Goal: Task Accomplishment & Management: Use online tool/utility

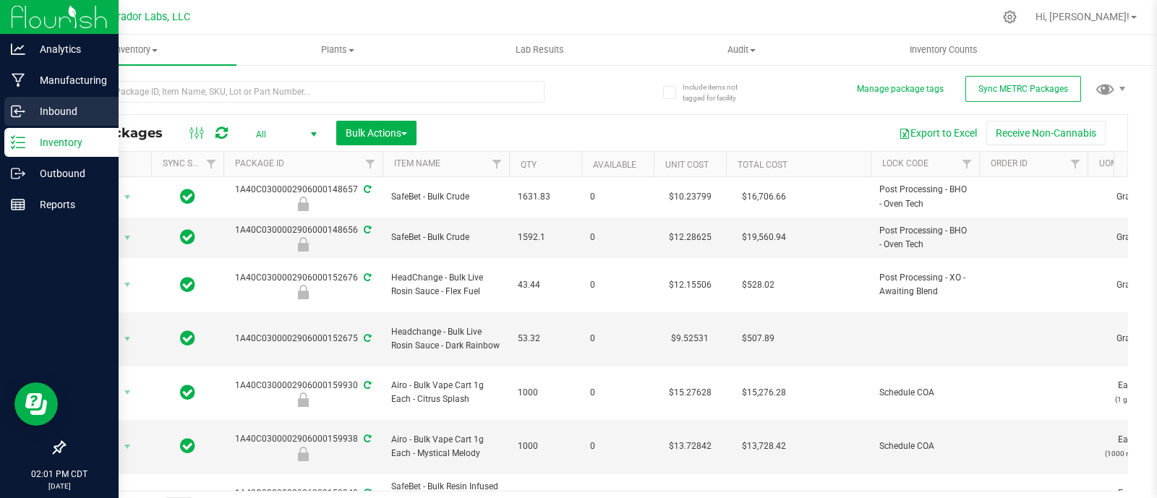
scroll to position [767, 0]
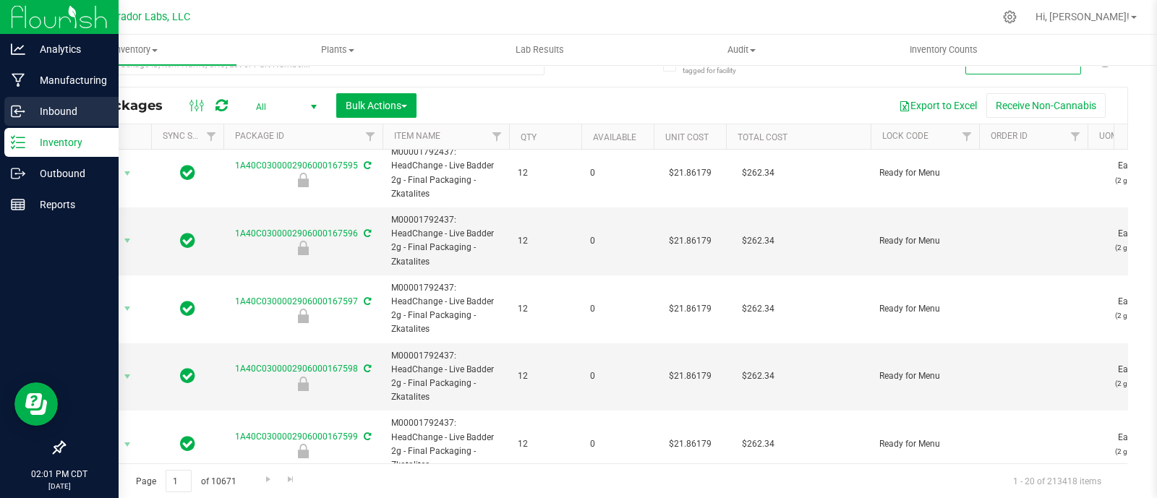
click at [31, 109] on p "Inbound" at bounding box center [68, 111] width 87 height 17
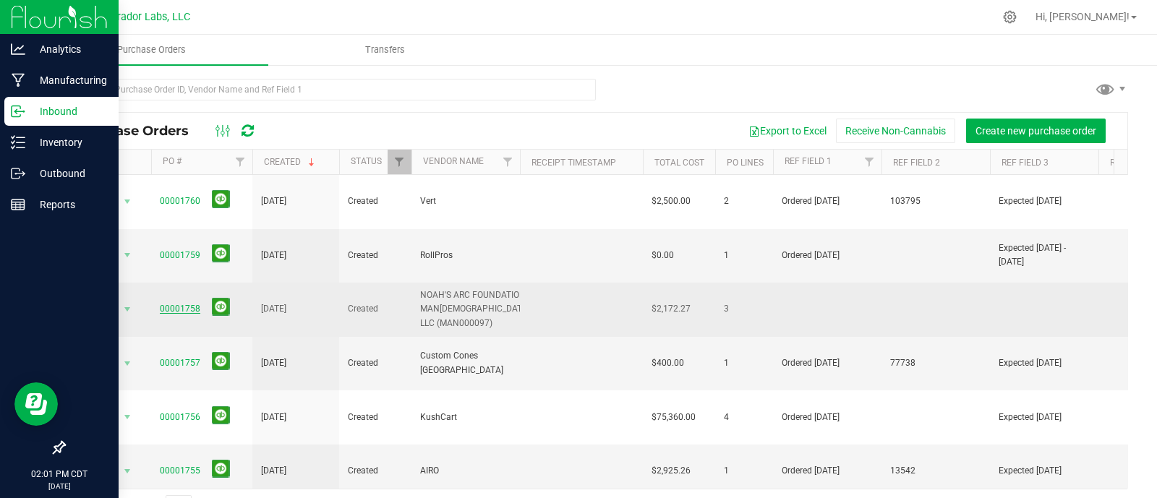
click at [176, 304] on link "00001758" at bounding box center [180, 309] width 40 height 10
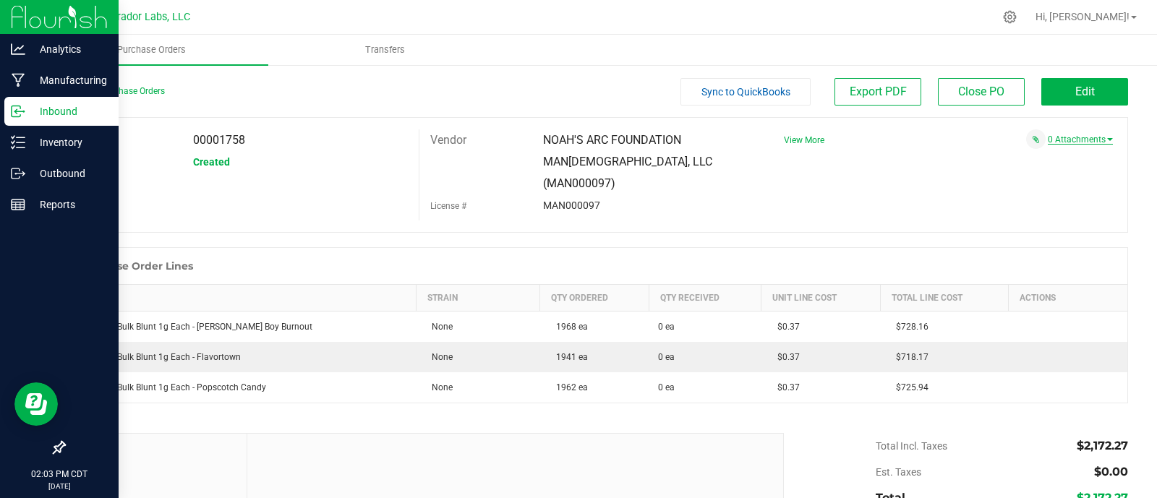
click at [1085, 144] on link "0 Attachments" at bounding box center [1080, 140] width 65 height 10
click at [1081, 157] on button "Attach new document" at bounding box center [1065, 159] width 95 height 13
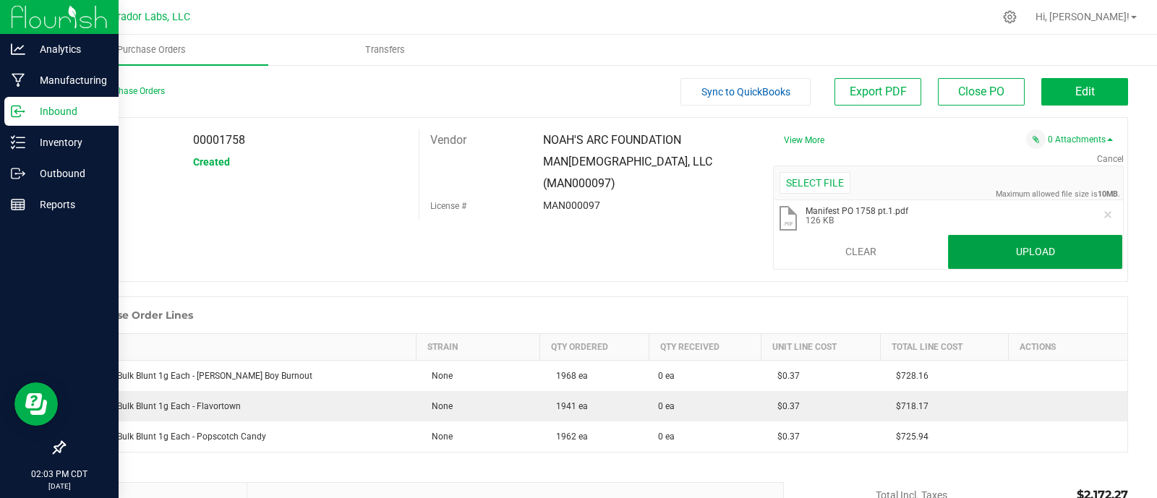
click at [1000, 250] on button "Upload" at bounding box center [1035, 252] width 175 height 35
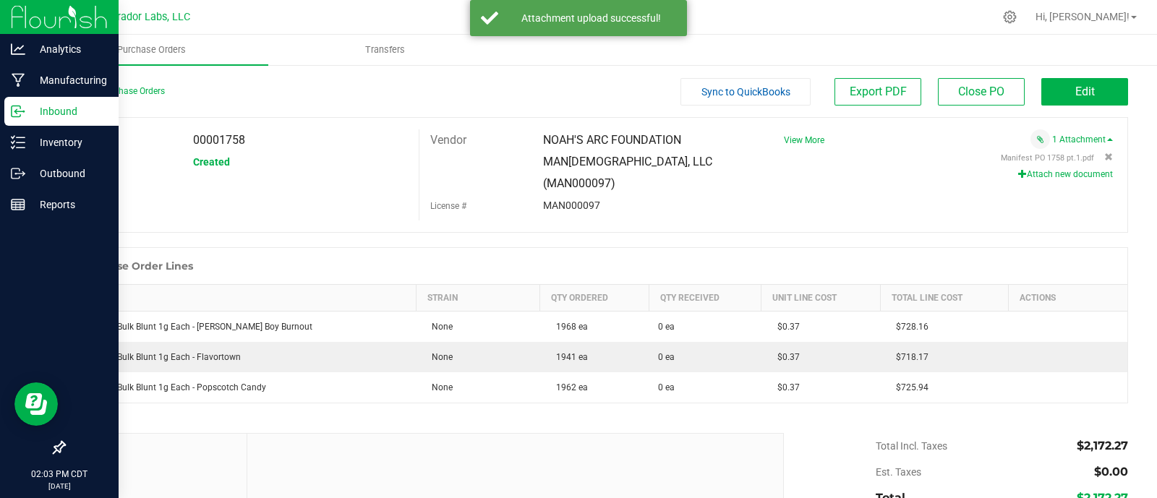
click at [1045, 172] on button "Attach new document" at bounding box center [1065, 174] width 95 height 13
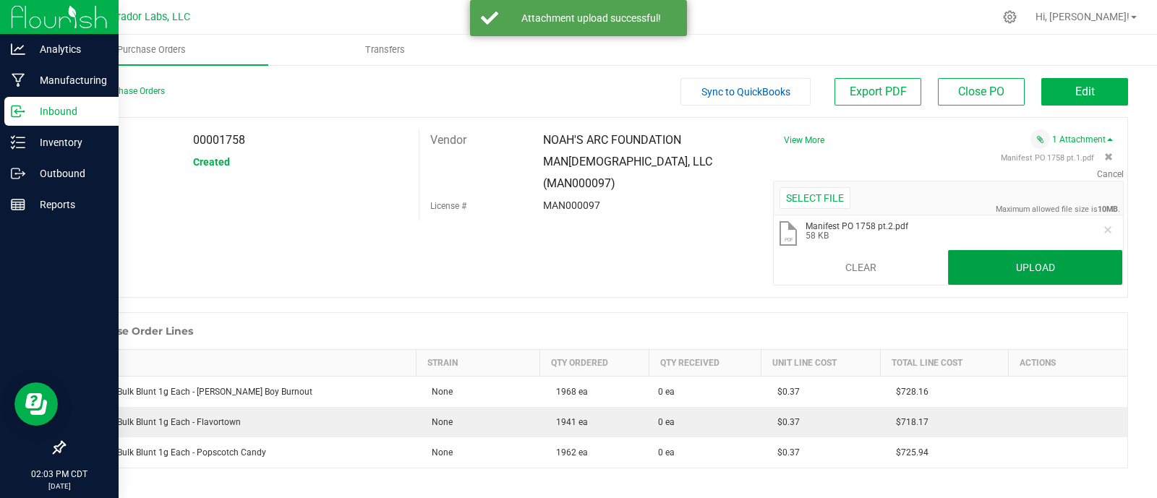
click at [1028, 258] on button "Upload" at bounding box center [1035, 267] width 175 height 35
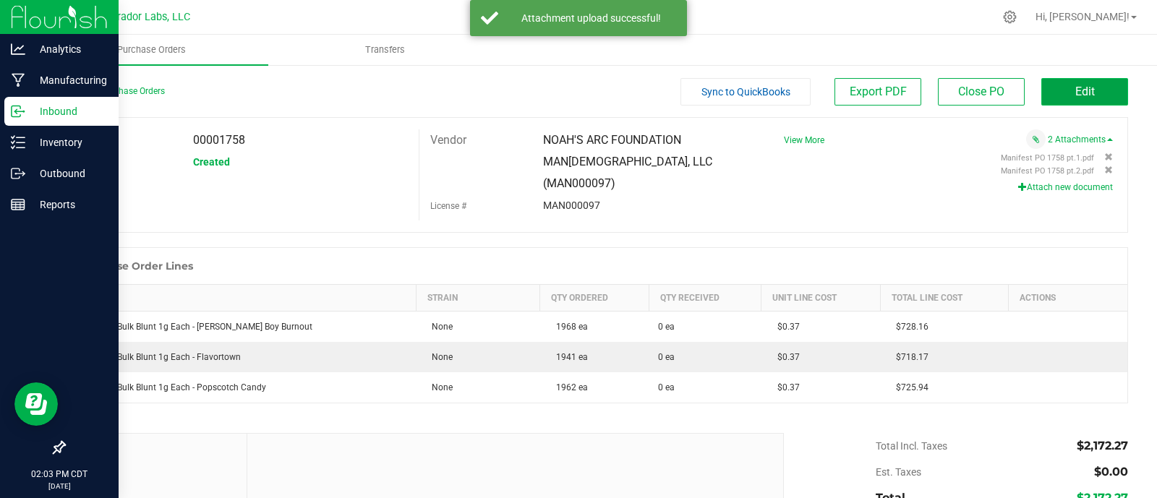
click at [1049, 85] on button "Edit" at bounding box center [1084, 91] width 87 height 27
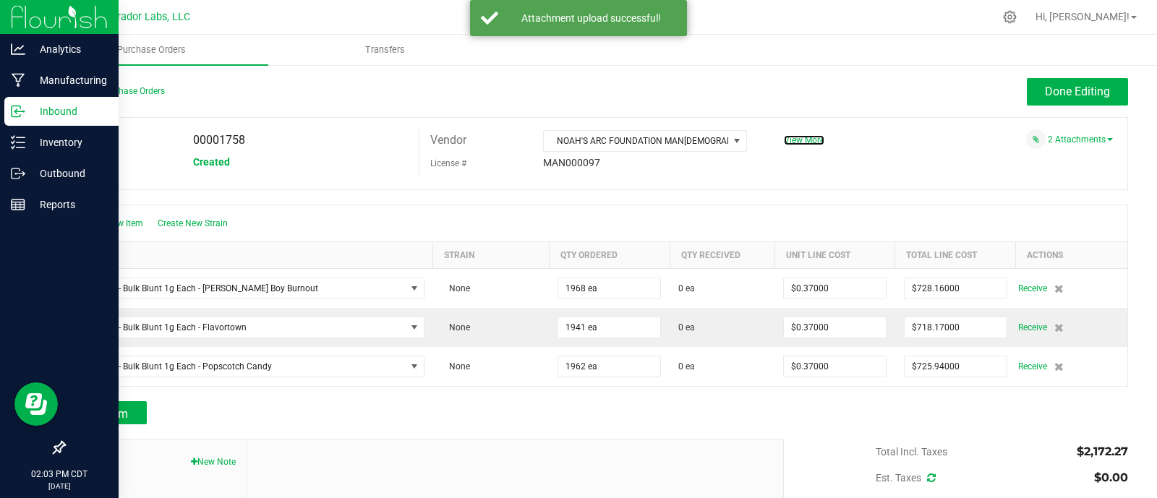
click at [800, 145] on span "View More" at bounding box center [804, 140] width 40 height 10
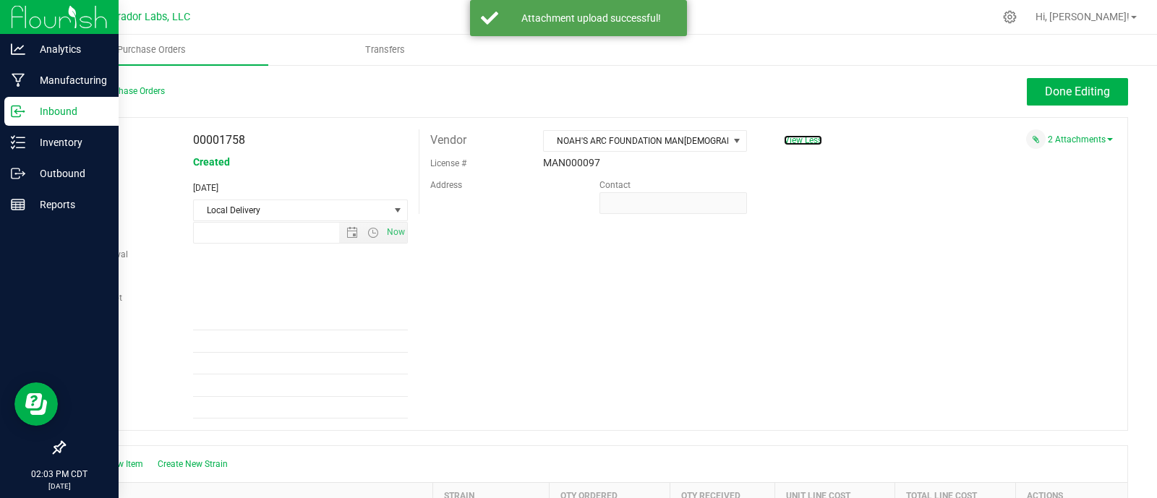
type input "8/25/2025 2:46 PM"
click at [800, 140] on span "View Less" at bounding box center [803, 140] width 38 height 10
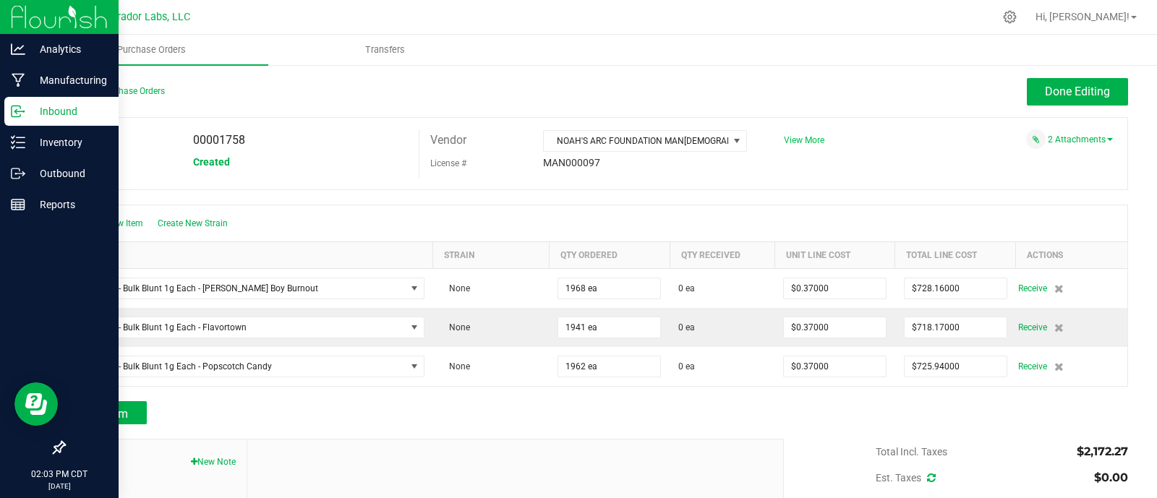
click at [800, 140] on span "View More" at bounding box center [804, 140] width 40 height 10
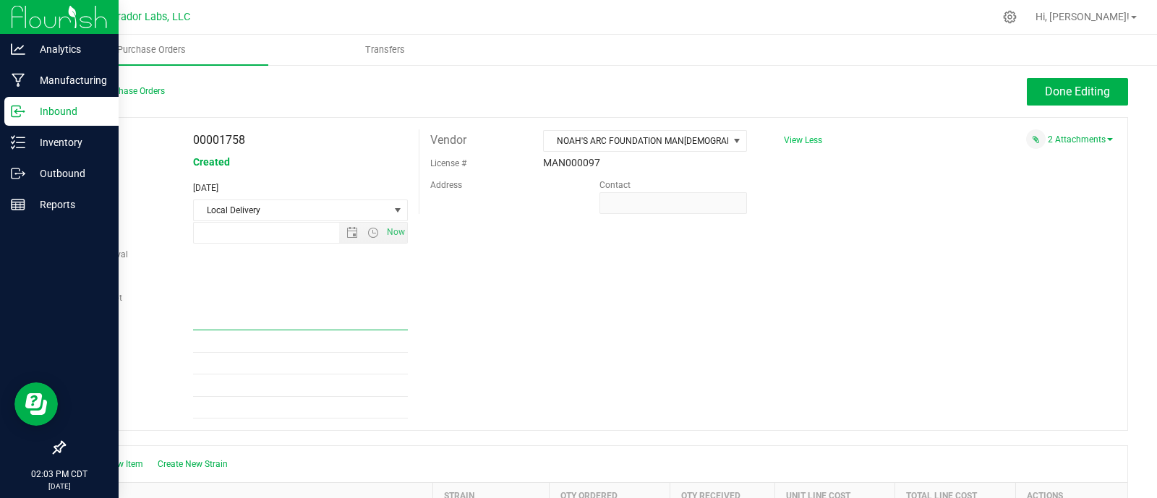
click at [239, 320] on input "Ref Field 1" at bounding box center [300, 320] width 215 height 22
click at [558, 289] on div "PO 00001758 Status Created Created Aug 25, 2025 Method Local Delivery Select Me…" at bounding box center [596, 274] width 1065 height 314
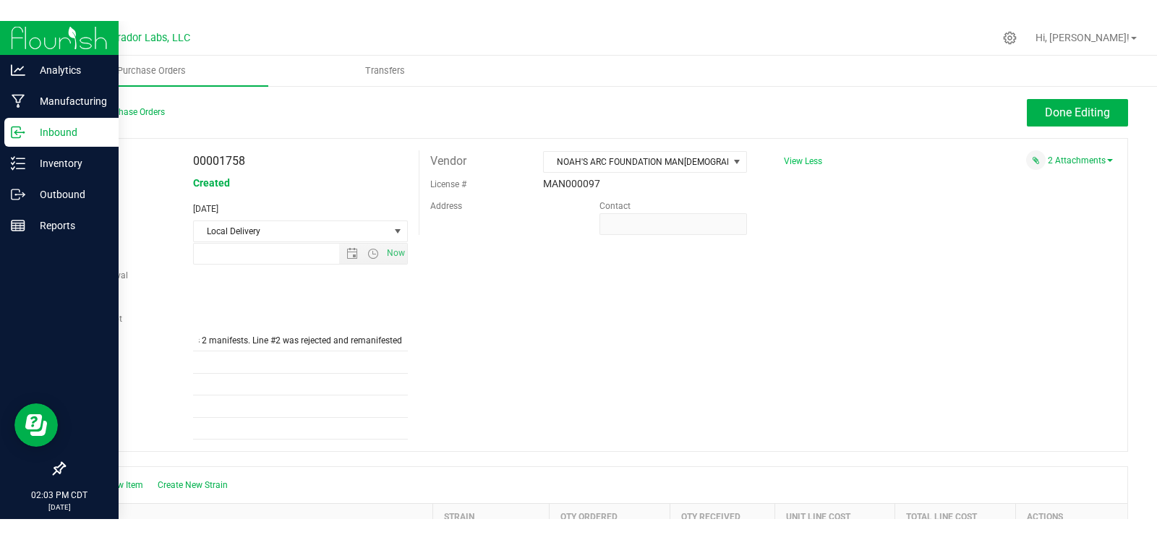
scroll to position [0, 0]
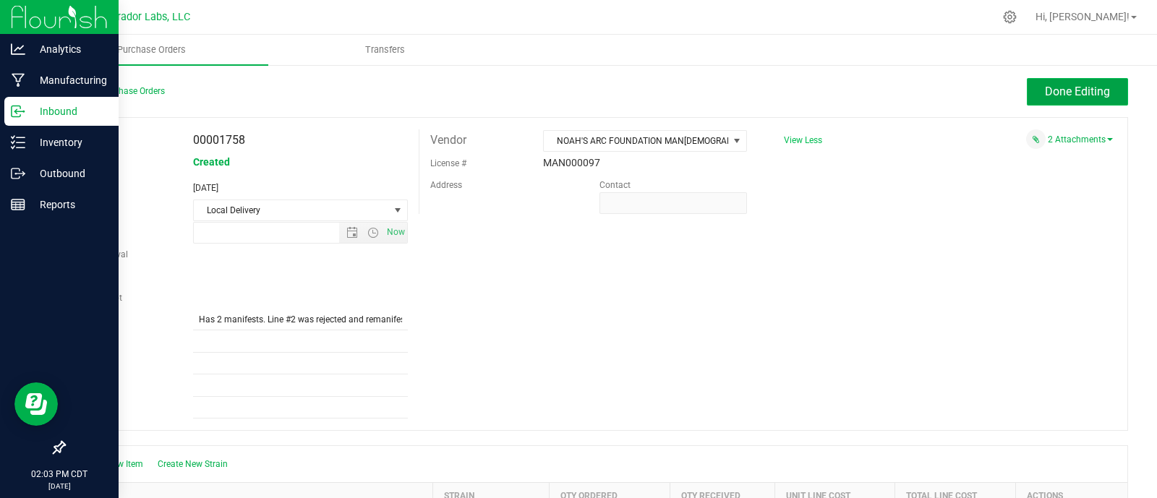
click at [1045, 92] on span "Done Editing" at bounding box center [1077, 92] width 65 height 14
type input "Has 2 manifests. Line #2 was rejected and rem"
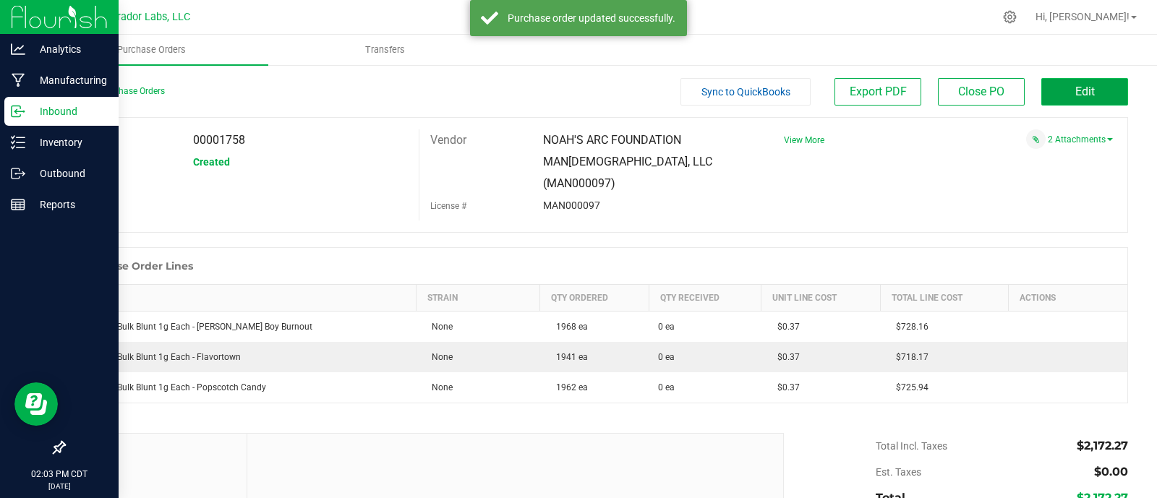
click at [1041, 88] on button "Edit" at bounding box center [1084, 91] width 87 height 27
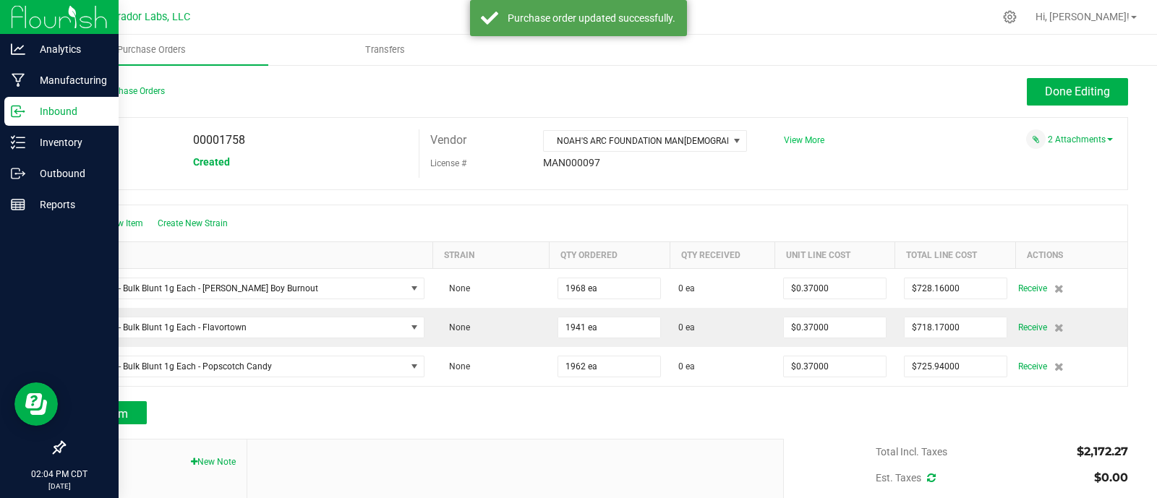
click at [791, 142] on span "View More" at bounding box center [804, 140] width 40 height 10
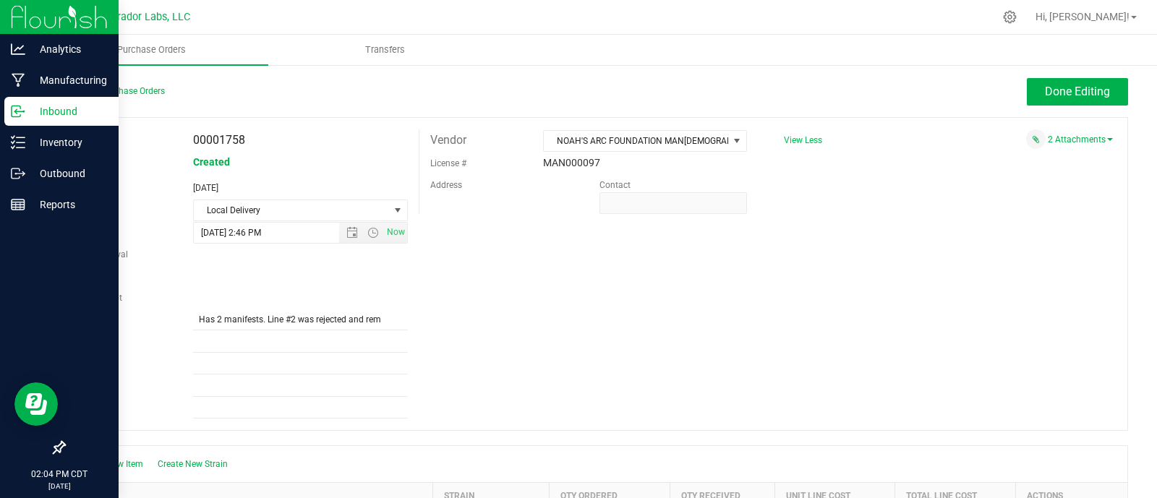
drag, startPoint x: 662, startPoint y: 345, endPoint x: 609, endPoint y: 342, distance: 52.9
click at [662, 347] on div "PO 00001758 Status Created Created Aug 25, 2025 Method Local Delivery Select Me…" at bounding box center [596, 274] width 1065 height 314
click at [133, 92] on link "Back to Purchase Orders" at bounding box center [114, 91] width 101 height 10
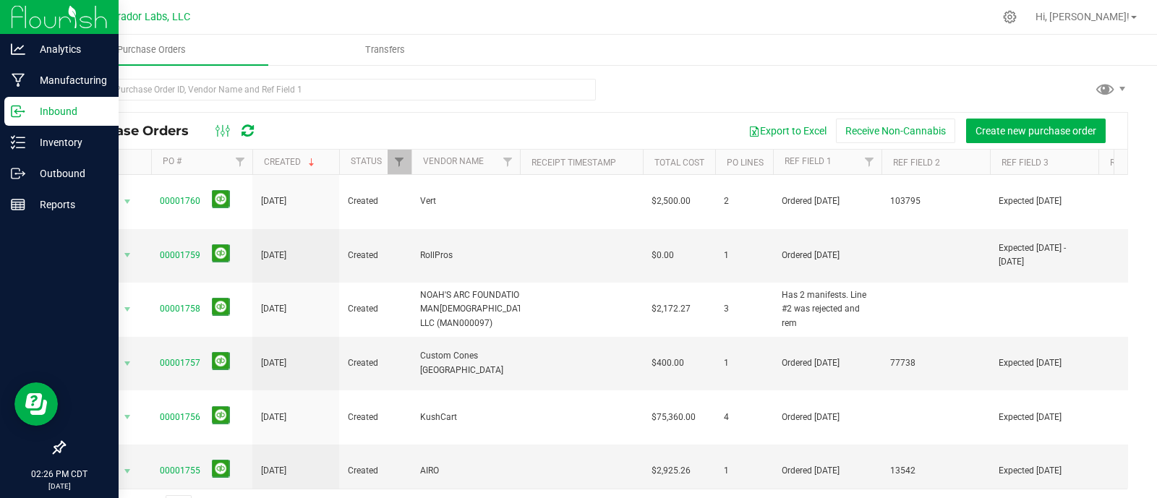
click at [36, 175] on div "Purchase Orders Export to Excel Receive Non-Cannabis Create new purchase order …" at bounding box center [596, 301] width 1122 height 475
click at [28, 172] on p "Outbound" at bounding box center [68, 173] width 87 height 17
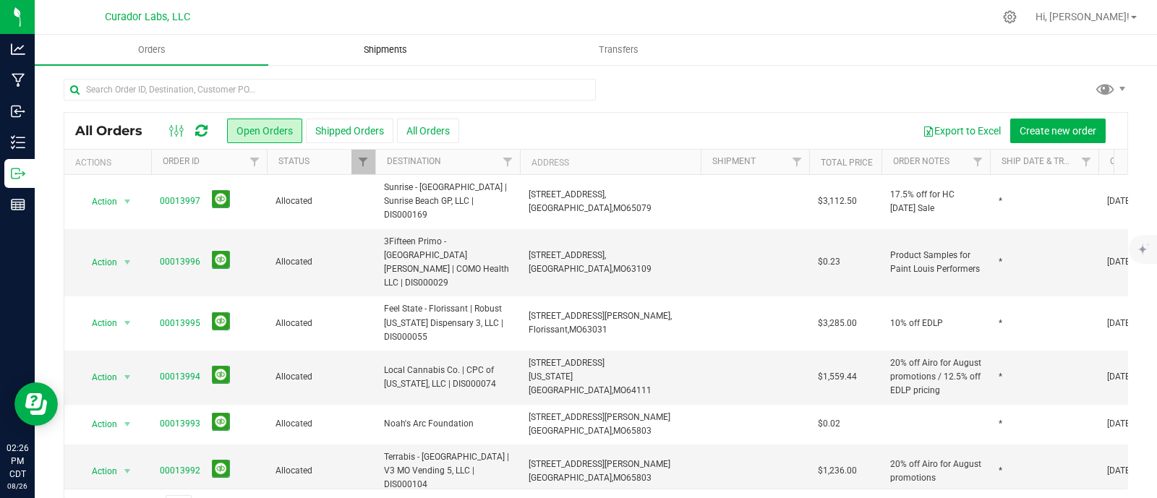
click at [377, 49] on span "Shipments" at bounding box center [385, 49] width 82 height 13
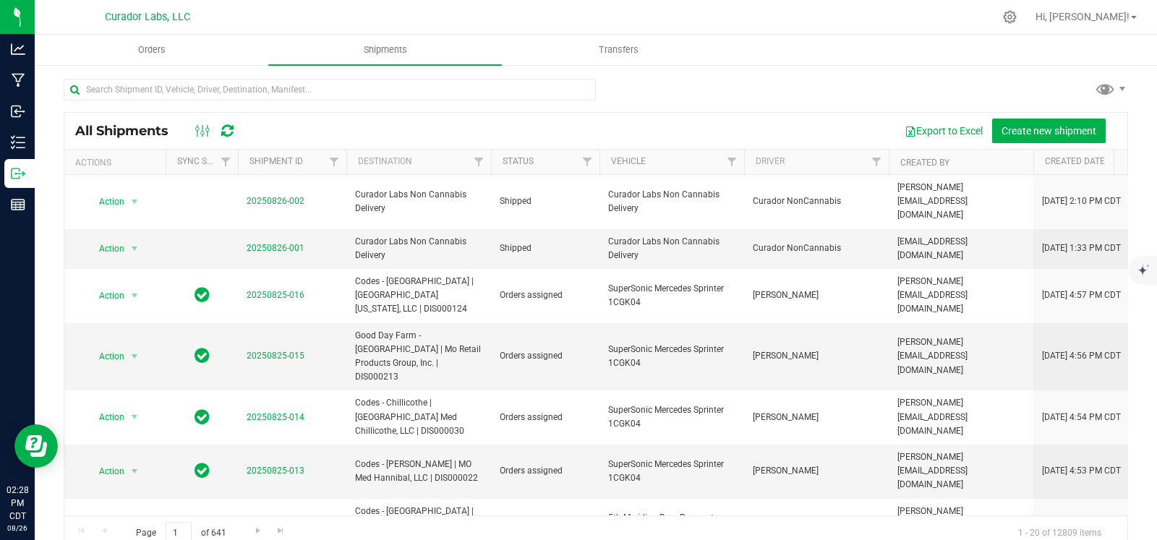
click at [698, 67] on div "All Shipments Export to Excel Create new shipment Actions Sync Status Shipment …" at bounding box center [596, 314] width 1122 height 501
click at [1139, 246] on icon "mute" at bounding box center [1141, 241] width 13 height 13
click at [1011, 123] on button "Create new shipment" at bounding box center [1049, 131] width 114 height 25
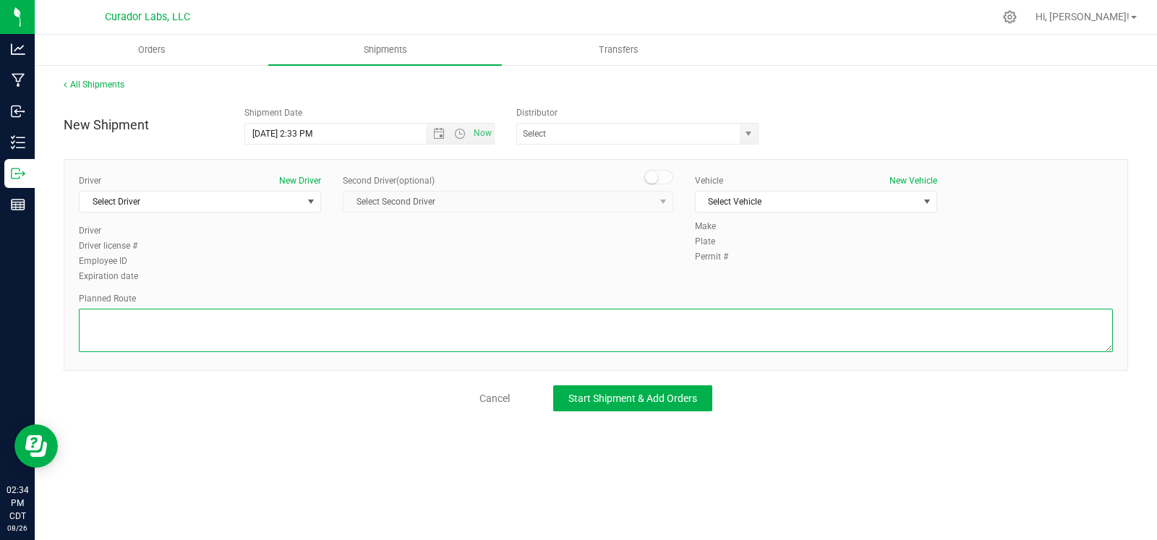
click at [286, 331] on textarea at bounding box center [596, 330] width 1034 height 43
paste textarea ""Get on I-70 W in Northwoods from S Calvary Ave, W Florissant Ave and Jennings …"
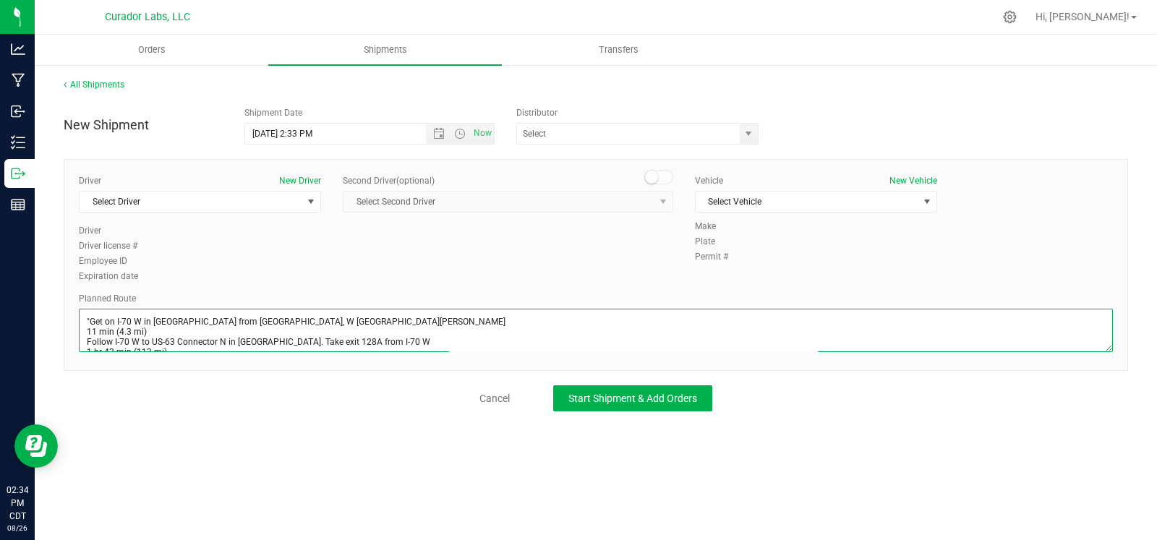
scroll to position [161, 0]
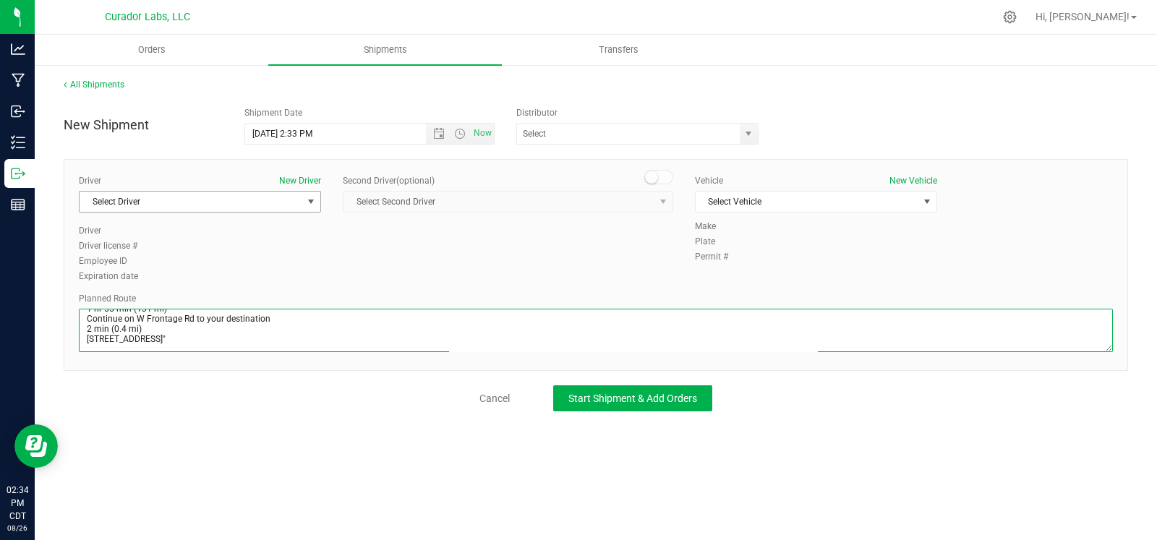
type textarea ""Get on I-70 W in Northwoods from S Calvary Ave, W Florissant Ave and Jennings …"
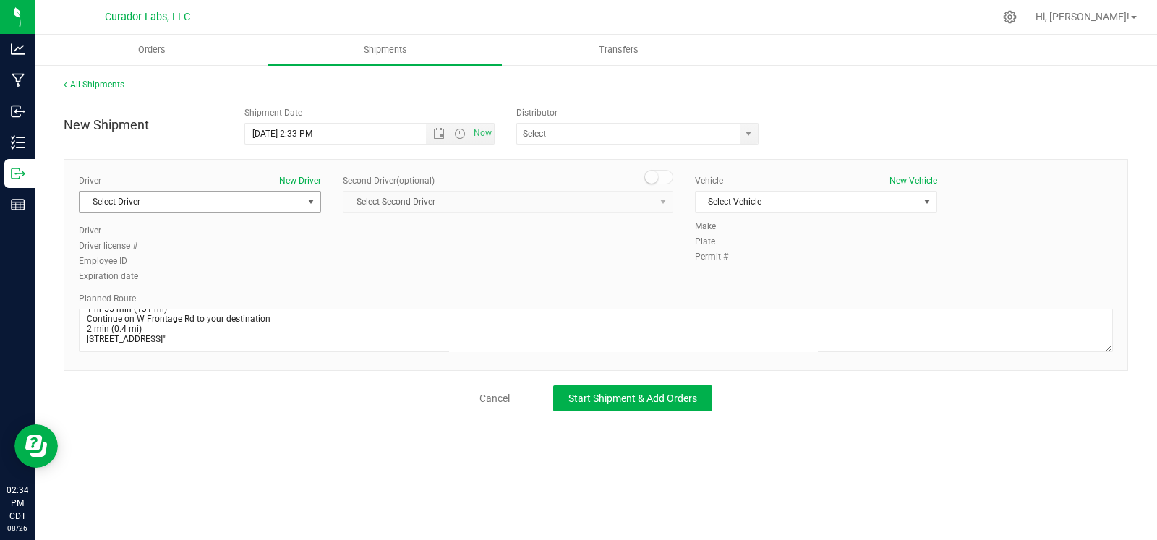
click at [241, 197] on span "Select Driver" at bounding box center [191, 202] width 223 height 20
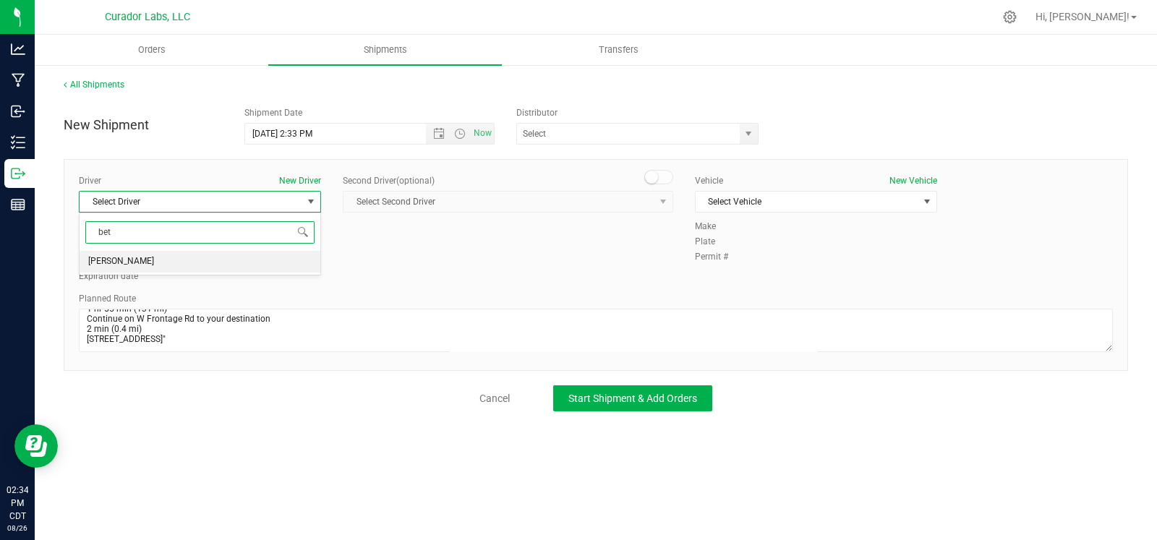
click at [242, 270] on li "Micheal Betros" at bounding box center [200, 262] width 241 height 22
type input "bet"
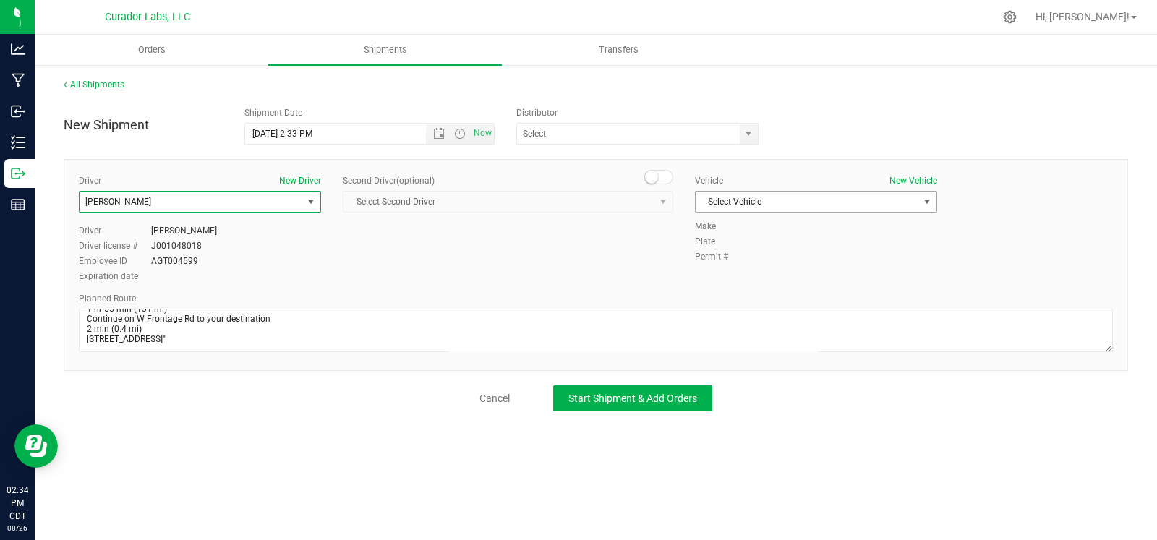
click at [831, 197] on span "Select Vehicle" at bounding box center [807, 202] width 223 height 20
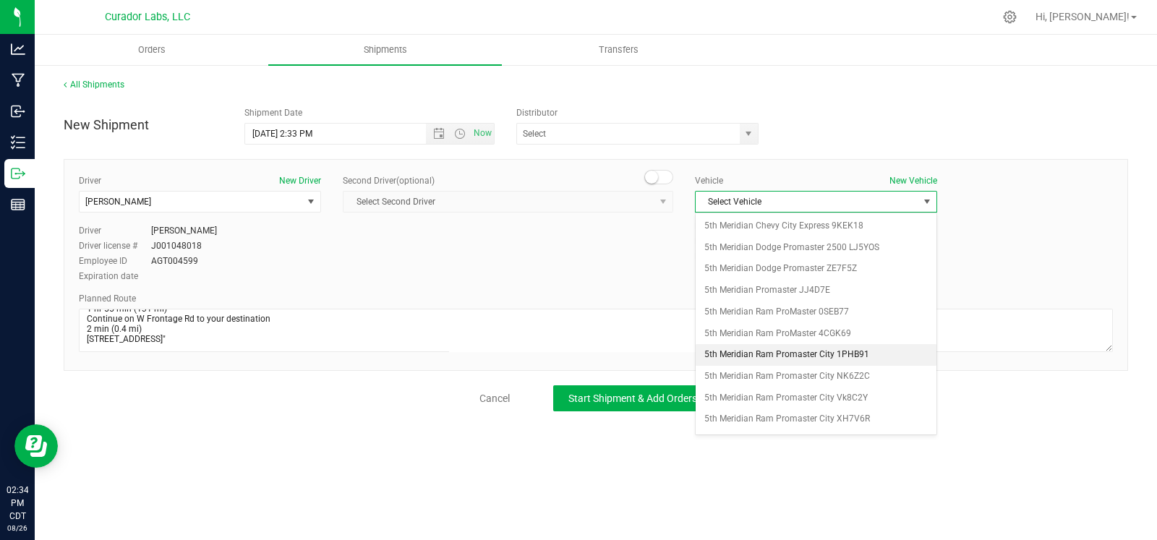
click at [757, 356] on li "5th Meridian Ram Promaster City 1PHB91" at bounding box center [816, 355] width 241 height 22
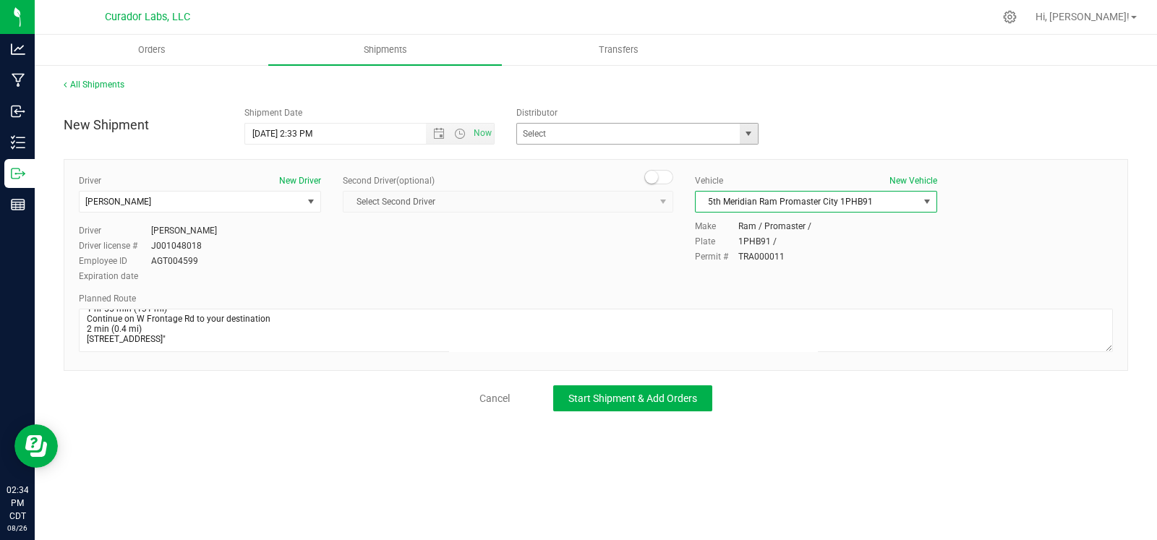
click at [741, 135] on span "select" at bounding box center [749, 134] width 18 height 20
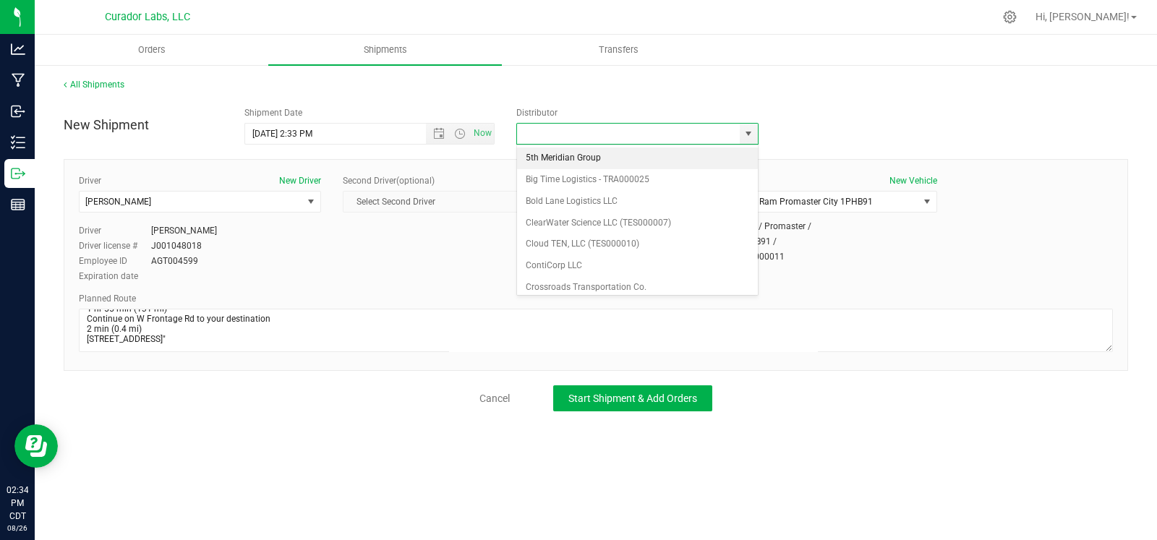
click at [609, 162] on li "5th Meridian Group" at bounding box center [637, 159] width 241 height 22
type input "5th Meridian Group"
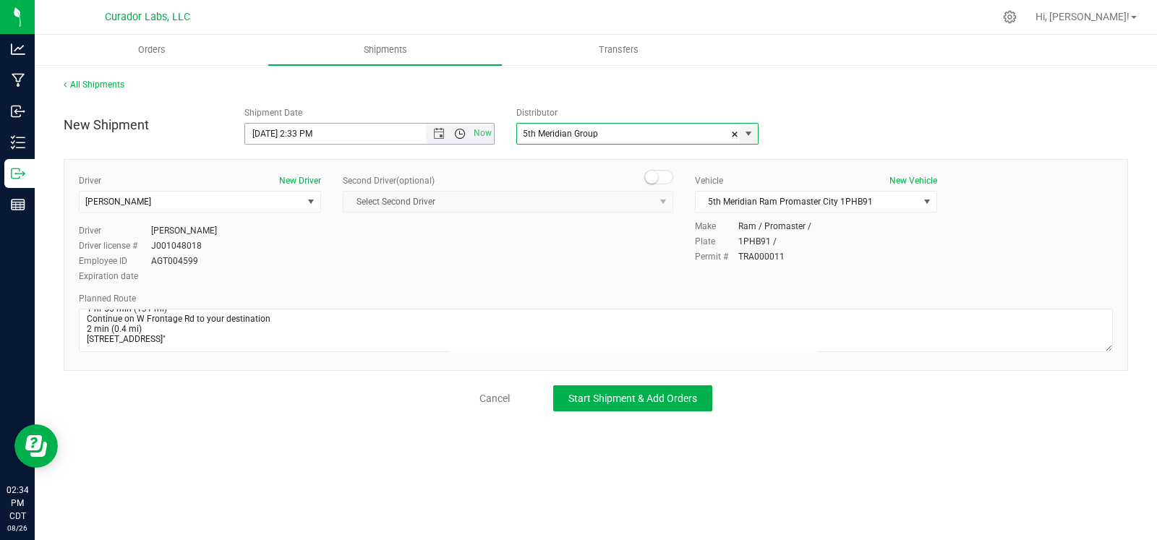
click at [448, 137] on span "Open the time view" at bounding box center [460, 134] width 25 height 12
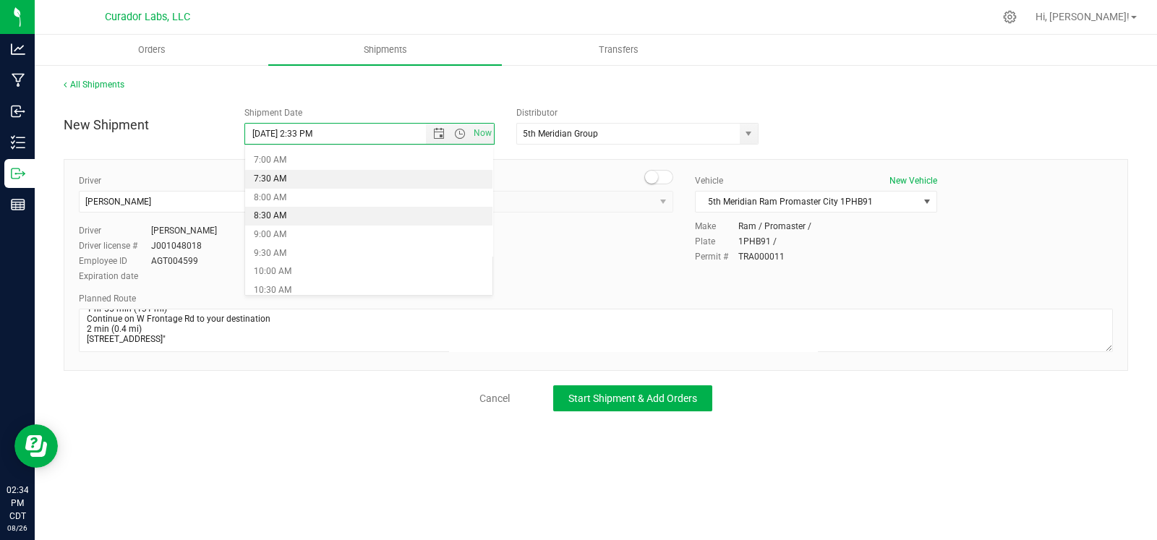
scroll to position [258, 0]
drag, startPoint x: 313, startPoint y: 191, endPoint x: 366, endPoint y: 184, distance: 53.3
click at [310, 192] on li "8:00 AM" at bounding box center [368, 196] width 247 height 19
click at [460, 134] on span "Open the time view" at bounding box center [460, 134] width 12 height 12
click at [440, 134] on span "Open the date view" at bounding box center [439, 134] width 12 height 12
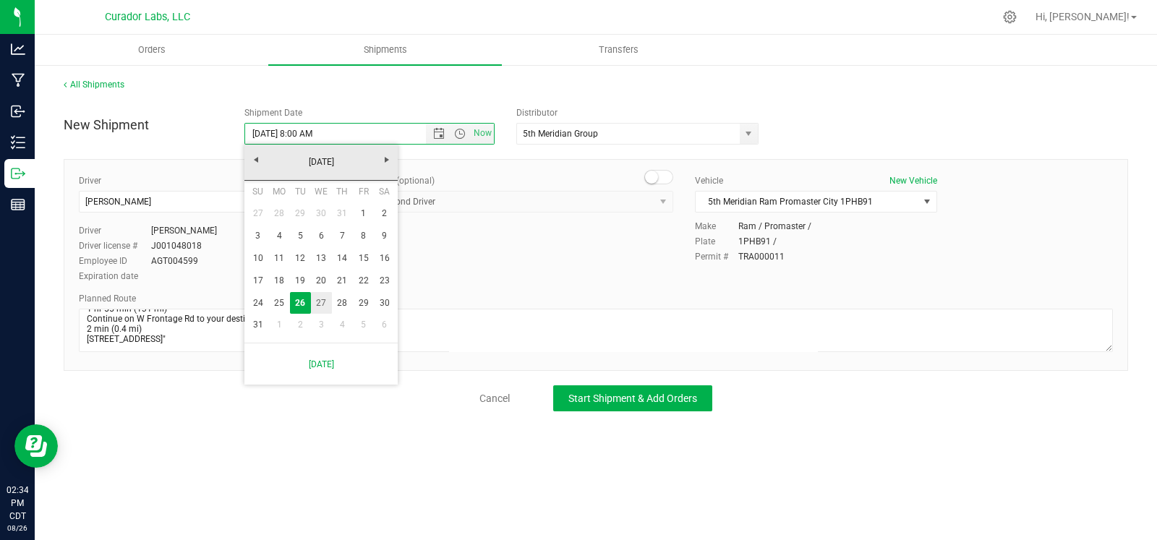
click at [320, 309] on link "27" at bounding box center [321, 303] width 21 height 22
type input "8/27/2025 8:00 AM"
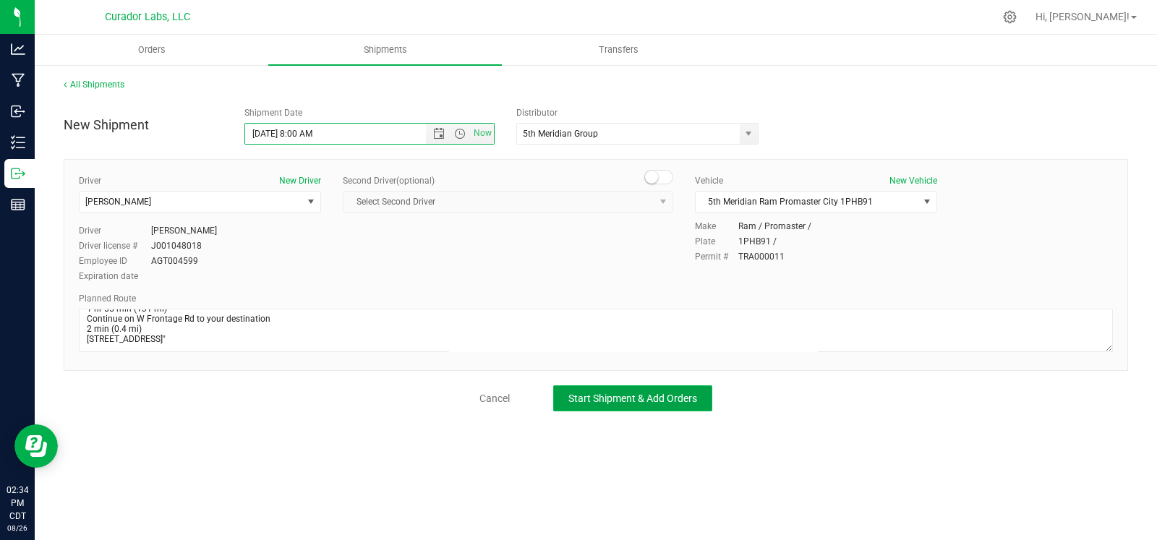
click at [615, 401] on span "Start Shipment & Add Orders" at bounding box center [632, 399] width 129 height 12
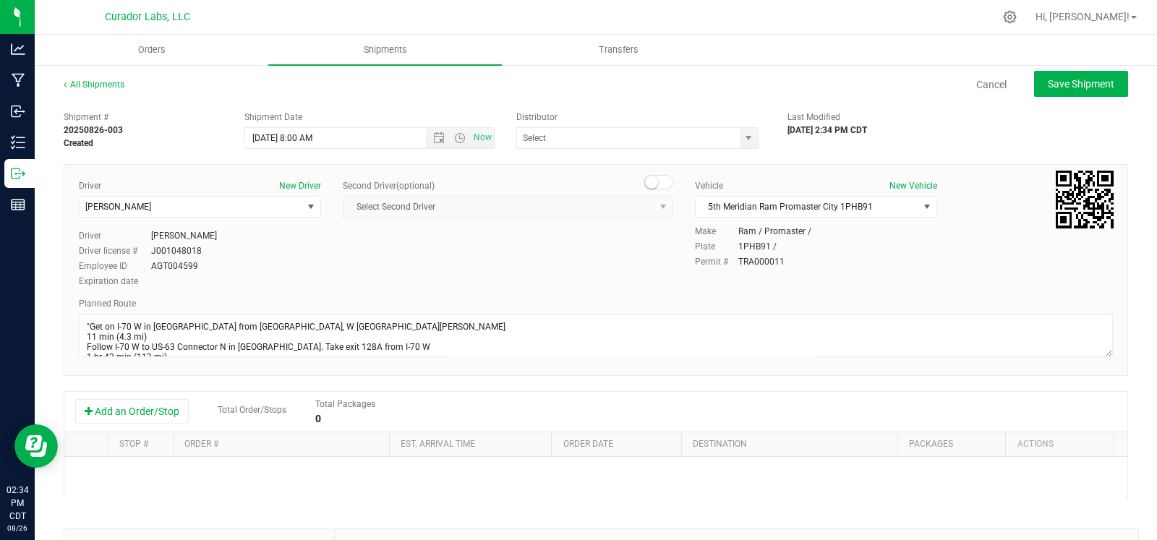
type input "5th Meridian Group"
drag, startPoint x: 126, startPoint y: 414, endPoint x: 137, endPoint y: 419, distance: 12.0
click at [126, 414] on button "Add an Order/Stop" at bounding box center [132, 411] width 114 height 25
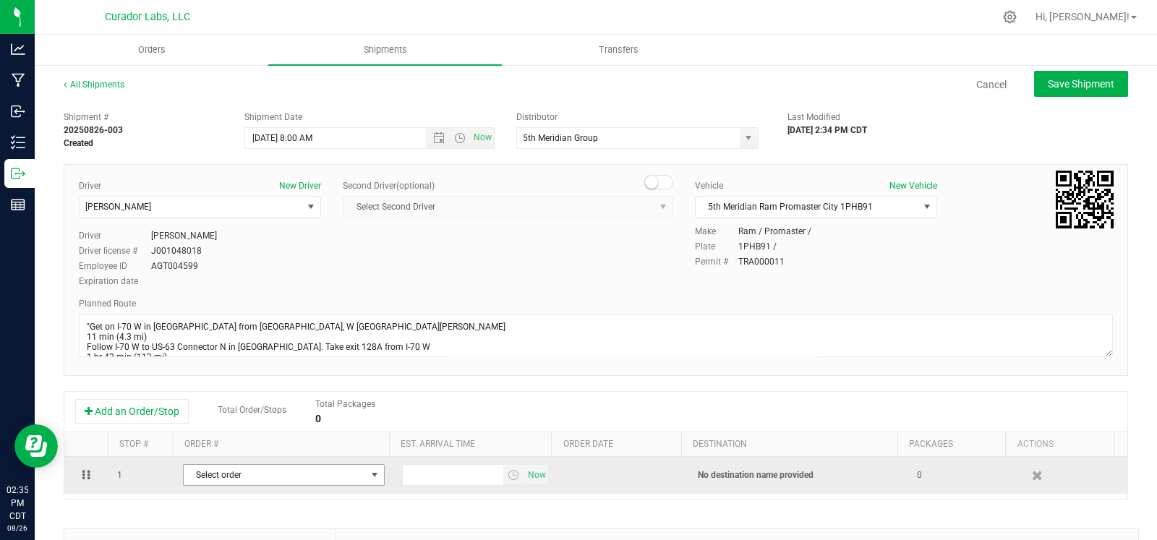
click at [206, 478] on span "Select order" at bounding box center [275, 475] width 182 height 20
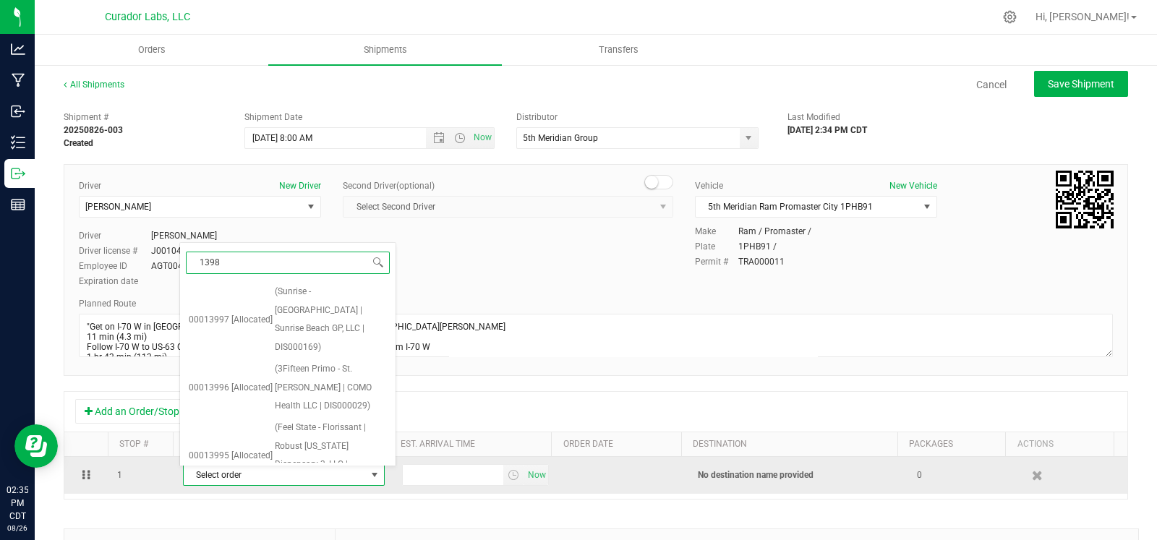
type input "13989"
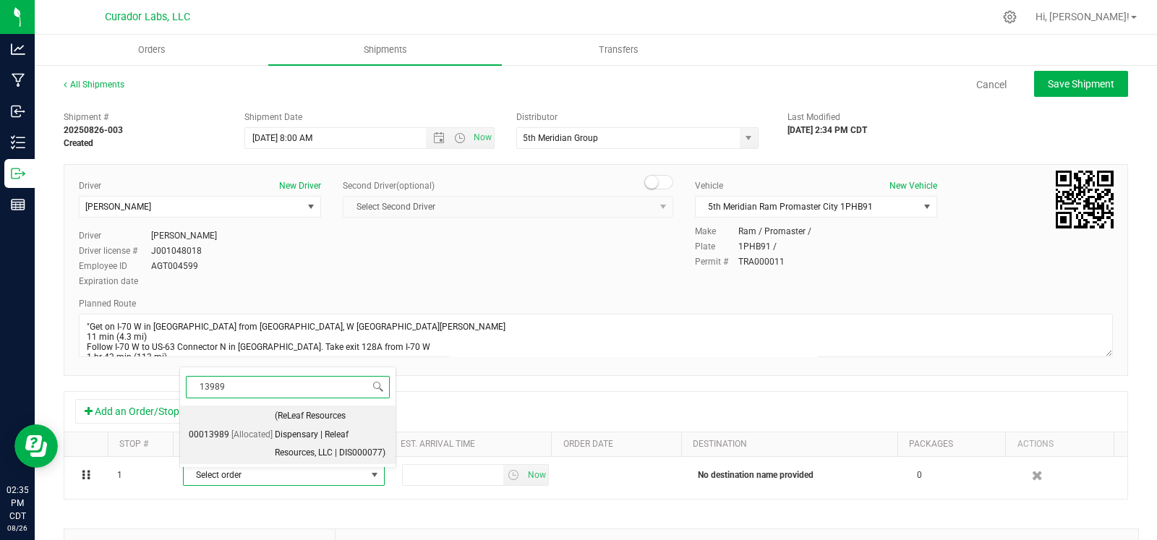
drag, startPoint x: 303, startPoint y: 419, endPoint x: 427, endPoint y: 451, distance: 128.4
click at [304, 419] on span "(ReLeaf Resources Dispensary | Releaf Resources, LLC | DIS000077)" at bounding box center [331, 435] width 112 height 56
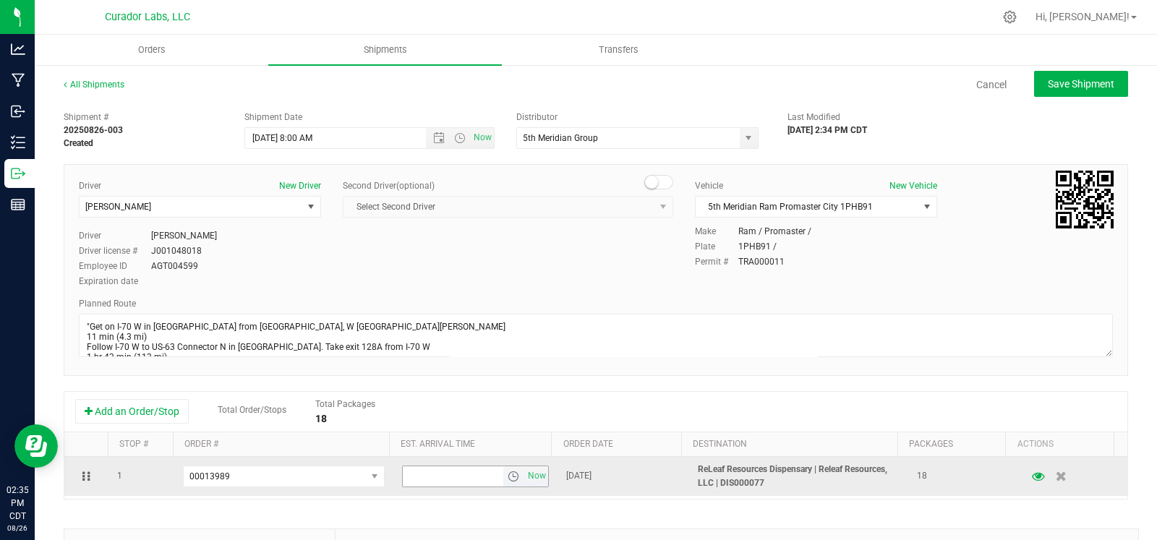
click at [508, 478] on span "select" at bounding box center [514, 477] width 12 height 12
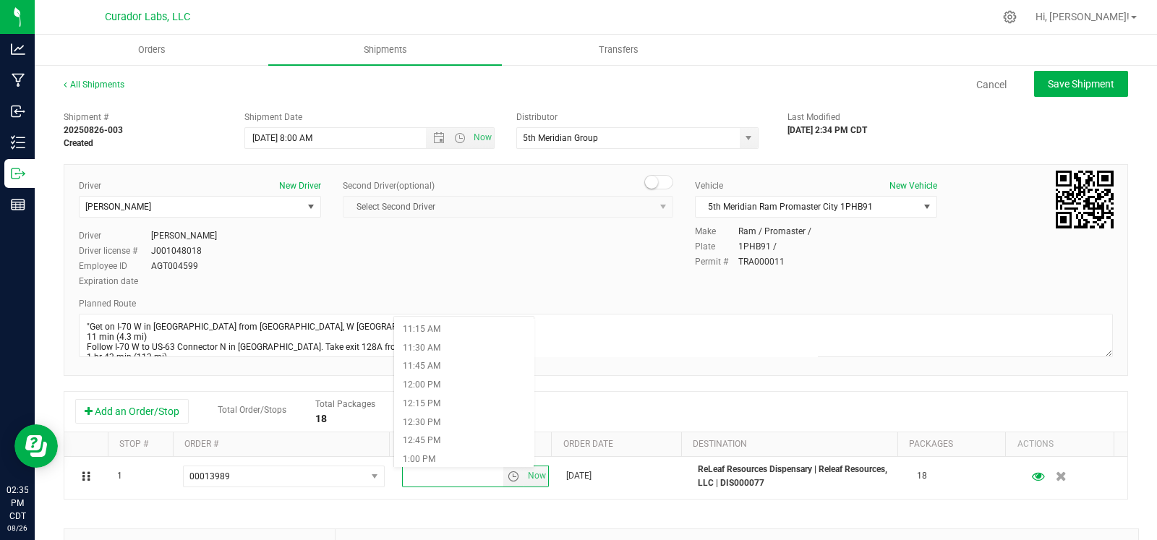
scroll to position [944, 0]
click at [464, 331] on li "12:45 PM" at bounding box center [464, 332] width 140 height 19
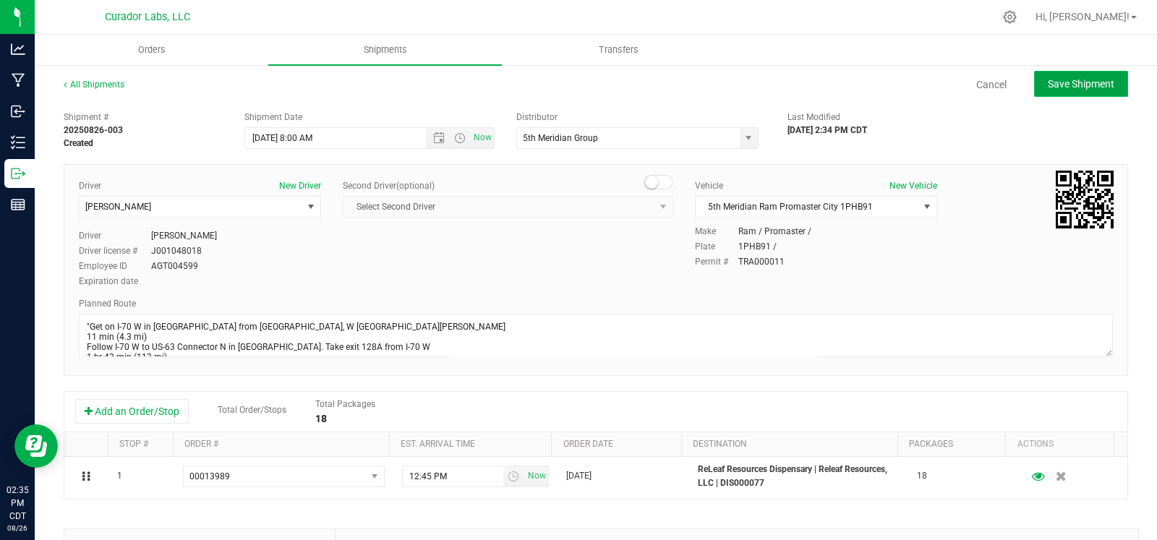
click at [1057, 75] on button "Save Shipment" at bounding box center [1081, 84] width 94 height 26
type input "8/27/2025 1:00 PM"
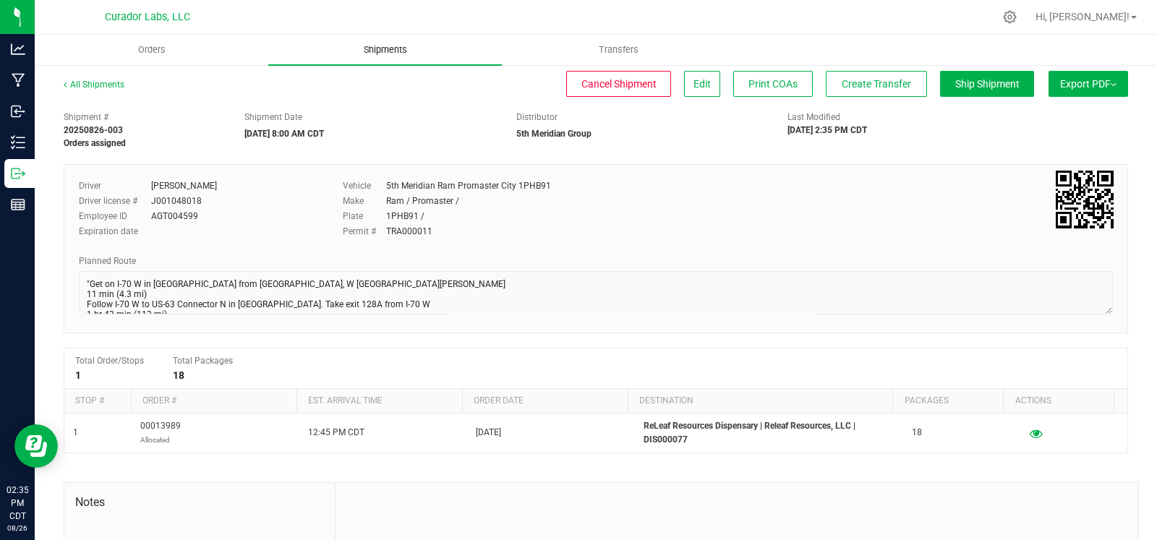
click at [371, 50] on span "Shipments" at bounding box center [385, 49] width 82 height 13
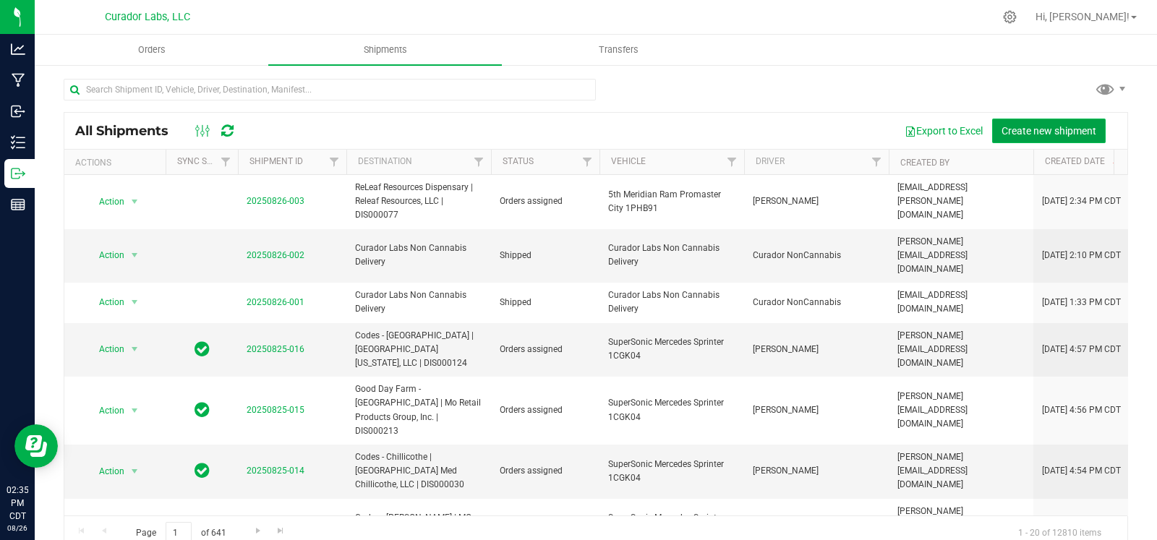
click at [1038, 138] on button "Create new shipment" at bounding box center [1049, 131] width 114 height 25
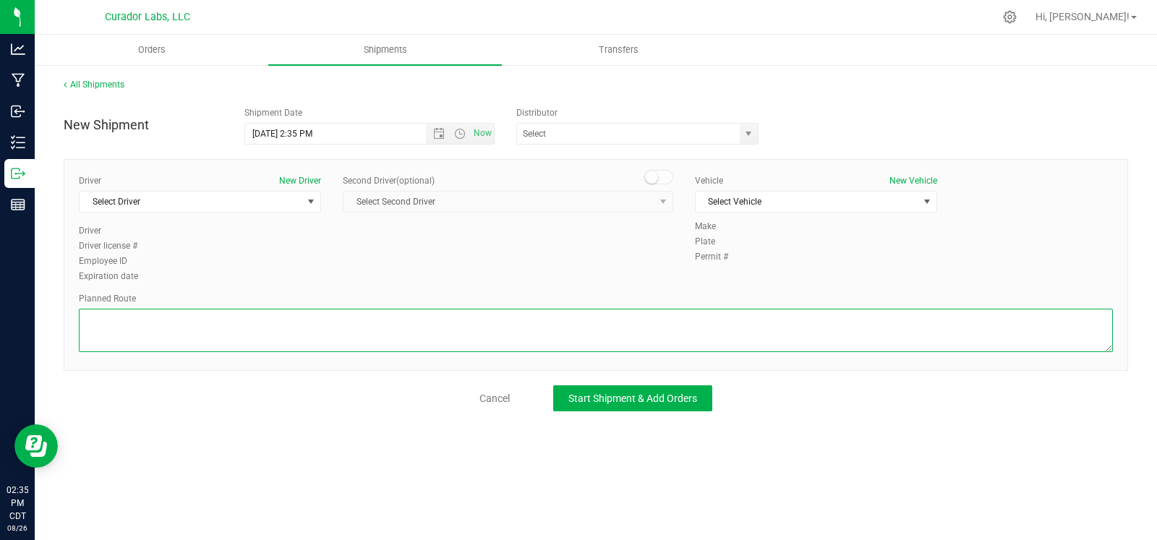
click at [195, 323] on textarea at bounding box center [596, 330] width 1034 height 43
paste textarea ""Get on I-70 W in Northwoods from S Calvary Ave, W Florissant Ave and Jennings …"
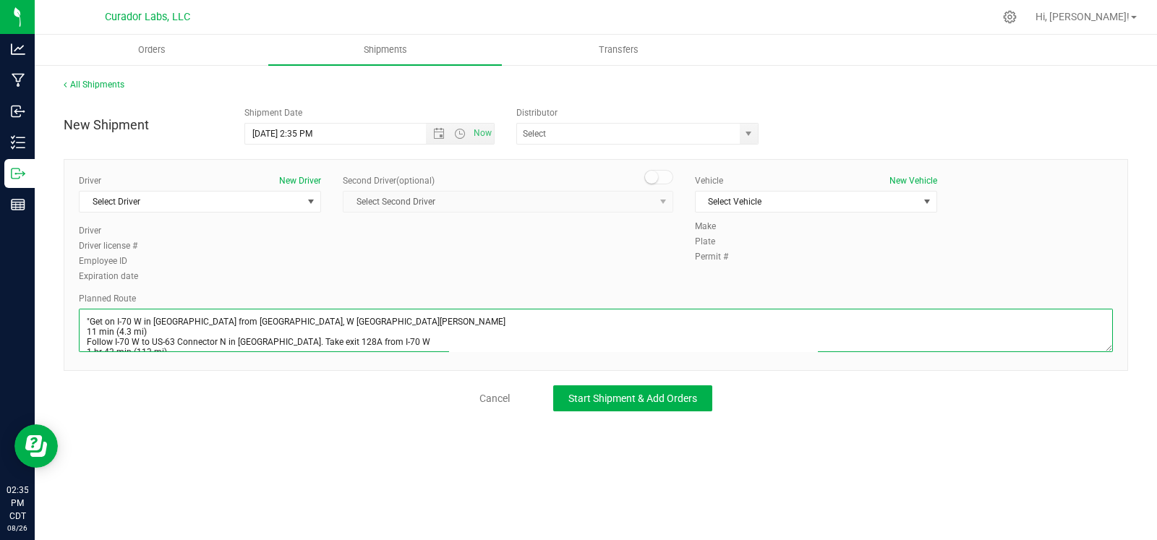
scroll to position [161, 0]
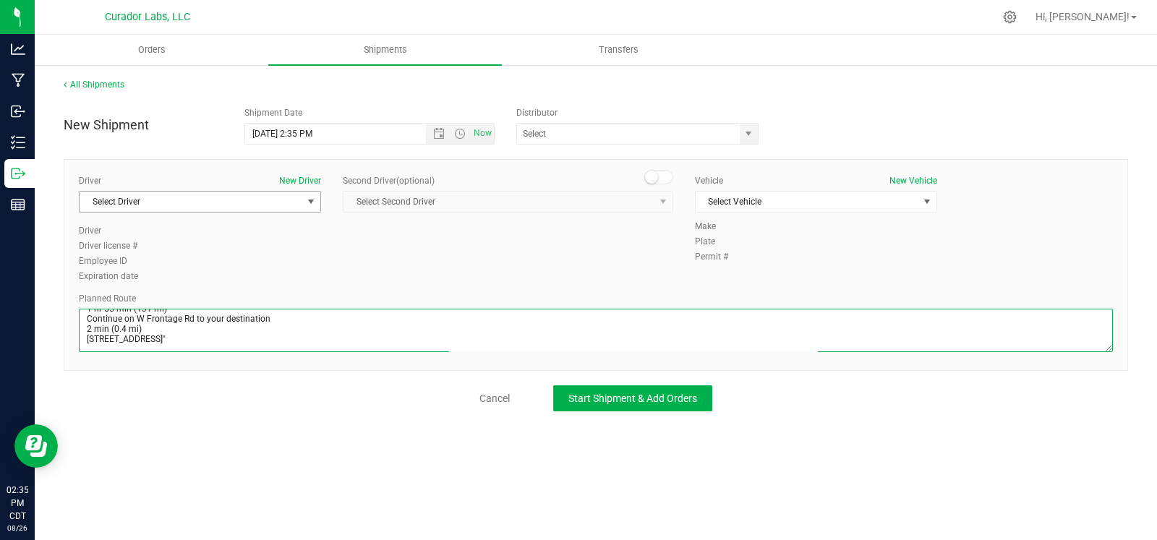
type textarea ""Get on I-70 W in Northwoods from S Calvary Ave, W Florissant Ave and Jennings …"
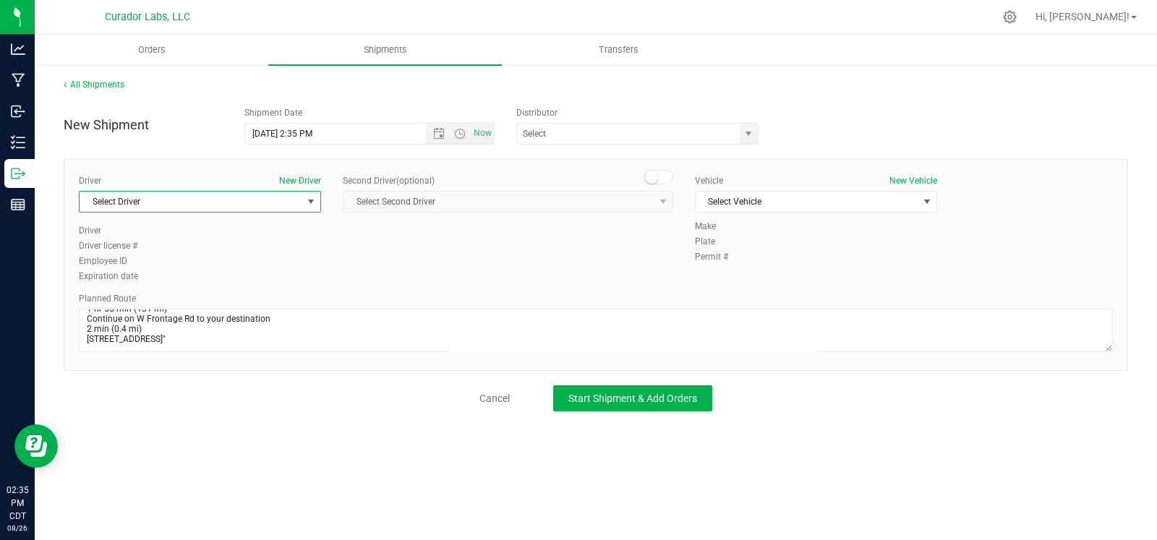
click at [256, 204] on span "Select Driver" at bounding box center [191, 202] width 223 height 20
click at [213, 262] on li "Micheal Betros" at bounding box center [200, 262] width 241 height 22
type input "betros"
click at [435, 135] on span "Open the date view" at bounding box center [439, 134] width 12 height 12
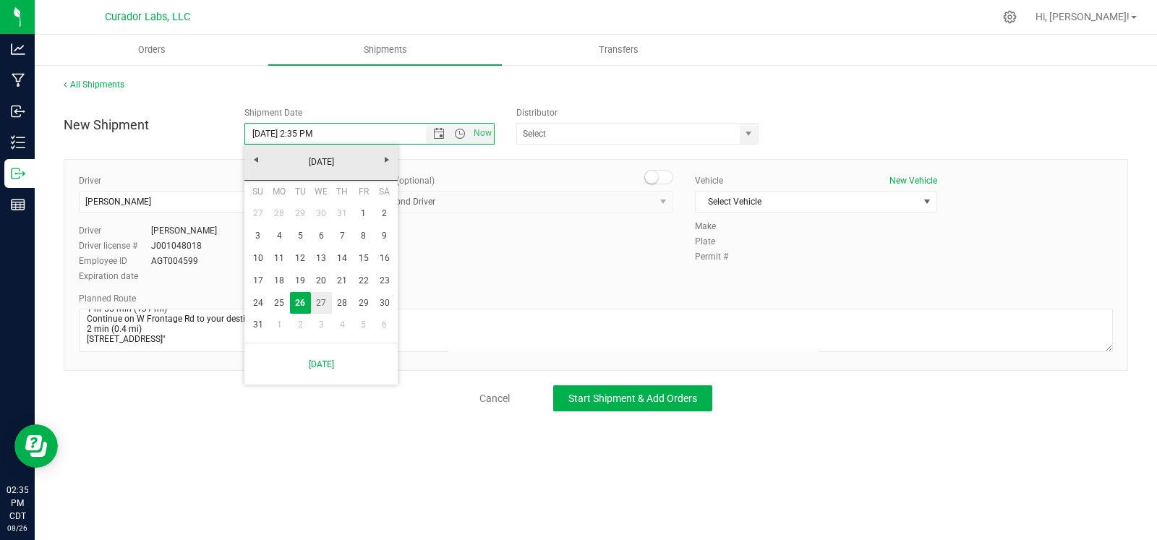
click at [321, 303] on link "27" at bounding box center [321, 303] width 21 height 22
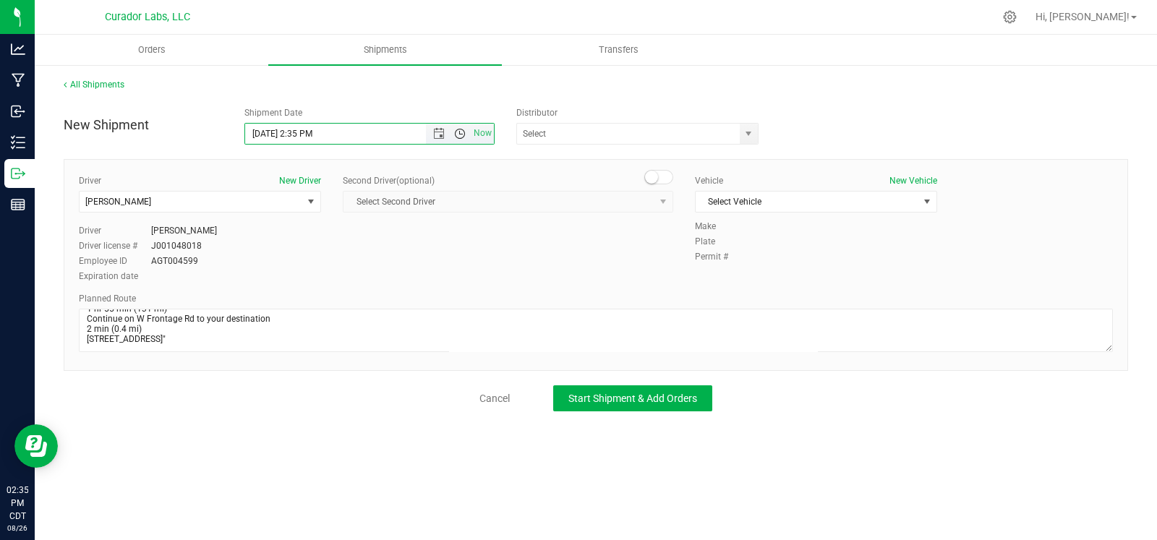
click at [461, 133] on span "Open the time view" at bounding box center [460, 134] width 12 height 12
click at [312, 180] on li "8:00 AM" at bounding box center [368, 174] width 247 height 19
type input "8/27/2025 8:00 AM"
click at [745, 128] on span "select" at bounding box center [749, 134] width 12 height 12
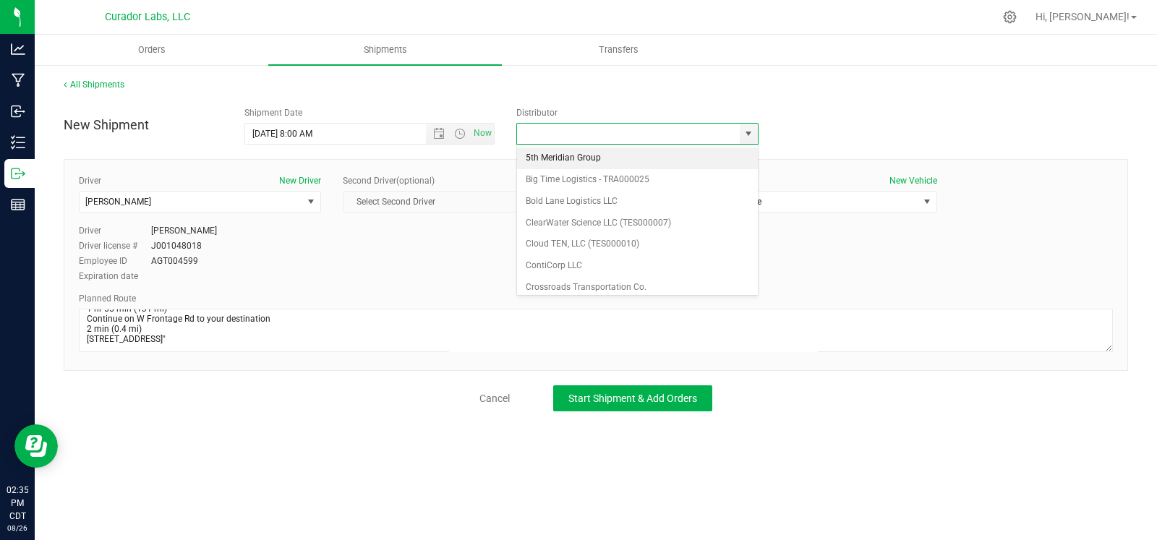
click at [640, 157] on li "5th Meridian Group" at bounding box center [637, 159] width 241 height 22
type input "5th Meridian Group"
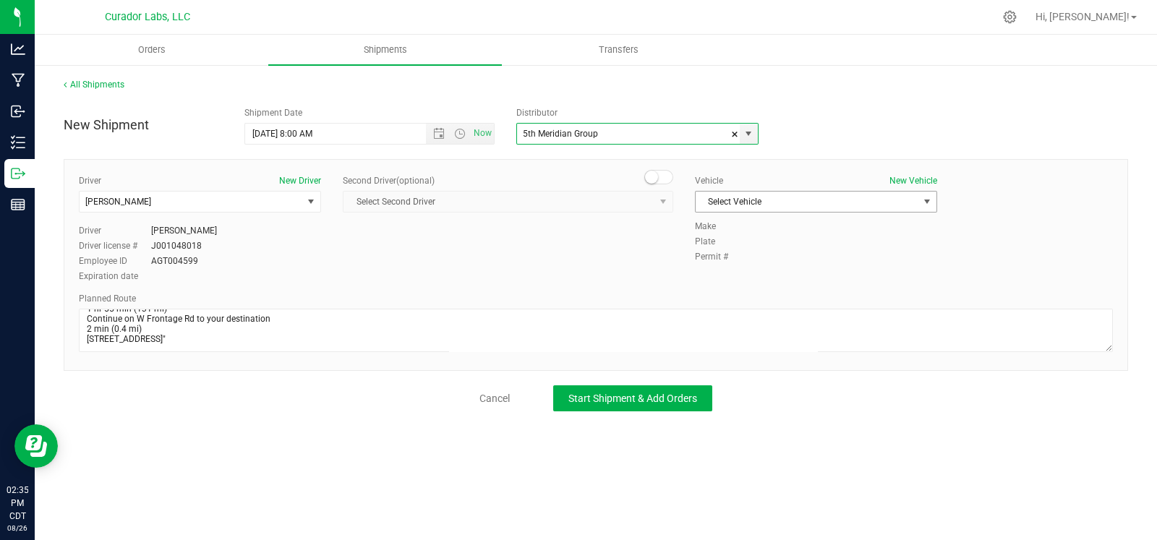
click at [774, 197] on span "Select Vehicle" at bounding box center [807, 202] width 223 height 20
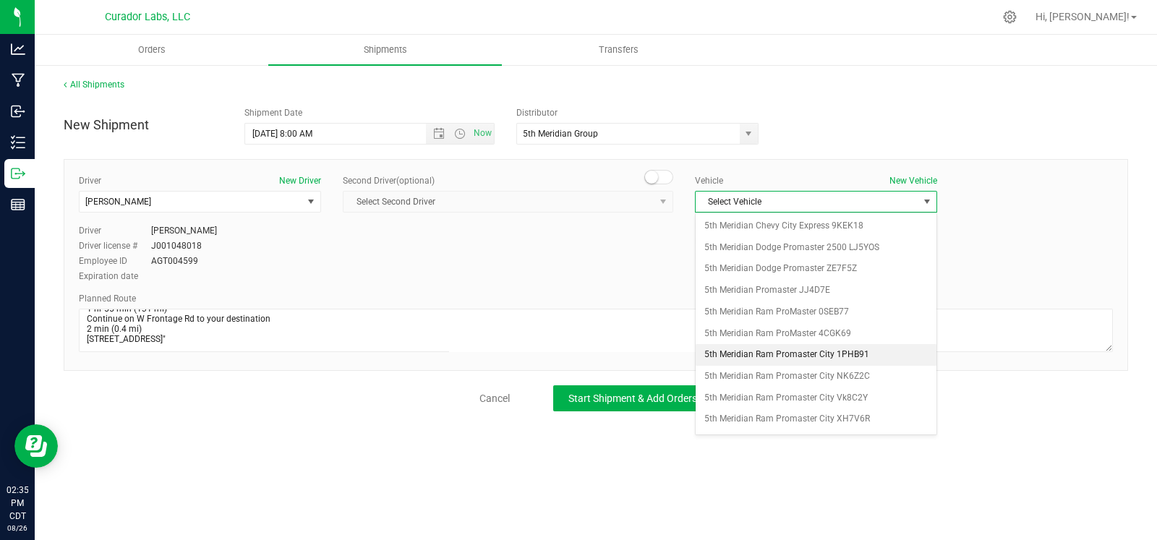
click at [751, 349] on li "5th Meridian Ram Promaster City 1PHB91" at bounding box center [816, 355] width 241 height 22
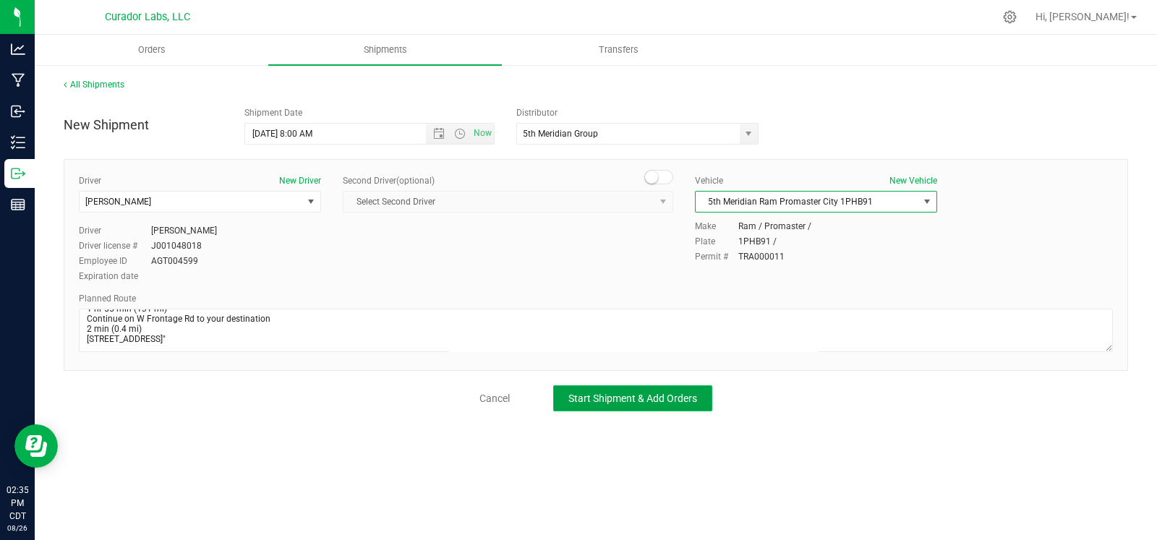
click at [665, 394] on span "Start Shipment & Add Orders" at bounding box center [632, 399] width 129 height 12
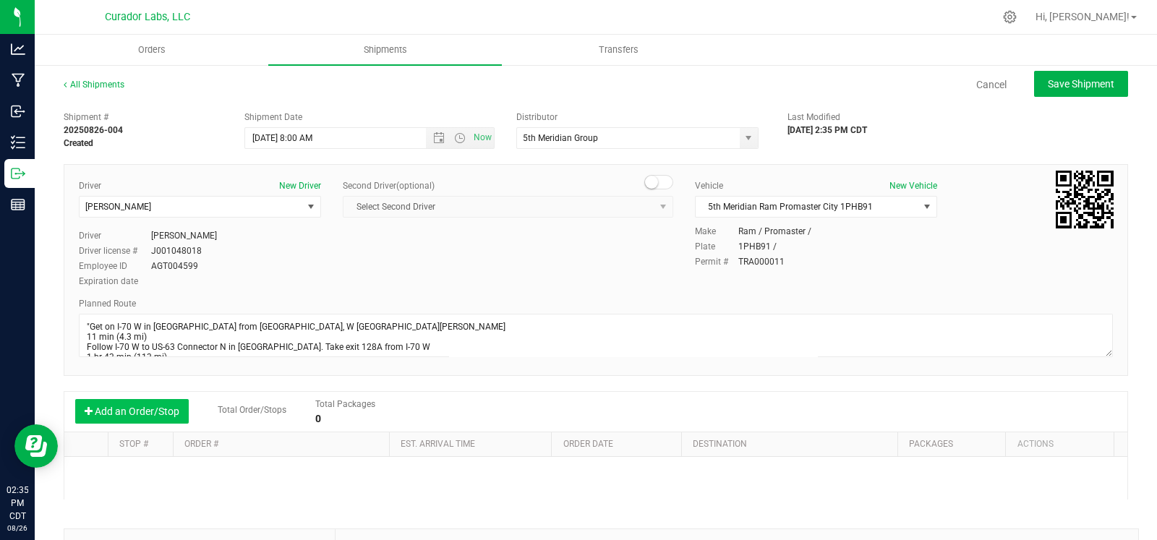
click at [133, 418] on button "Add an Order/Stop" at bounding box center [132, 411] width 114 height 25
click at [229, 472] on span "Select order" at bounding box center [275, 475] width 182 height 20
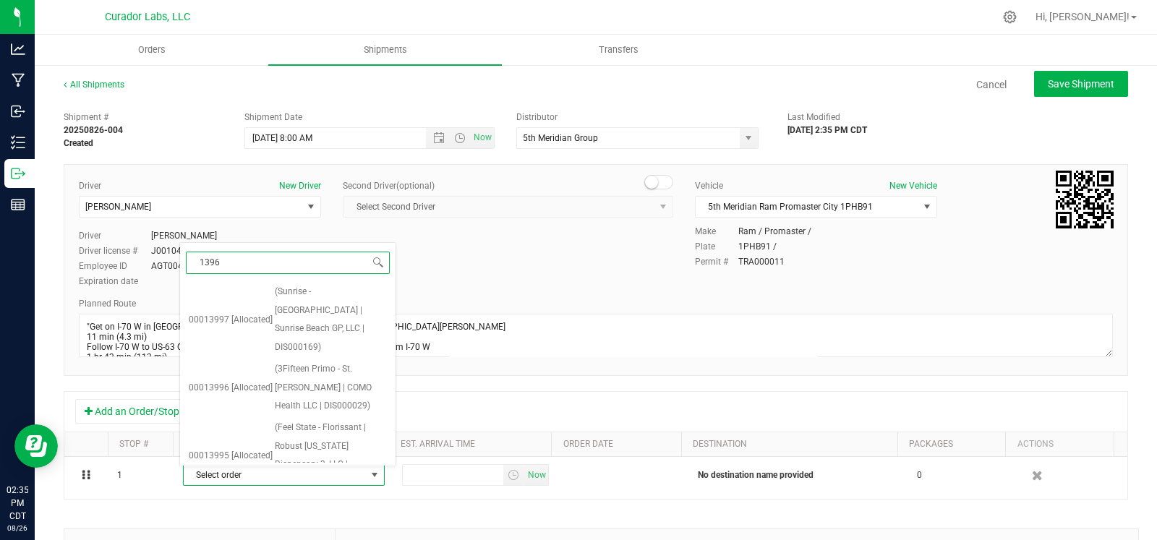
type input "13968"
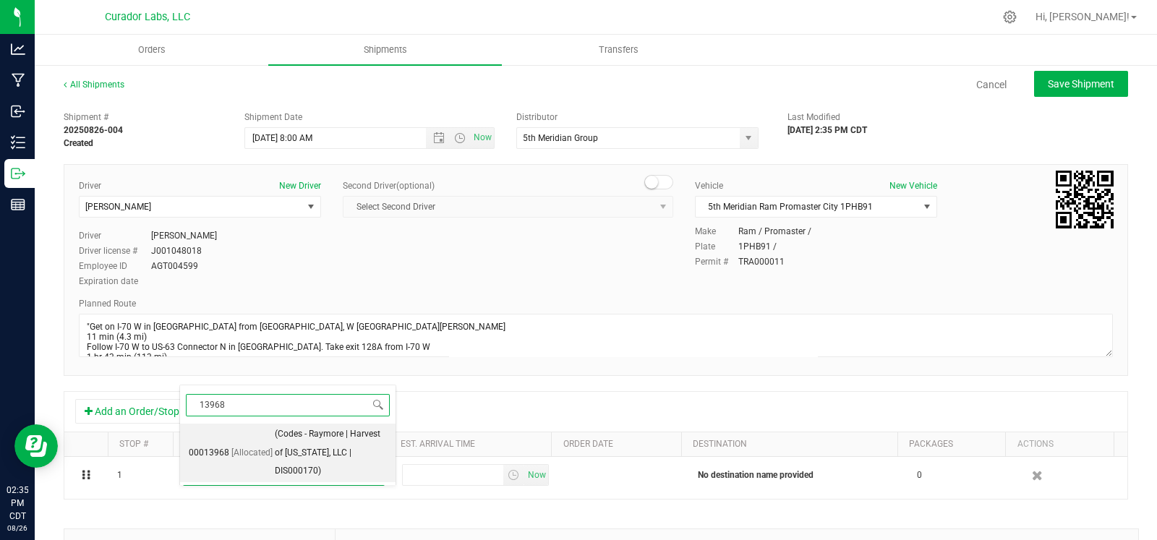
click at [281, 455] on span "(Codes - Raymore | Harvest of Missouri, LLC | DIS000170)" at bounding box center [331, 453] width 112 height 56
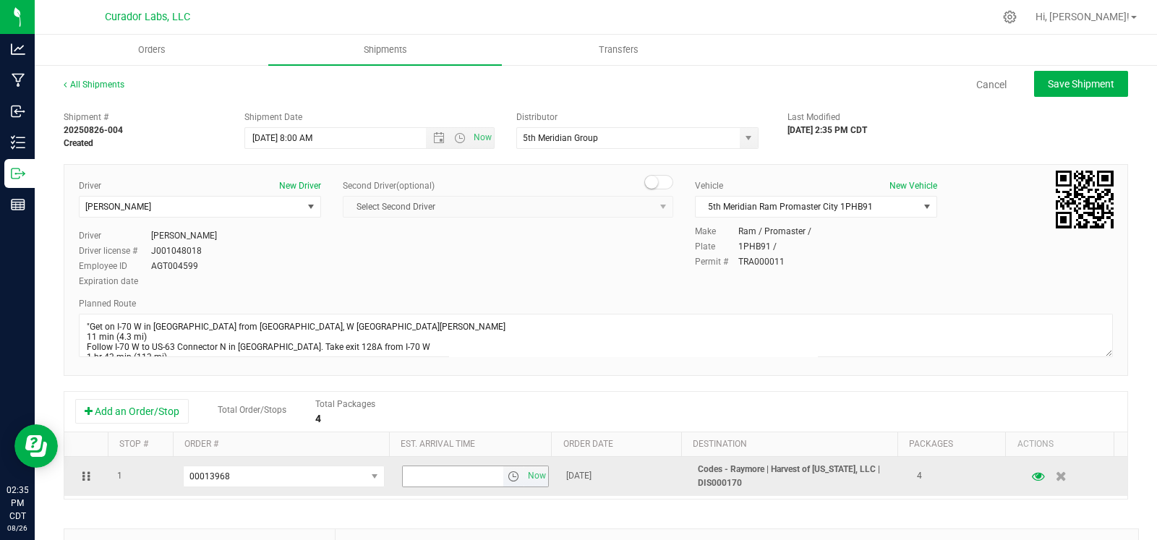
click at [508, 472] on span "select" at bounding box center [514, 477] width 12 height 12
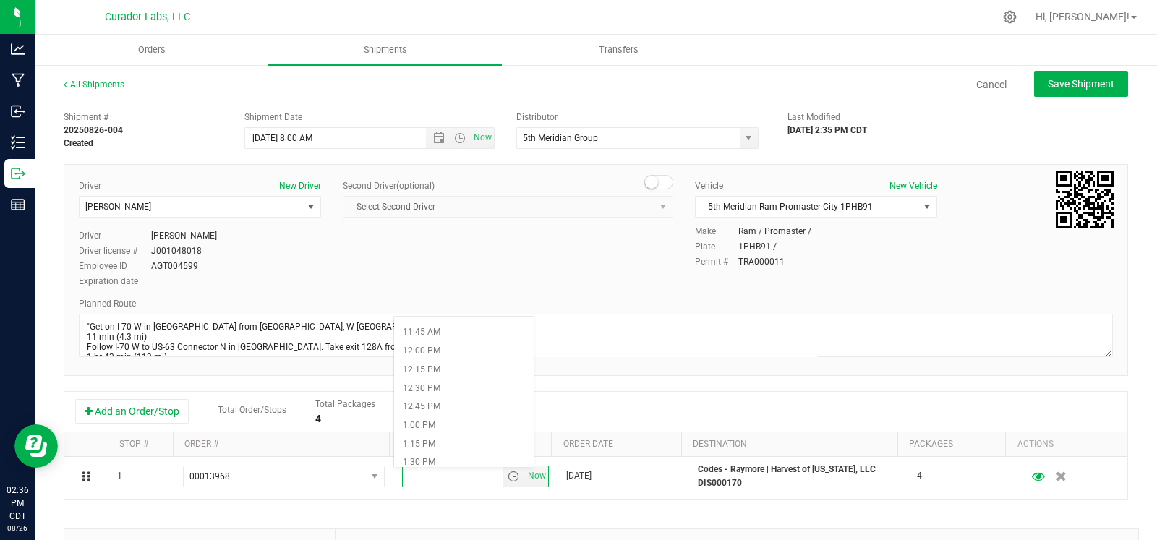
scroll to position [875, 0]
click at [449, 438] on li "1:15 PM" at bounding box center [464, 439] width 140 height 19
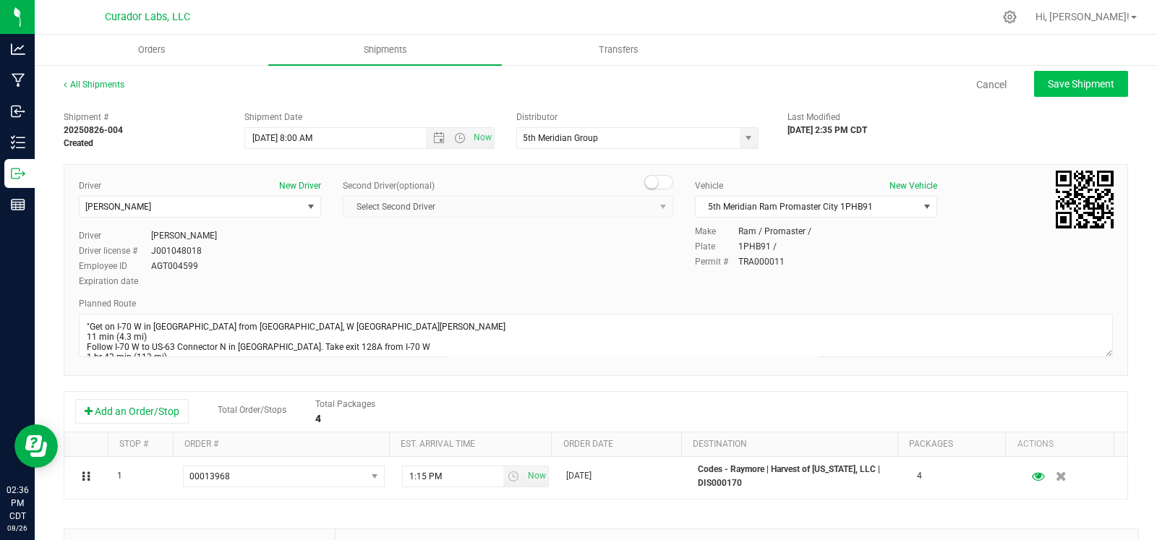
drag, startPoint x: 1018, startPoint y: 82, endPoint x: 1032, endPoint y: 85, distance: 14.8
click at [1023, 83] on div "Save Shipment" at bounding box center [1075, 84] width 105 height 26
click at [1048, 85] on span "Save Shipment" at bounding box center [1081, 84] width 67 height 12
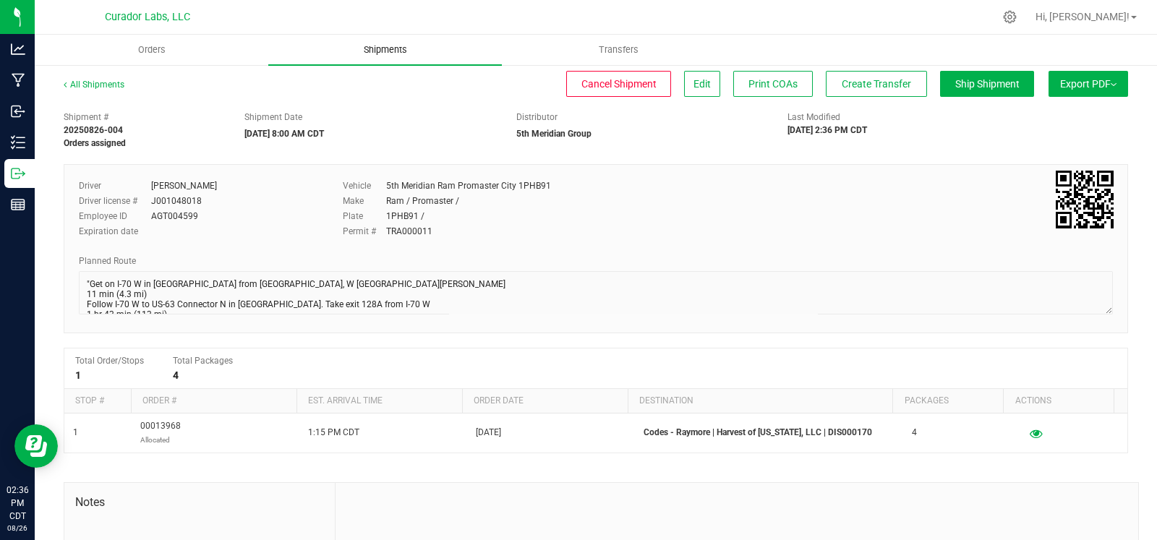
click at [376, 57] on uib-tab-heading "Shipments" at bounding box center [385, 50] width 234 height 30
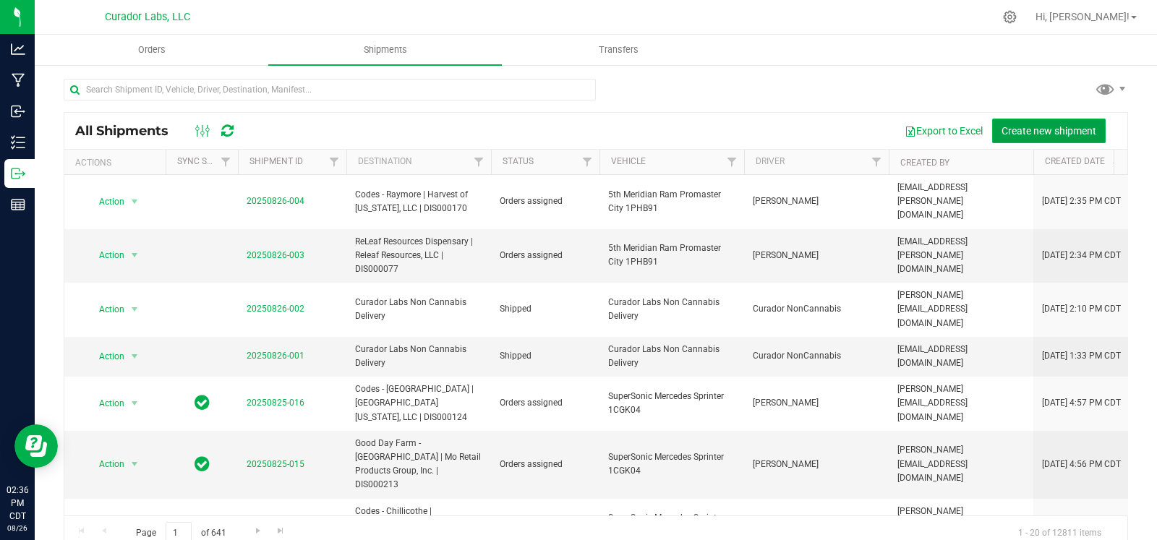
click at [1032, 121] on button "Create new shipment" at bounding box center [1049, 131] width 114 height 25
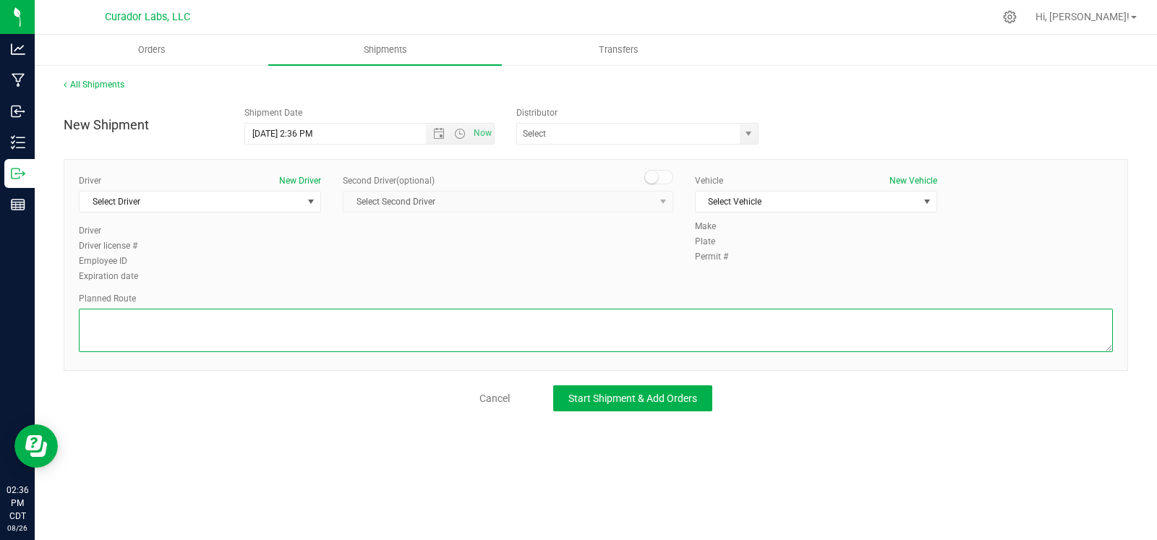
click at [329, 316] on textarea at bounding box center [596, 330] width 1034 height 43
paste textarea """"""""Get on I-70 W in Northwoods from S Calvary Ave, W Florissant Ave and Jen…"
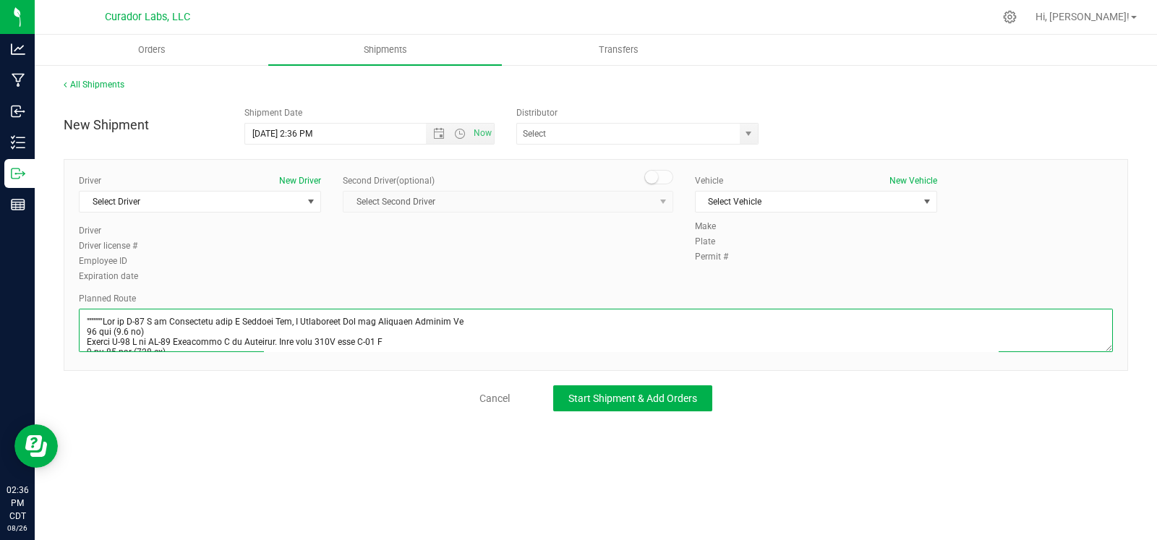
scroll to position [334, 0]
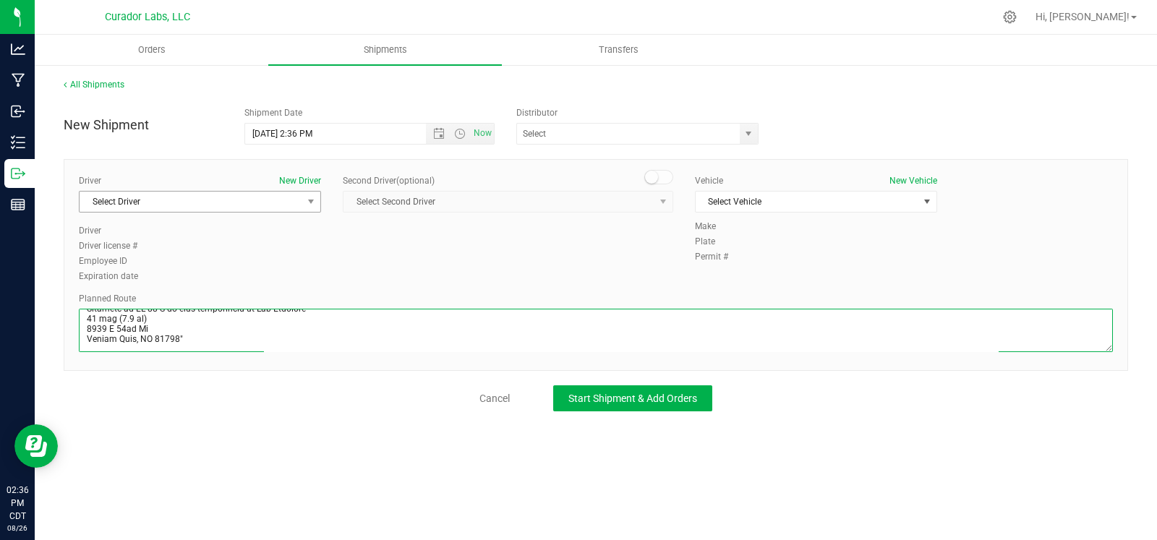
type textarea """"""""Get on I-70 W in Northwoods from S Calvary Ave, W Florissant Ave and Jen…"
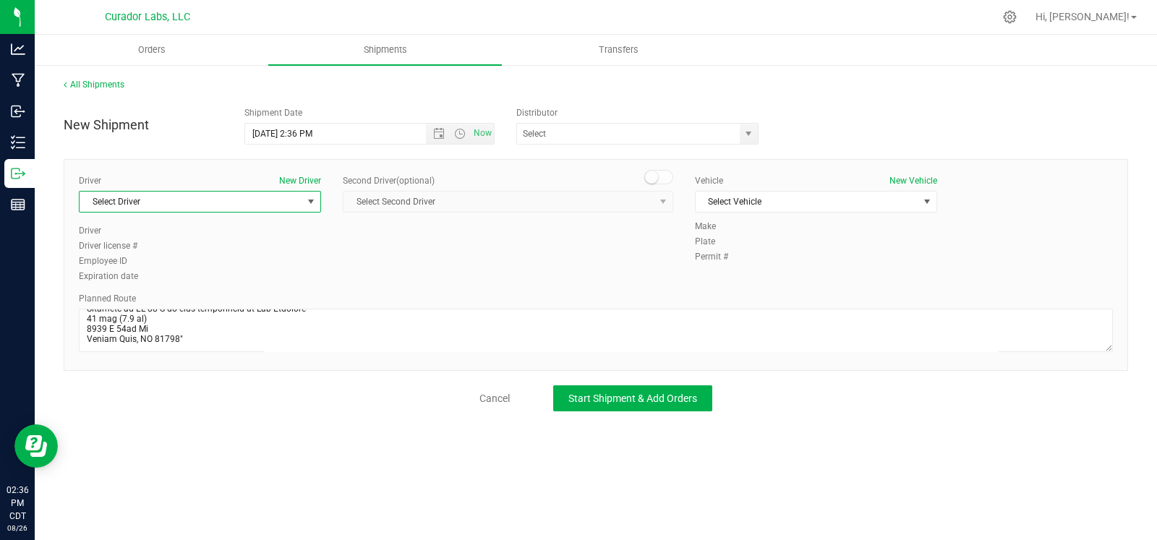
click at [259, 205] on span "Select Driver" at bounding box center [191, 202] width 223 height 20
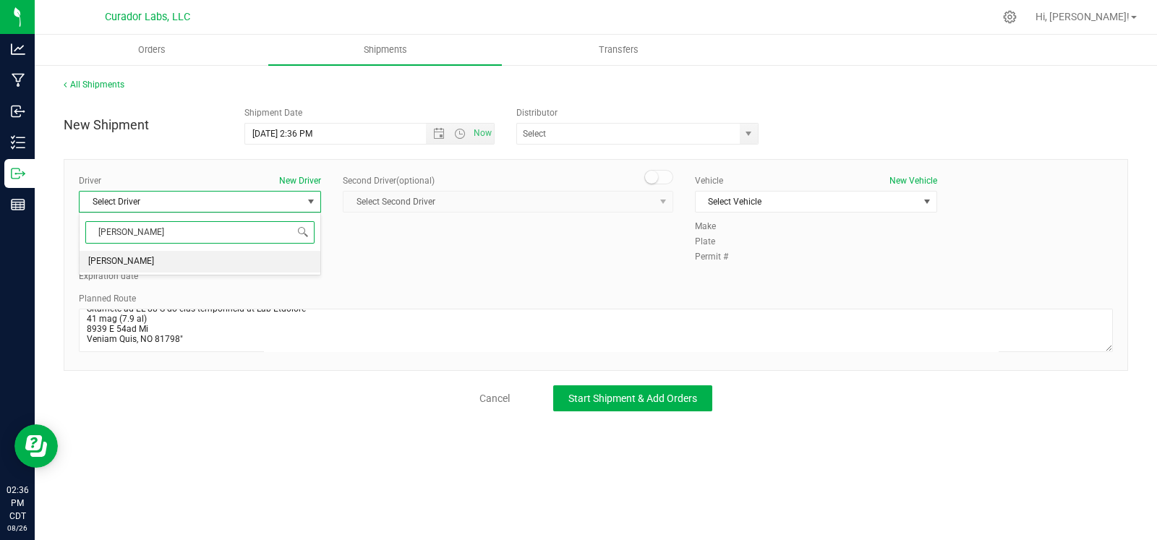
click at [235, 263] on li "Micheal Betros" at bounding box center [200, 262] width 241 height 22
type input "betro"
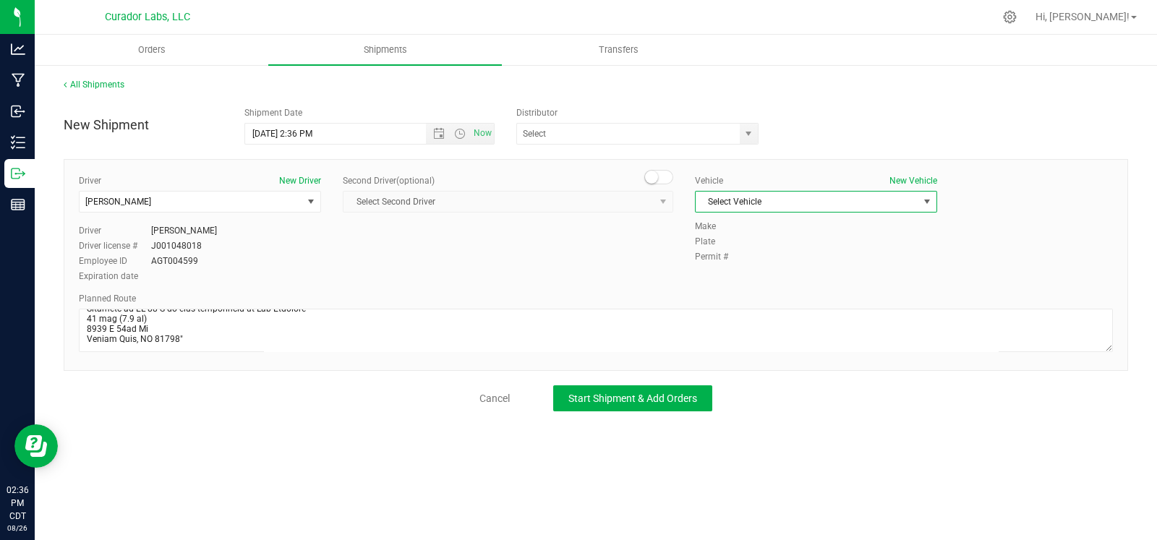
click at [752, 202] on span "Select Vehicle" at bounding box center [807, 202] width 223 height 20
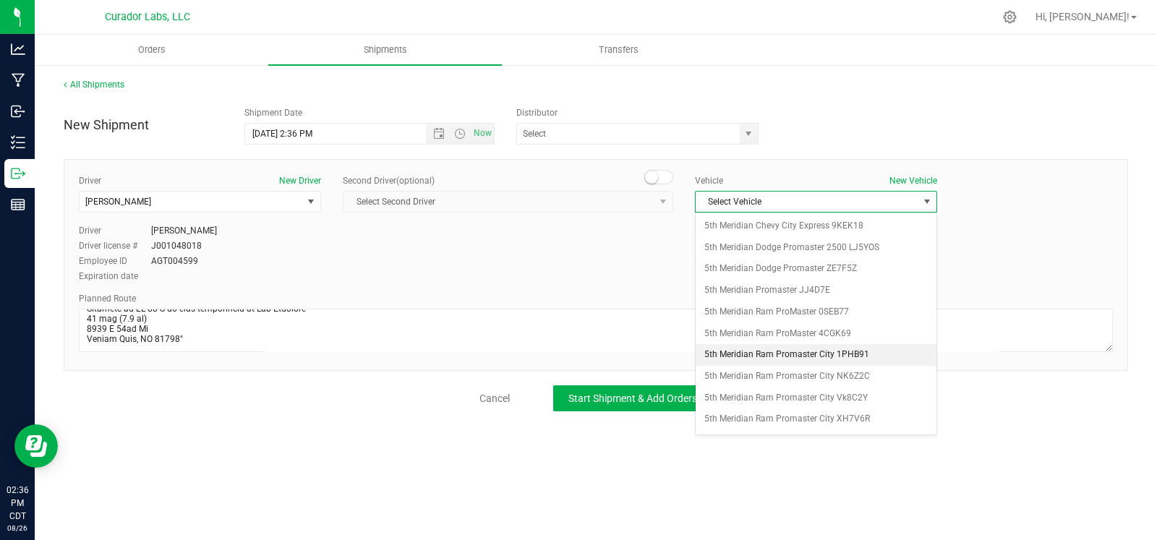
click at [777, 344] on li "5th Meridian Ram Promaster City 1PHB91" at bounding box center [816, 355] width 241 height 22
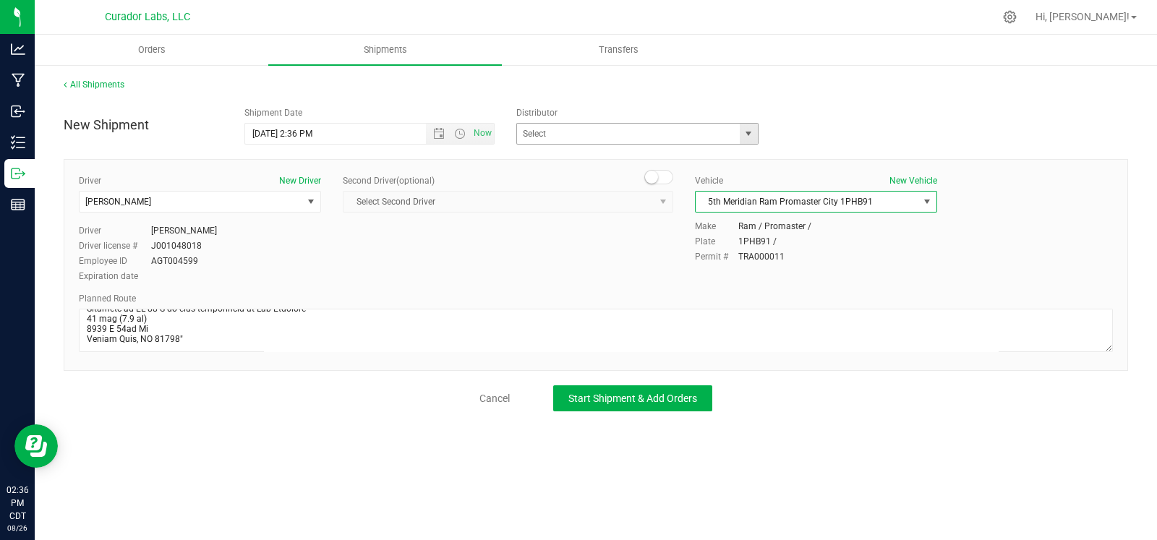
click at [750, 137] on span "select" at bounding box center [749, 134] width 12 height 12
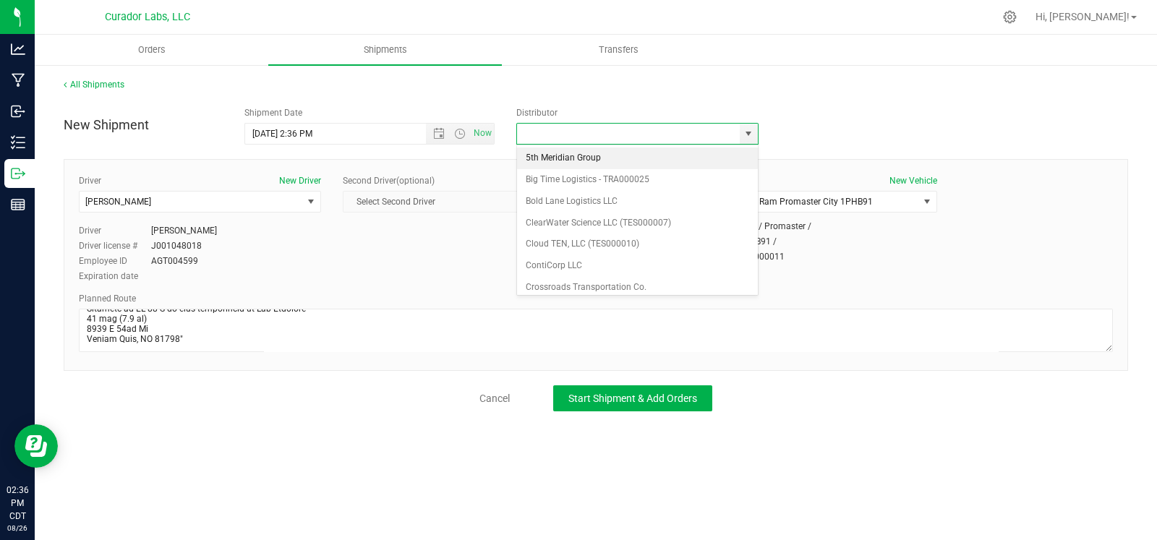
drag, startPoint x: 592, startPoint y: 153, endPoint x: 514, endPoint y: 150, distance: 78.1
click at [592, 153] on li "5th Meridian Group" at bounding box center [637, 159] width 241 height 22
type input "5th Meridian Group"
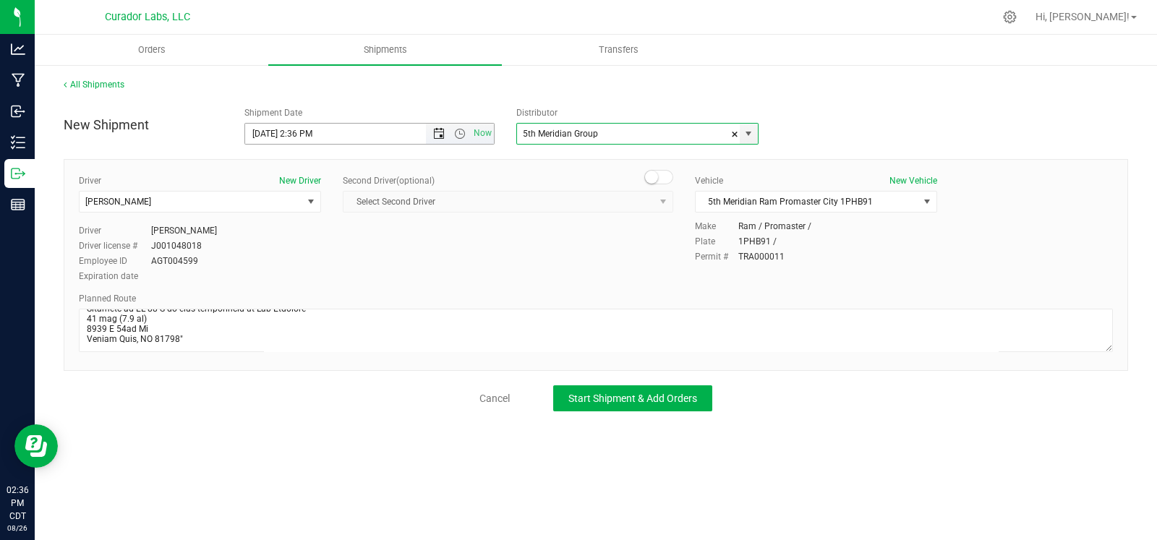
click at [438, 132] on span "Open the date view" at bounding box center [439, 134] width 12 height 12
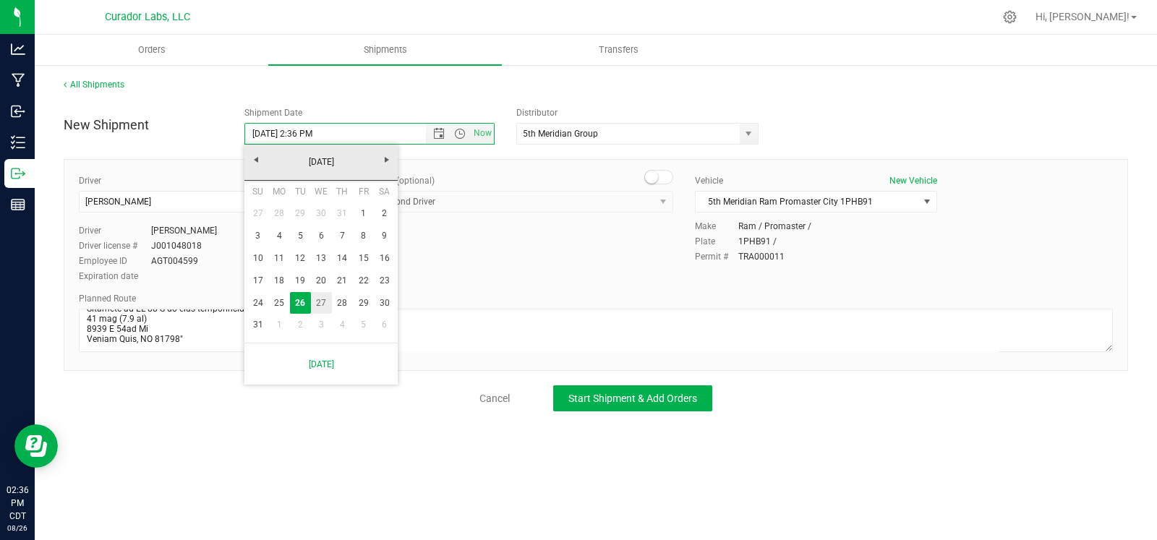
click at [314, 305] on link "27" at bounding box center [321, 303] width 21 height 22
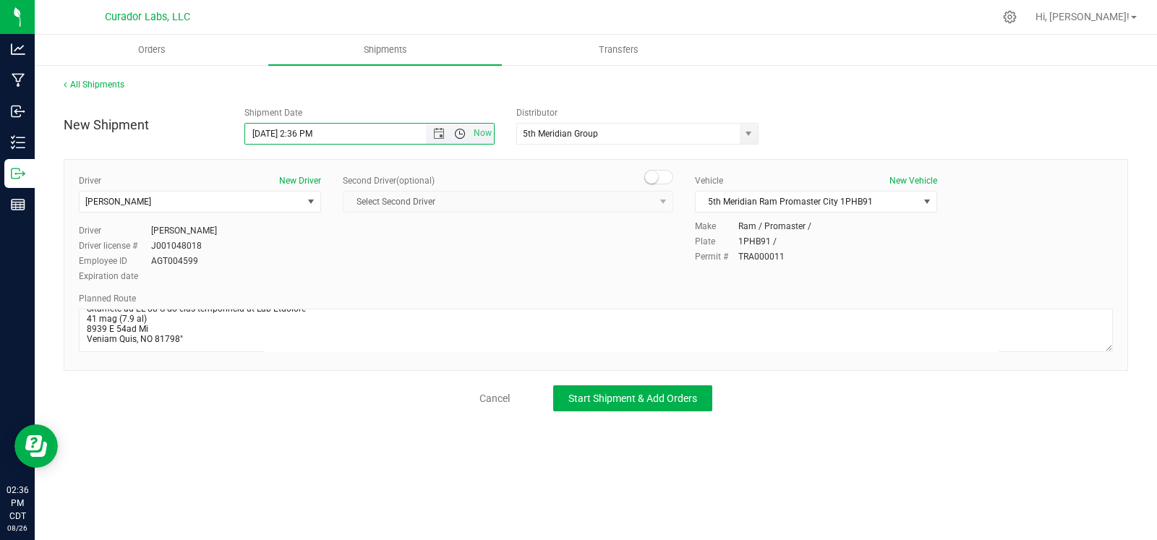
click at [456, 132] on span "Open the time view" at bounding box center [460, 134] width 12 height 12
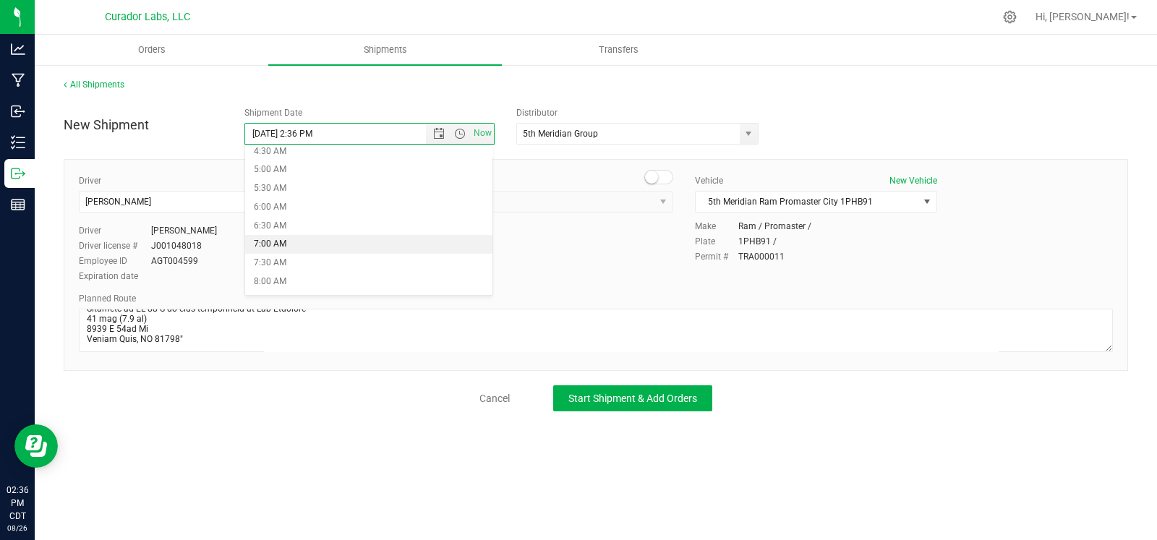
scroll to position [180, 0]
click at [286, 276] on li "8:00 AM" at bounding box center [368, 274] width 247 height 19
type input "8/27/2025 8:00 AM"
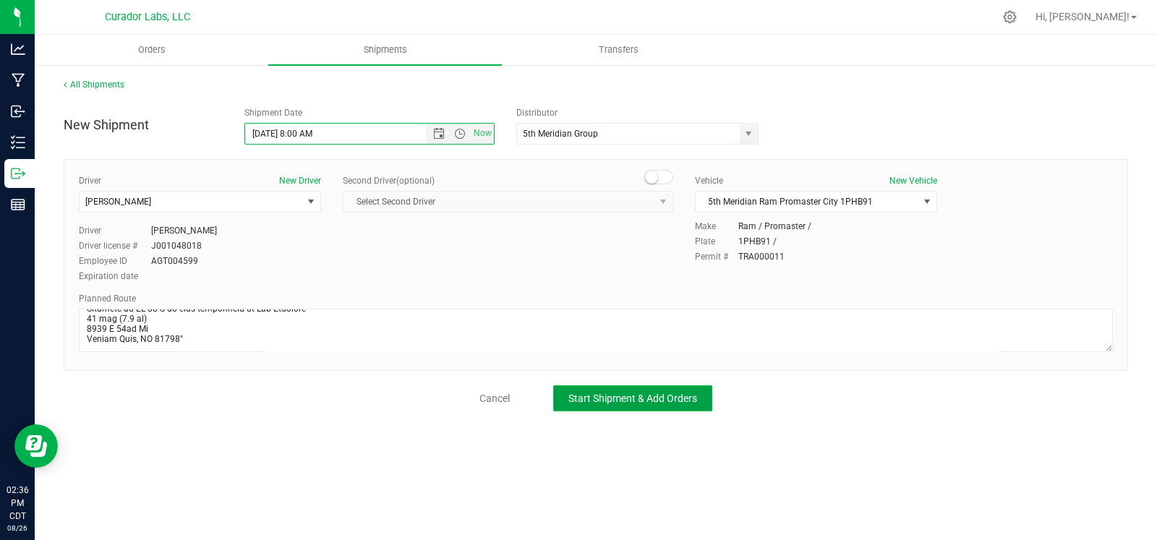
click at [662, 399] on span "Start Shipment & Add Orders" at bounding box center [632, 399] width 129 height 12
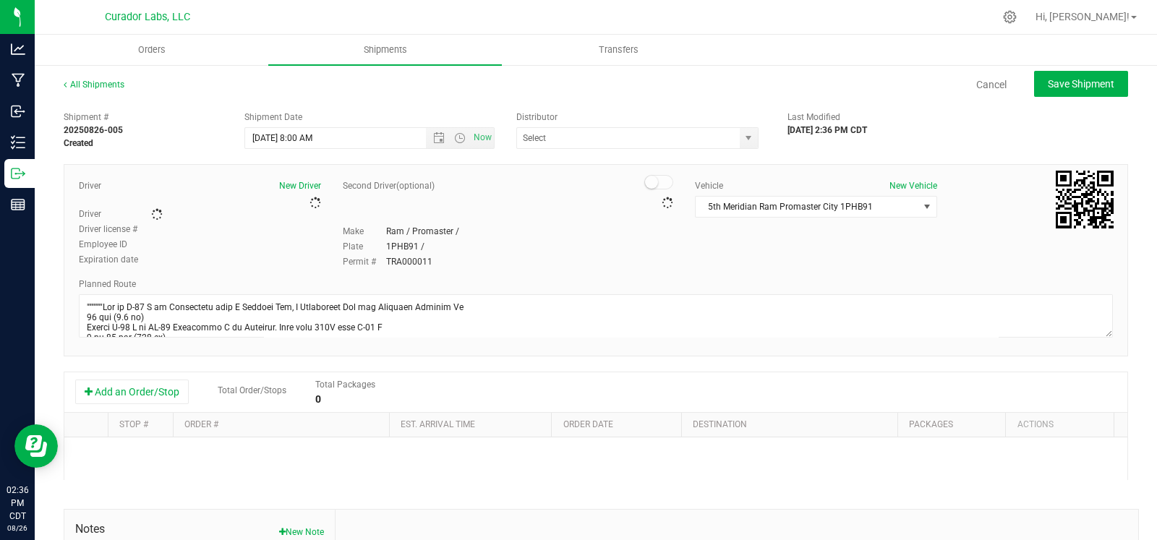
type input "5th Meridian Group"
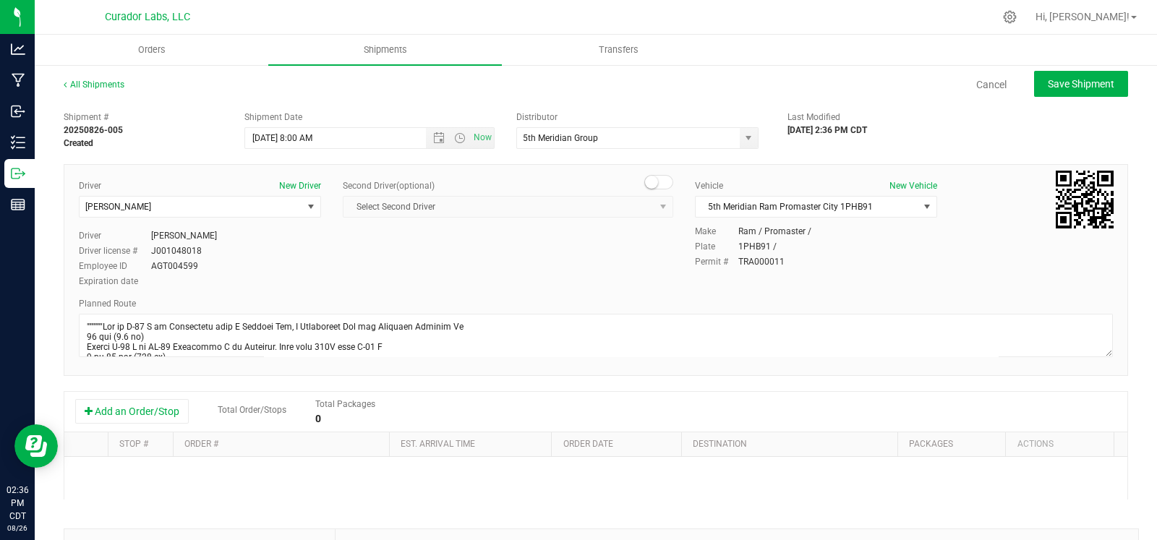
drag, startPoint x: 143, startPoint y: 411, endPoint x: 202, endPoint y: 461, distance: 77.5
click at [145, 418] on button "Add an Order/Stop" at bounding box center [132, 411] width 114 height 25
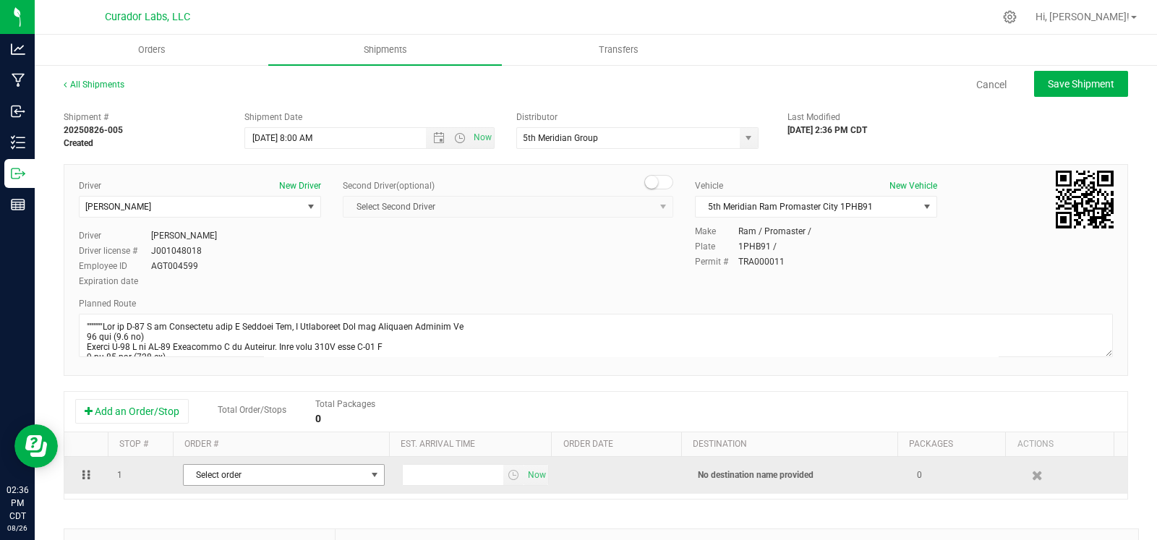
click at [255, 481] on span "Select order" at bounding box center [275, 475] width 182 height 20
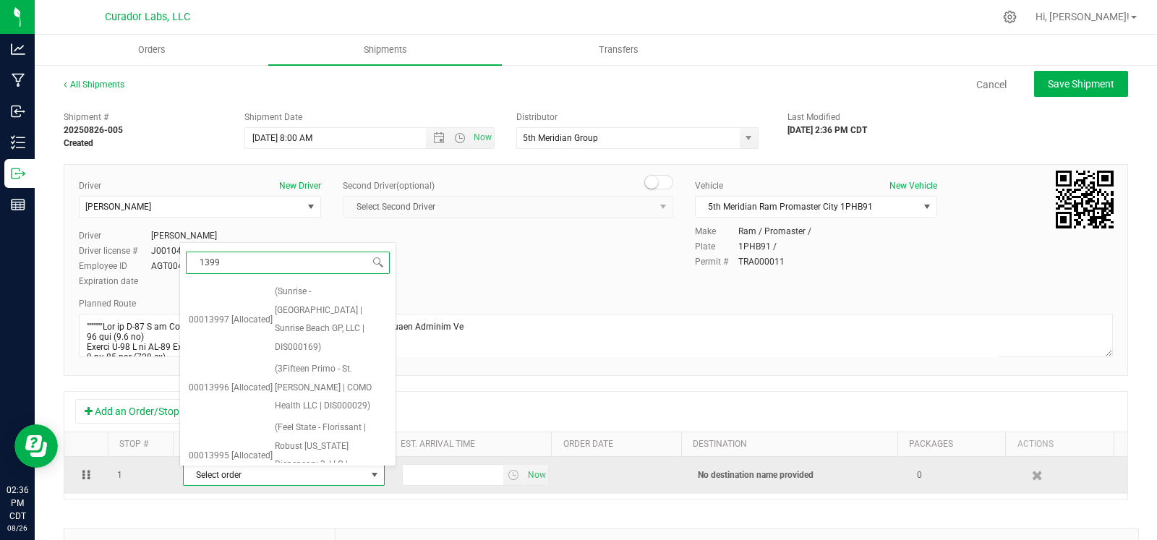
type input "13994"
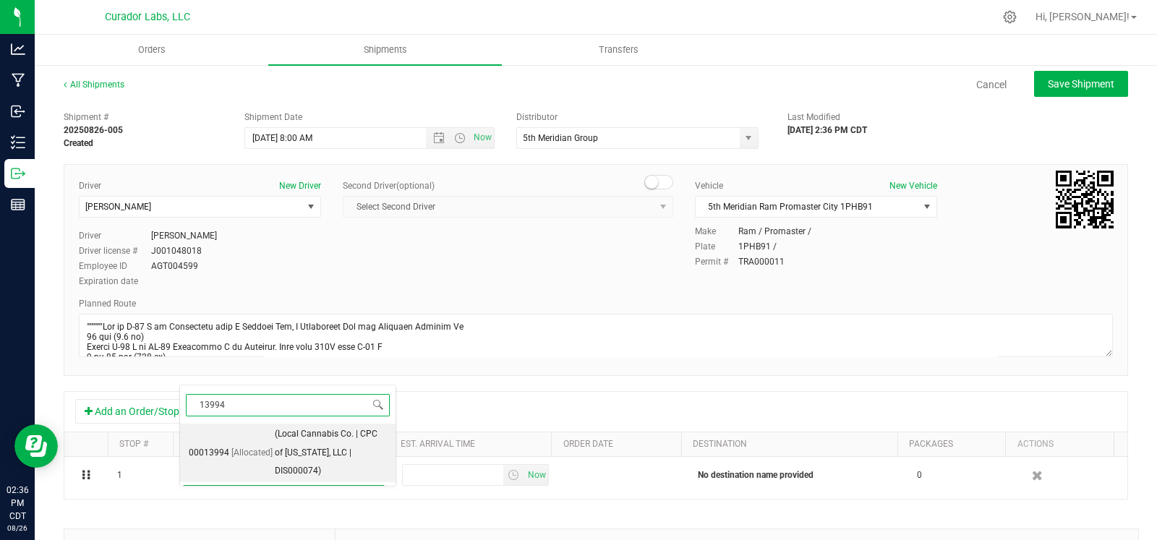
click at [294, 424] on li "00013994 [Allocated] (Local Cannabis Co. | CPC of Missouri, LLC | DIS000074)" at bounding box center [288, 453] width 216 height 59
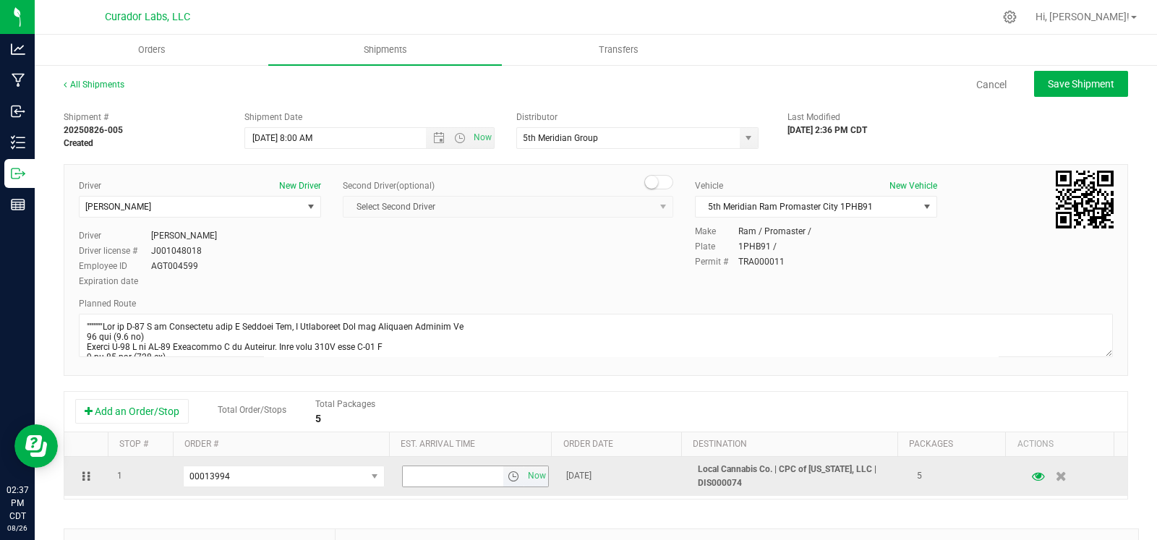
click at [508, 479] on span "select" at bounding box center [514, 477] width 12 height 12
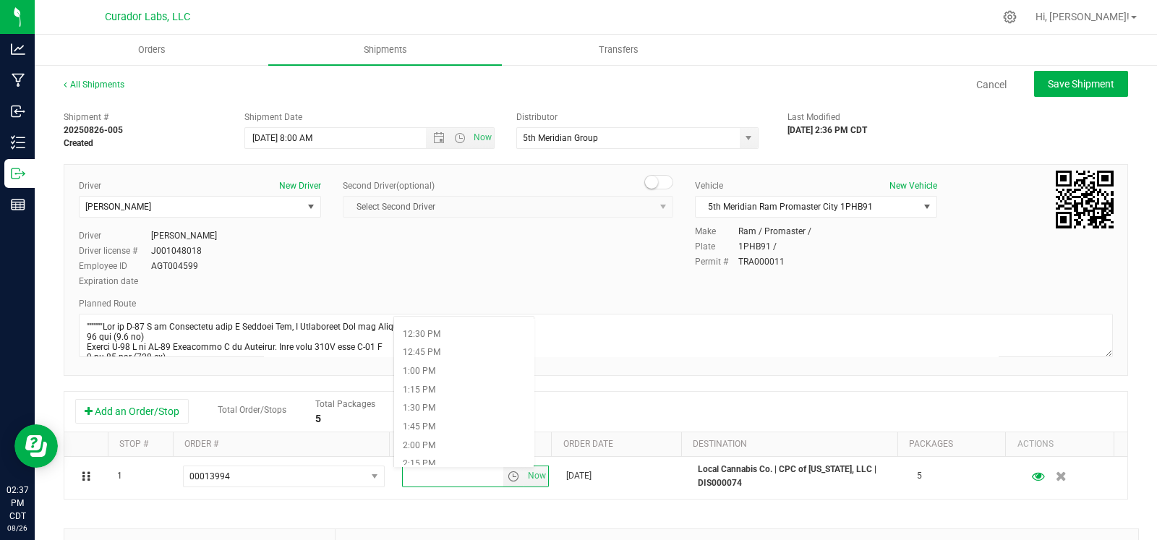
scroll to position [1094, 0]
click at [426, 439] on li "4:15 PM" at bounding box center [464, 442] width 140 height 19
click at [1059, 85] on span "Save Shipment" at bounding box center [1081, 84] width 67 height 12
type input "8/27/2025 1:00 PM"
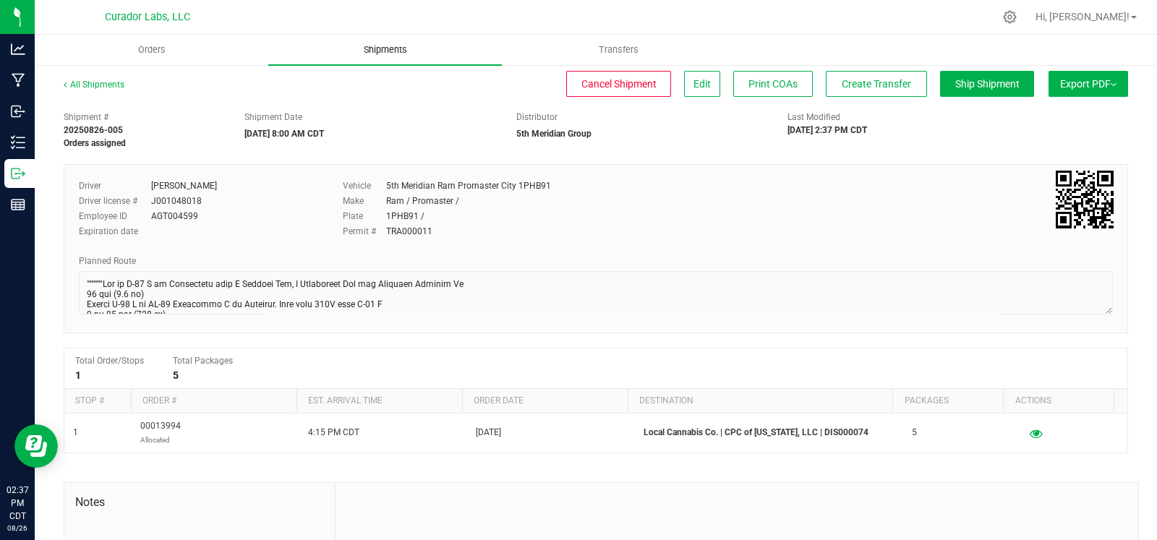
click at [384, 43] on span "Shipments" at bounding box center [385, 49] width 82 height 13
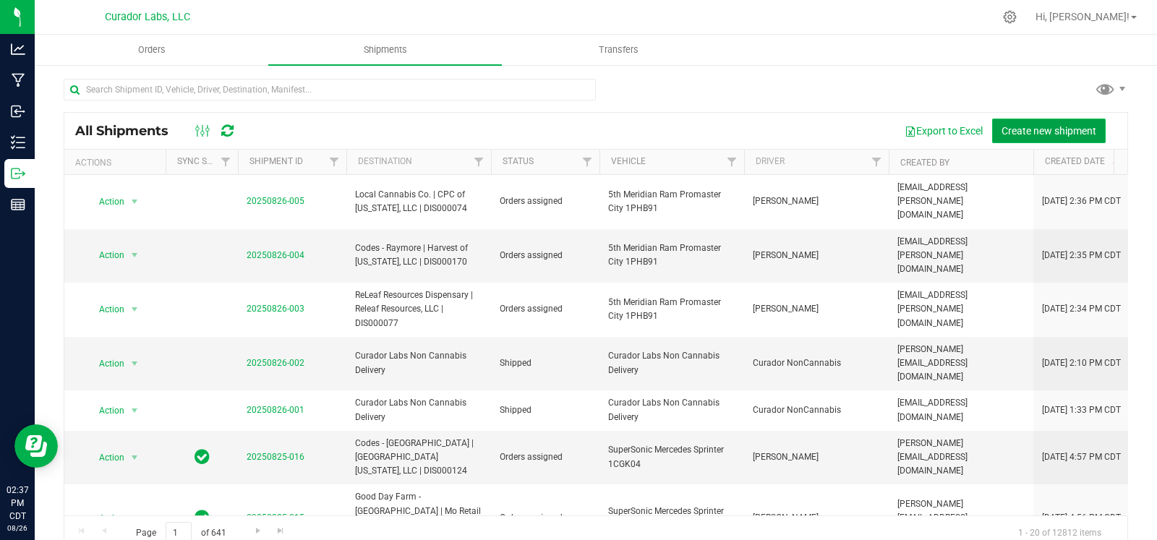
click at [1037, 123] on button "Create new shipment" at bounding box center [1049, 131] width 114 height 25
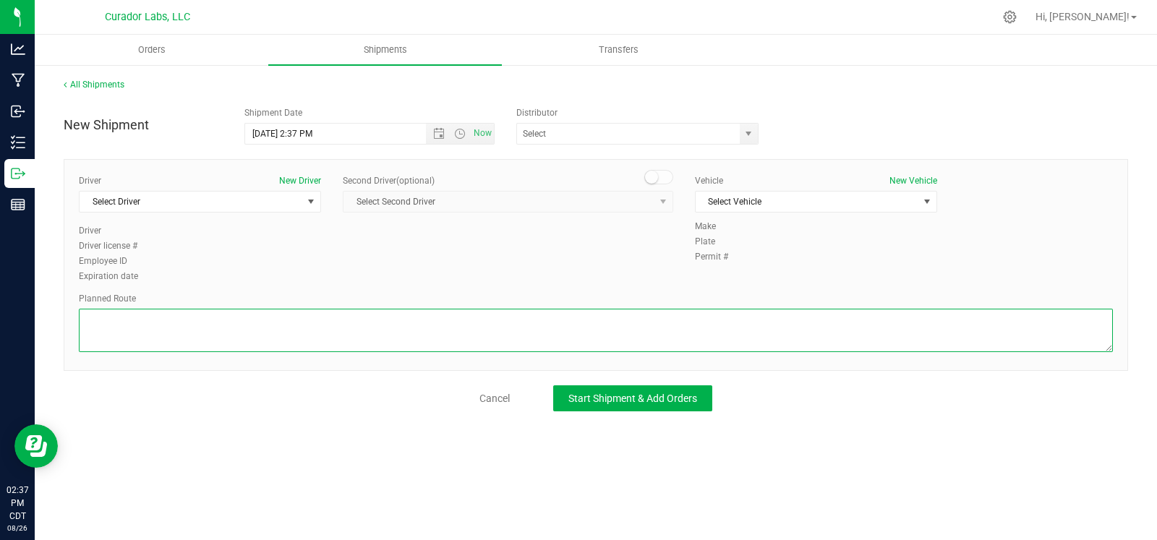
click at [256, 326] on textarea at bounding box center [596, 330] width 1034 height 43
paste textarea ""Continue to I-70 E 3 min (1.2 mi) Follow I-44 W to Springfield. Take exit 80 f…"
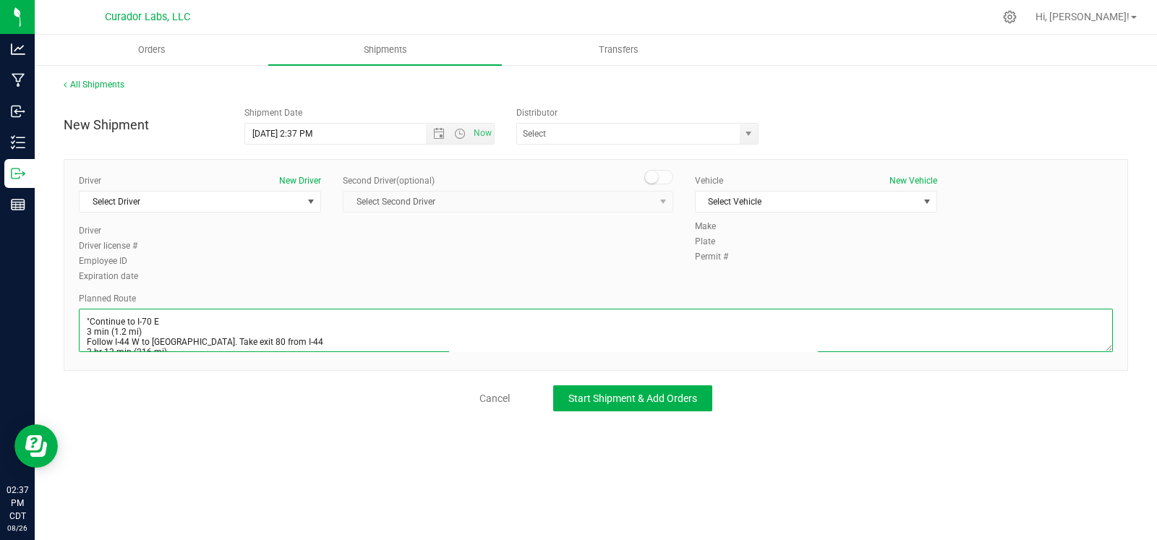
scroll to position [74, 0]
type textarea ""Continue to I-70 E 3 min (1.2 mi) Follow I-44 W to Springfield. Take exit 80 f…"
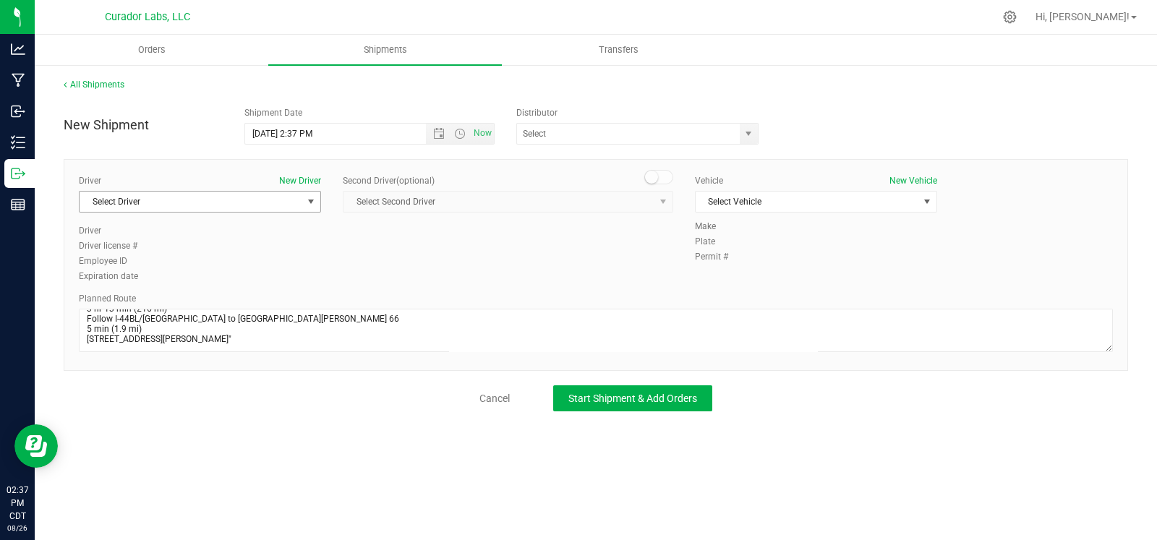
click at [217, 208] on span "Select Driver" at bounding box center [191, 202] width 223 height 20
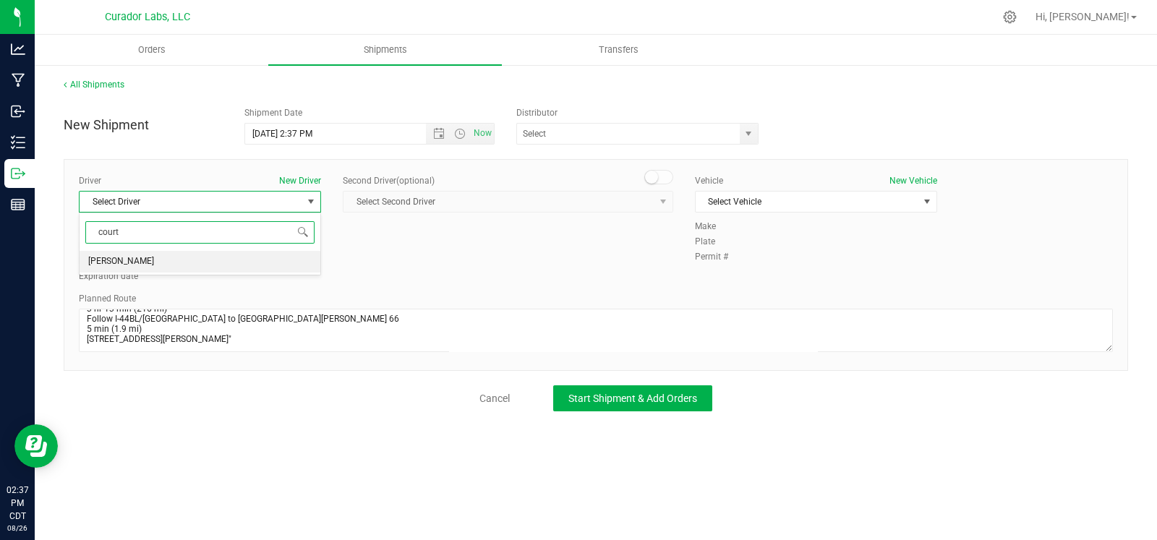
click at [205, 261] on li "David Courtwright" at bounding box center [200, 262] width 241 height 22
type input "court"
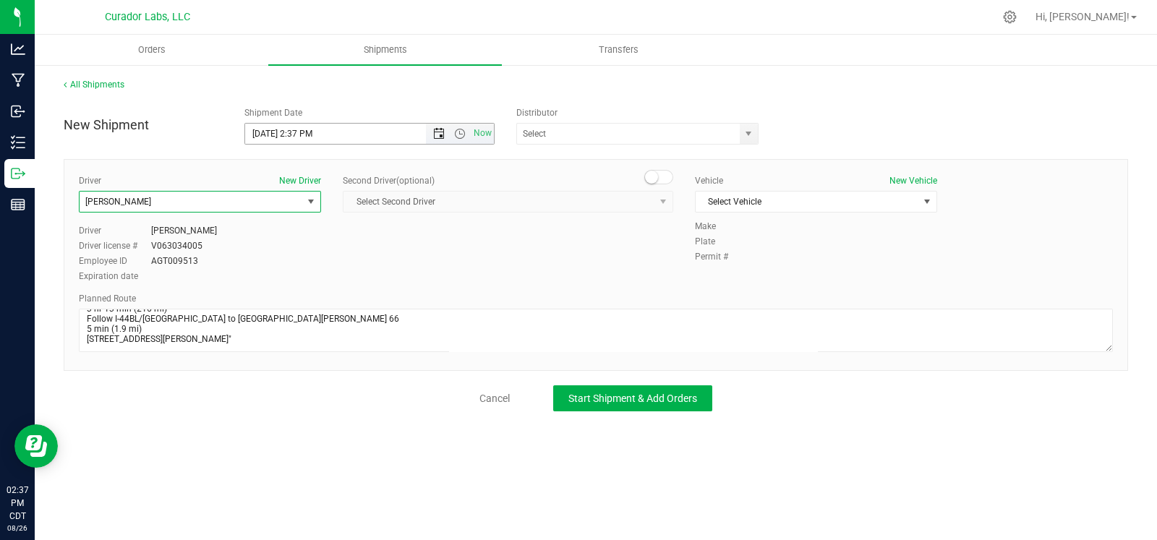
click at [440, 135] on span "Open the date view" at bounding box center [439, 134] width 12 height 12
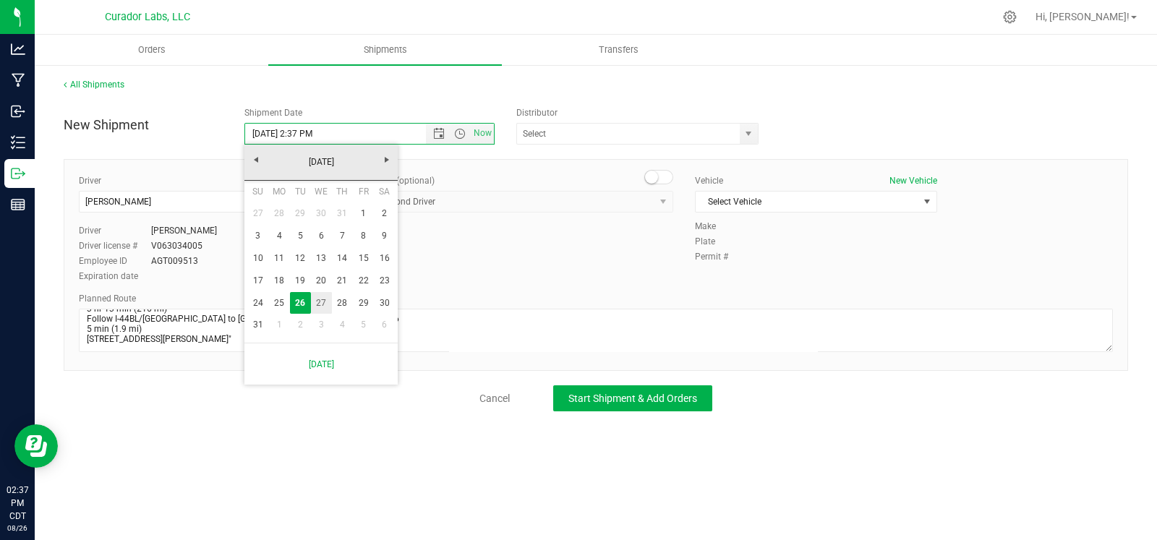
click at [325, 298] on link "27" at bounding box center [321, 303] width 21 height 22
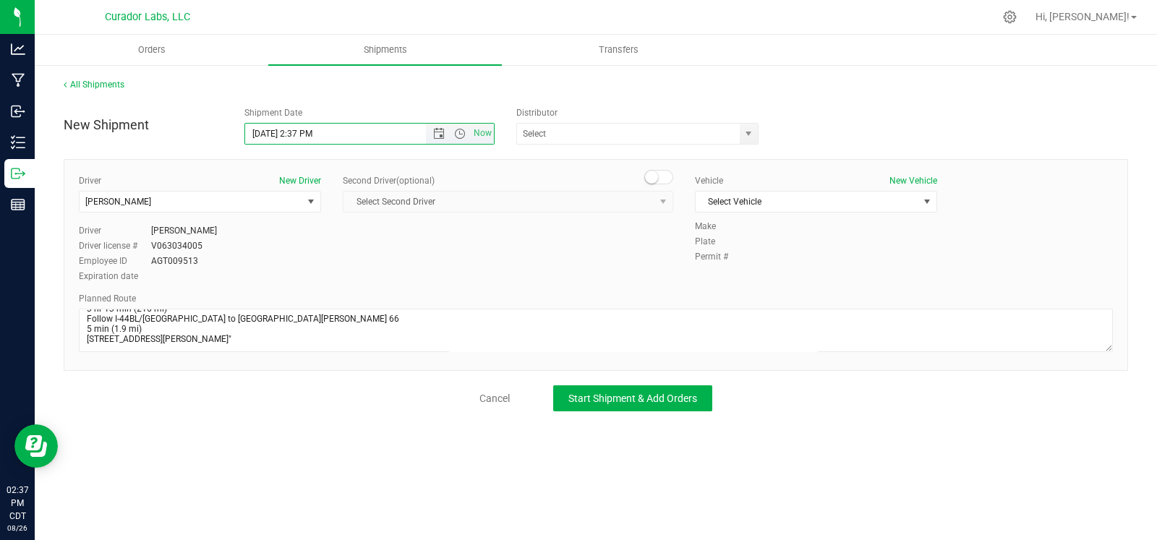
click at [466, 139] on span "Now" at bounding box center [460, 134] width 68 height 20
click at [460, 129] on span "Open the time view" at bounding box center [460, 134] width 12 height 12
click at [352, 194] on li "9:30 AM" at bounding box center [368, 189] width 247 height 19
type input "8/27/2025 9:30 AM"
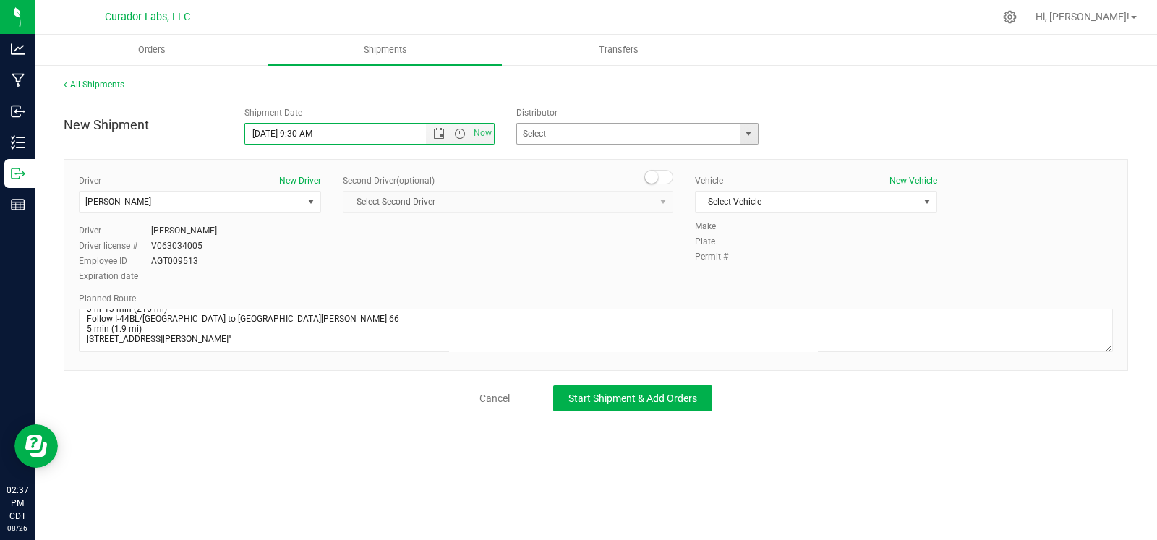
click at [743, 143] on span "select" at bounding box center [749, 134] width 18 height 20
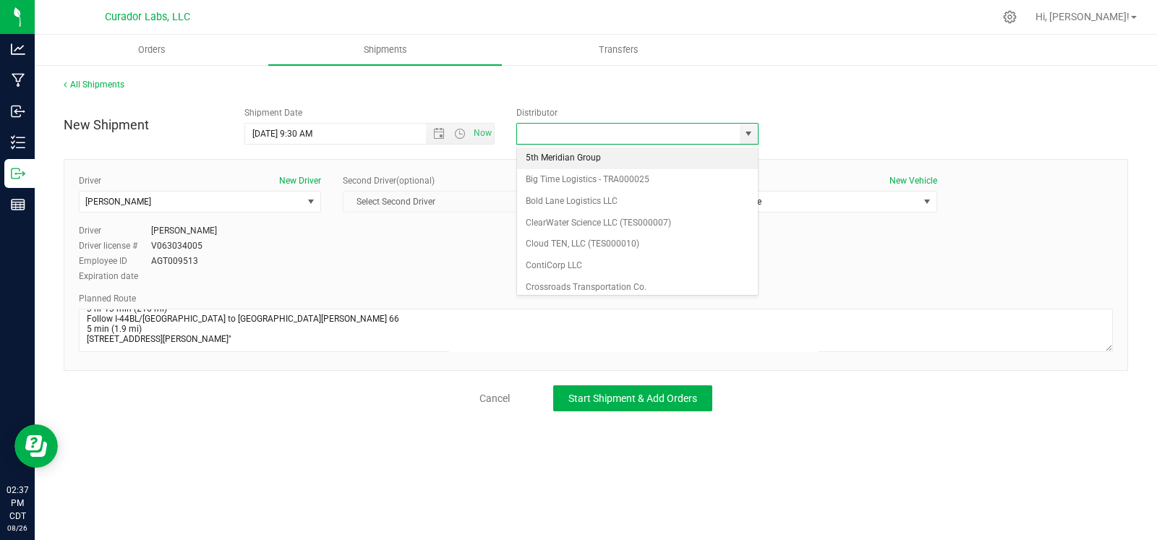
click at [603, 159] on li "5th Meridian Group" at bounding box center [637, 159] width 241 height 22
type input "5th Meridian Group"
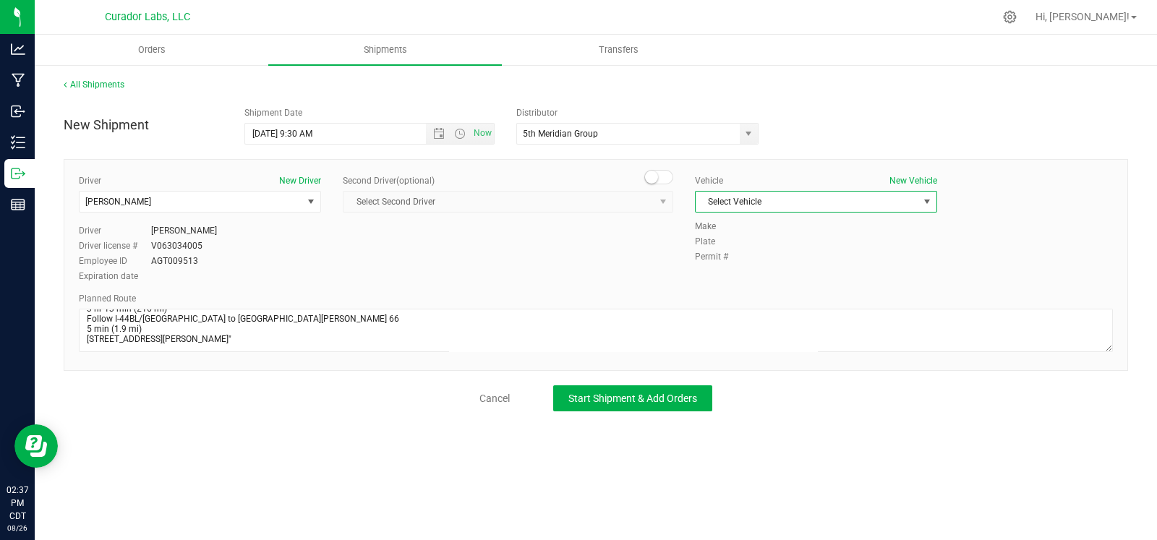
click at [789, 195] on span "Select Vehicle" at bounding box center [807, 202] width 223 height 20
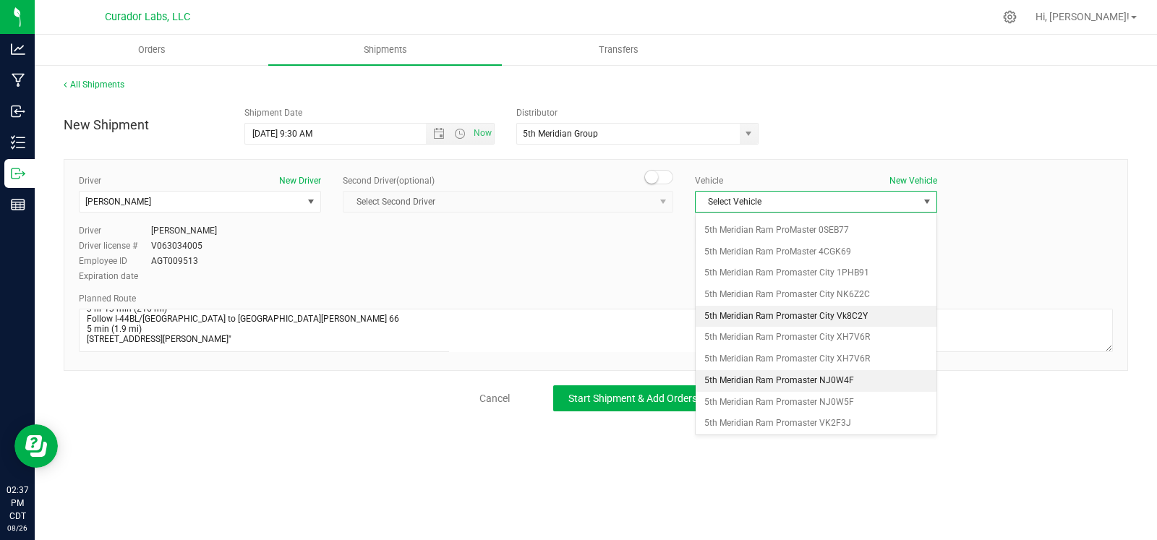
scroll to position [115, 0]
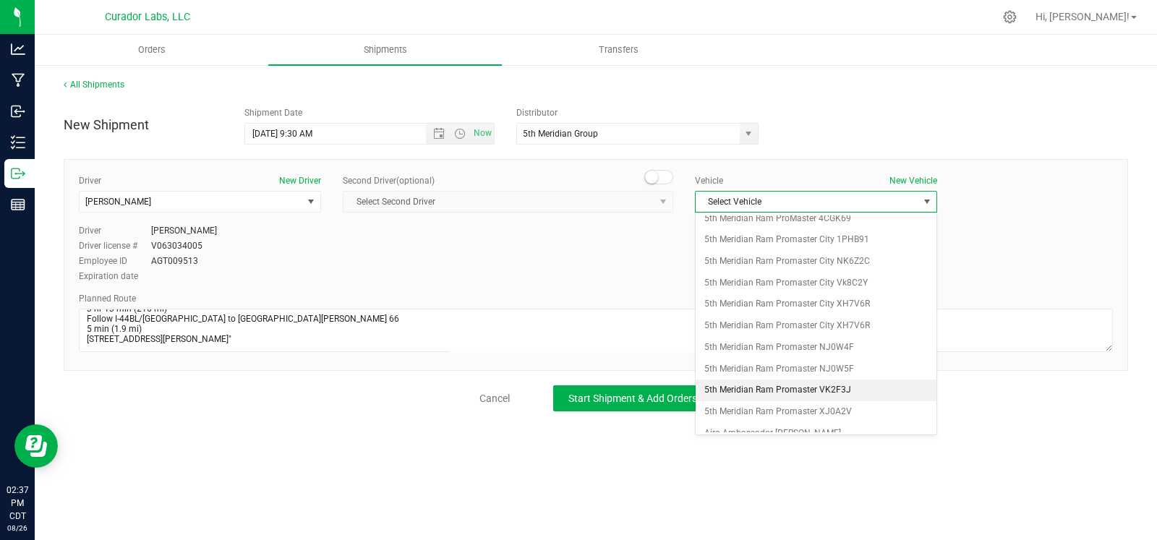
click at [788, 388] on li "5th Meridian Ram Promaster VK2F3J" at bounding box center [816, 391] width 241 height 22
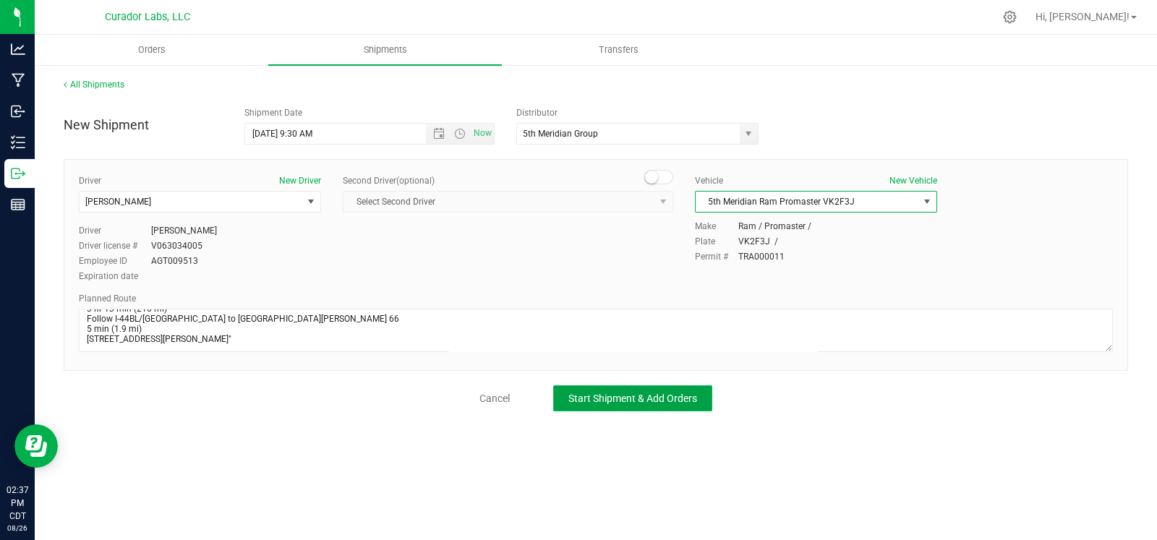
click at [706, 403] on button "Start Shipment & Add Orders" at bounding box center [632, 398] width 159 height 26
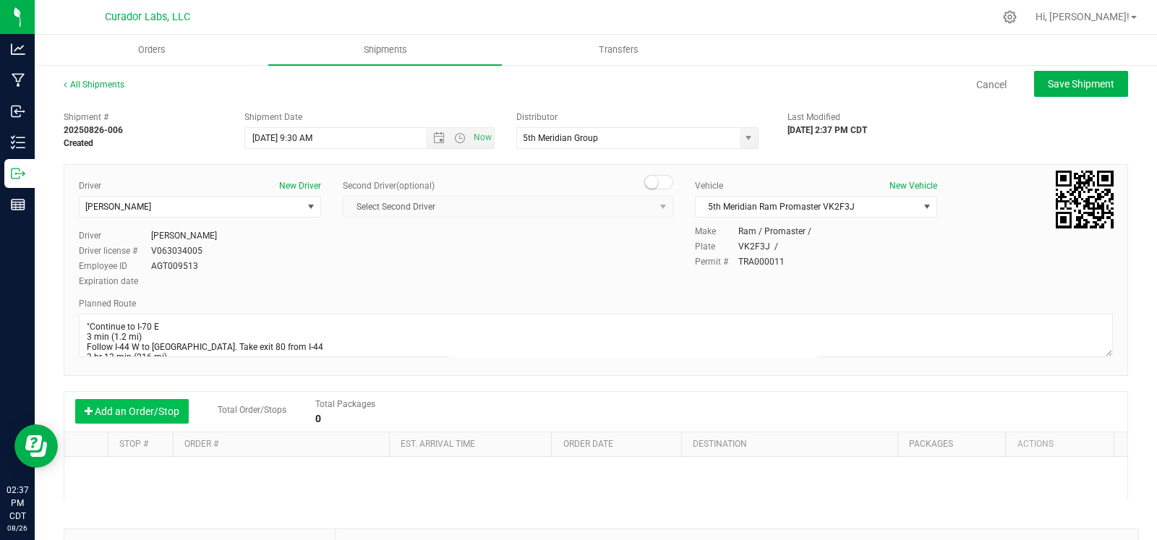
click at [148, 404] on button "Add an Order/Stop" at bounding box center [132, 411] width 114 height 25
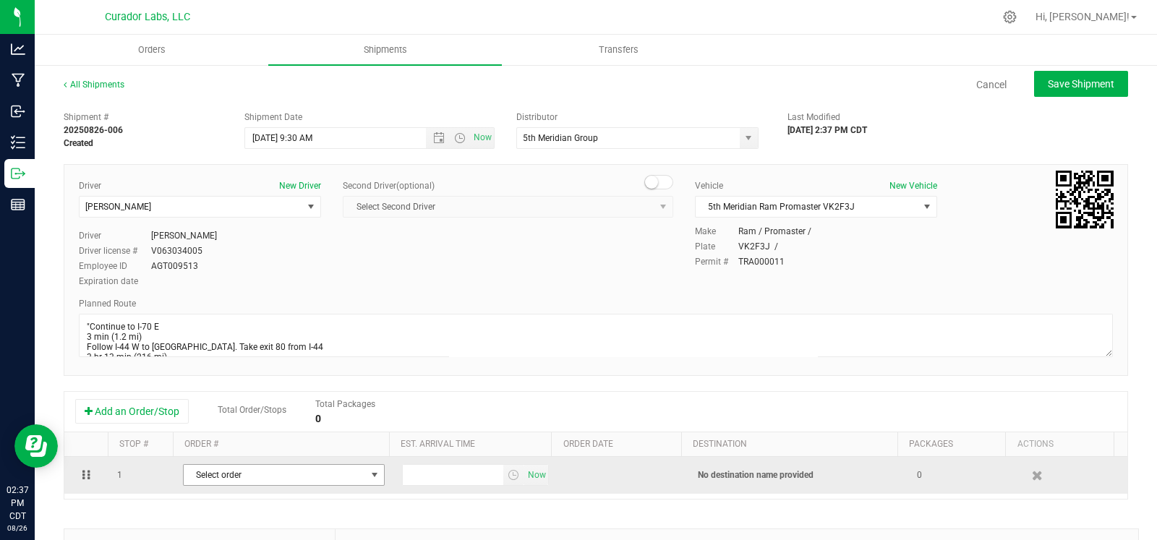
drag, startPoint x: 207, startPoint y: 469, endPoint x: 213, endPoint y: 485, distance: 17.2
click at [213, 485] on span "Select order" at bounding box center [275, 475] width 182 height 20
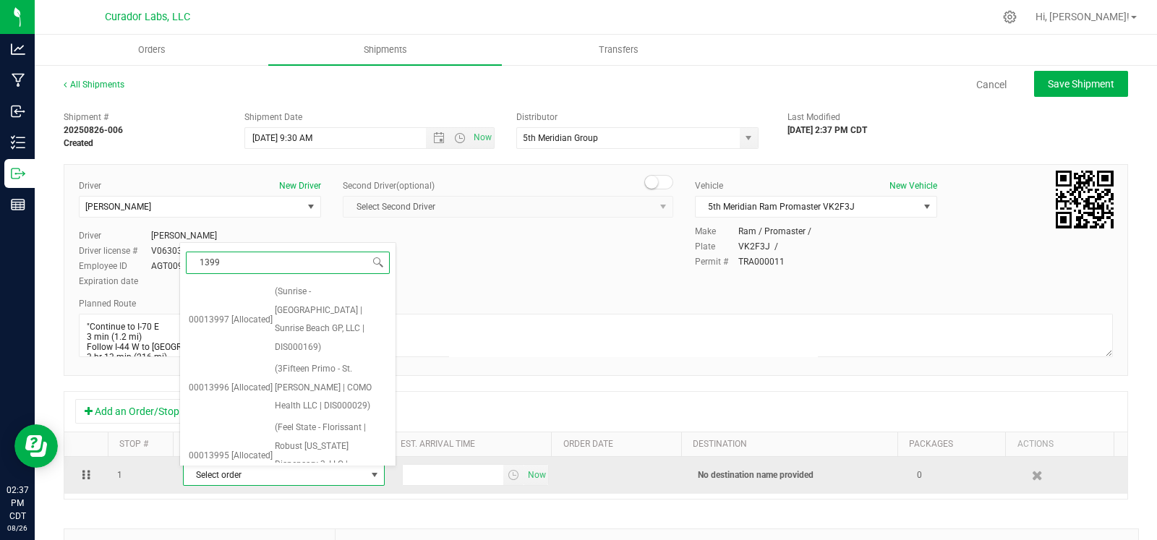
type input "13992"
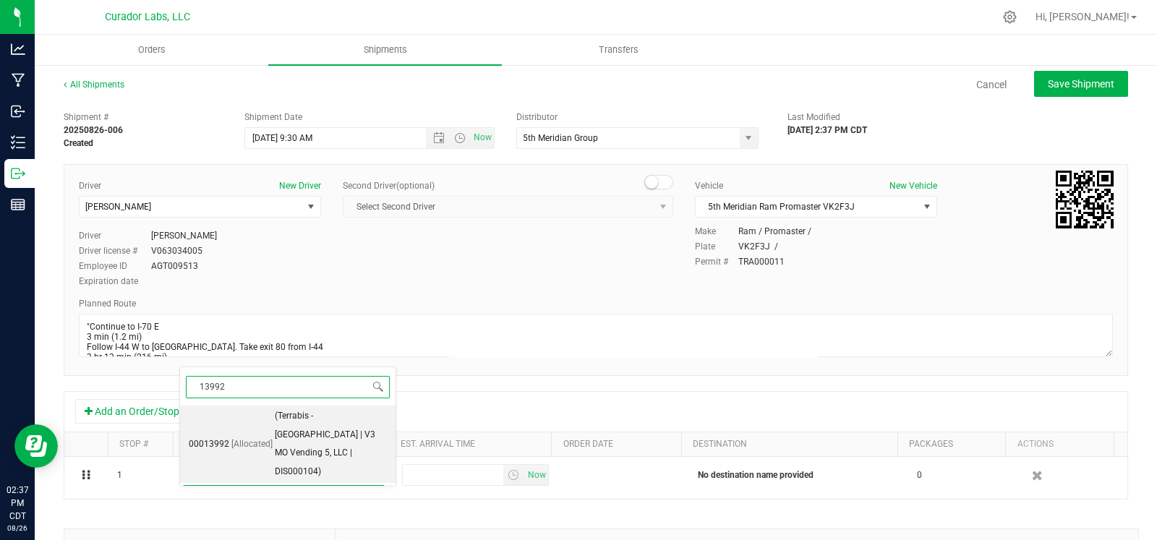
click at [357, 421] on span "(Terrabis - Springfield | V3 MO Vending 5, LLC | DIS000104)" at bounding box center [331, 444] width 112 height 74
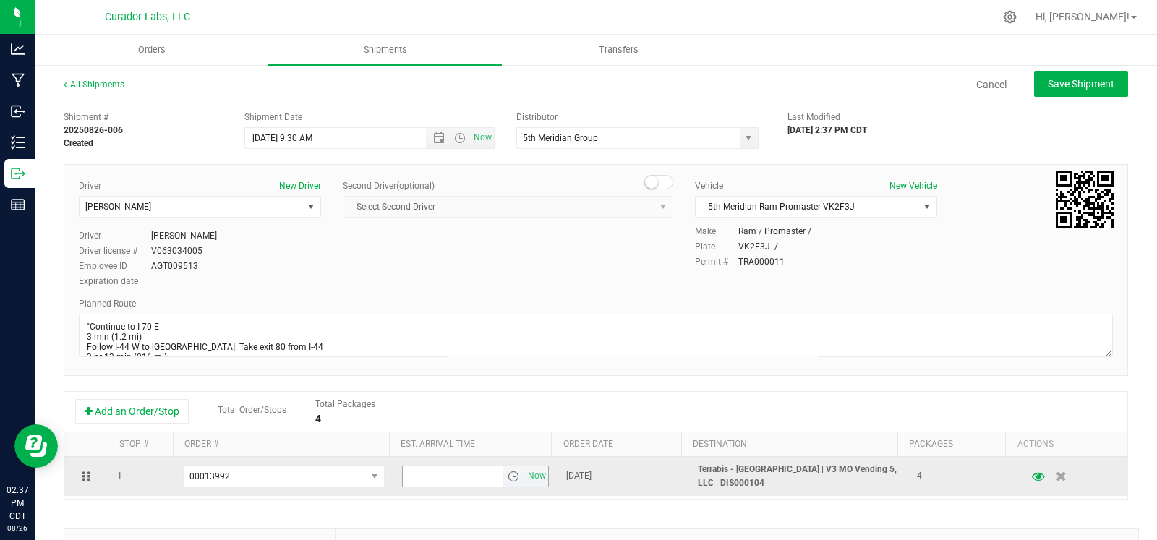
click at [508, 481] on span "select" at bounding box center [514, 477] width 12 height 12
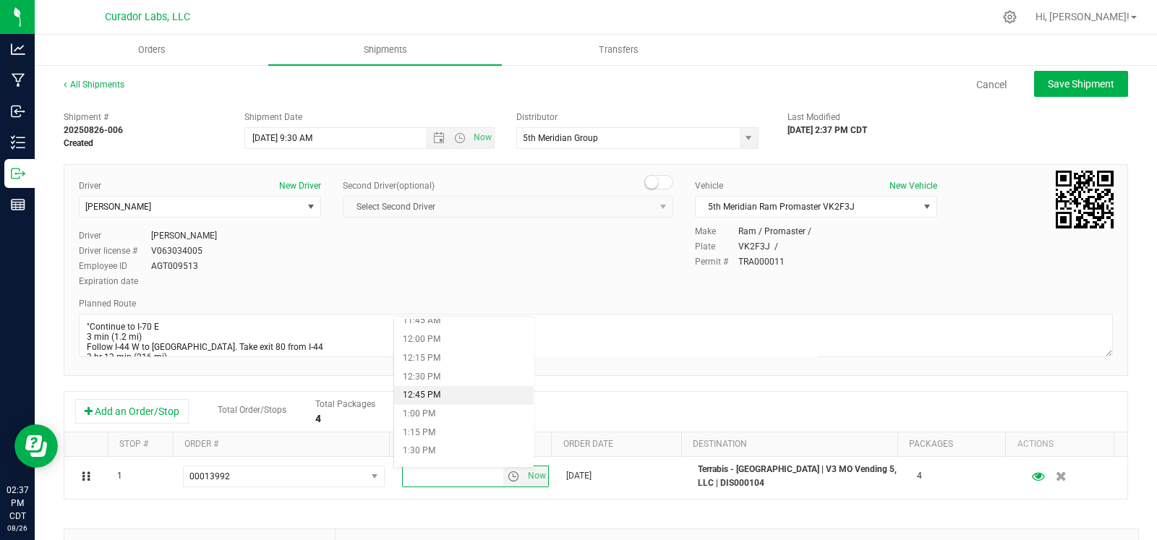
scroll to position [874, 0]
click at [438, 425] on li "1:00 PM" at bounding box center [464, 421] width 140 height 19
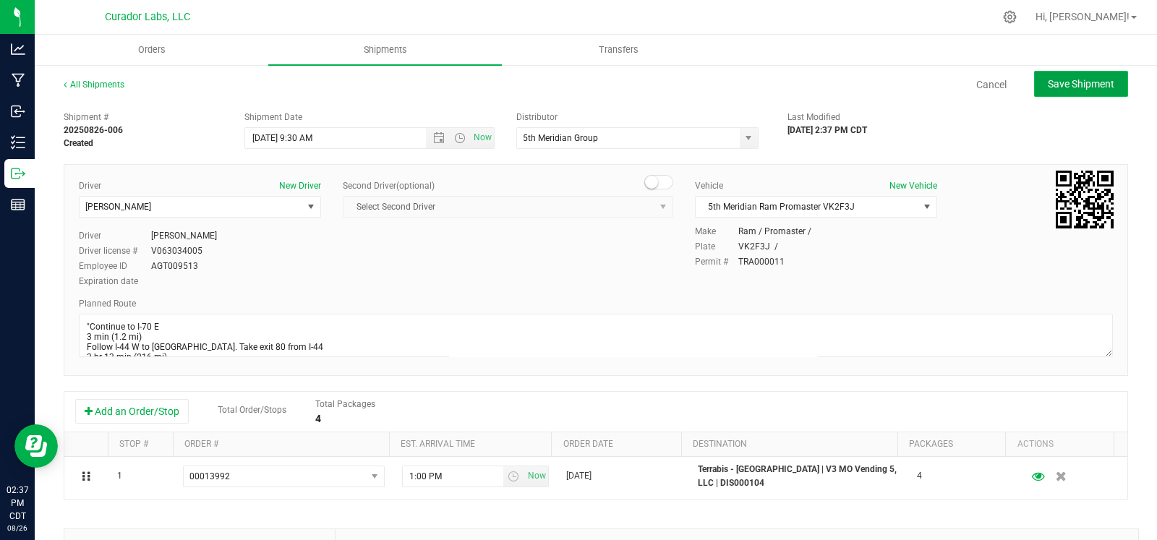
click at [1041, 90] on button "Save Shipment" at bounding box center [1081, 84] width 94 height 26
type input "8/27/2025 2:30 PM"
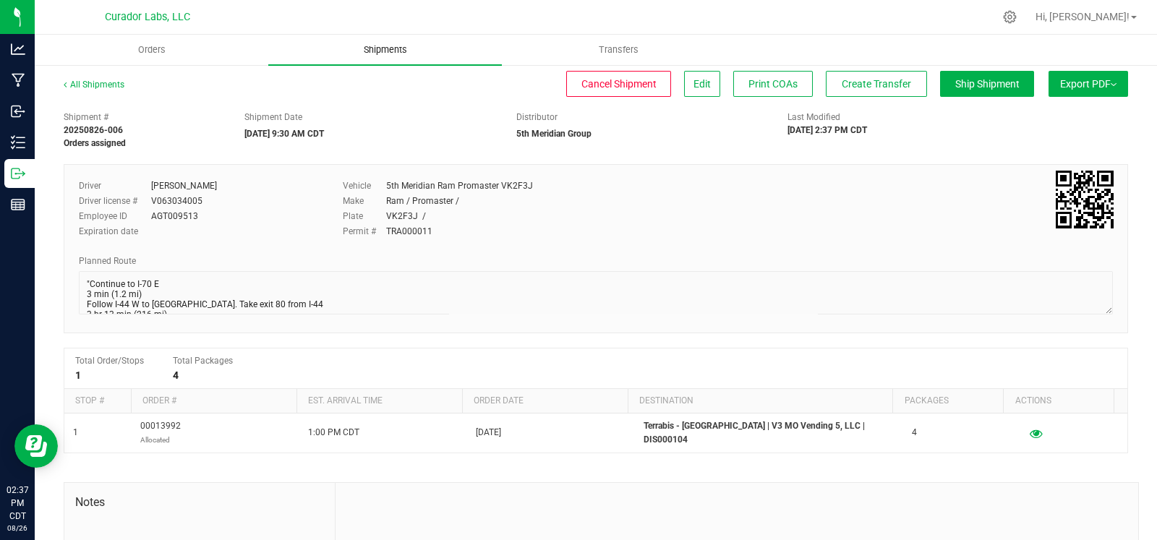
drag, startPoint x: 347, startPoint y: 47, endPoint x: 393, endPoint y: 48, distance: 46.3
click at [347, 47] on span "Shipments" at bounding box center [385, 49] width 82 height 13
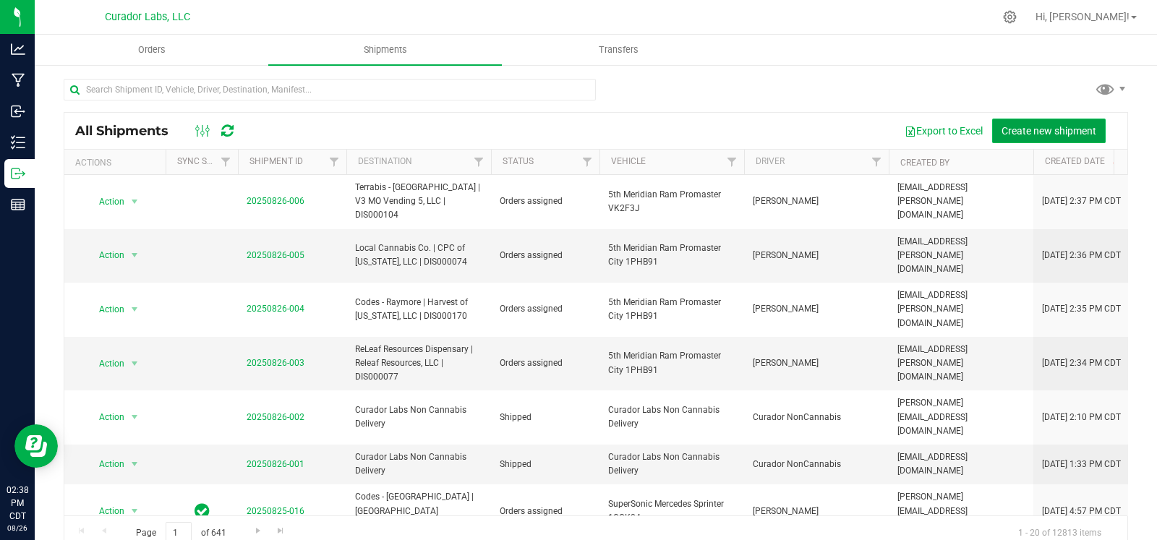
click at [1020, 125] on span "Create new shipment" at bounding box center [1049, 131] width 95 height 12
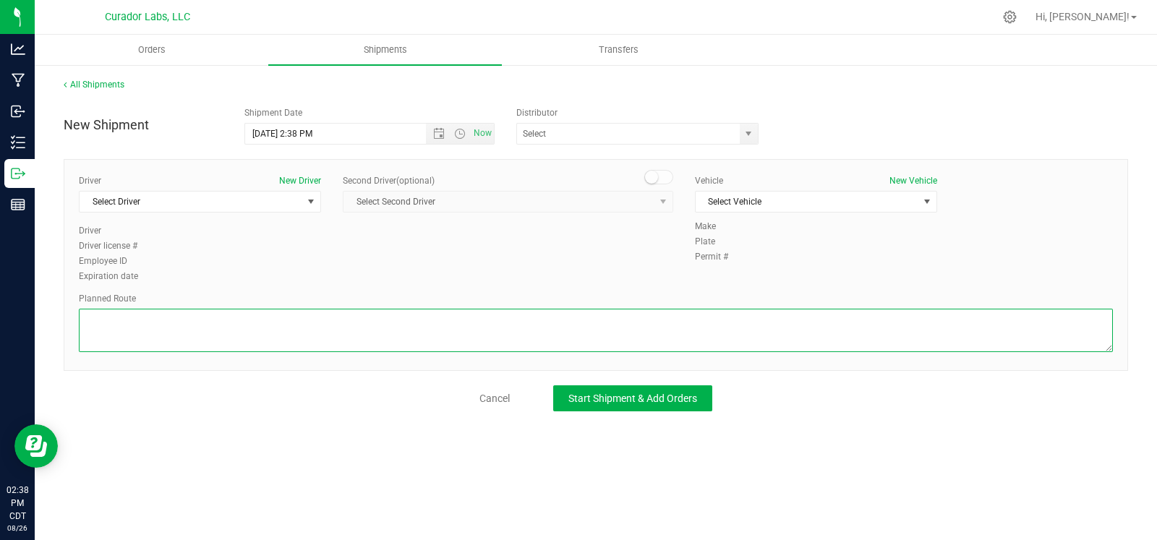
click at [260, 343] on textarea at bounding box center [596, 330] width 1034 height 43
paste textarea """"Continue to I-70 E 3 min (1.2 mi) Follow I-44 W to Springfield. Take exit 80…"
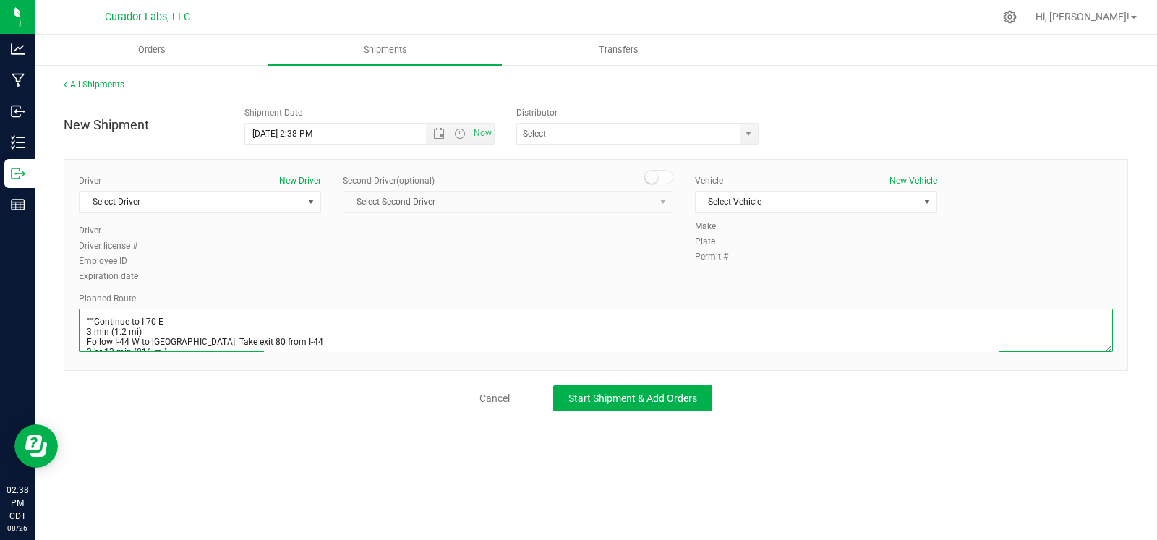
scroll to position [247, 0]
type textarea """"Continue to I-70 E 3 min (1.2 mi) Follow I-44 W to Springfield. Take exit 80…"
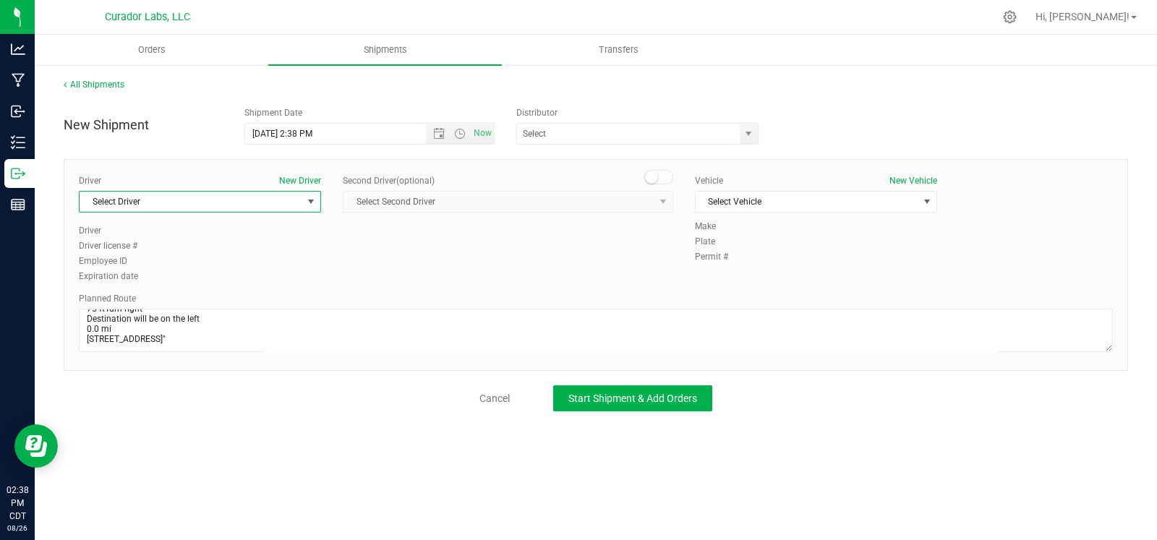
click at [188, 204] on span "Select Driver" at bounding box center [191, 202] width 223 height 20
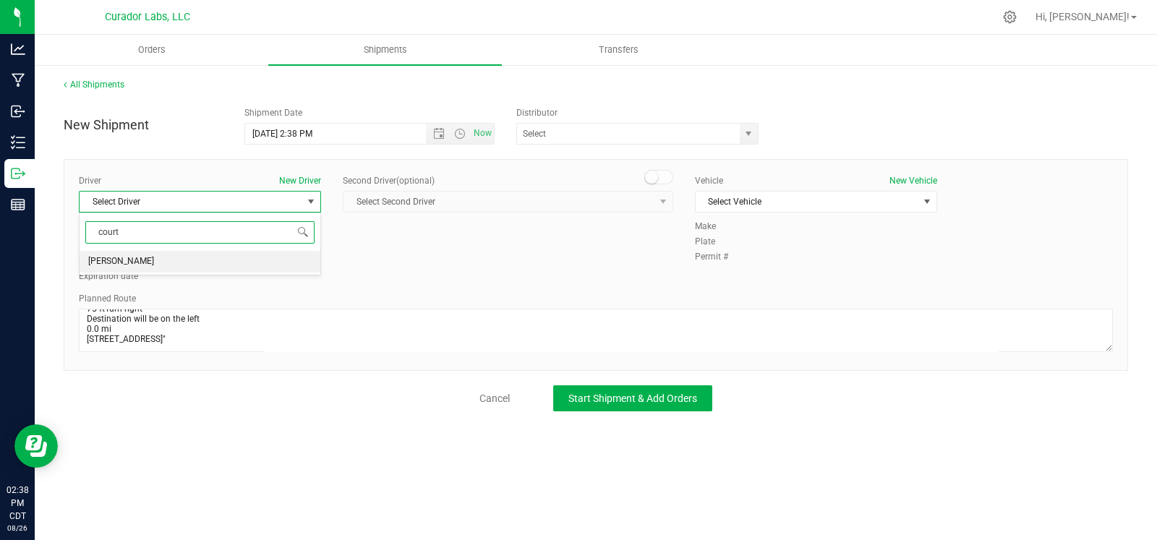
click at [176, 255] on li "David Courtwright" at bounding box center [200, 262] width 241 height 22
type input "court"
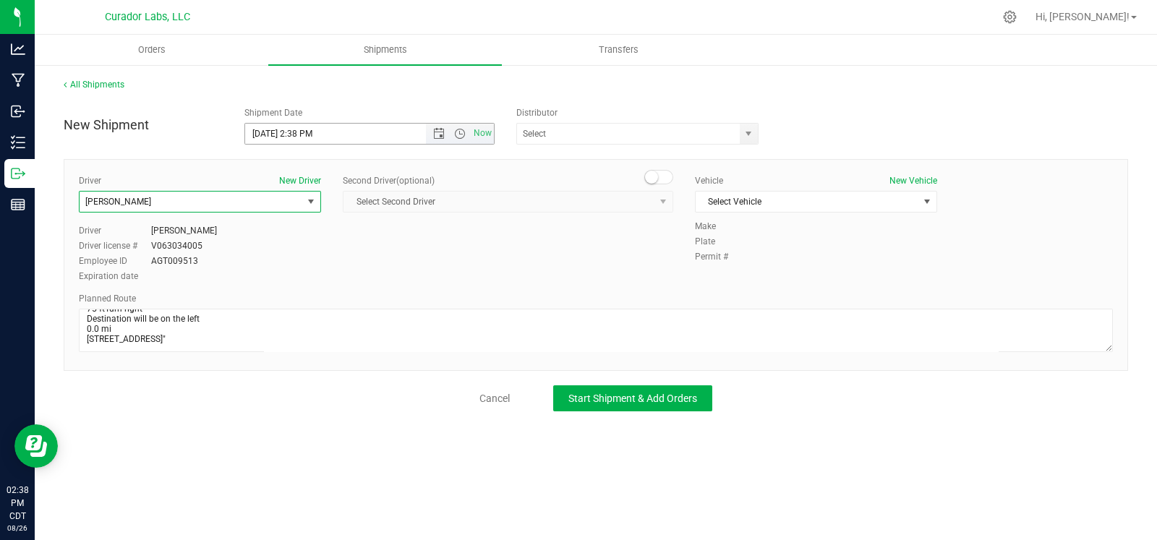
click at [441, 142] on span "Now" at bounding box center [460, 134] width 68 height 20
click at [435, 128] on span "Open the date view" at bounding box center [439, 134] width 12 height 12
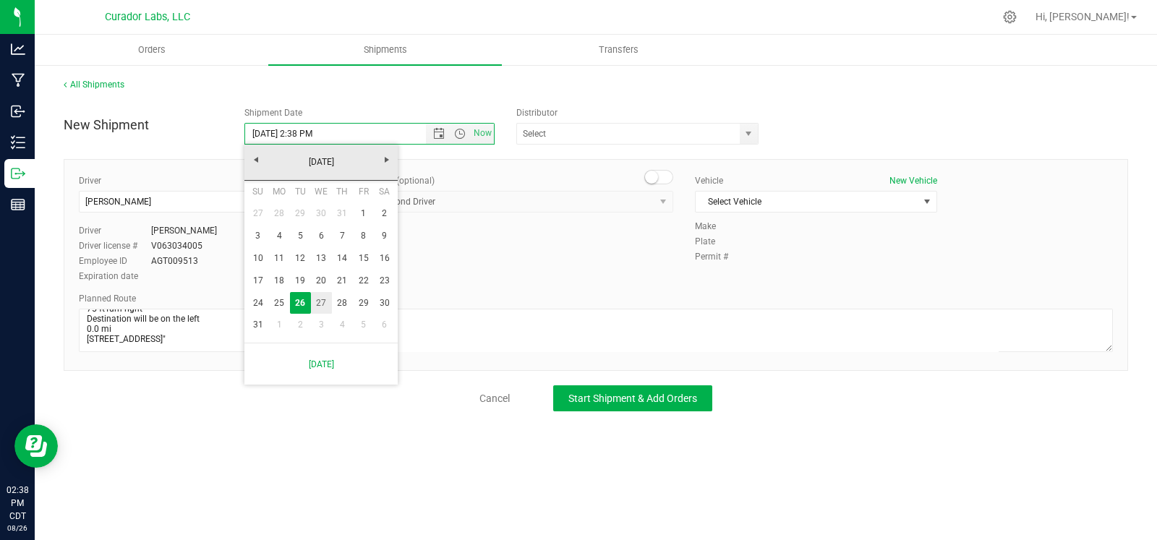
click at [326, 300] on link "27" at bounding box center [321, 303] width 21 height 22
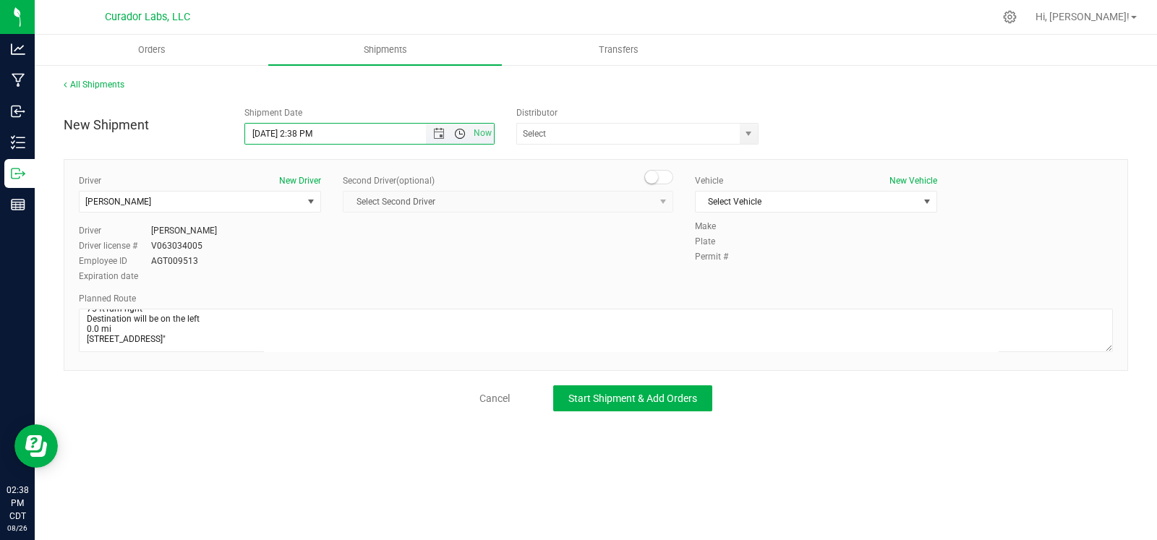
click at [463, 131] on span "Open the time view" at bounding box center [460, 134] width 12 height 12
click at [323, 178] on li "9:30 AM" at bounding box center [368, 175] width 247 height 19
type input "8/27/2025 9:30 AM"
click at [751, 139] on span "select" at bounding box center [749, 134] width 12 height 12
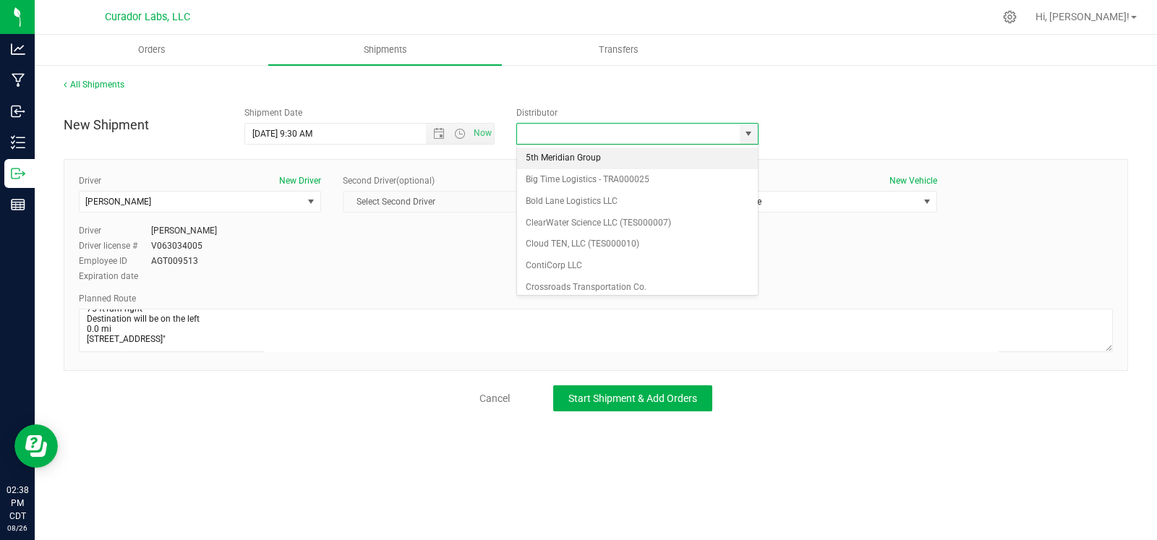
click at [634, 161] on li "5th Meridian Group" at bounding box center [637, 159] width 241 height 22
type input "5th Meridian Group"
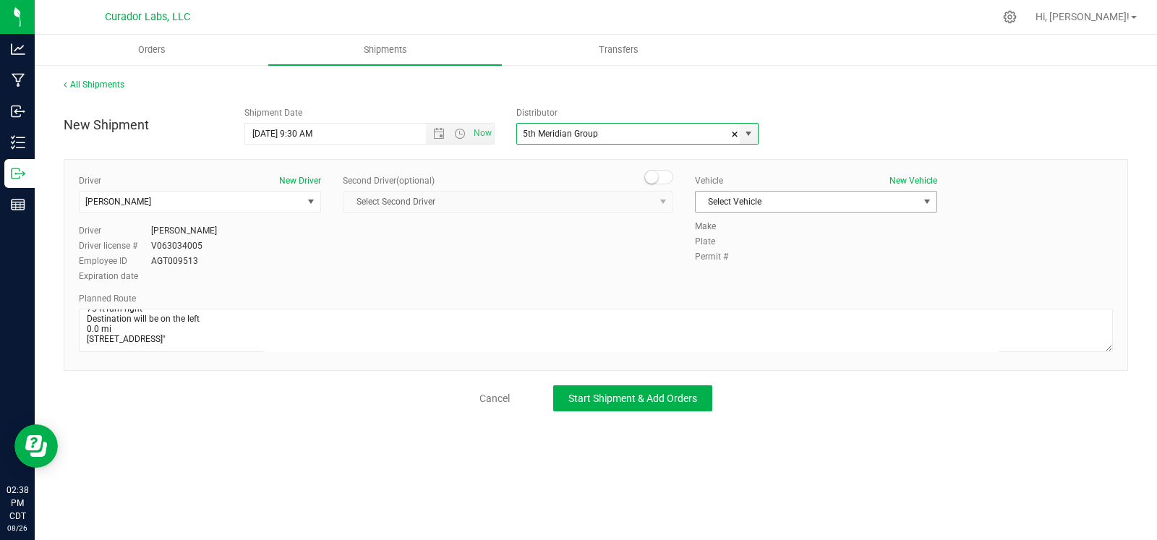
click at [824, 204] on span "Select Vehicle" at bounding box center [807, 202] width 223 height 20
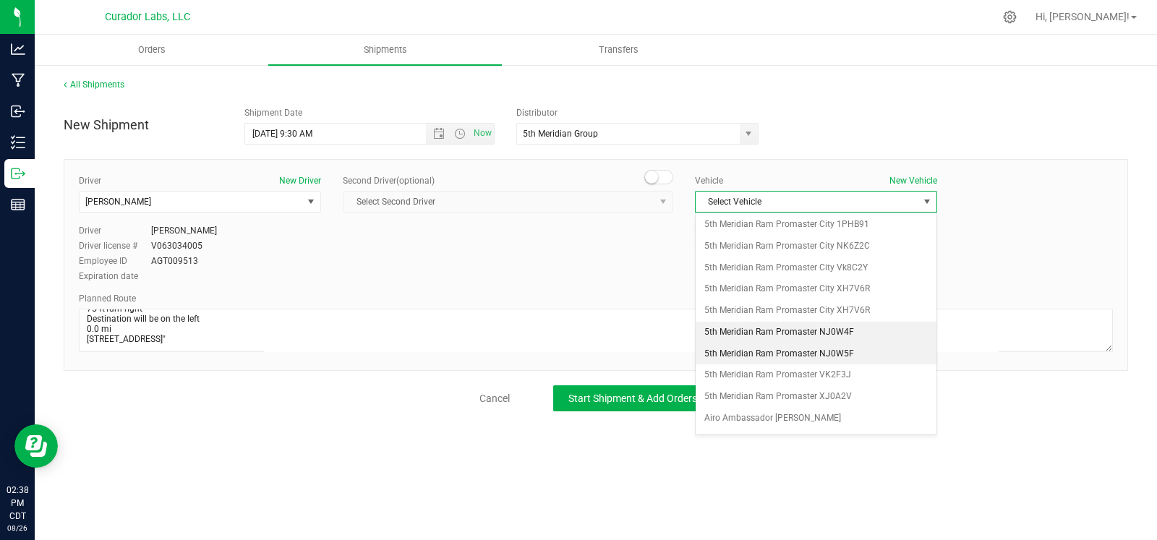
scroll to position [137, 0]
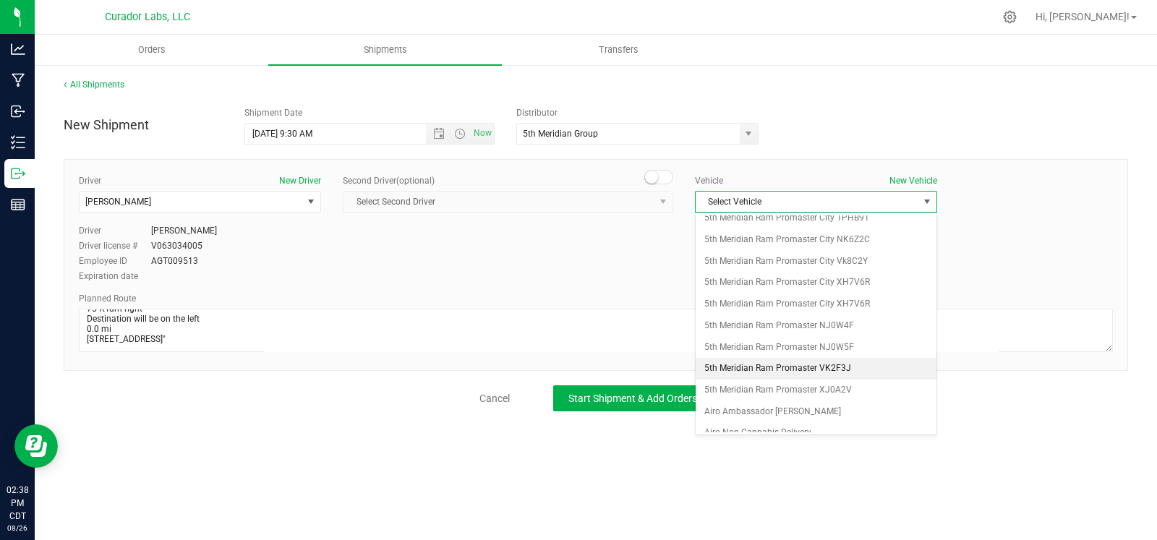
click at [773, 366] on li "5th Meridian Ram Promaster VK2F3J" at bounding box center [816, 369] width 241 height 22
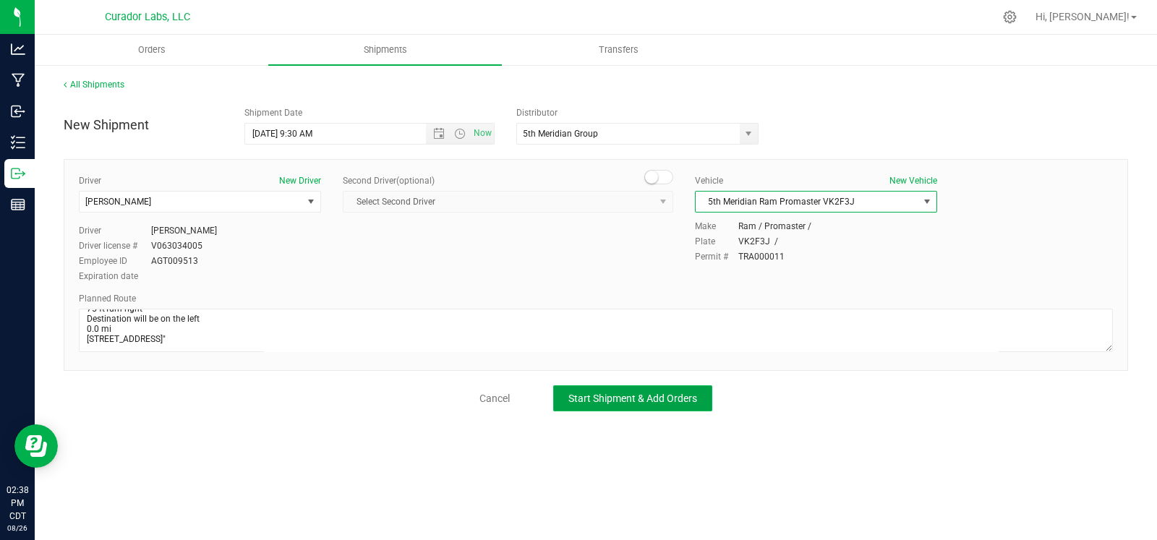
click at [663, 395] on span "Start Shipment & Add Orders" at bounding box center [632, 399] width 129 height 12
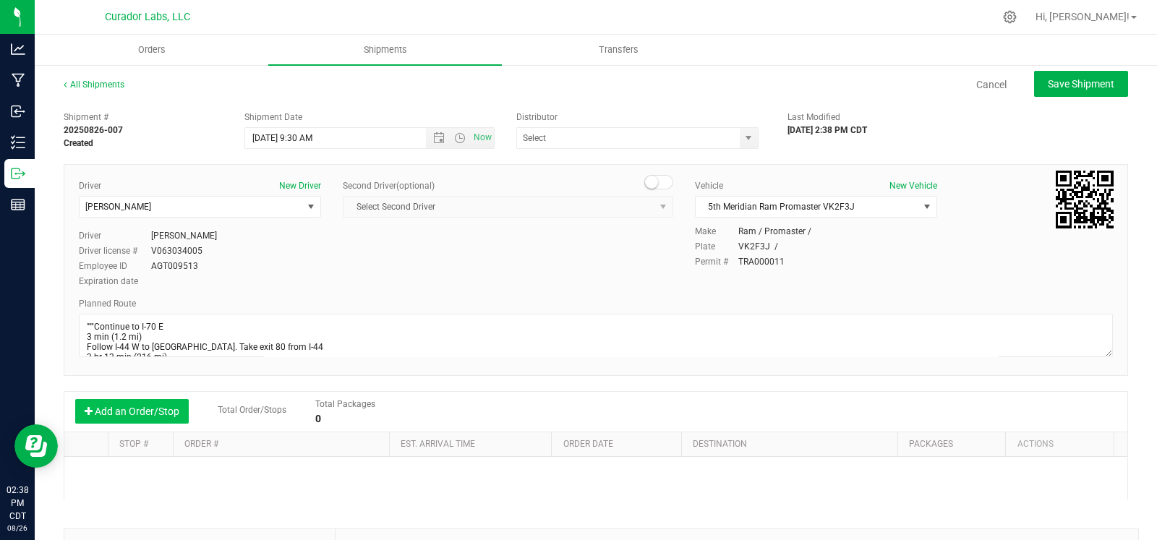
type input "5th Meridian Group"
click at [127, 426] on div "Add an Order/Stop Total Order/Stops Total Packages 0" at bounding box center [595, 412] width 1063 height 40
click at [128, 417] on button "Add an Order/Stop" at bounding box center [132, 411] width 114 height 25
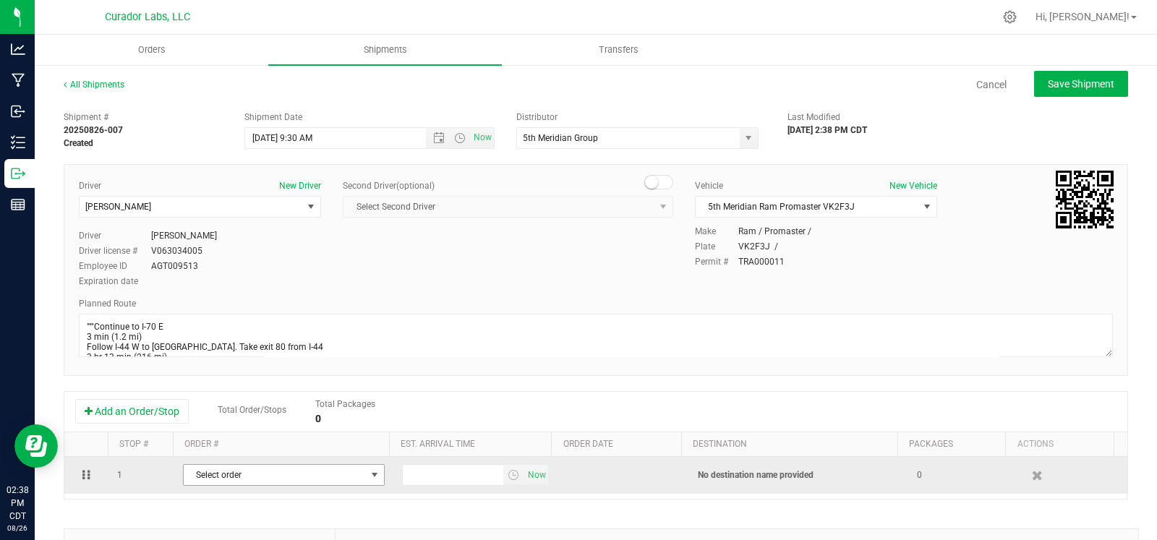
click at [205, 475] on span "Select order" at bounding box center [275, 475] width 182 height 20
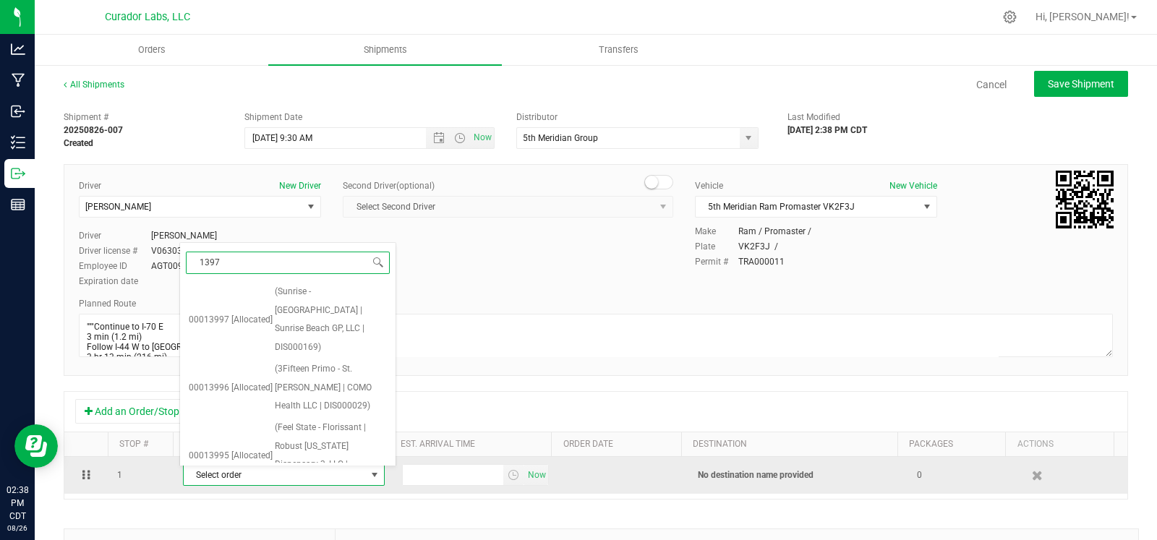
type input "13978"
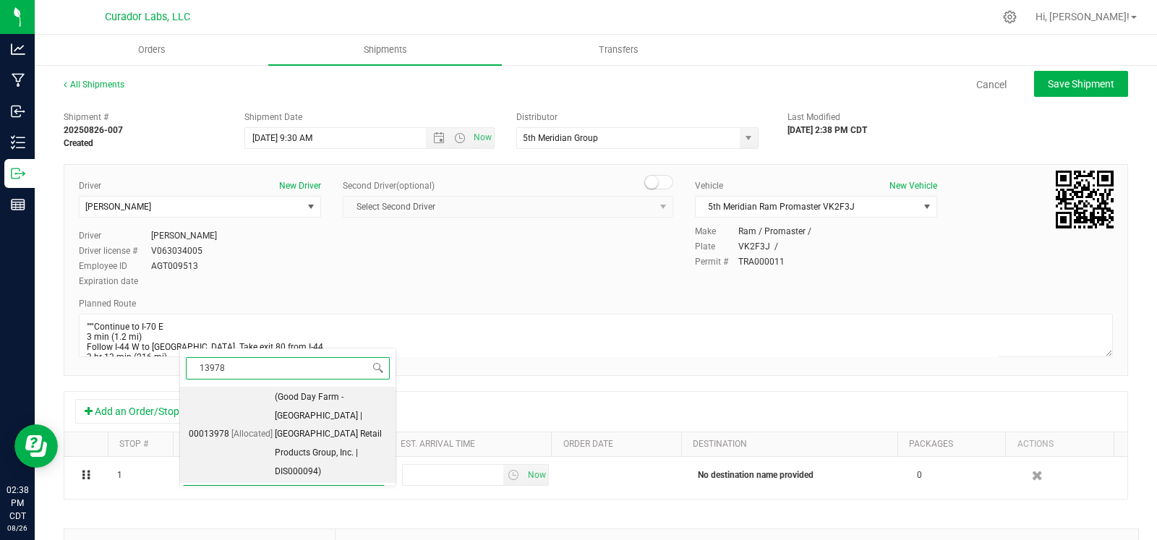
click at [244, 428] on span "[Allocated]" at bounding box center [251, 434] width 41 height 19
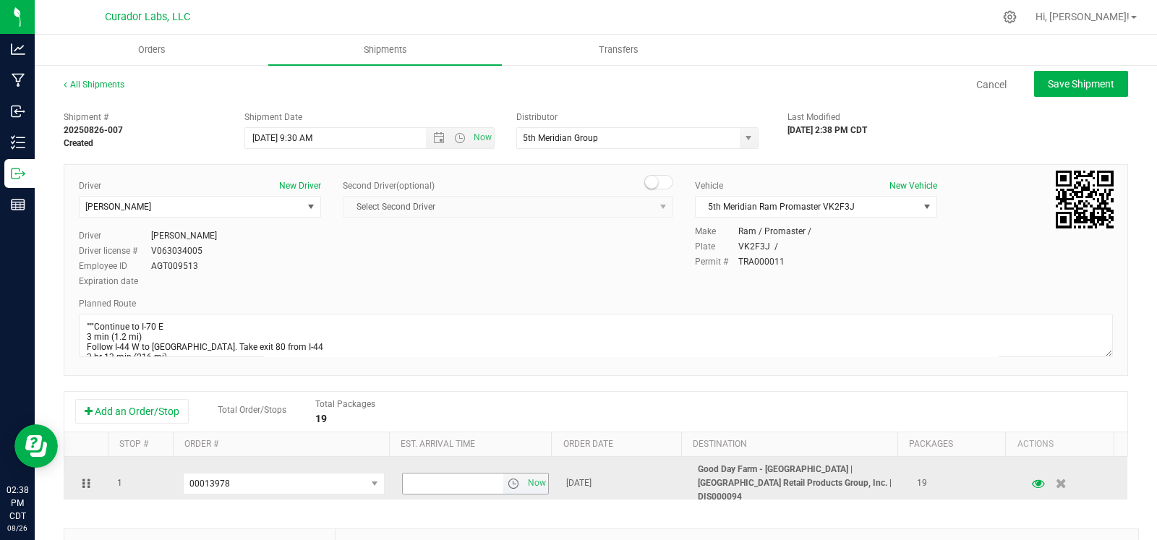
click at [508, 482] on span "select" at bounding box center [514, 484] width 12 height 12
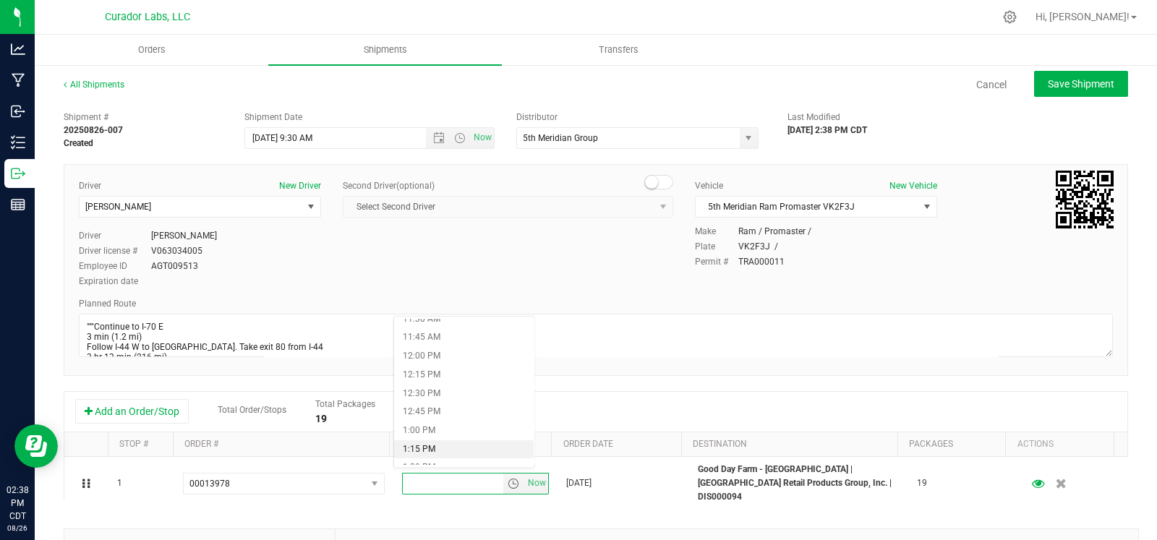
scroll to position [877, 0]
click at [432, 450] on li "1:30 PM" at bounding box center [464, 455] width 140 height 19
click at [1059, 69] on div "All Shipments Cancel Save Shipment Shipment # 20250826-007 Created Shipment Dat…" at bounding box center [596, 401] width 1122 height 675
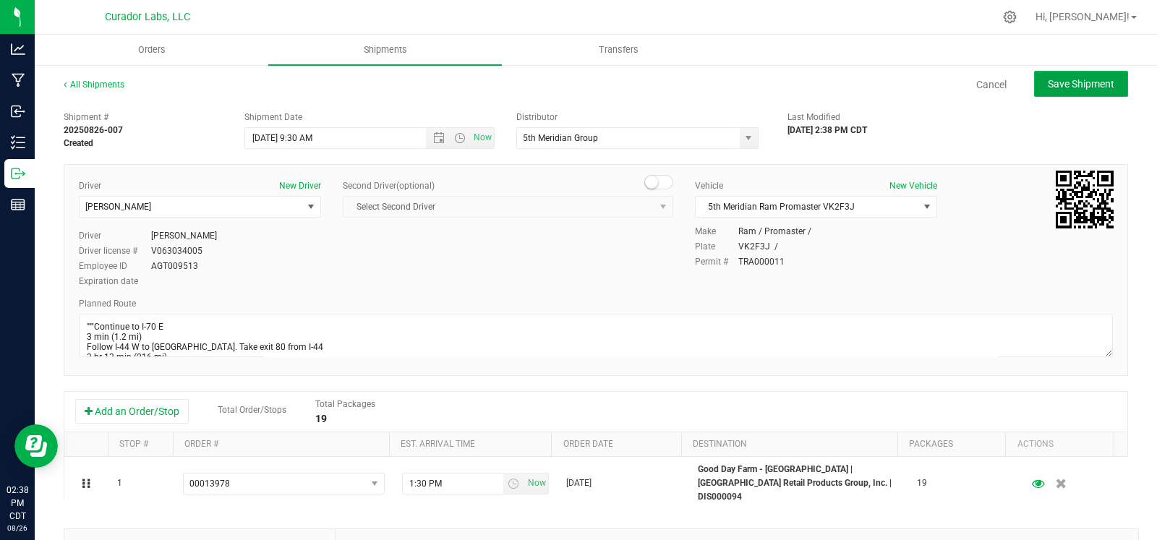
click at [1055, 78] on span "Save Shipment" at bounding box center [1081, 84] width 67 height 12
type input "8/27/2025 2:30 PM"
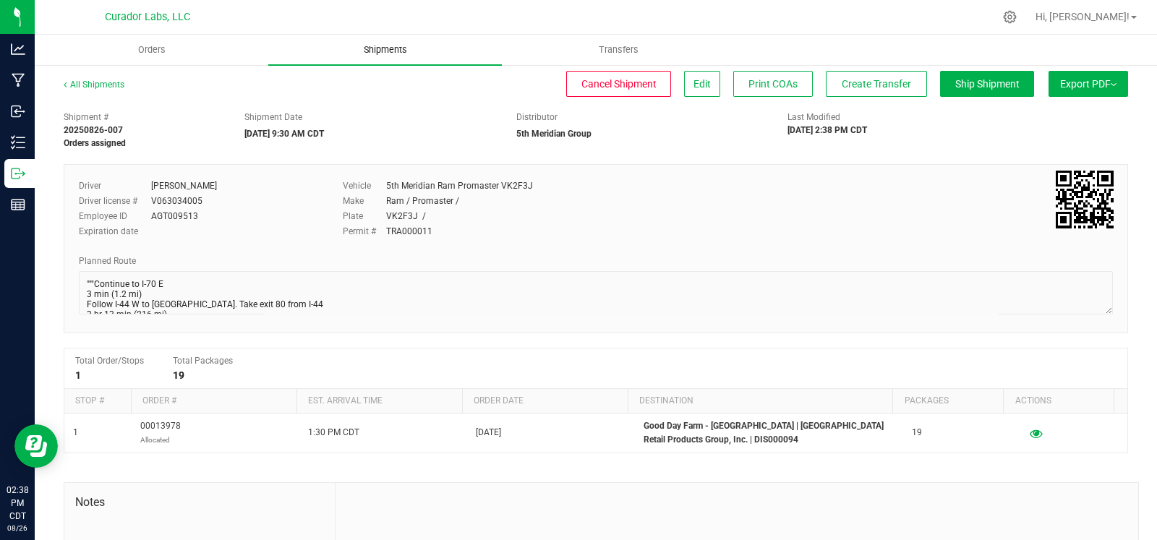
click at [395, 59] on uib-tab-heading "Shipments" at bounding box center [385, 50] width 234 height 30
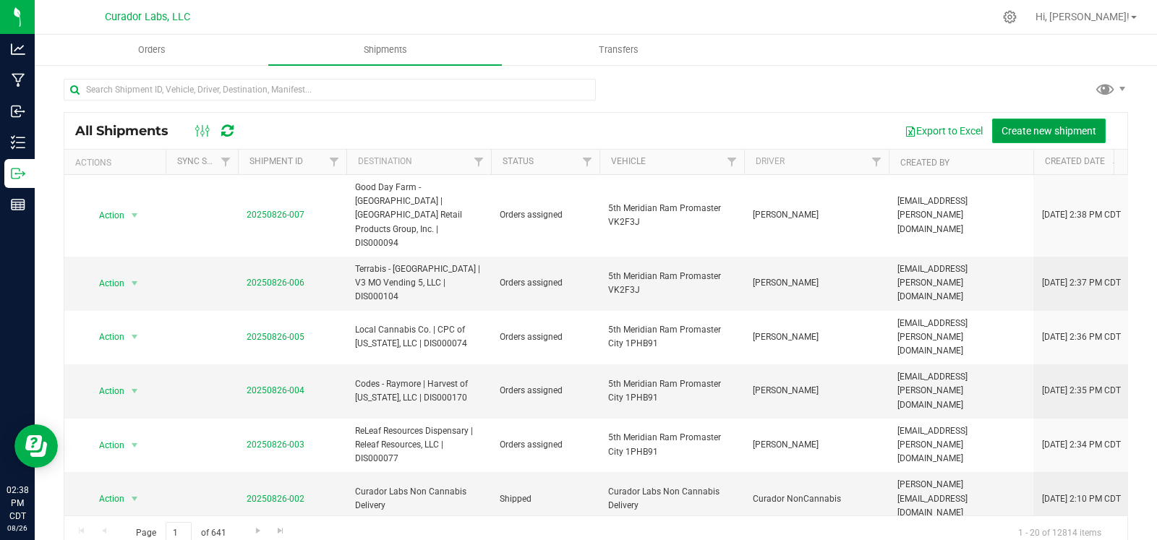
click at [1042, 135] on span "Create new shipment" at bounding box center [1049, 131] width 95 height 12
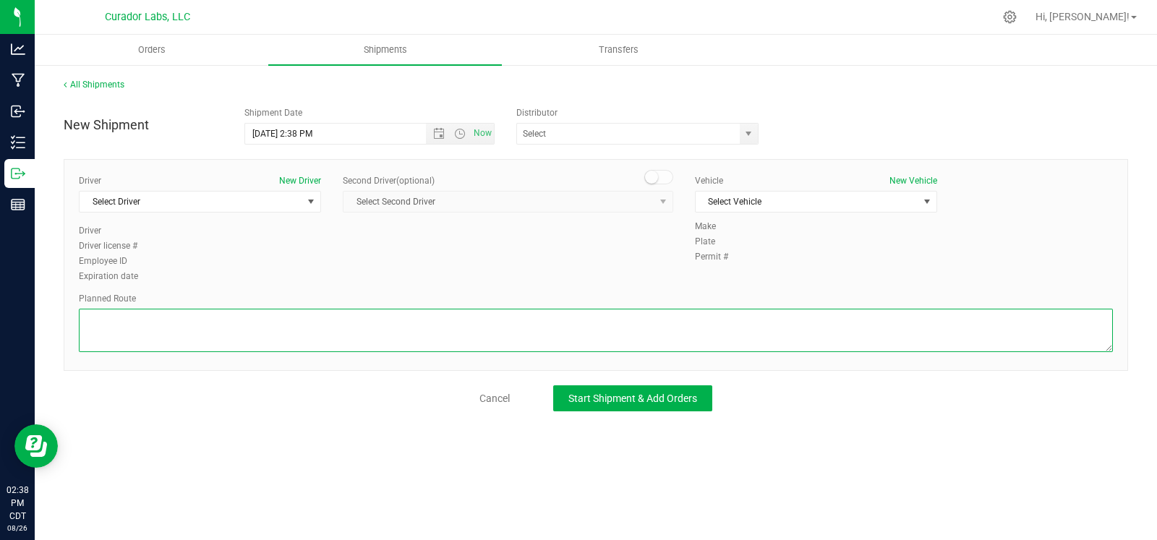
click at [398, 325] on textarea at bounding box center [596, 330] width 1034 height 43
paste textarea """"""""Continue to I-70 E 3 min (1.2 mi) Follow I-44 W to Springfield. Take exi…"
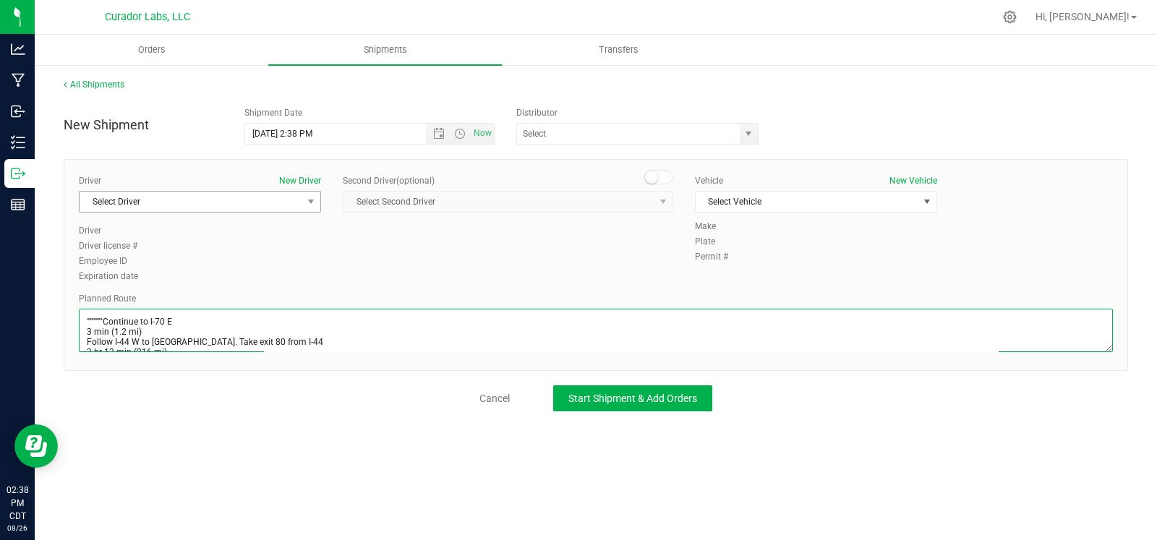
scroll to position [410, 0]
type textarea """"""""Continue to I-70 E 3 min (1.2 mi) Follow I-44 W to Springfield. Take exi…"
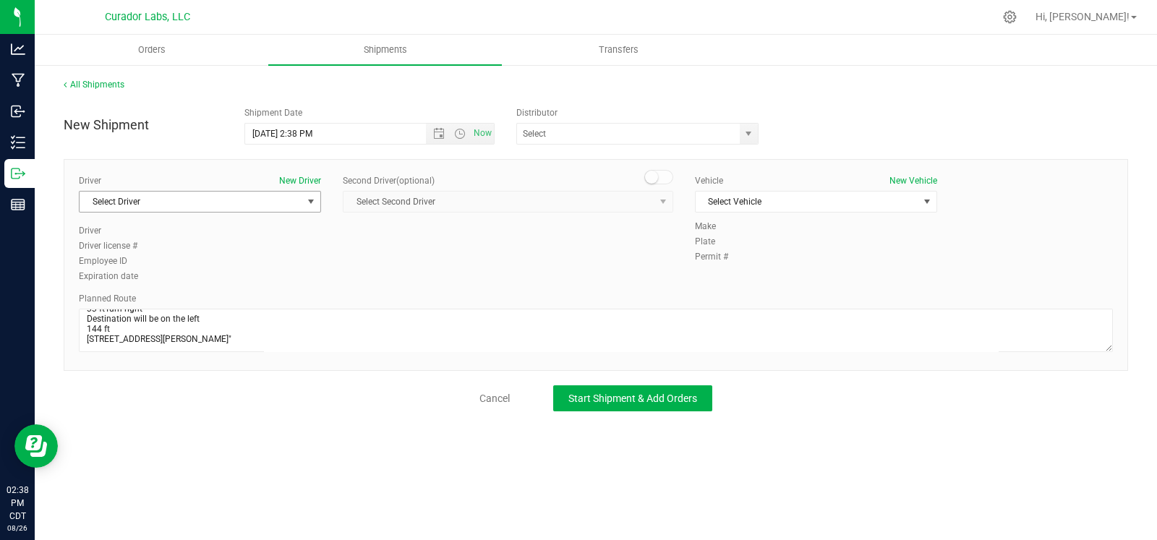
click at [238, 196] on span "Select Driver" at bounding box center [191, 202] width 223 height 20
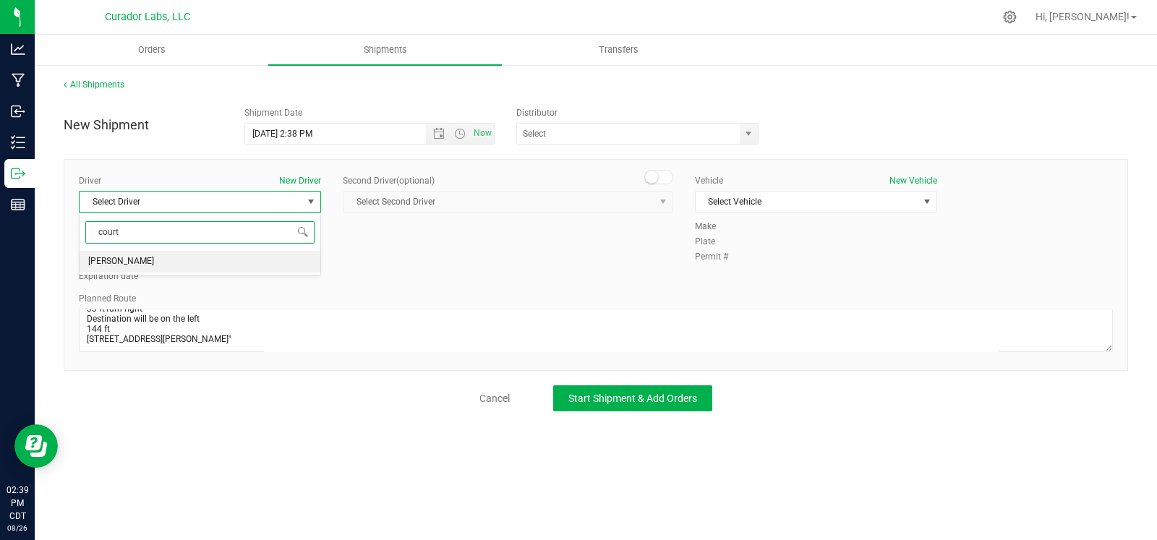
click at [247, 262] on li "David Courtwright" at bounding box center [200, 262] width 241 height 22
type input "court"
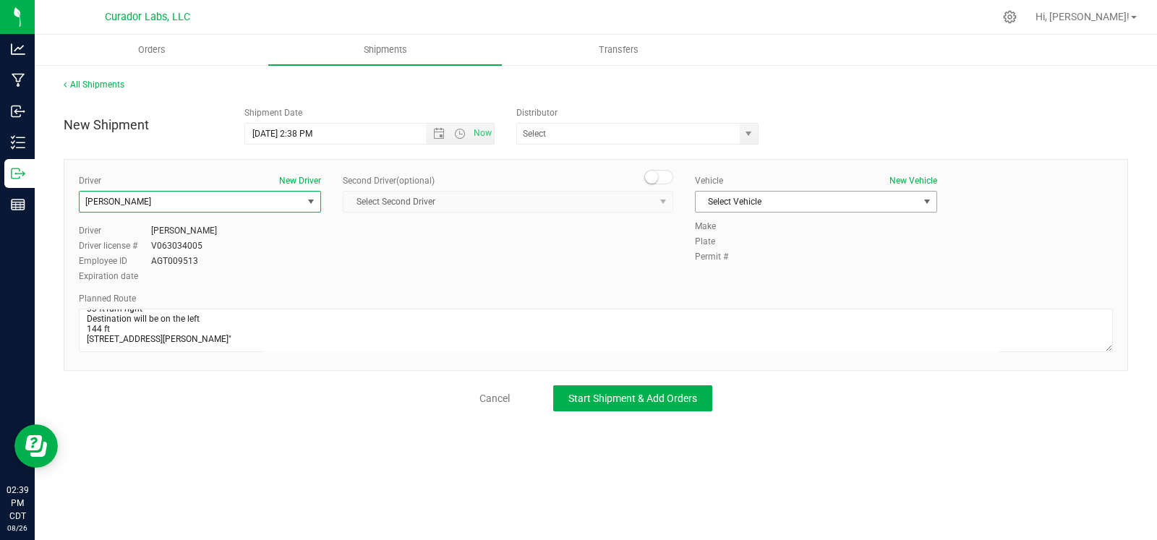
click at [829, 199] on span "Select Vehicle" at bounding box center [807, 202] width 223 height 20
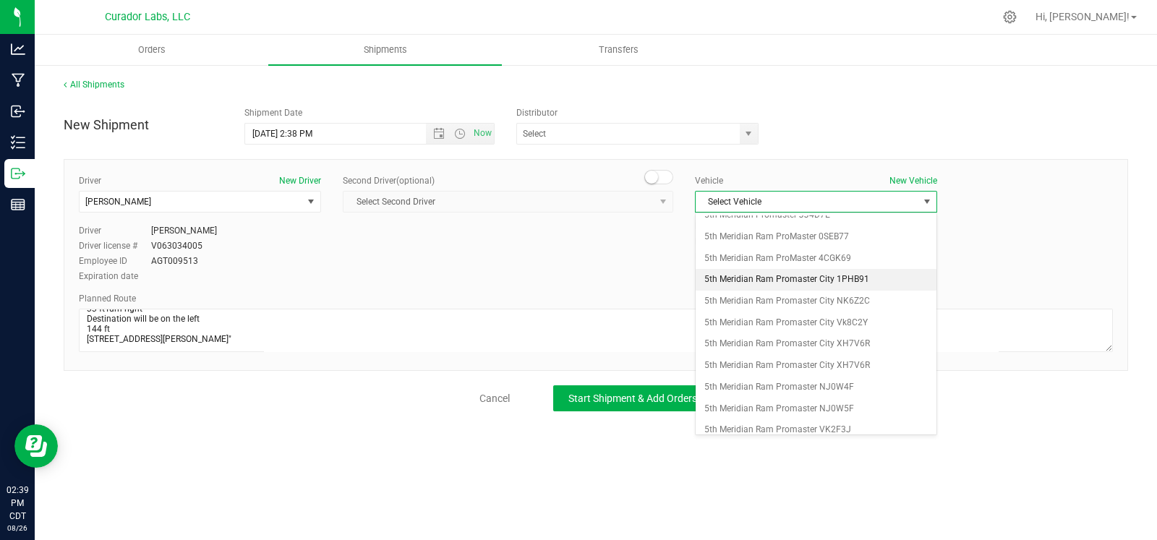
scroll to position [99, 0]
click at [809, 396] on li "5th Meridian Ram Promaster VK2F3J" at bounding box center [816, 407] width 241 height 22
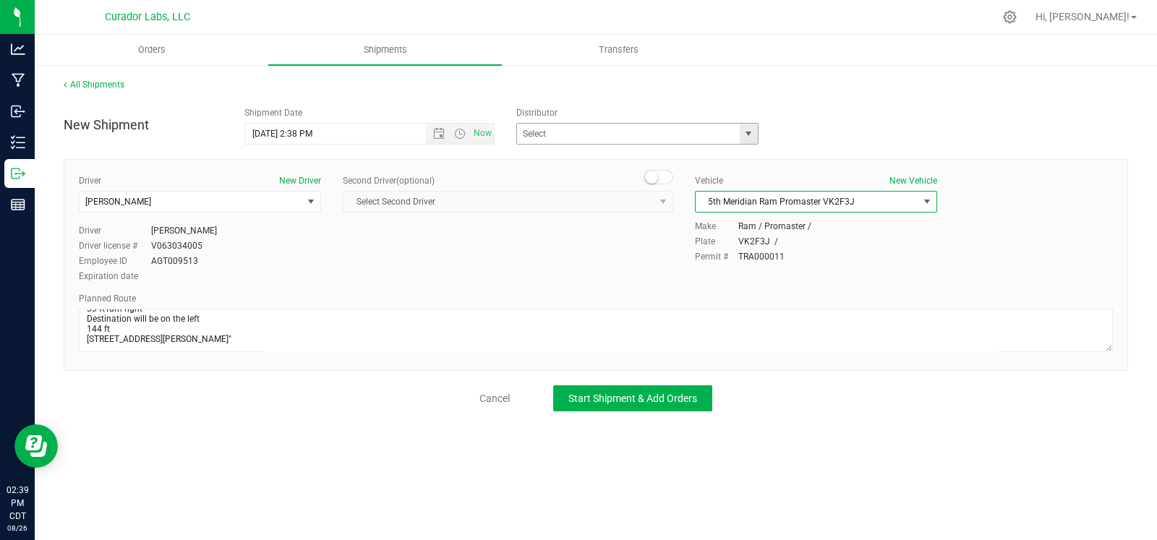
click at [743, 136] on span "select" at bounding box center [749, 134] width 12 height 12
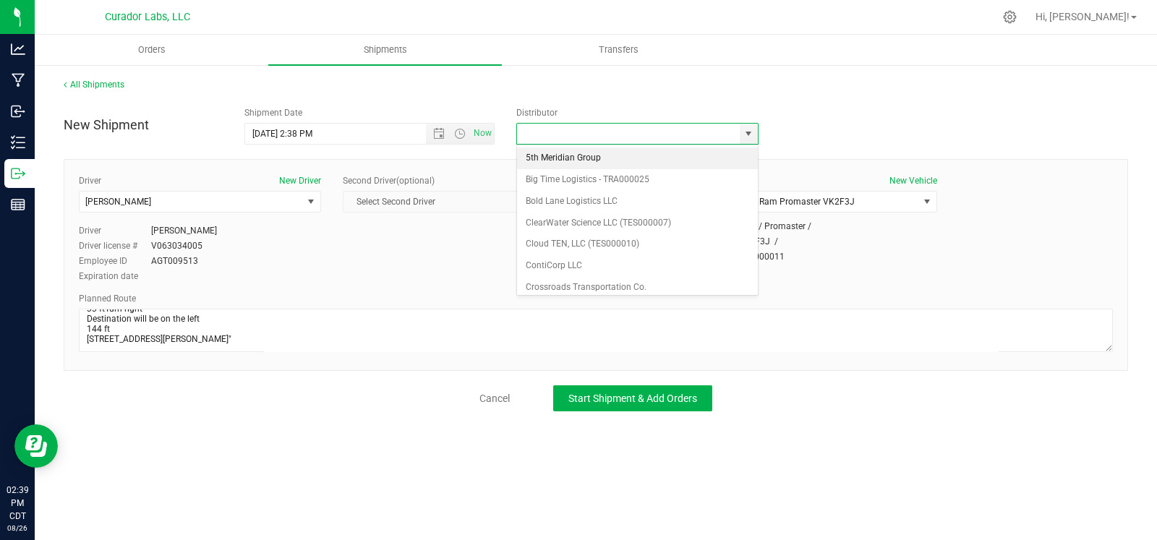
click at [620, 158] on li "5th Meridian Group" at bounding box center [637, 159] width 241 height 22
type input "5th Meridian Group"
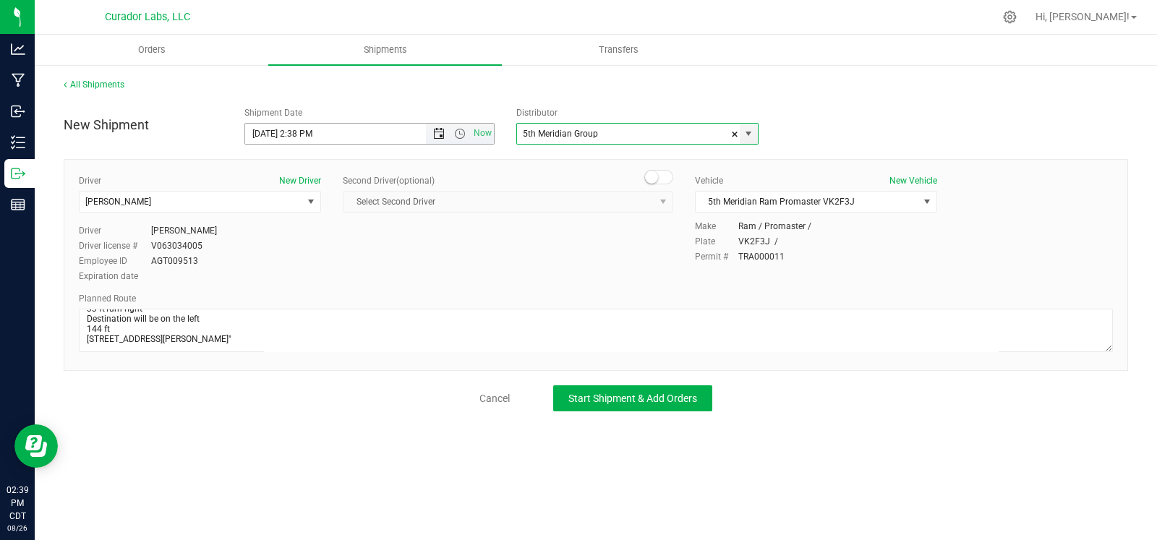
click at [437, 135] on span "Open the date view" at bounding box center [439, 134] width 12 height 12
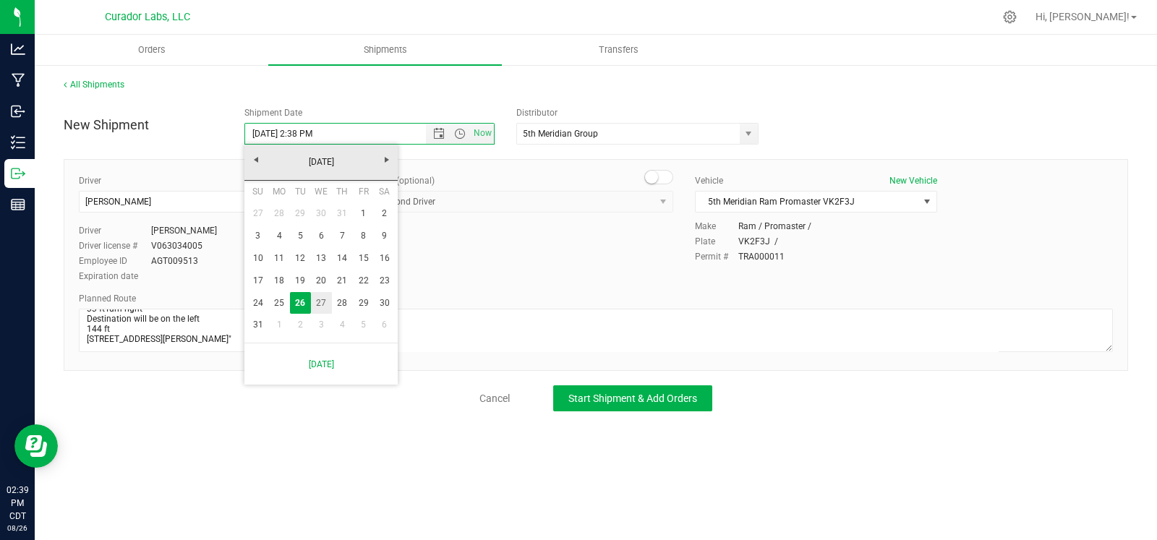
click at [320, 299] on link "27" at bounding box center [321, 303] width 21 height 22
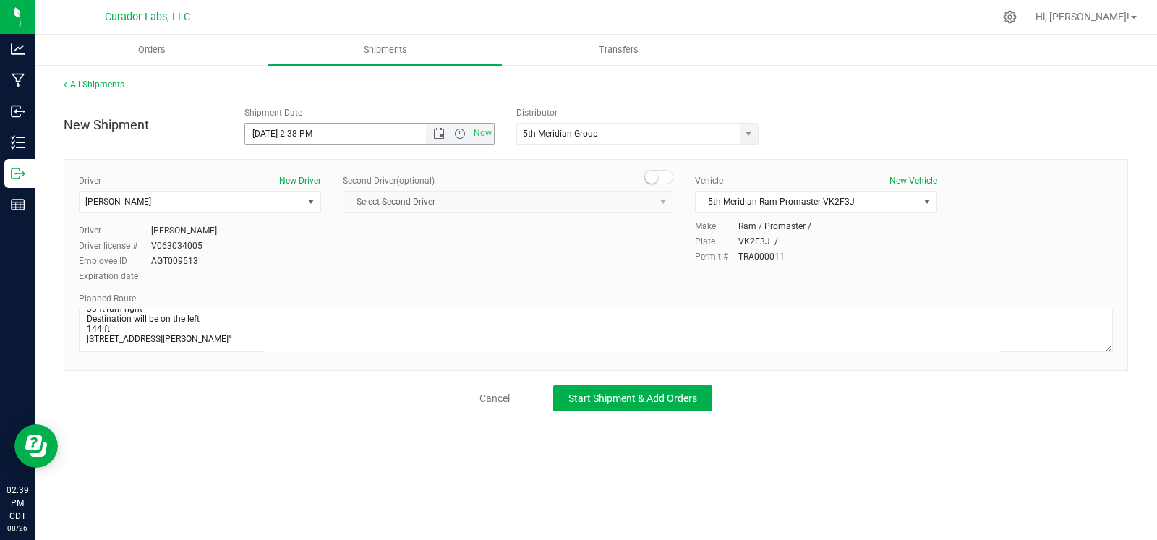
click at [464, 139] on span "Now" at bounding box center [460, 134] width 68 height 20
click at [453, 132] on span "Open the time view" at bounding box center [460, 134] width 25 height 12
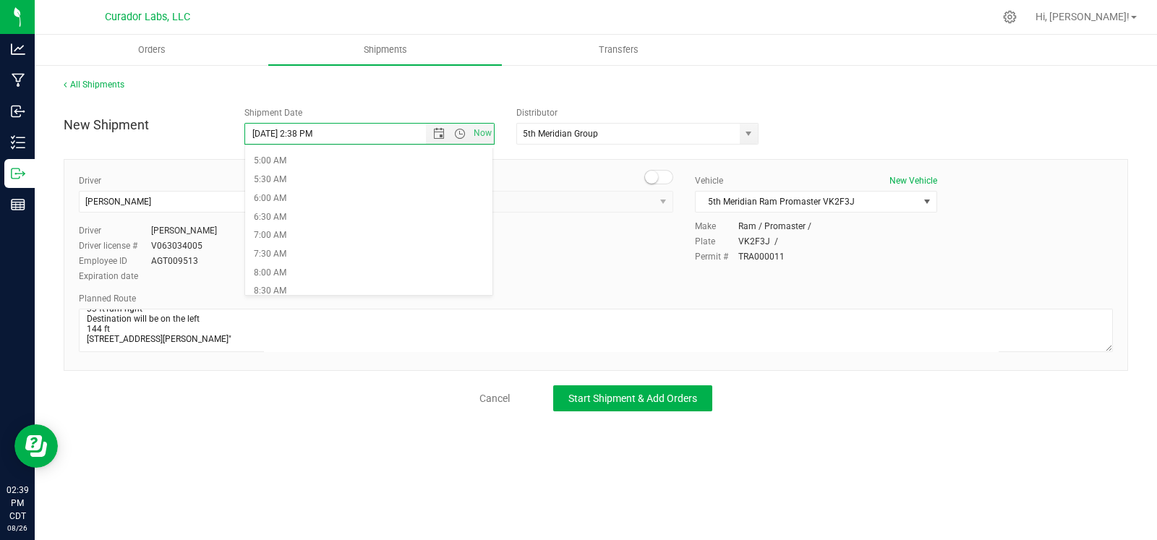
scroll to position [271, 0]
click at [379, 234] on li "9:30 AM" at bounding box center [368, 239] width 247 height 19
type input "8/27/2025 9:30 AM"
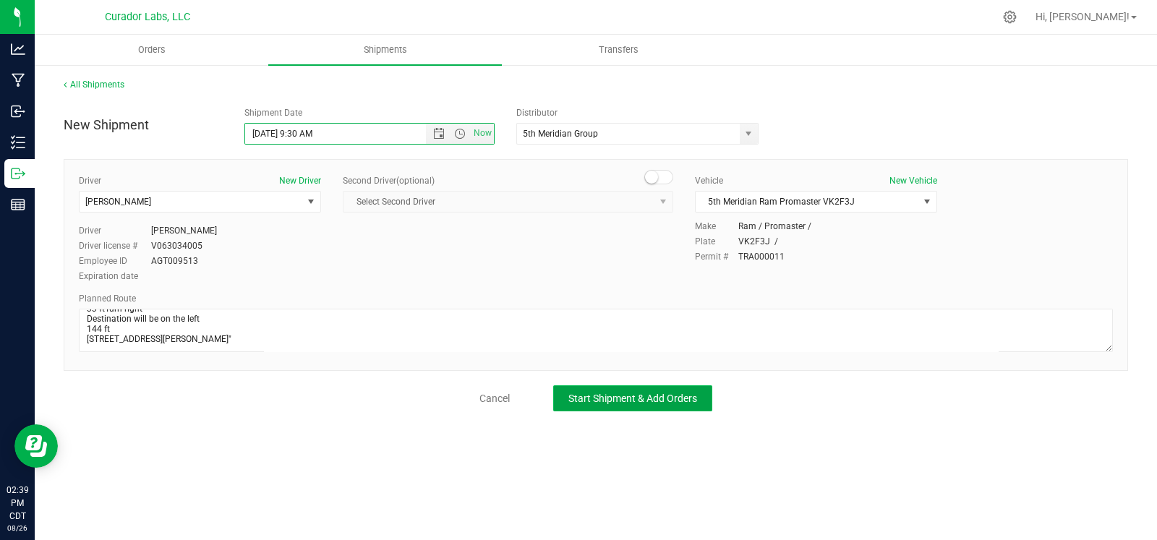
click at [598, 396] on span "Start Shipment & Add Orders" at bounding box center [632, 399] width 129 height 12
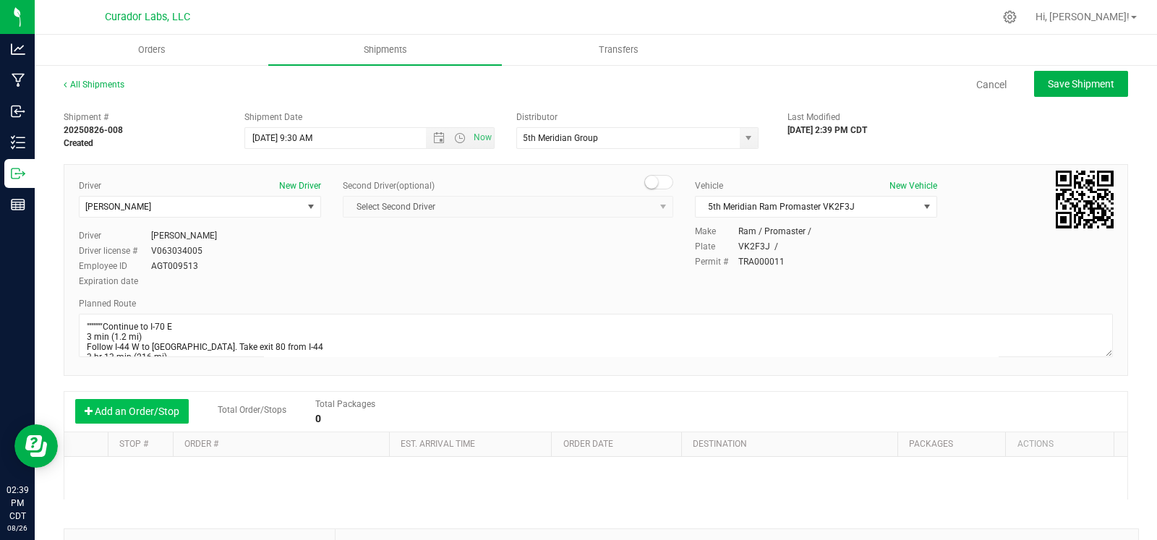
click at [137, 407] on button "Add an Order/Stop" at bounding box center [132, 411] width 114 height 25
click at [208, 474] on span "Select order" at bounding box center [275, 475] width 182 height 20
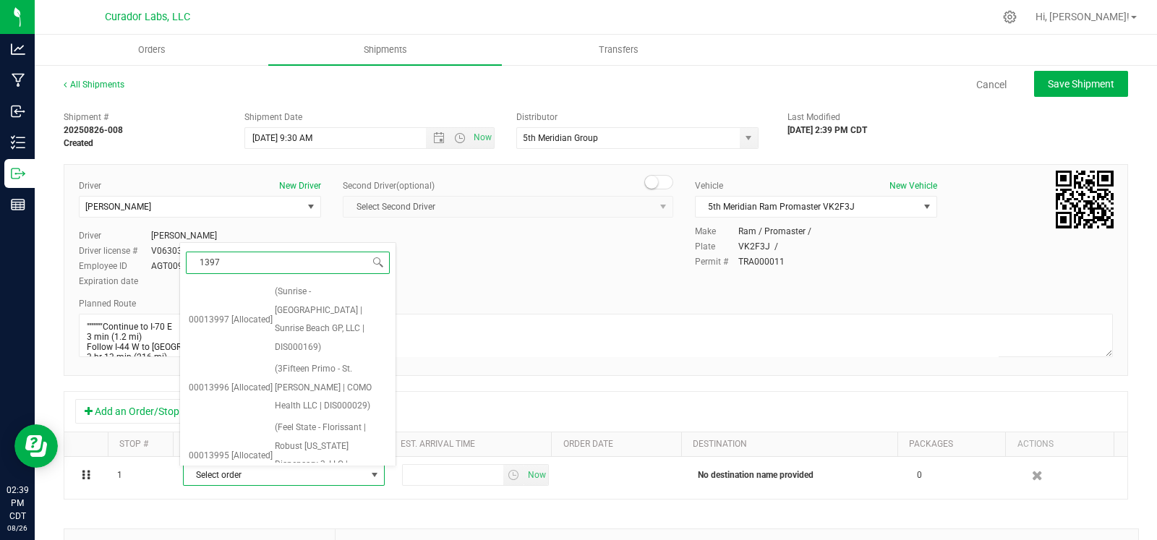
type input "13977"
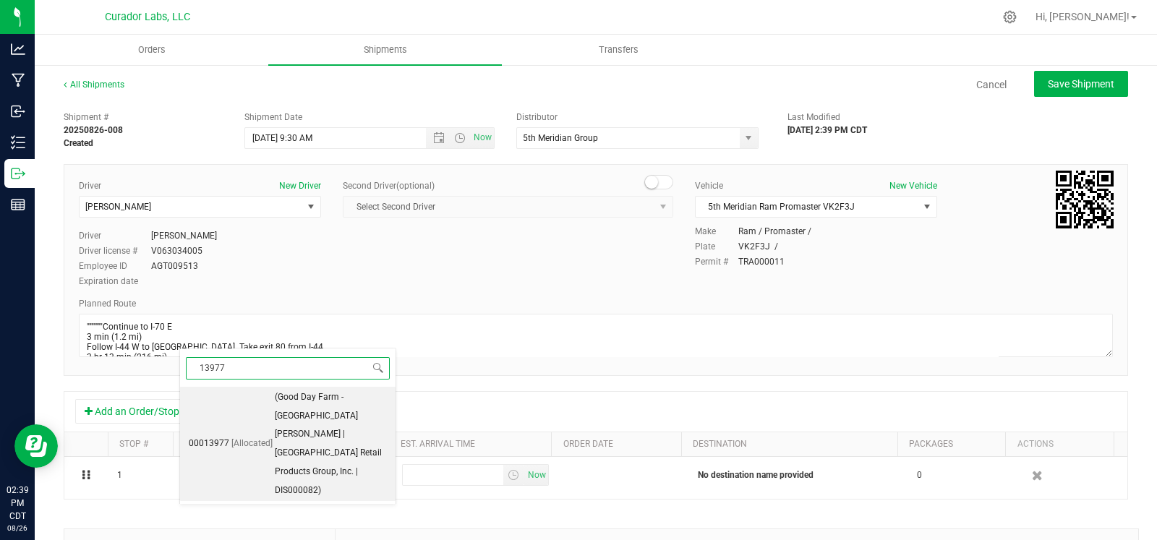
click at [259, 436] on li "00013977 [Allocated] (Good Day Farm - Springfield Campbell | MO Retail Products…" at bounding box center [288, 444] width 216 height 114
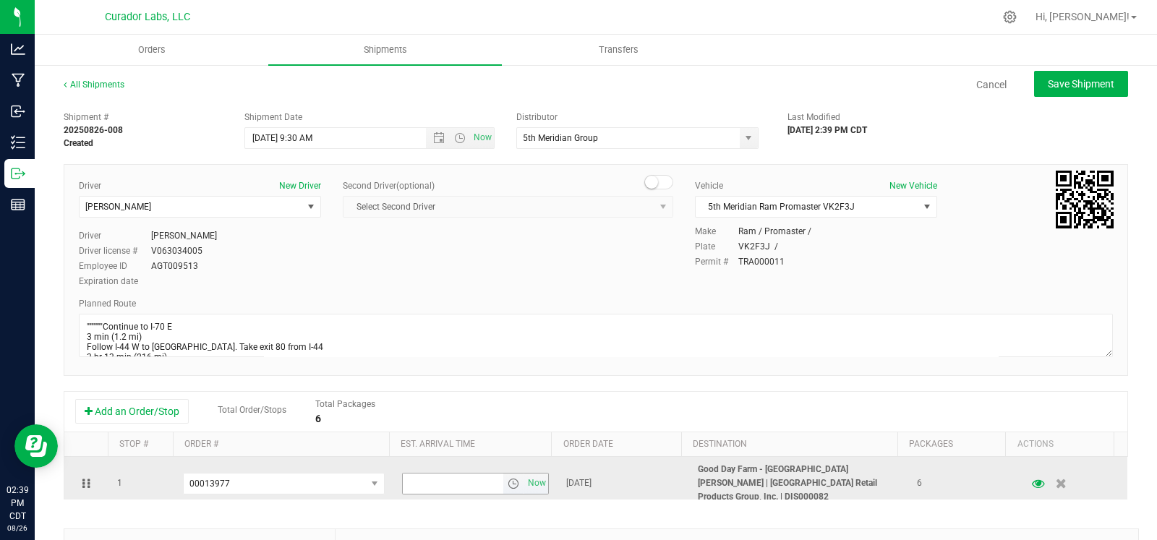
click at [508, 480] on span "select" at bounding box center [514, 484] width 12 height 12
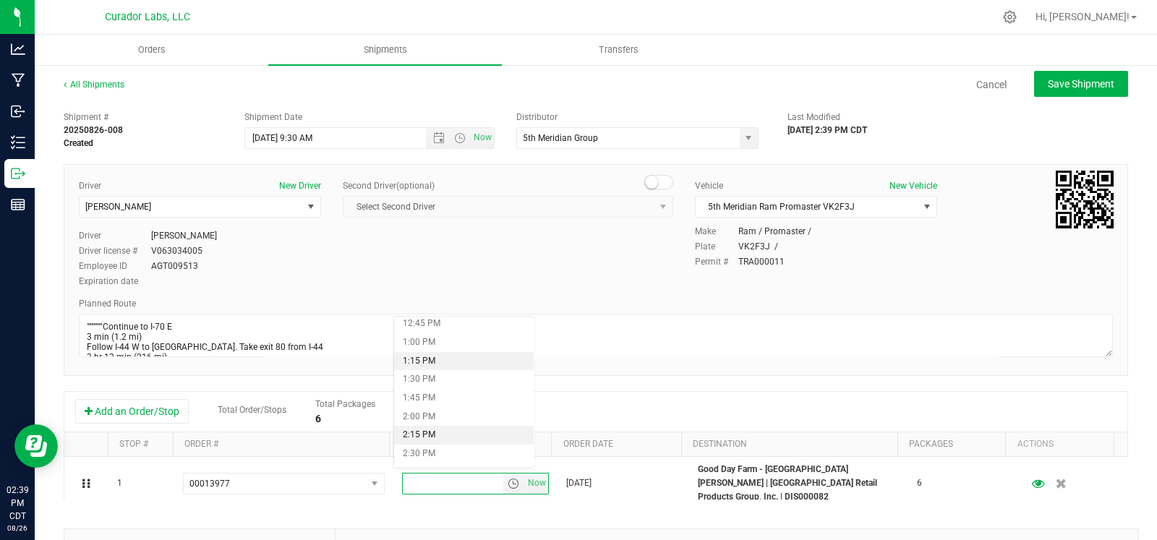
scroll to position [979, 0]
click at [446, 393] on li "2:00 PM" at bounding box center [464, 390] width 140 height 19
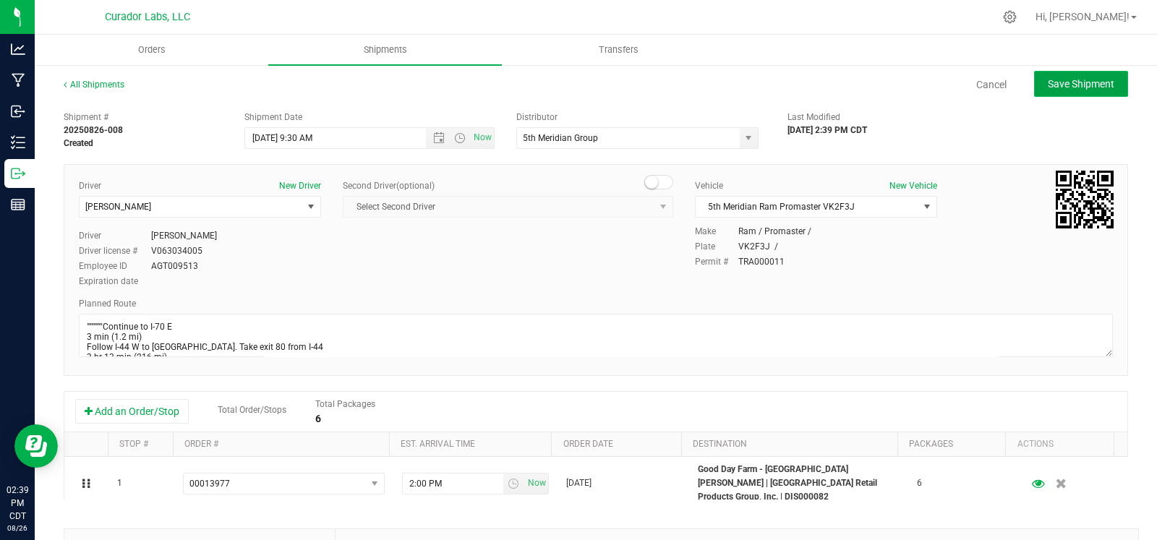
click at [1034, 74] on button "Save Shipment" at bounding box center [1081, 84] width 94 height 26
type input "8/27/2025 2:30 PM"
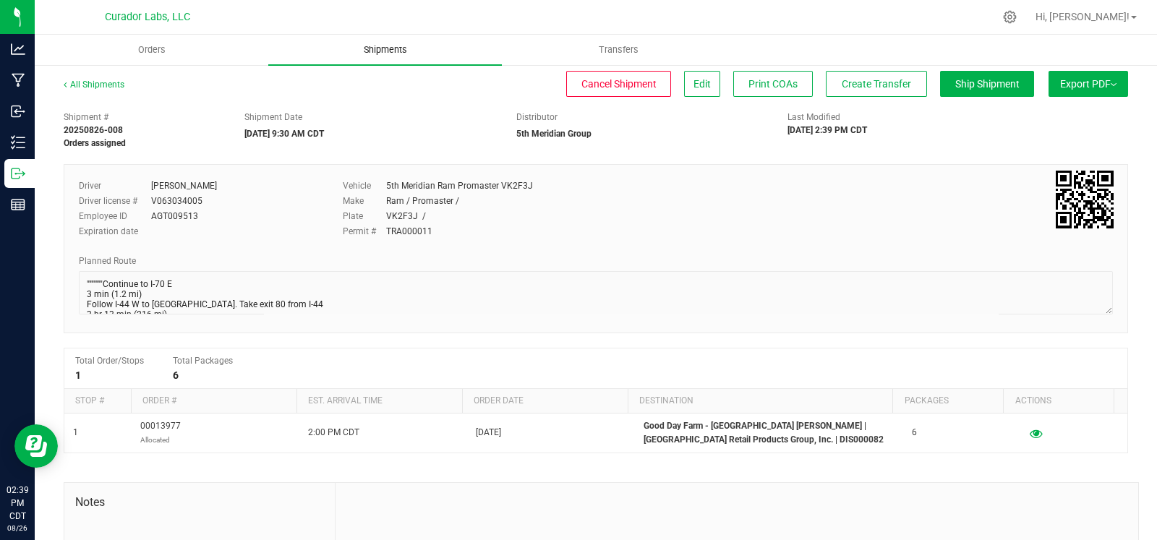
click at [393, 52] on span "Shipments" at bounding box center [385, 49] width 82 height 13
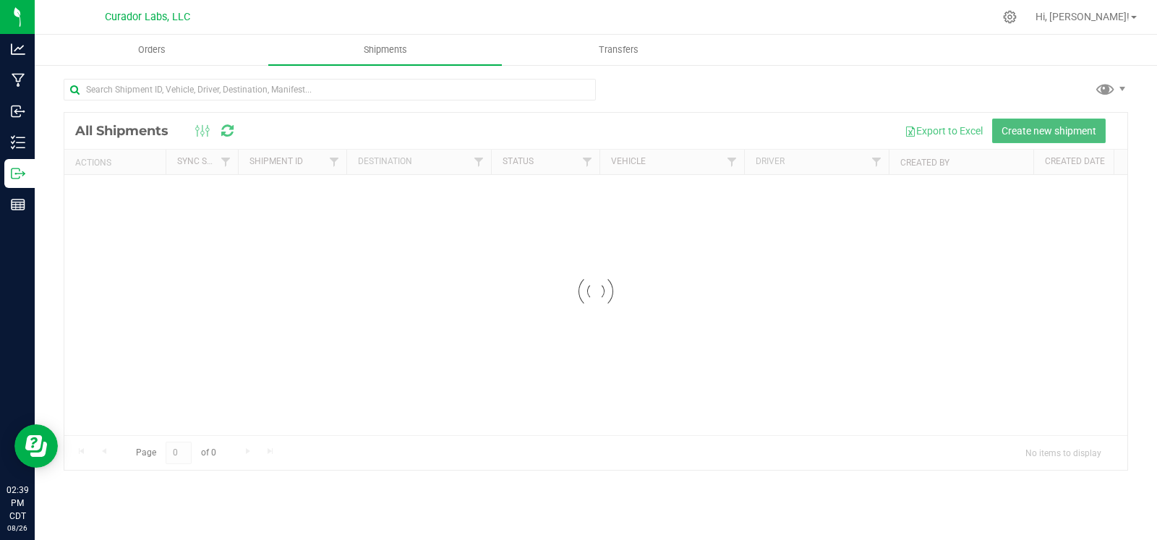
click at [1006, 127] on span "Create new shipment" at bounding box center [1049, 131] width 95 height 12
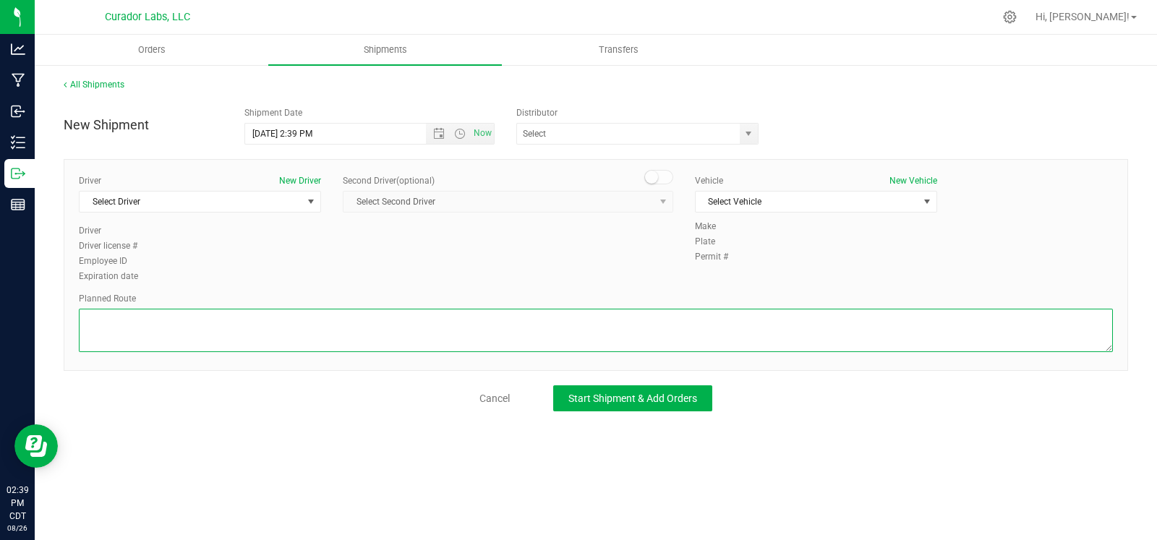
drag, startPoint x: 357, startPoint y: 323, endPoint x: 349, endPoint y: 322, distance: 8.1
click at [354, 323] on textarea at bounding box center [596, 330] width 1034 height 43
paste textarea """"""""""""""""Continue to I-70 E 3 min (1.2 mi) Follow I-44 W to Springfield. …"
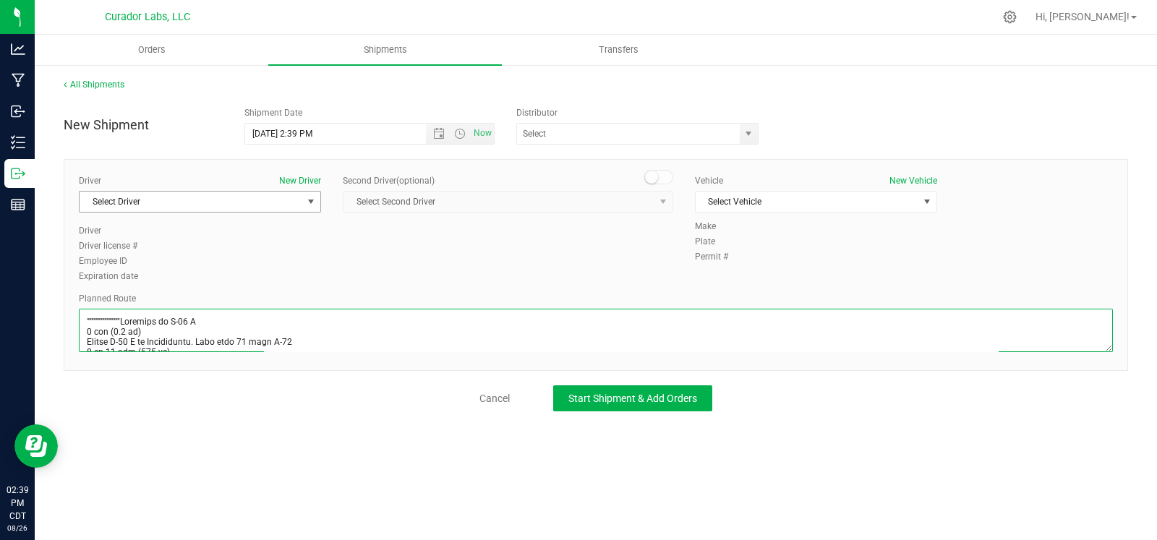
scroll to position [497, 0]
type textarea """"""""""""""""Continue to I-70 E 3 min (1.2 mi) Follow I-44 W to Springfield. …"
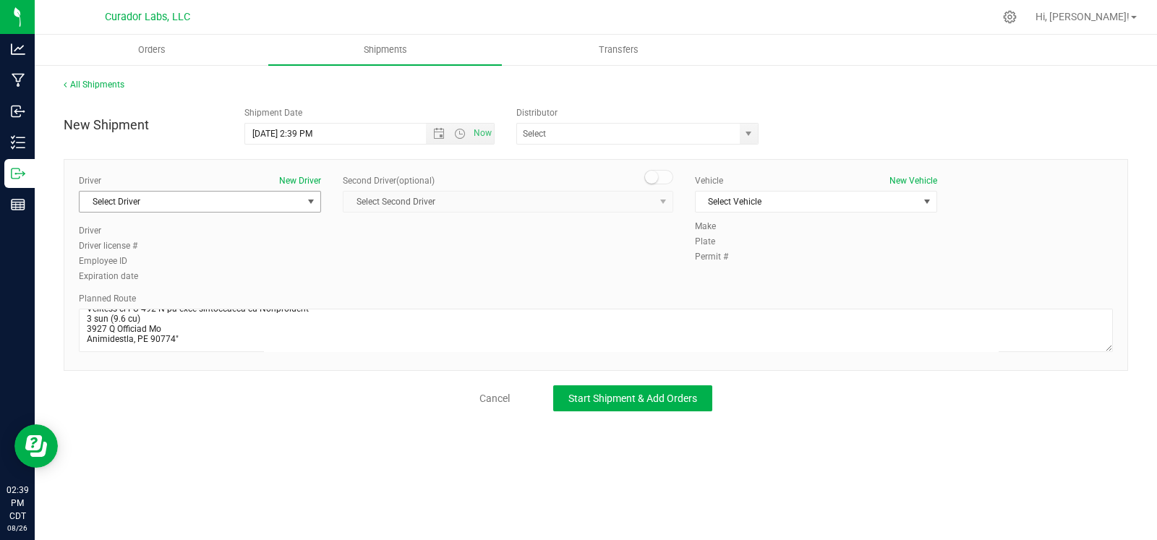
click at [202, 189] on div "Driver New Driver Select Driver Select Driver Dave Barczewski James T Coleman I…" at bounding box center [200, 199] width 242 height 50
click at [200, 197] on span "Select Driver" at bounding box center [191, 202] width 223 height 20
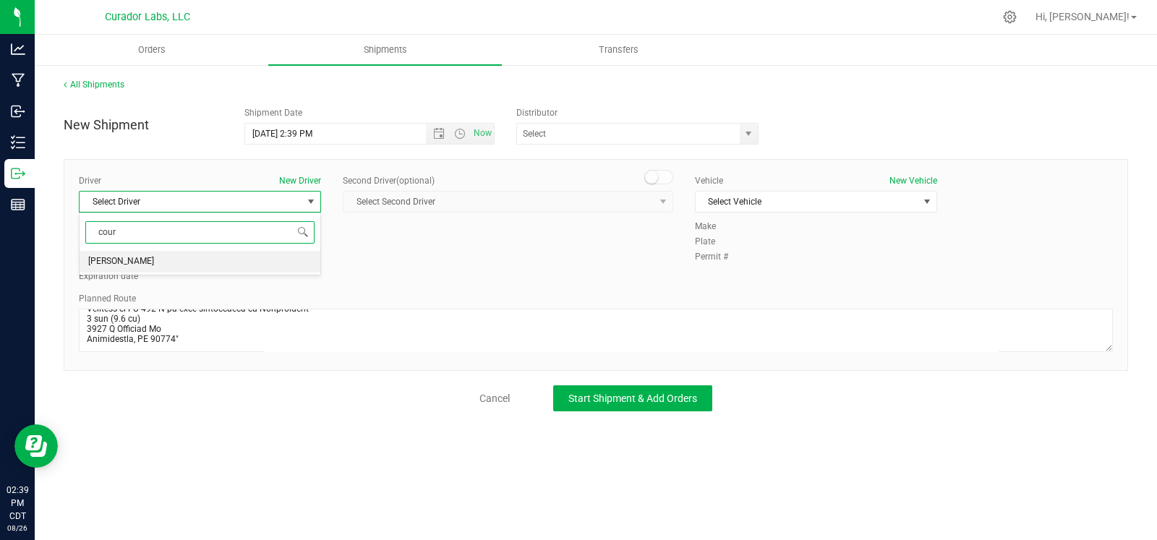
click at [174, 265] on li "David Courtwright" at bounding box center [200, 262] width 241 height 22
type input "cour"
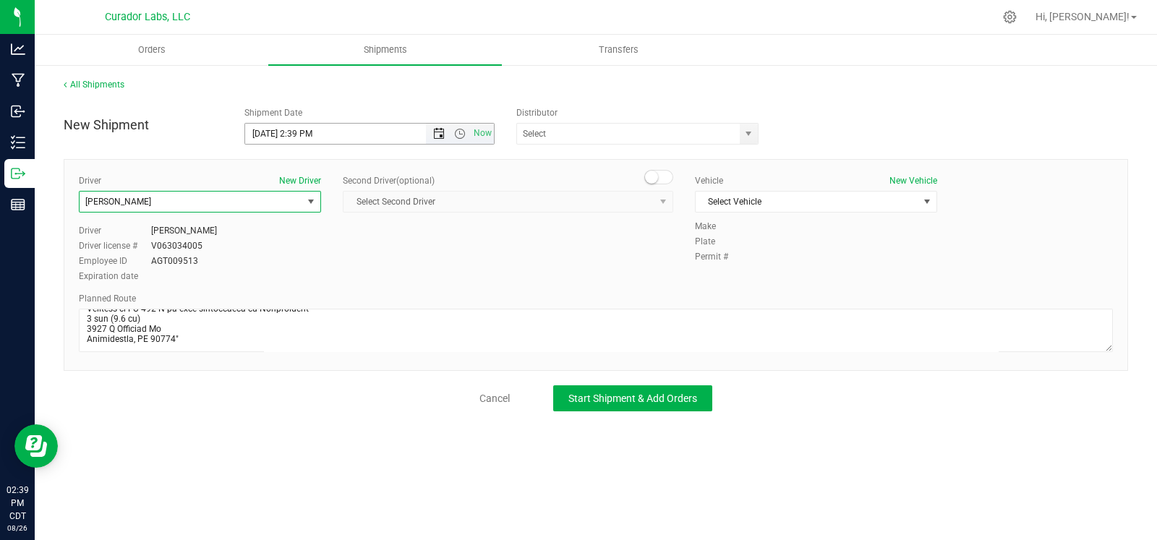
click at [438, 137] on span "Open the date view" at bounding box center [439, 134] width 12 height 12
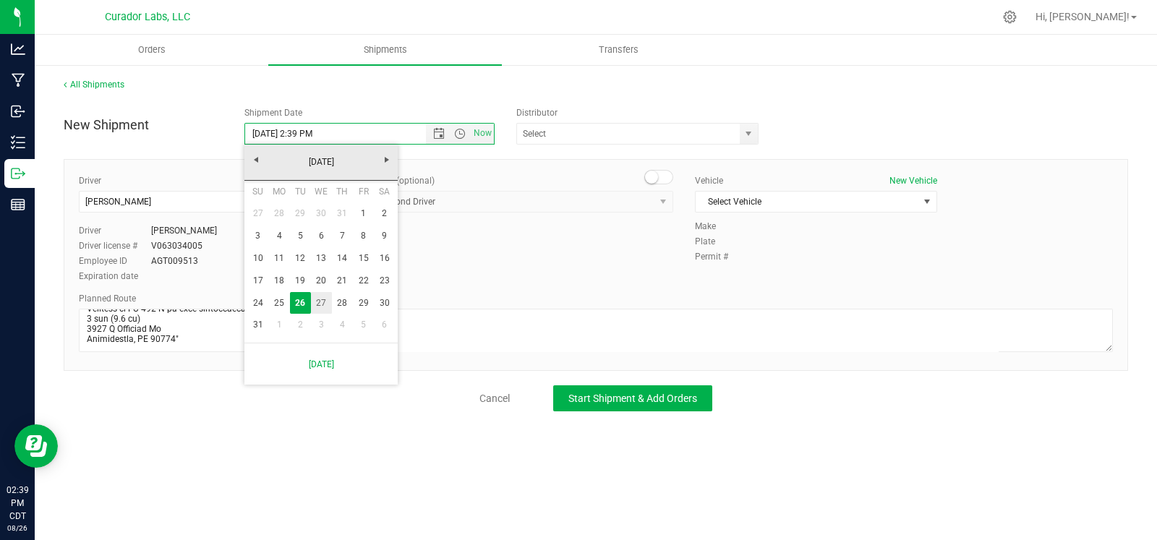
click at [325, 302] on link "27" at bounding box center [321, 303] width 21 height 22
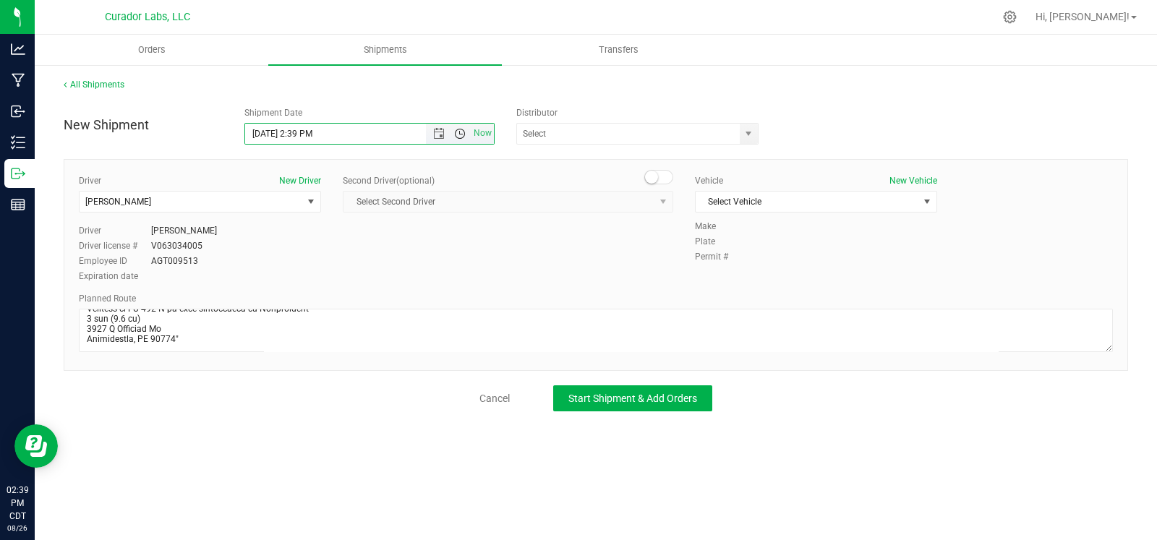
click at [463, 137] on span "Open the time view" at bounding box center [460, 134] width 12 height 12
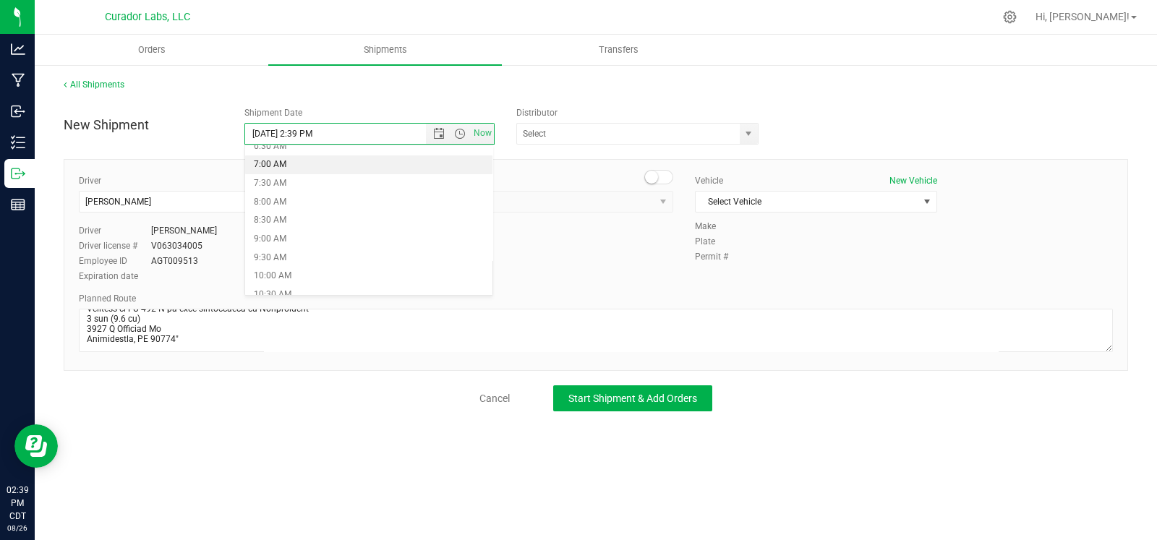
scroll to position [268, 0]
click at [308, 247] on li "9:30 AM" at bounding box center [368, 243] width 247 height 19
type input "8/27/2025 9:30 AM"
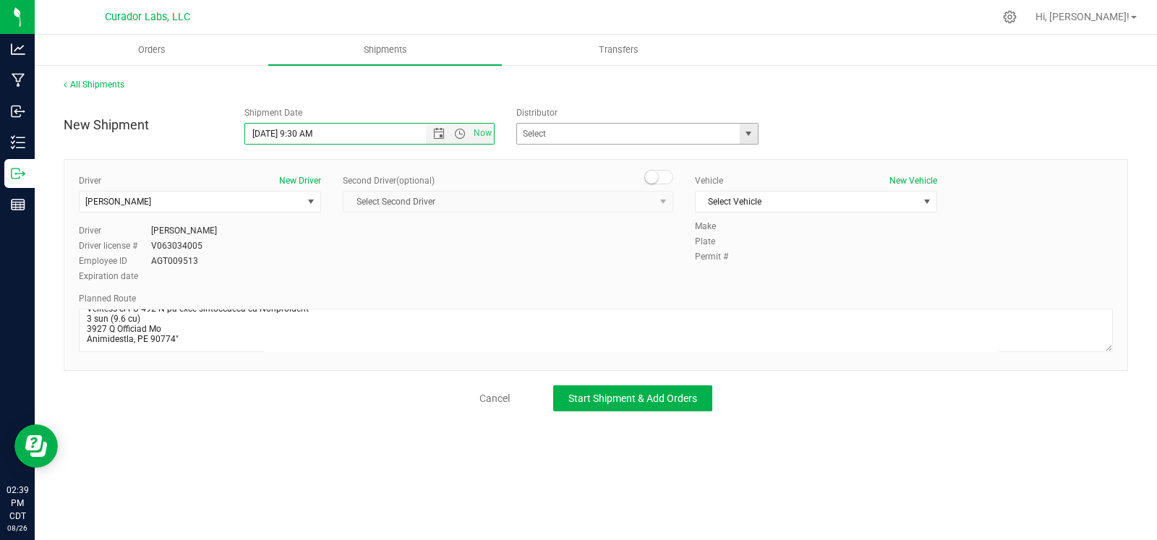
click at [746, 140] on span "select" at bounding box center [749, 134] width 18 height 20
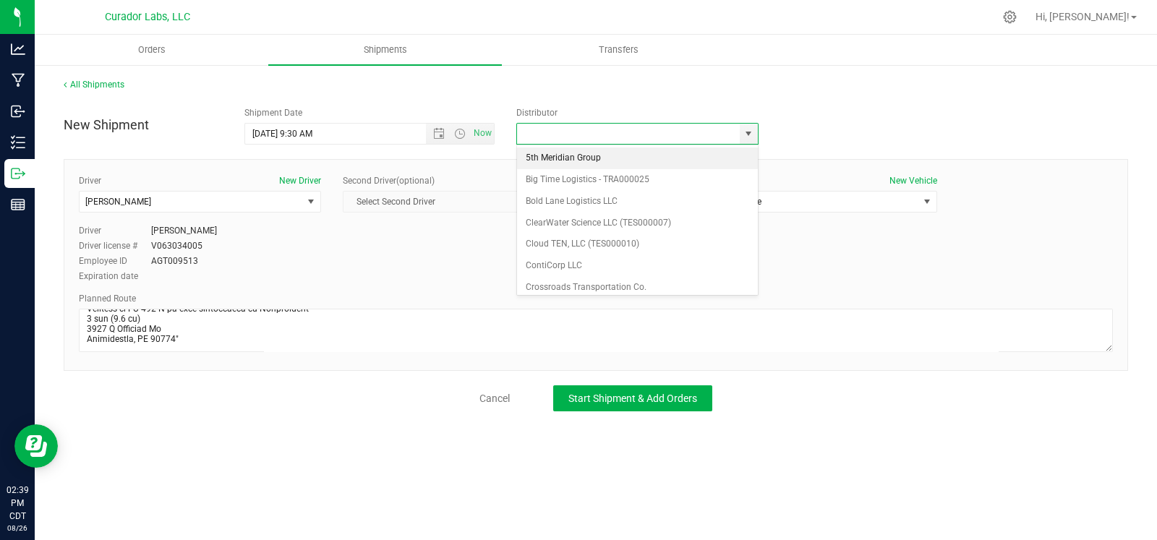
click at [602, 153] on li "5th Meridian Group" at bounding box center [637, 159] width 241 height 22
type input "5th Meridian Group"
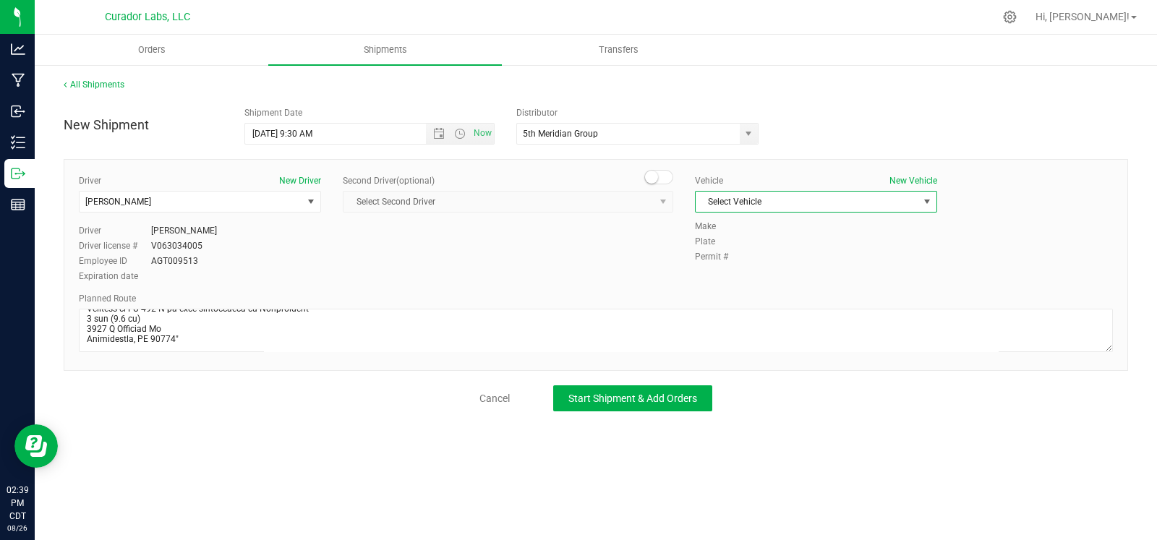
click at [803, 196] on span "Select Vehicle" at bounding box center [807, 202] width 223 height 20
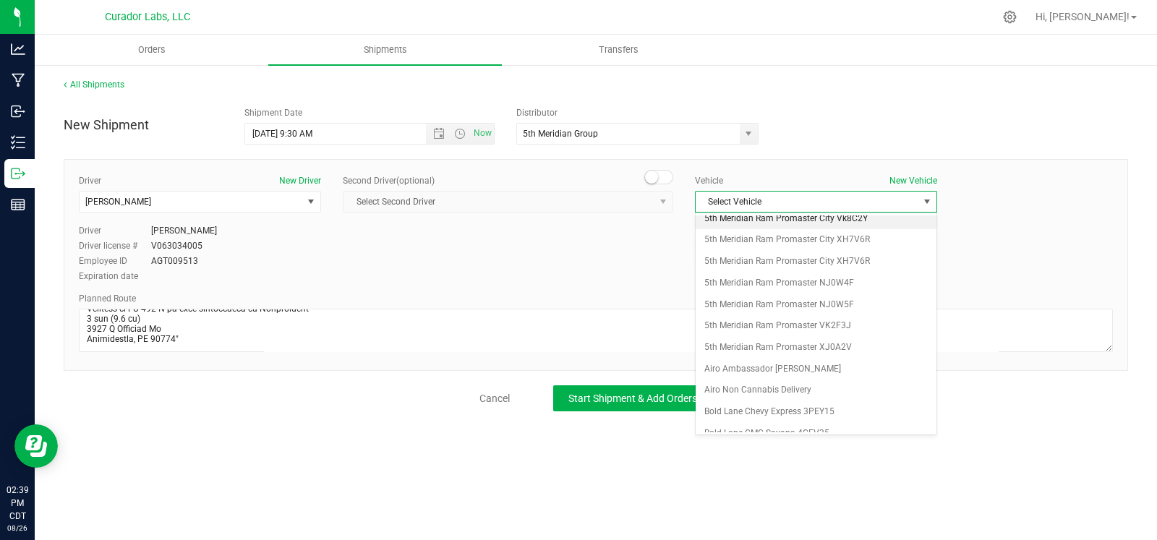
scroll to position [183, 0]
click at [777, 315] on li "5th Meridian Ram Promaster VK2F3J" at bounding box center [816, 323] width 241 height 22
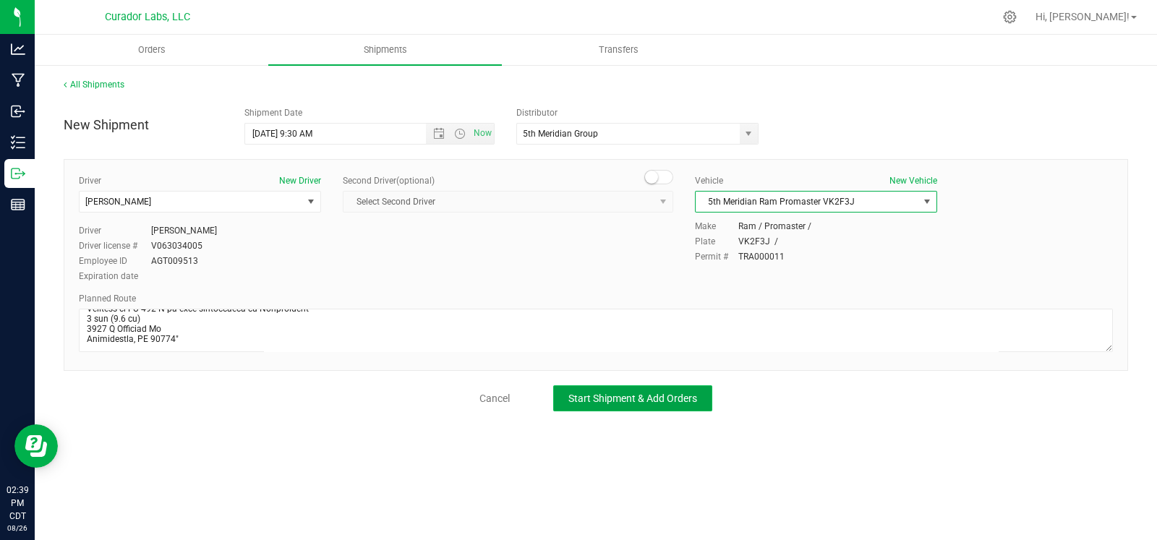
click at [638, 393] on span "Start Shipment & Add Orders" at bounding box center [632, 399] width 129 height 12
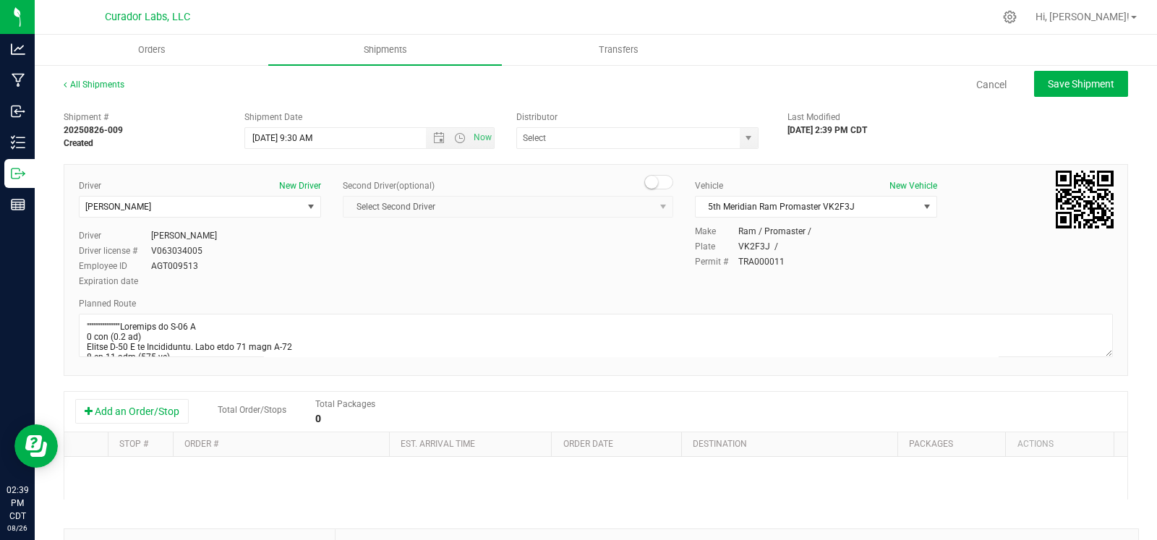
type input "5th Meridian Group"
click at [177, 416] on button "Add an Order/Stop" at bounding box center [132, 411] width 114 height 25
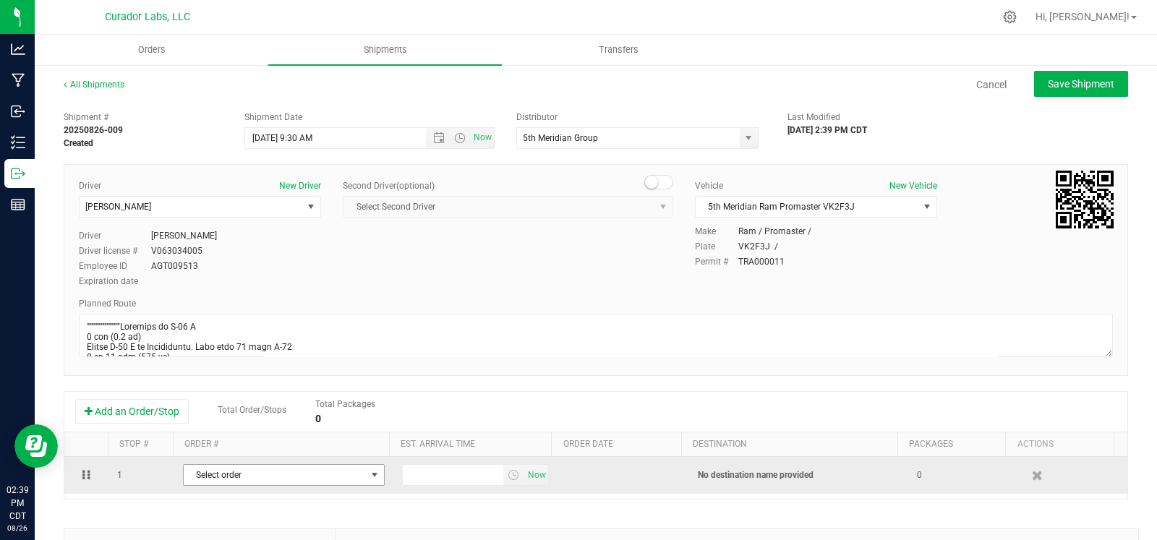
click at [236, 472] on span "Select order" at bounding box center [275, 475] width 182 height 20
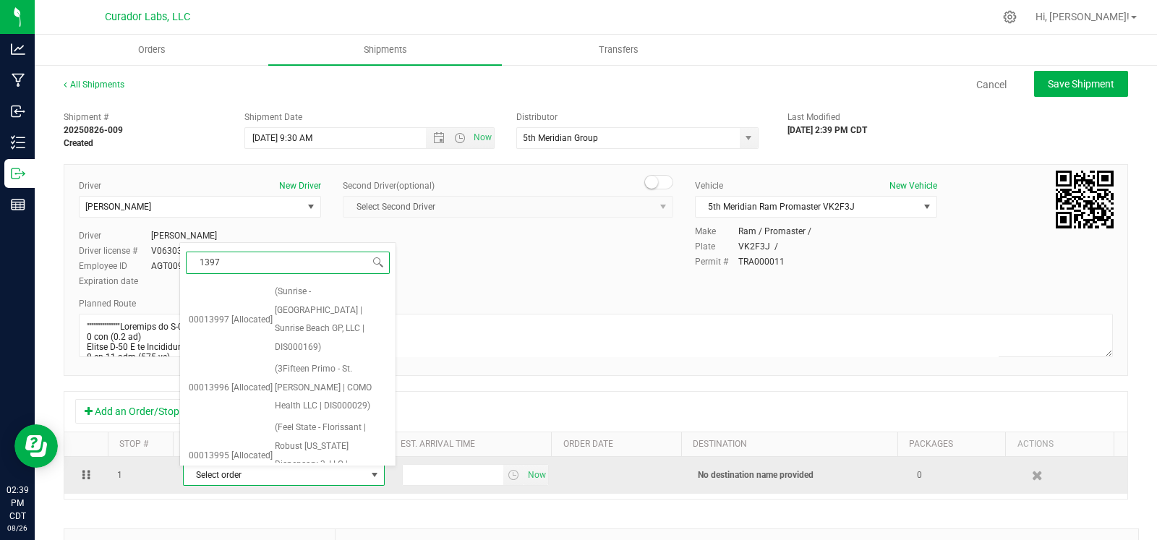
type input "13976"
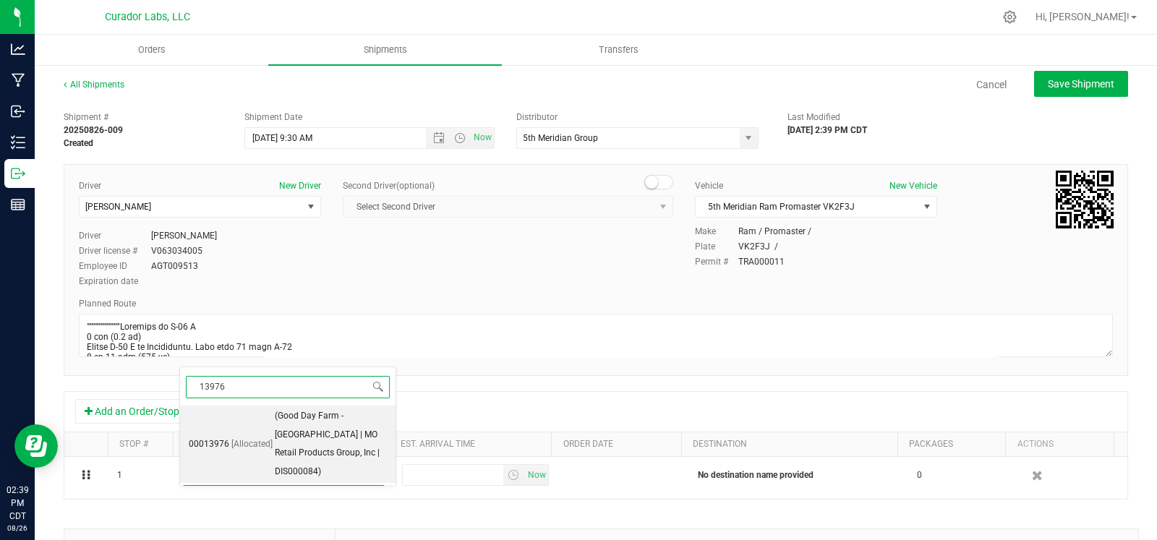
click at [270, 453] on li "00013976 [Allocated] (Good Day Farm - Joplin | MO Retail Products Group, Inc | …" at bounding box center [288, 444] width 216 height 77
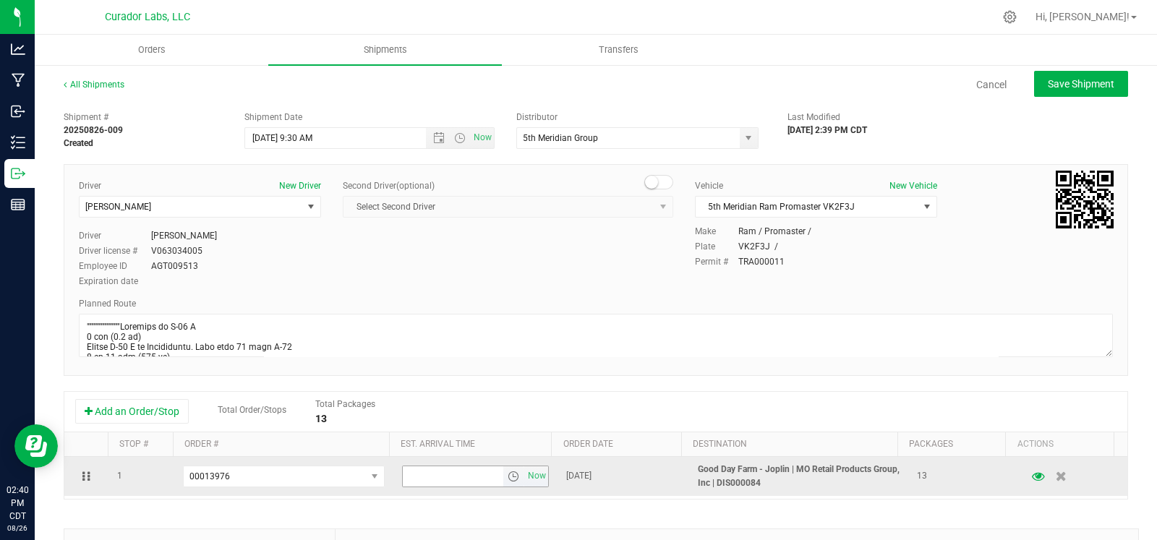
click at [503, 479] on span "select" at bounding box center [513, 476] width 21 height 20
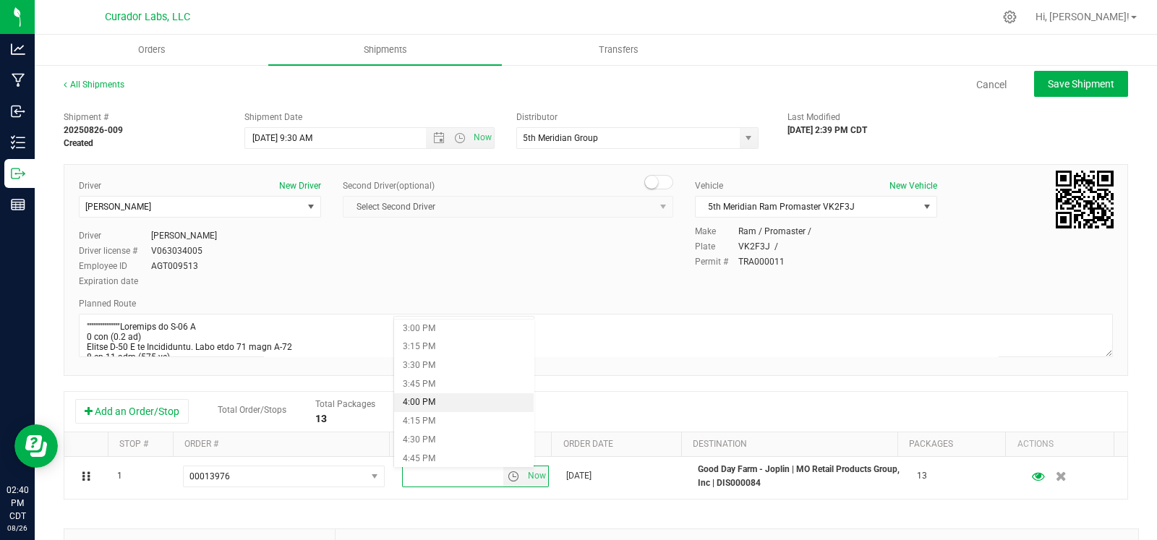
scroll to position [1120, 0]
click at [445, 388] on li "4:00 PM" at bounding box center [464, 397] width 140 height 19
click at [1065, 64] on ul "Orders Shipments Transfers" at bounding box center [613, 50] width 1157 height 31
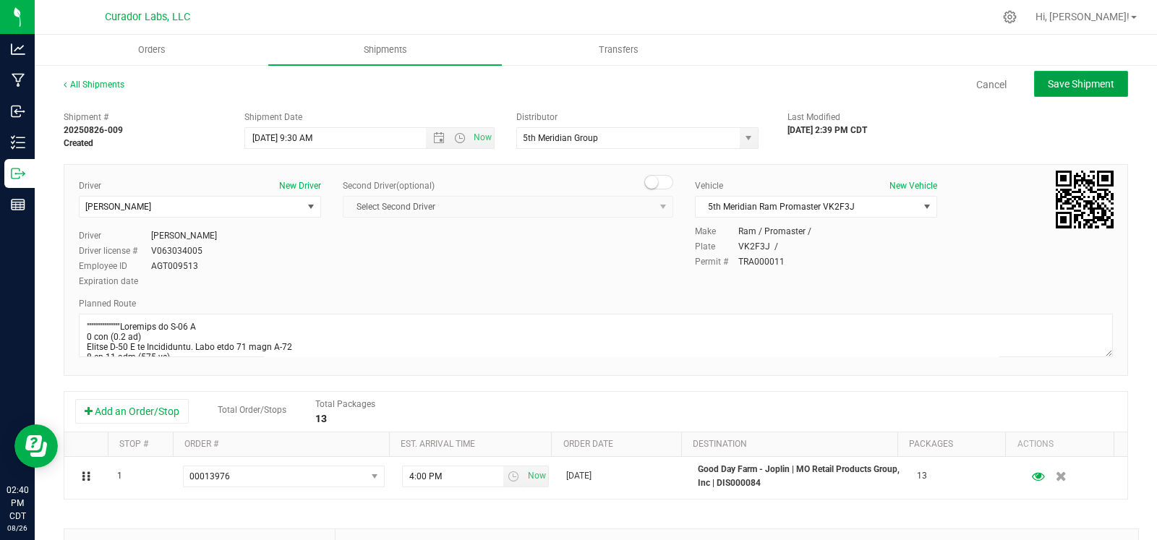
click at [1058, 75] on button "Save Shipment" at bounding box center [1081, 84] width 94 height 26
type input "8/27/2025 2:30 PM"
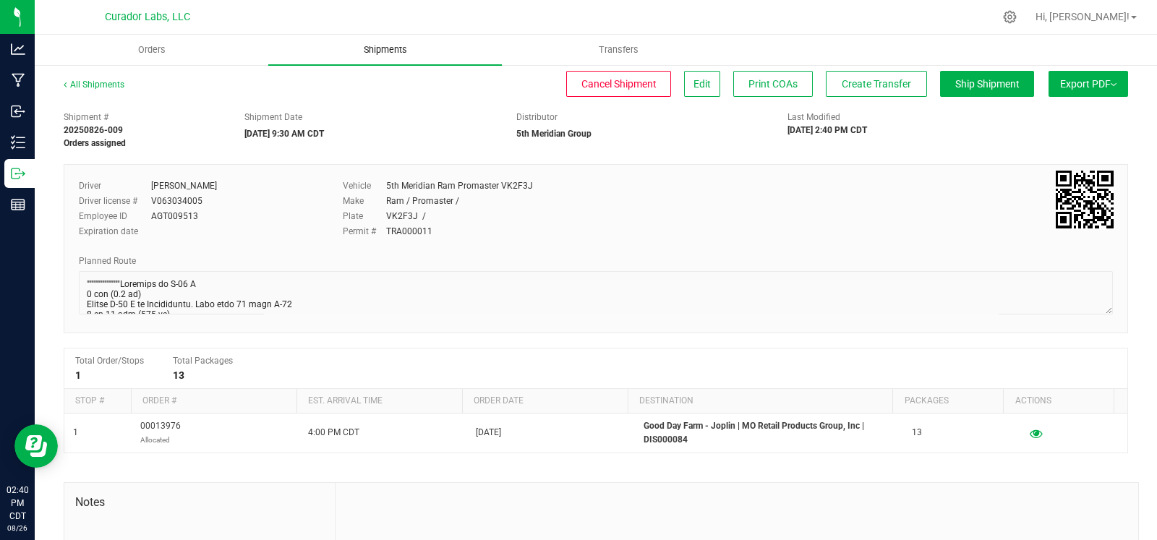
click at [392, 56] on span "Shipments" at bounding box center [385, 49] width 82 height 13
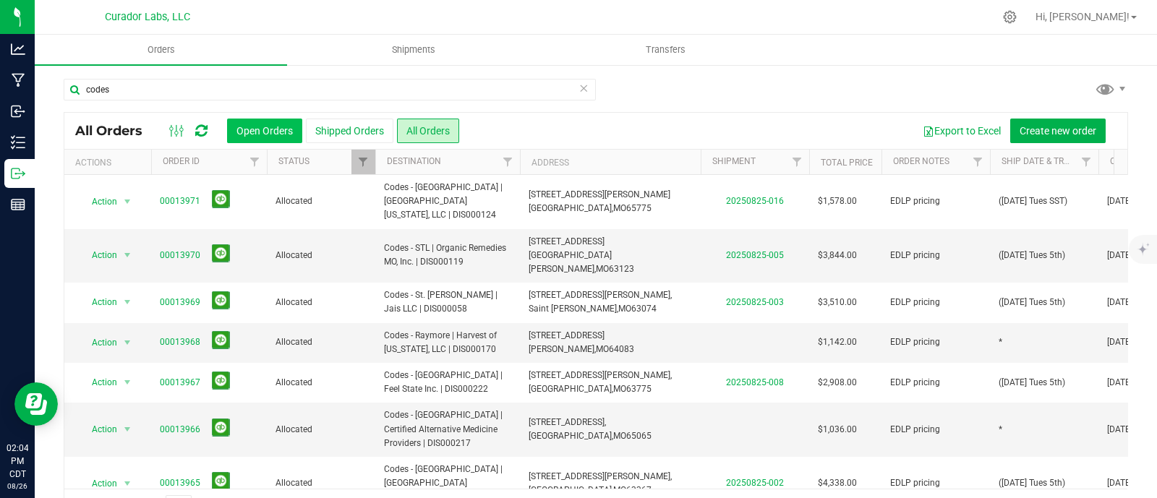
click at [294, 140] on button "Open Orders" at bounding box center [264, 131] width 75 height 25
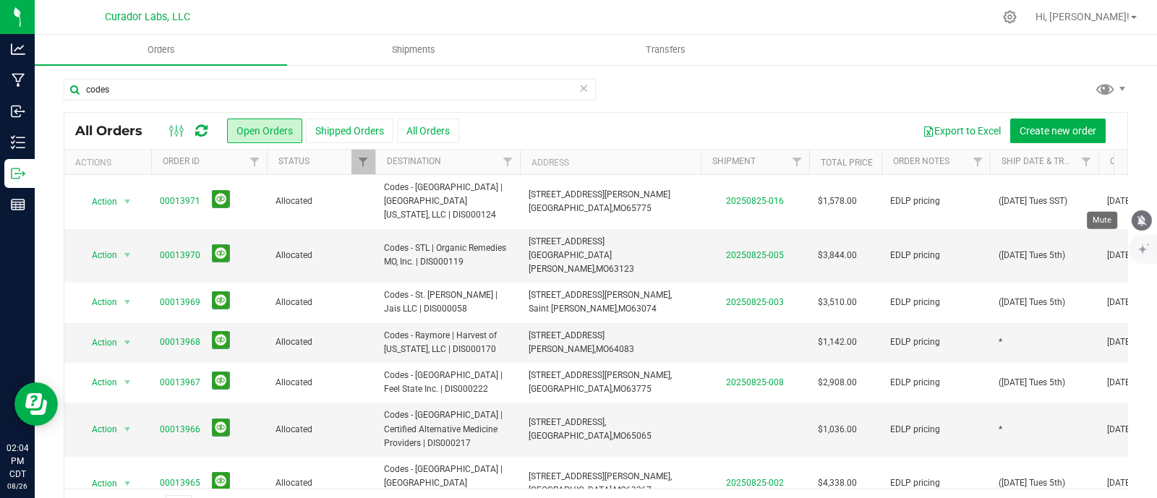
click at [1146, 222] on icon "mute" at bounding box center [1141, 220] width 13 height 13
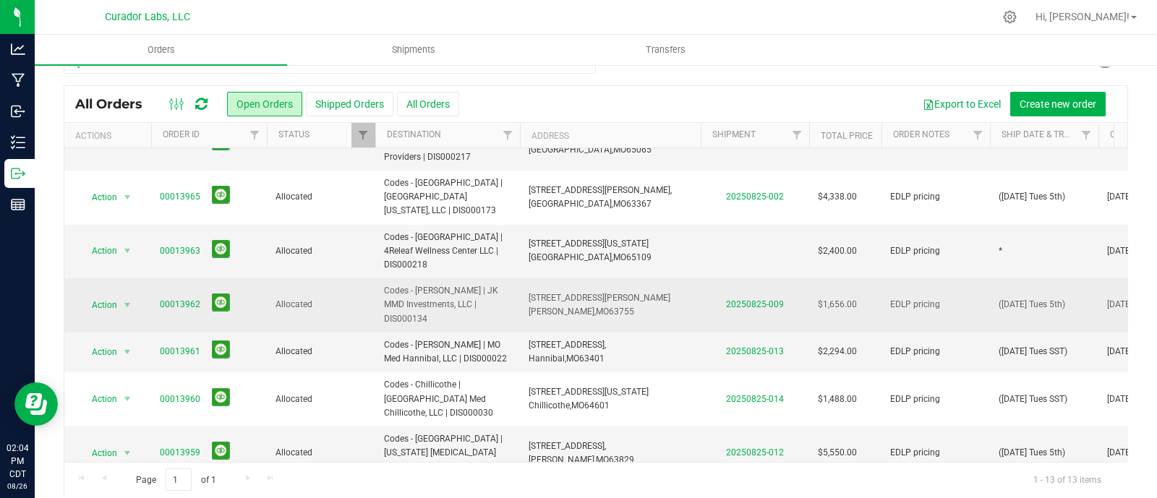
scroll to position [39, 0]
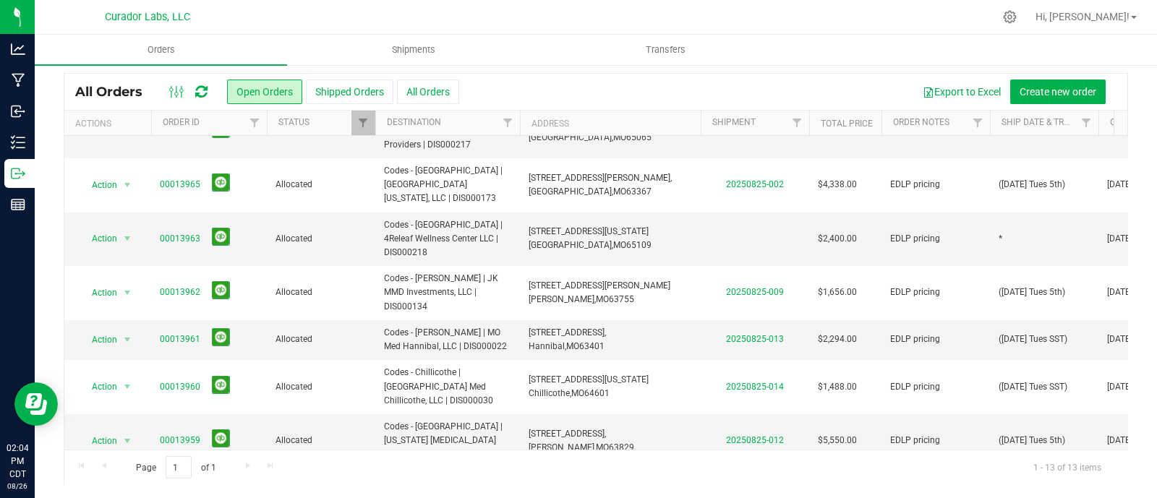
click at [121, 485] on span "select" at bounding box center [128, 495] width 18 height 20
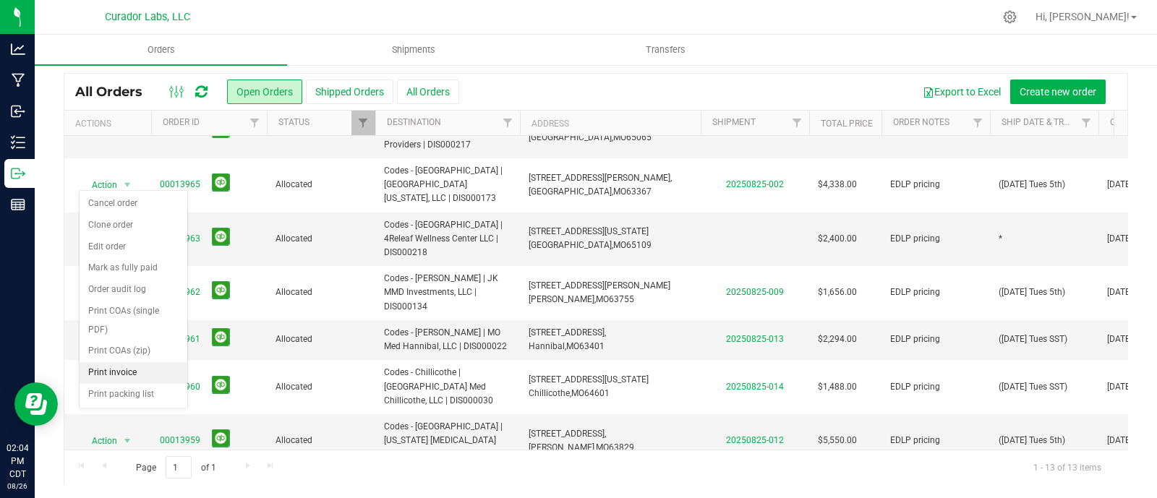
click at [141, 364] on li "Print invoice" at bounding box center [134, 373] width 108 height 22
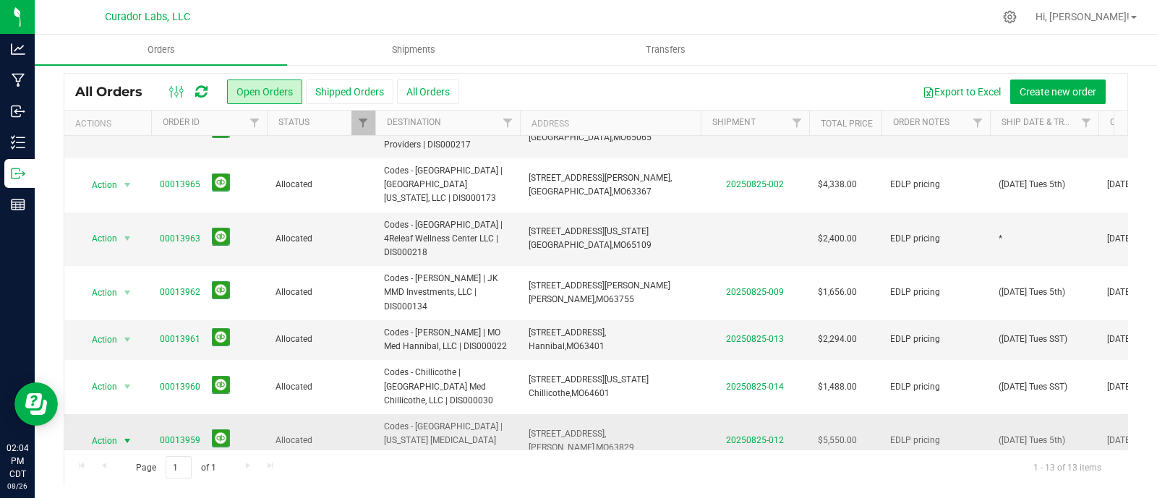
click at [134, 431] on span "select" at bounding box center [128, 441] width 18 height 20
click at [123, 329] on li "Print invoice" at bounding box center [134, 326] width 108 height 22
click at [123, 377] on span "select" at bounding box center [128, 387] width 18 height 20
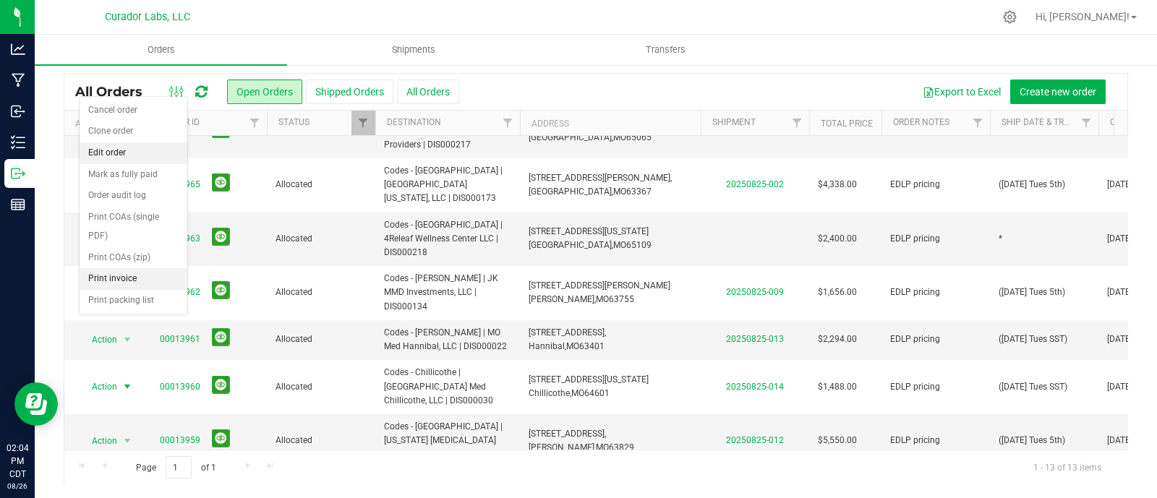
drag, startPoint x: 127, startPoint y: 276, endPoint x: 135, endPoint y: 247, distance: 30.0
click at [129, 268] on li "Print invoice" at bounding box center [134, 279] width 108 height 22
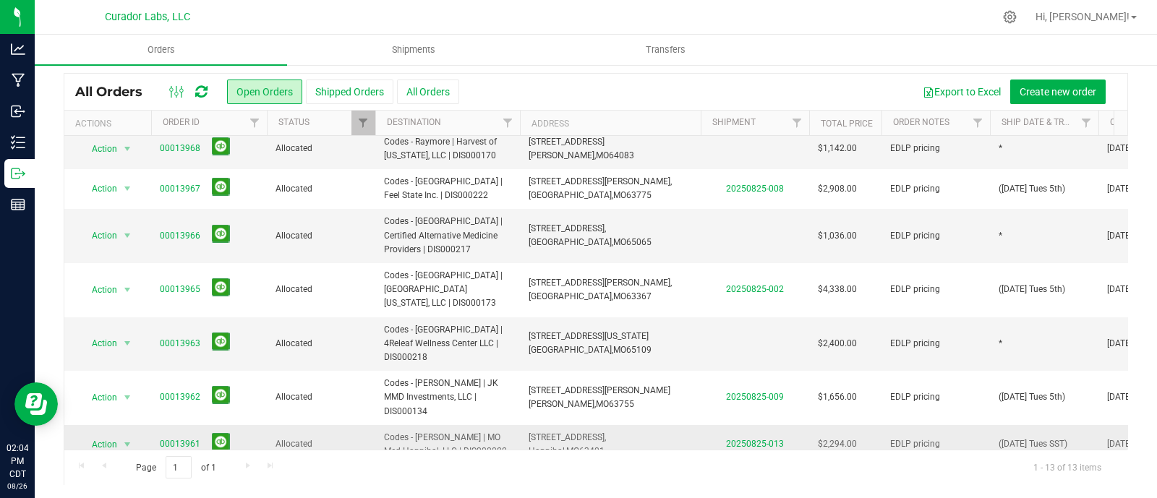
scroll to position [126, 0]
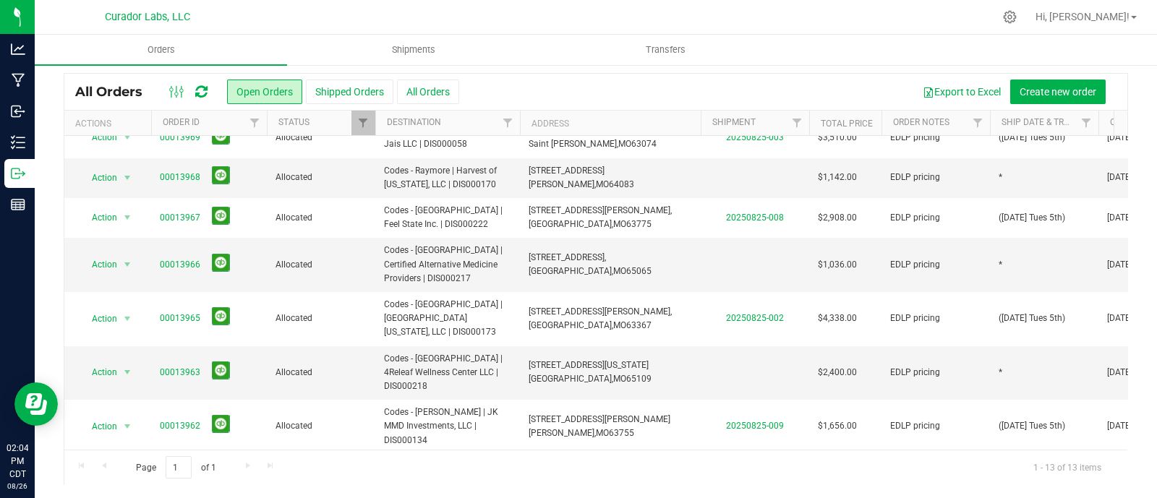
click at [123, 468] on span "select" at bounding box center [127, 474] width 12 height 12
click at [121, 375] on li "Print invoice" at bounding box center [134, 373] width 108 height 22
click at [121, 421] on span "select" at bounding box center [127, 427] width 12 height 12
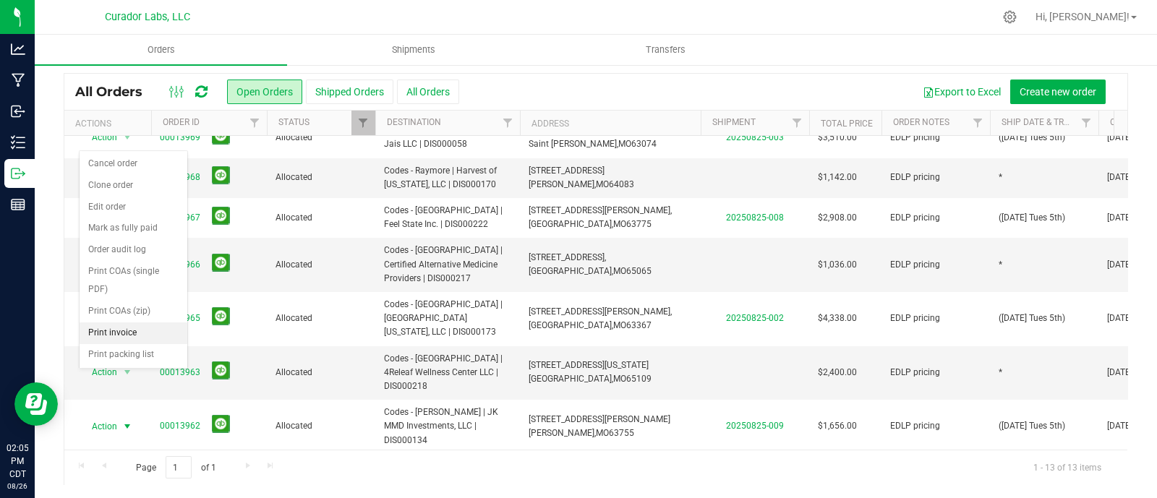
click at [127, 333] on li "Print invoice" at bounding box center [134, 334] width 108 height 22
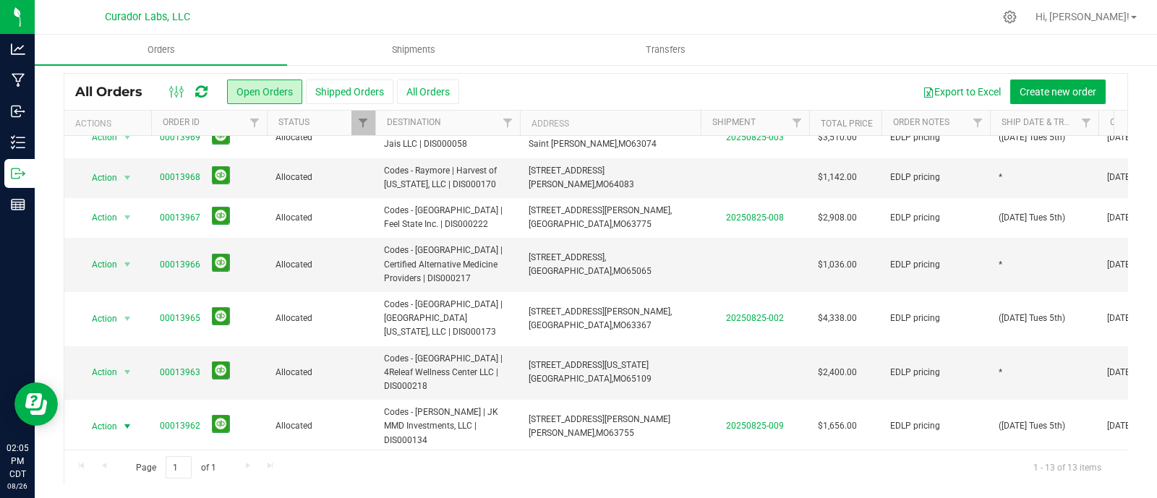
click at [127, 367] on span "select" at bounding box center [127, 373] width 12 height 12
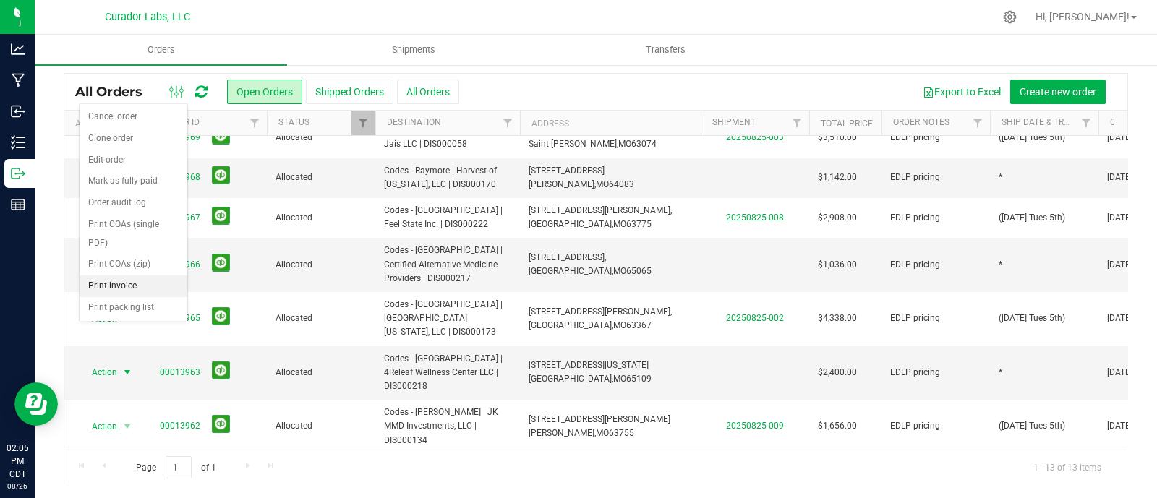
click at [130, 283] on li "Print invoice" at bounding box center [134, 287] width 108 height 22
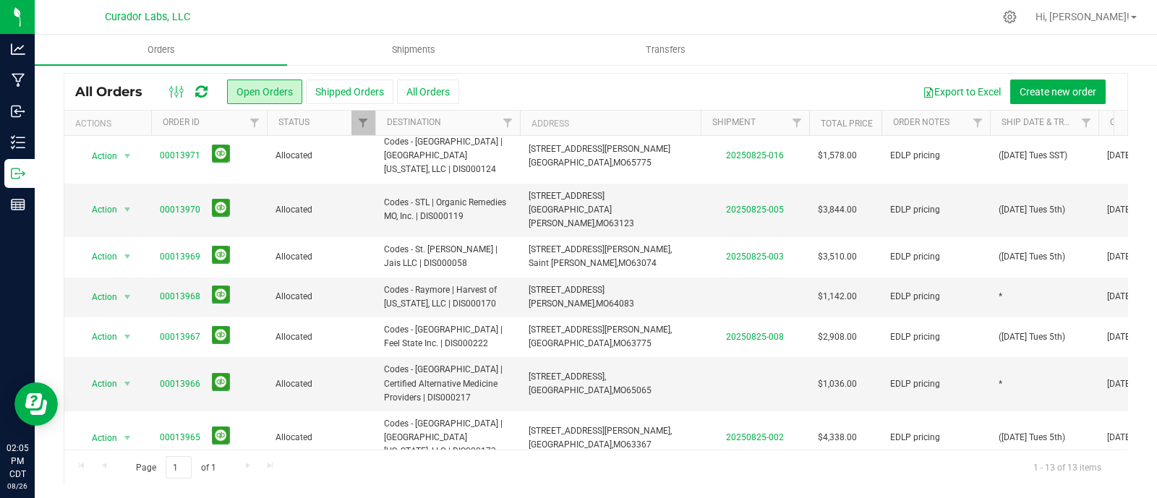
scroll to position [3, 0]
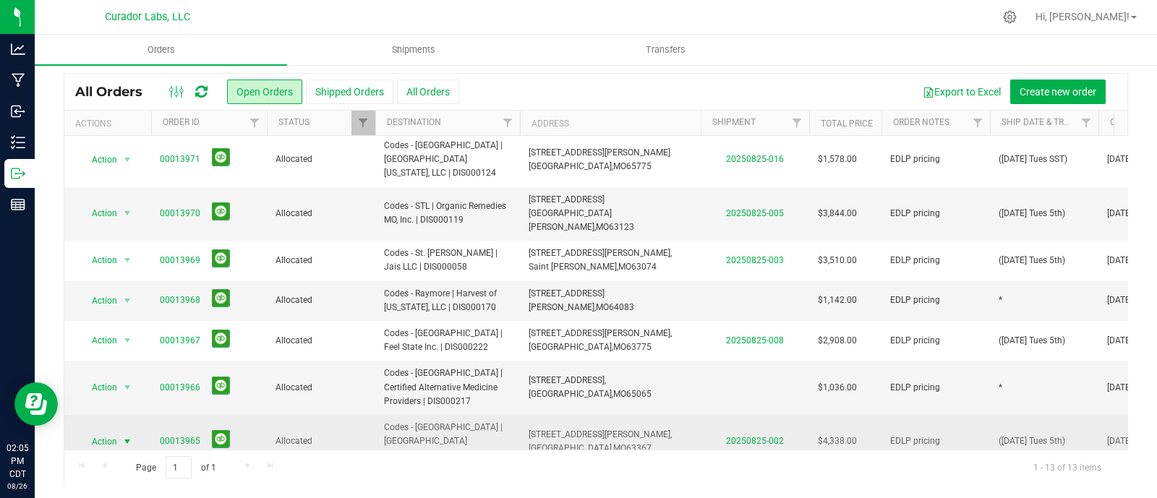
click at [131, 432] on span "select" at bounding box center [128, 442] width 18 height 20
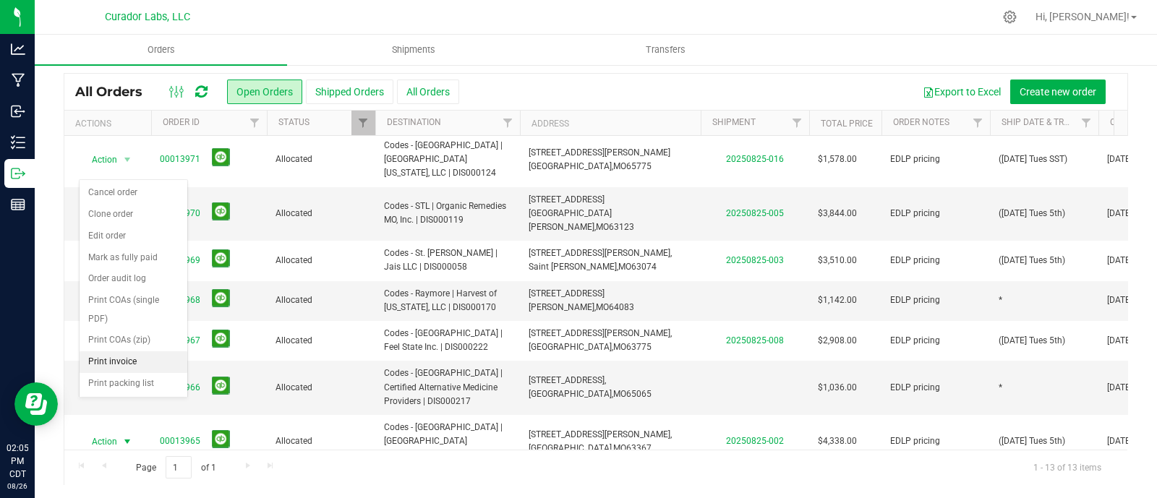
click at [132, 361] on li "Print invoice" at bounding box center [134, 362] width 108 height 22
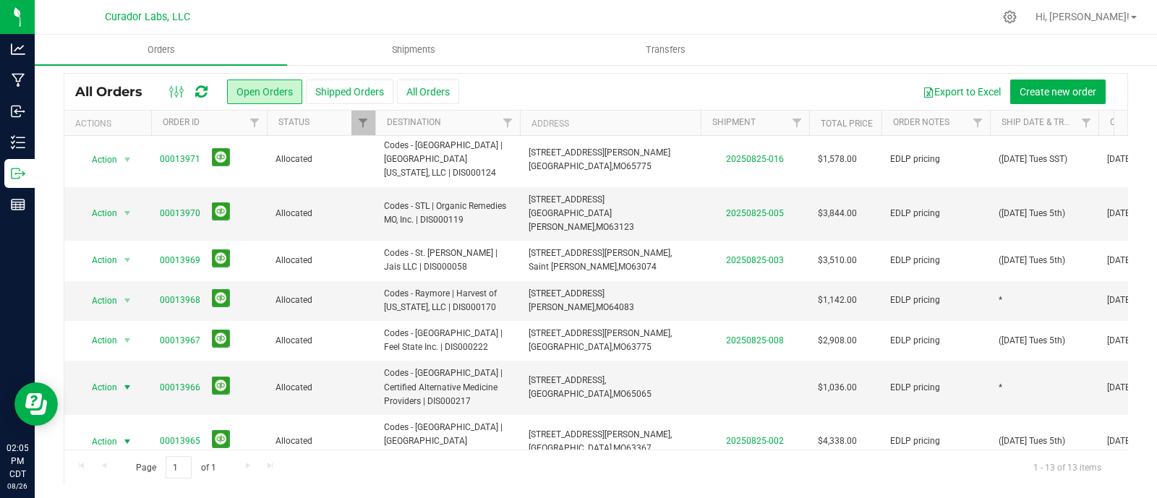
click at [132, 382] on span "select" at bounding box center [127, 388] width 12 height 12
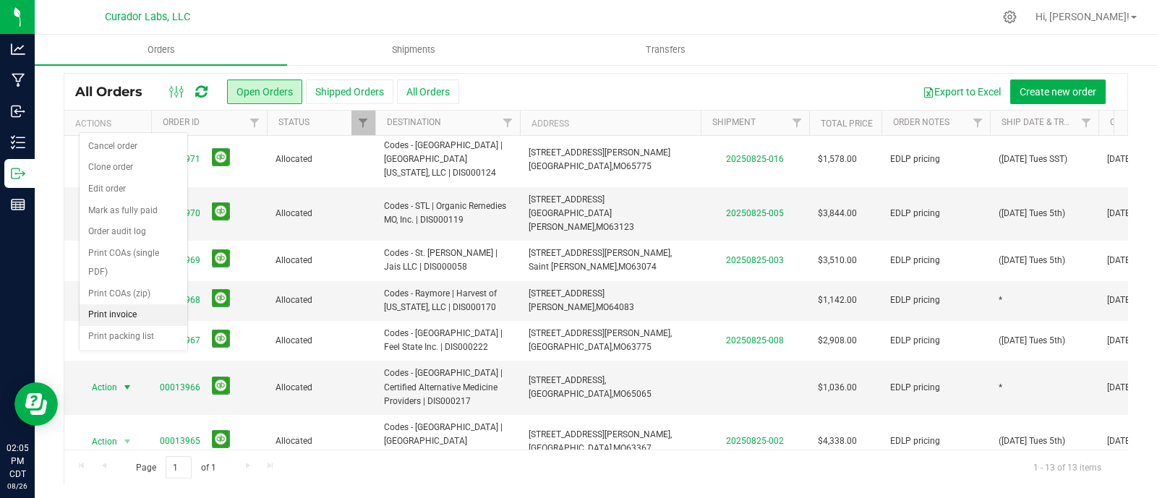
click at [118, 314] on li "Print invoice" at bounding box center [134, 315] width 108 height 22
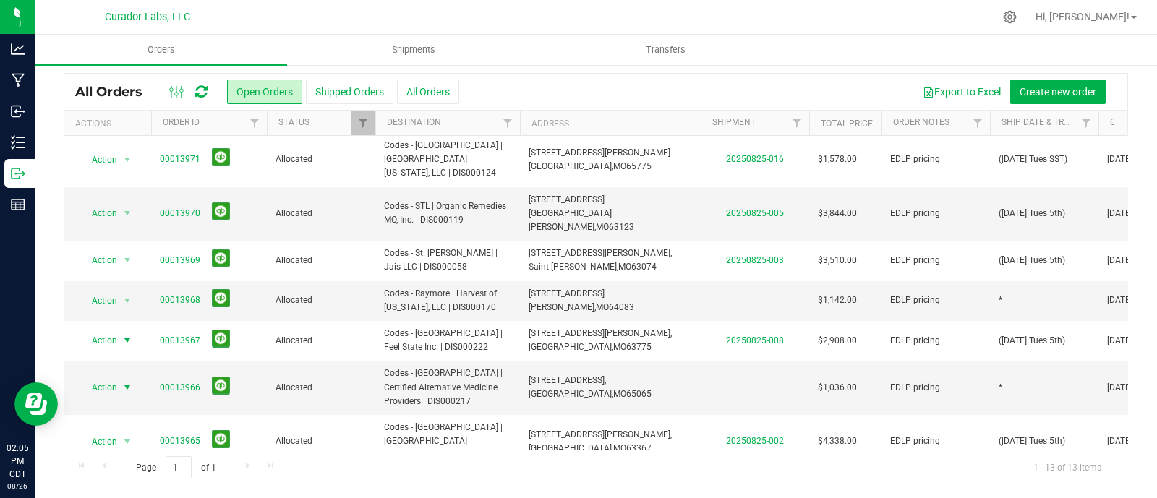
click at [119, 330] on span "select" at bounding box center [128, 340] width 18 height 20
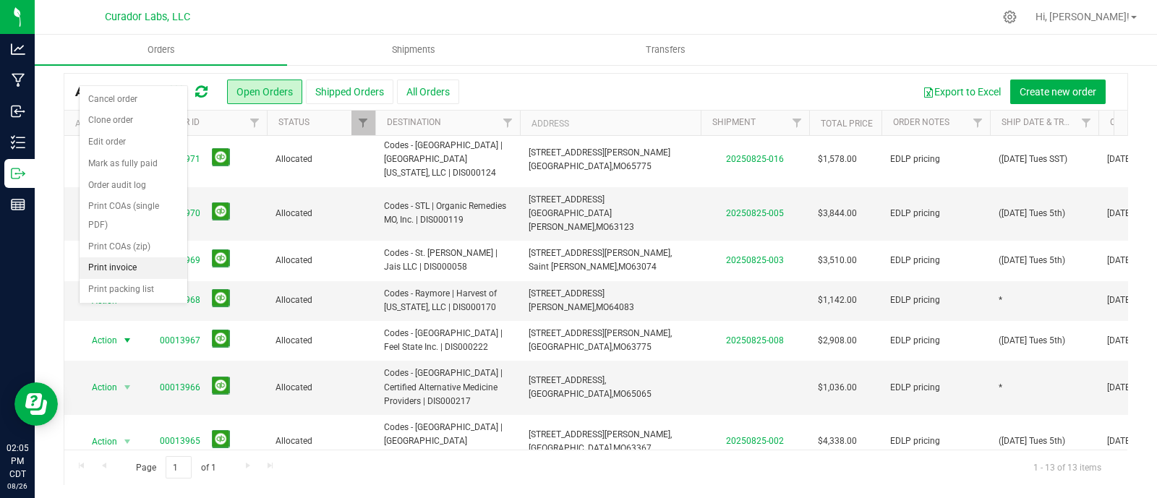
click at [122, 273] on li "Print invoice" at bounding box center [134, 268] width 108 height 22
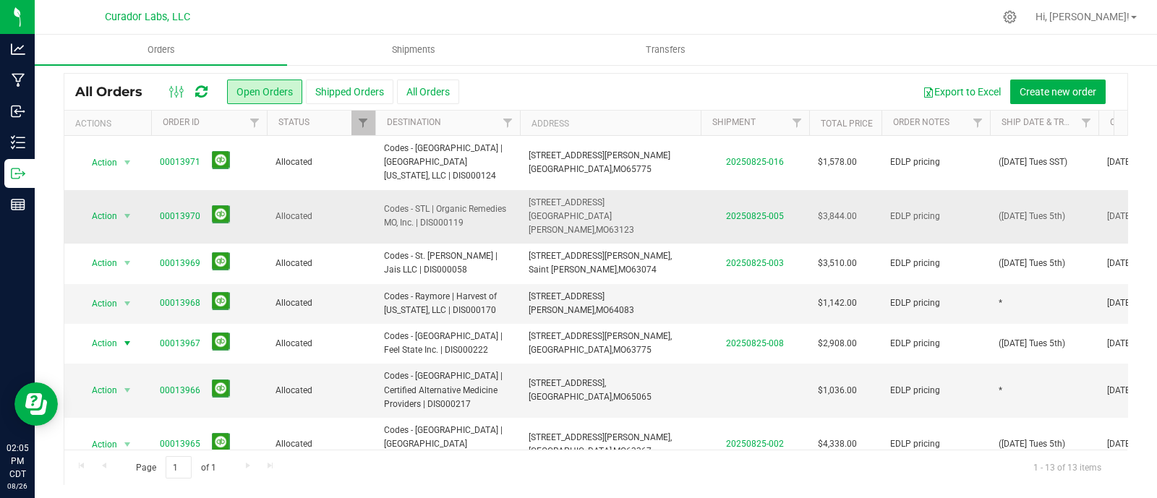
scroll to position [0, 0]
click at [132, 298] on span "select" at bounding box center [127, 304] width 12 height 12
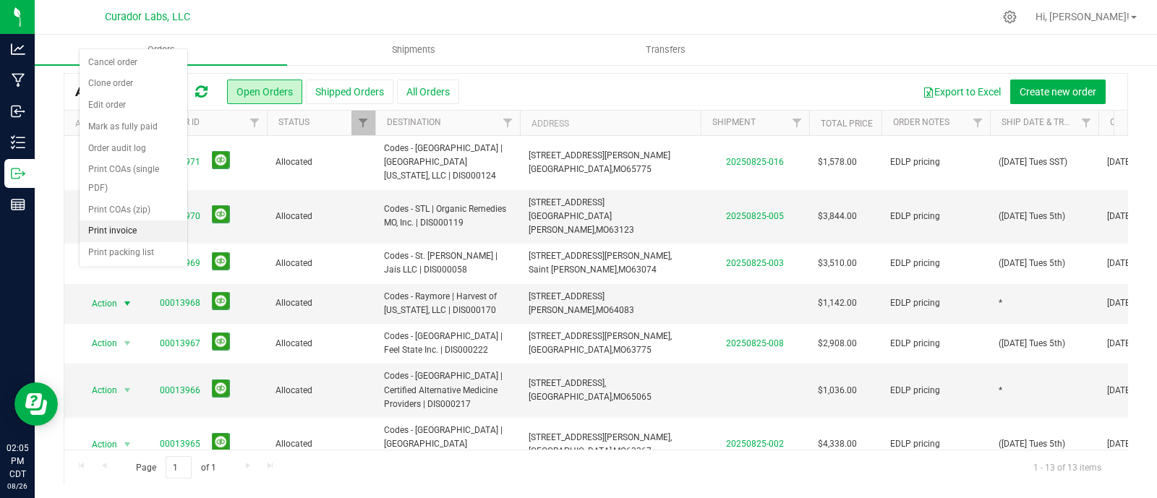
click at [114, 226] on li "Print invoice" at bounding box center [134, 232] width 108 height 22
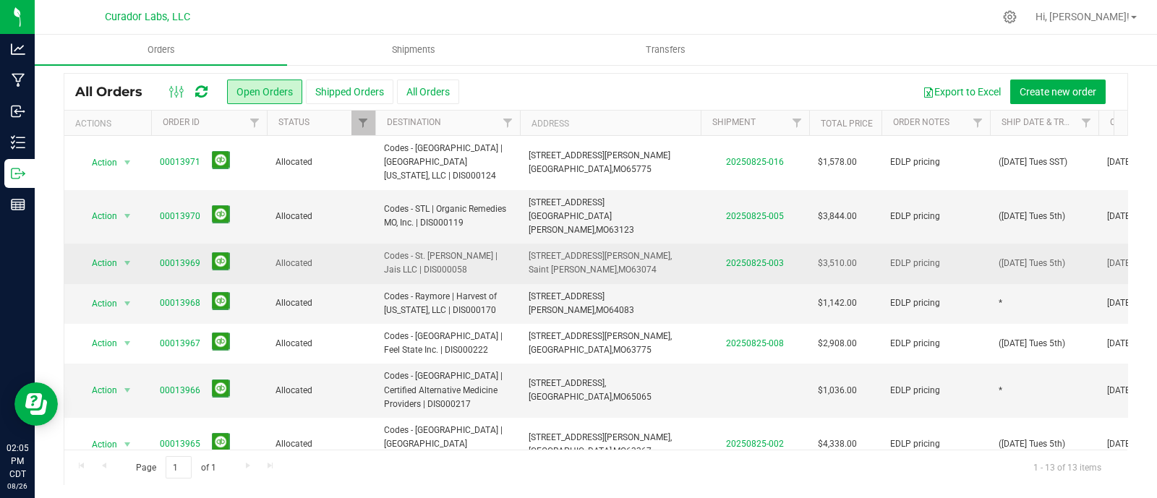
click at [115, 244] on td "Action Action Cancel order Clone order Edit order Mark as fully paid Order audi…" at bounding box center [107, 264] width 87 height 40
click at [130, 257] on span "select" at bounding box center [127, 263] width 12 height 12
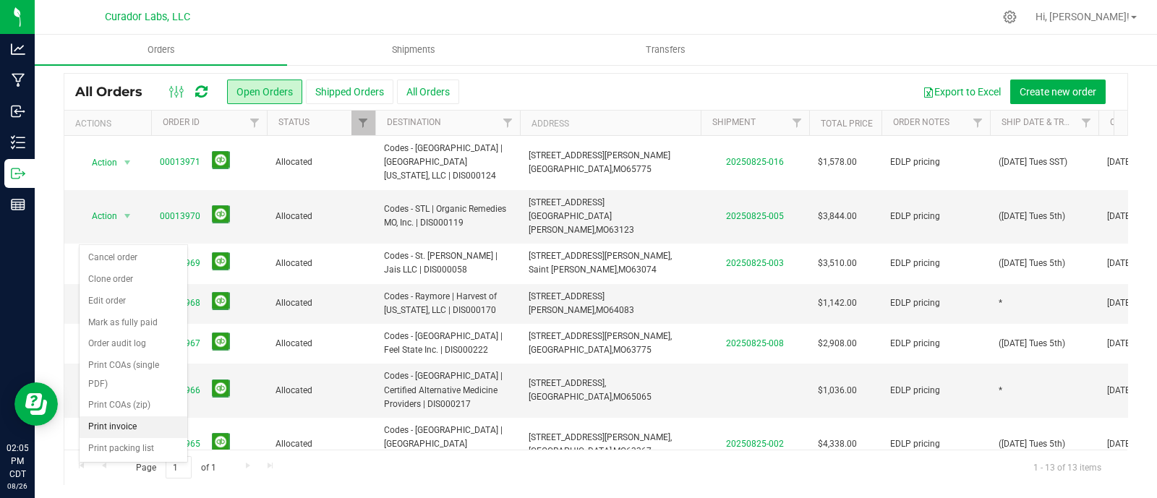
click at [116, 427] on li "Print invoice" at bounding box center [134, 428] width 108 height 22
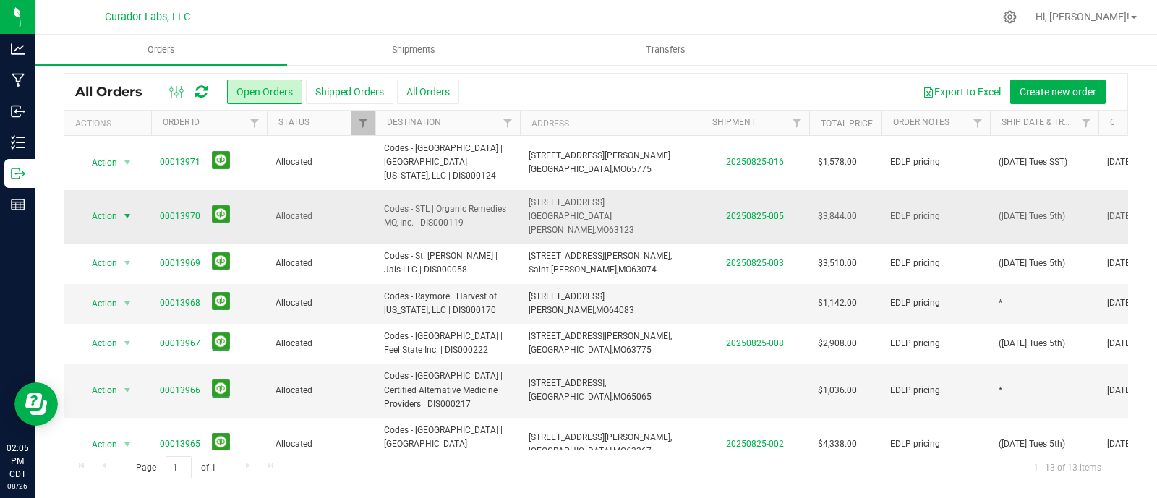
click at [116, 206] on span "Action" at bounding box center [98, 216] width 39 height 20
click at [123, 206] on span "select" at bounding box center [128, 216] width 18 height 20
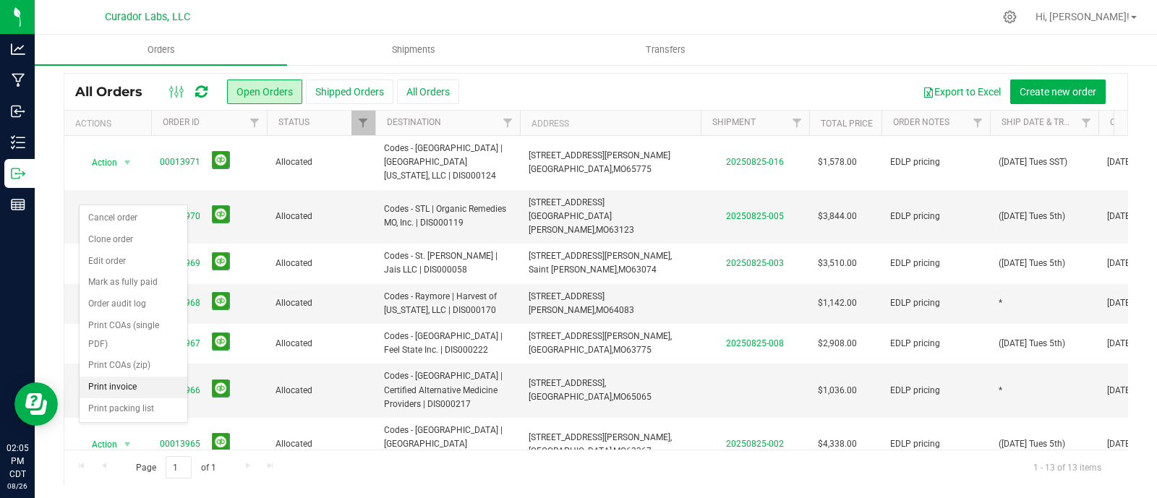
click at [120, 398] on li "Print packing list" at bounding box center [134, 409] width 108 height 22
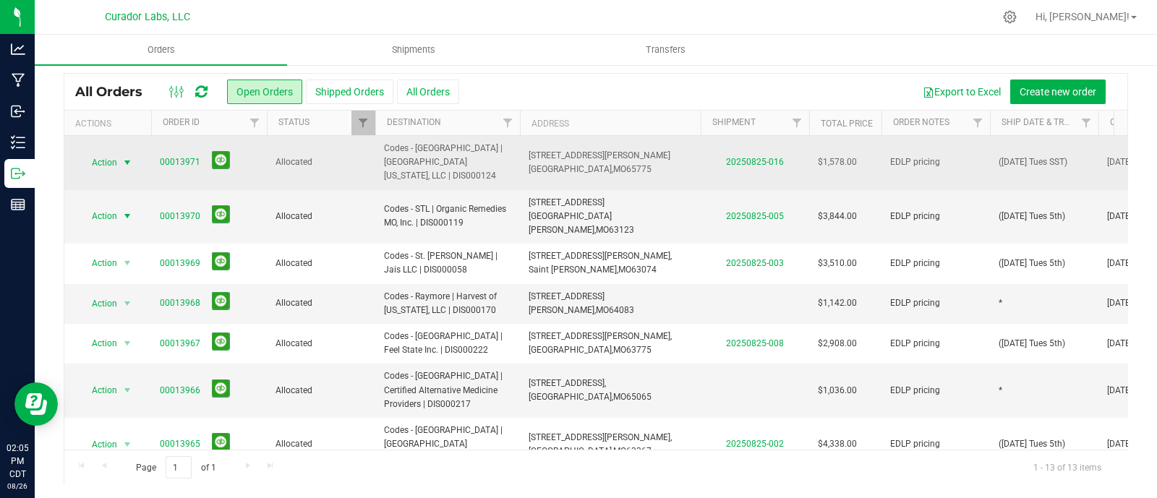
click at [135, 153] on span "select" at bounding box center [128, 163] width 18 height 20
click at [124, 157] on span "select" at bounding box center [127, 163] width 12 height 12
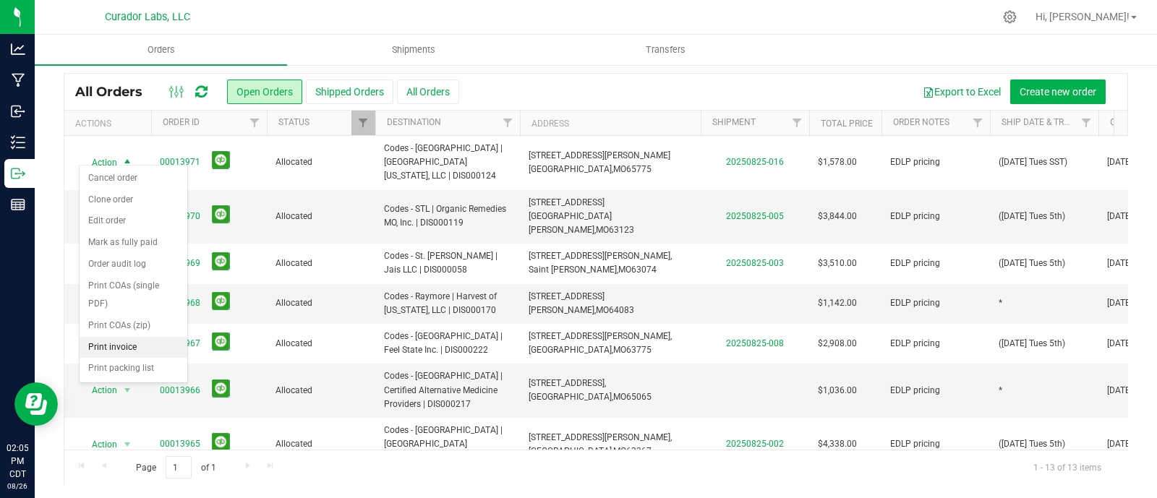
click at [116, 351] on li "Print invoice" at bounding box center [134, 348] width 108 height 22
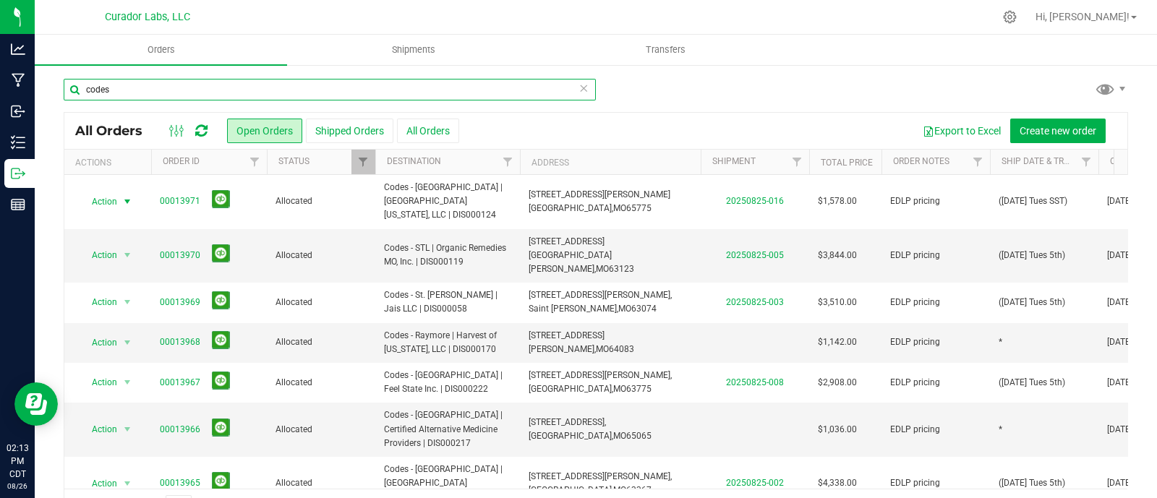
click at [188, 86] on input "codes" at bounding box center [330, 90] width 532 height 22
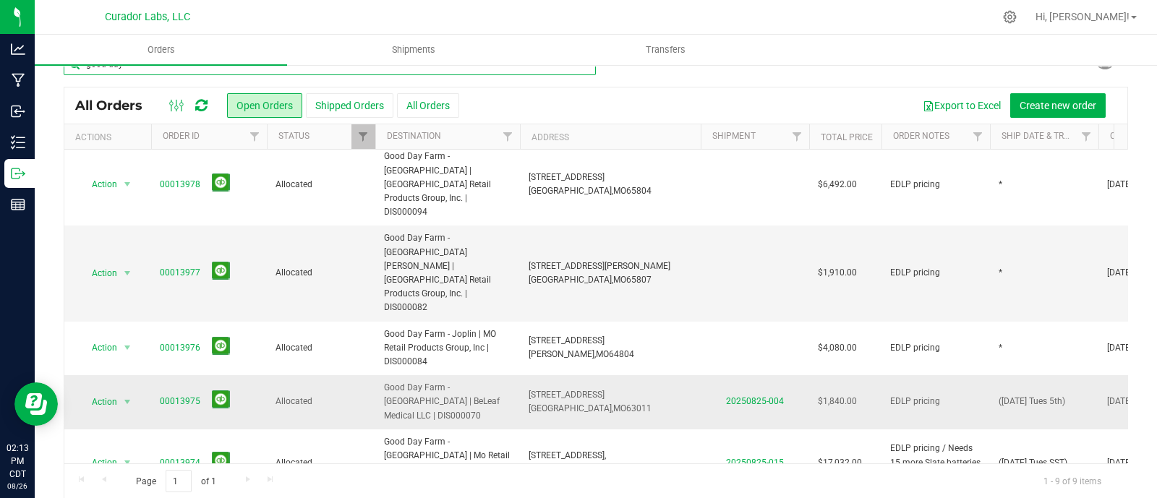
scroll to position [39, 0]
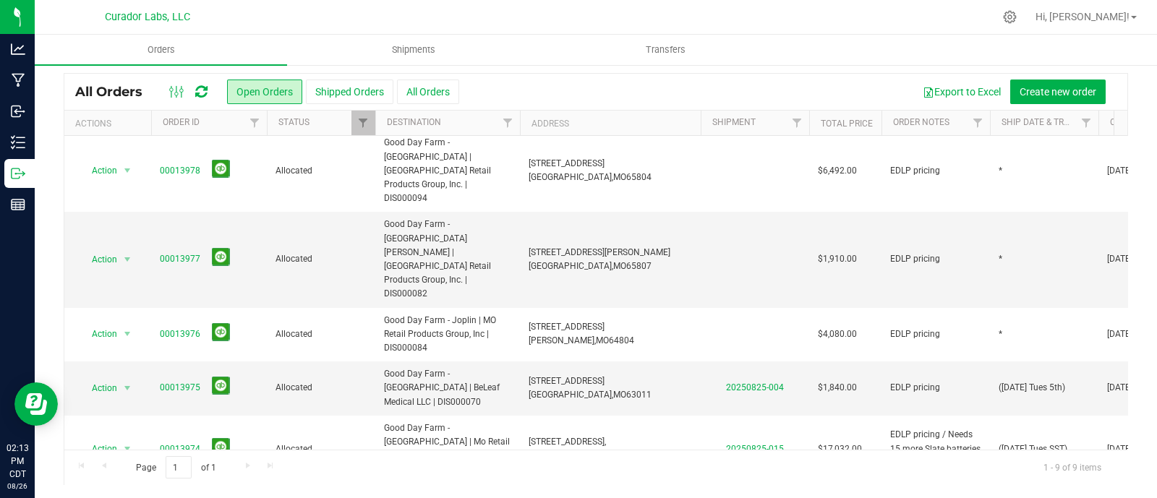
type input "good day"
click at [127, 371] on li "Print invoice" at bounding box center [134, 373] width 108 height 22
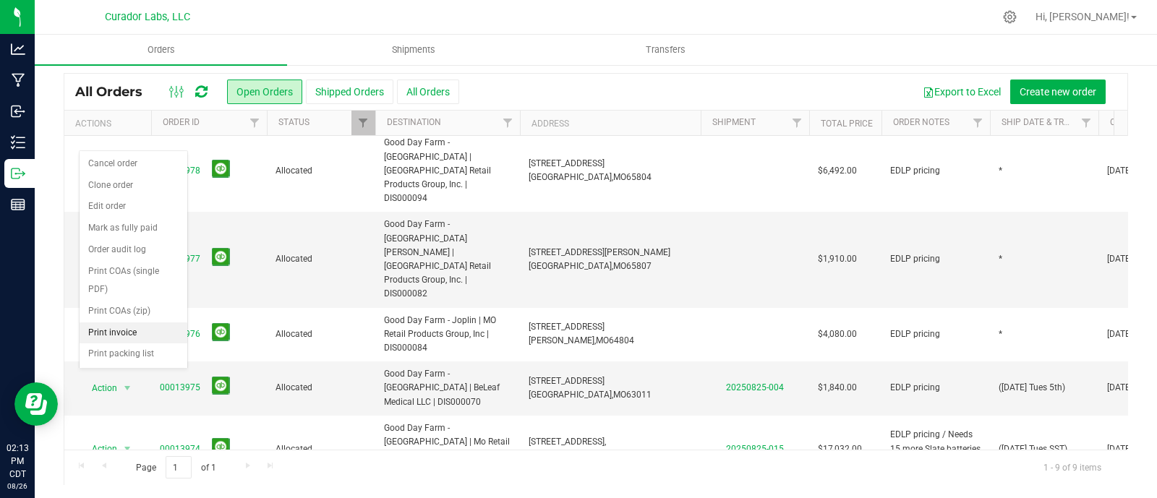
click at [121, 334] on li "Print invoice" at bounding box center [134, 334] width 108 height 22
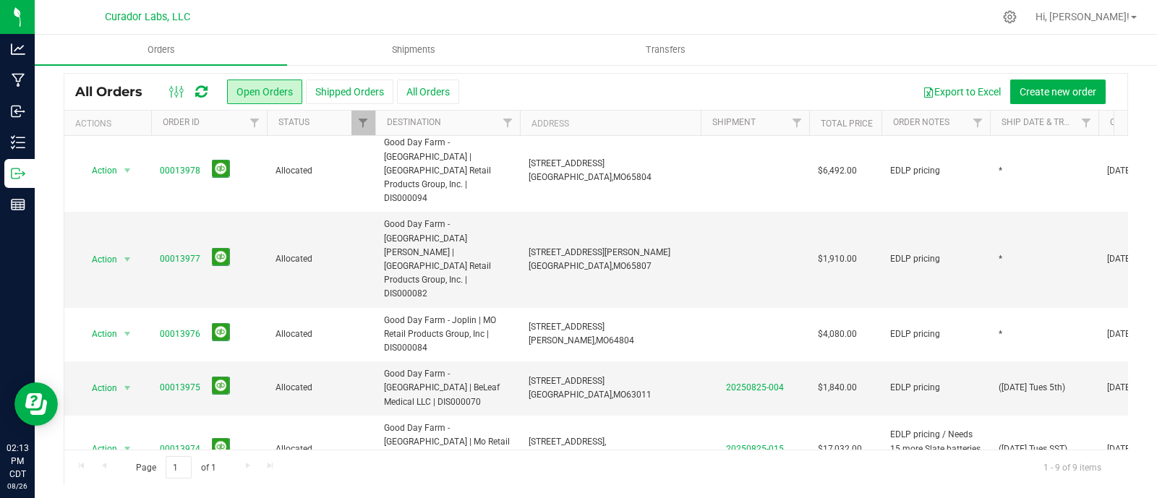
click at [121, 443] on span "select" at bounding box center [127, 449] width 12 height 12
click at [124, 285] on li "Print invoice" at bounding box center [134, 287] width 108 height 22
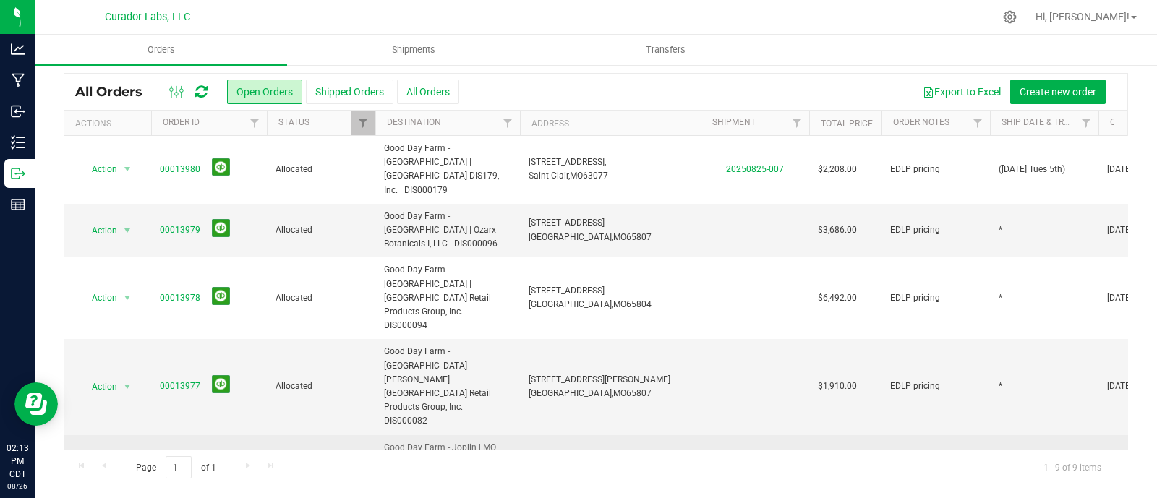
scroll to position [0, 0]
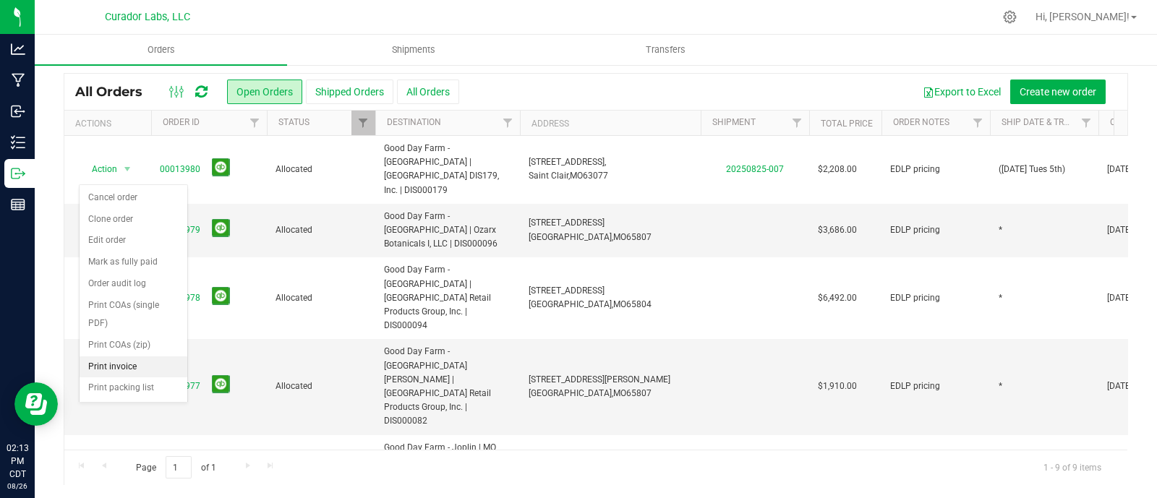
click at [119, 359] on li "Print invoice" at bounding box center [134, 368] width 108 height 22
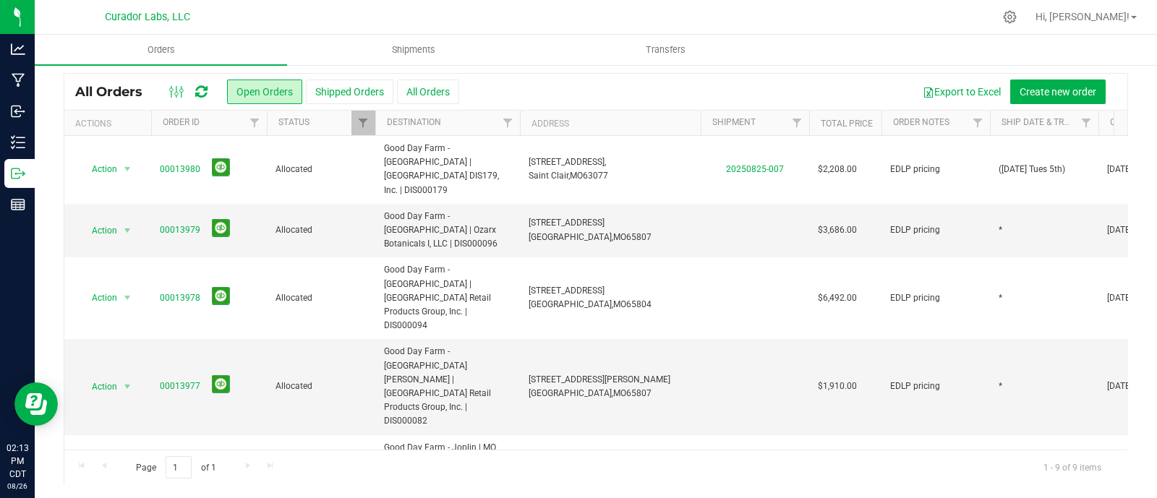
click at [119, 451] on span "select" at bounding box center [128, 461] width 18 height 20
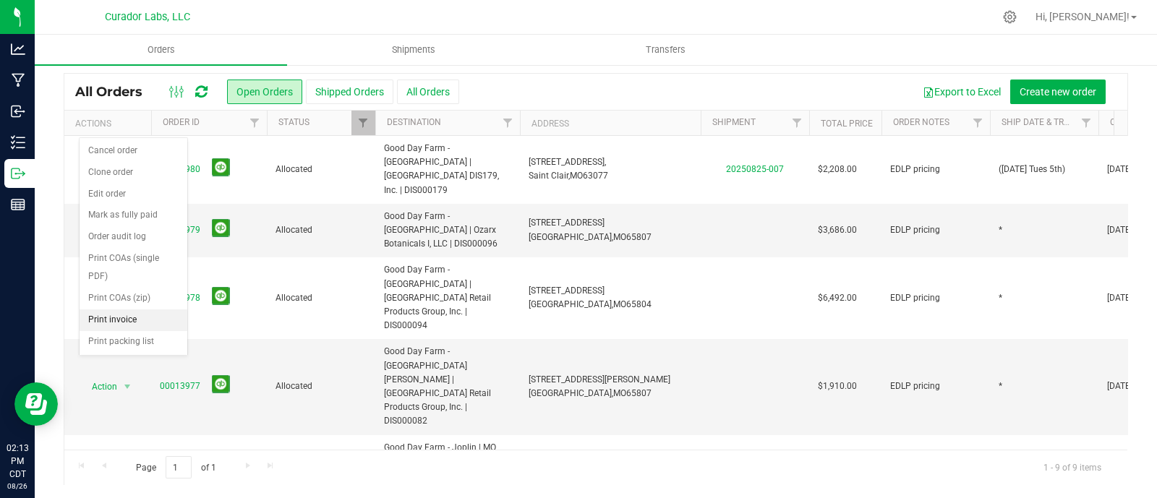
click at [114, 320] on li "Print invoice" at bounding box center [134, 321] width 108 height 22
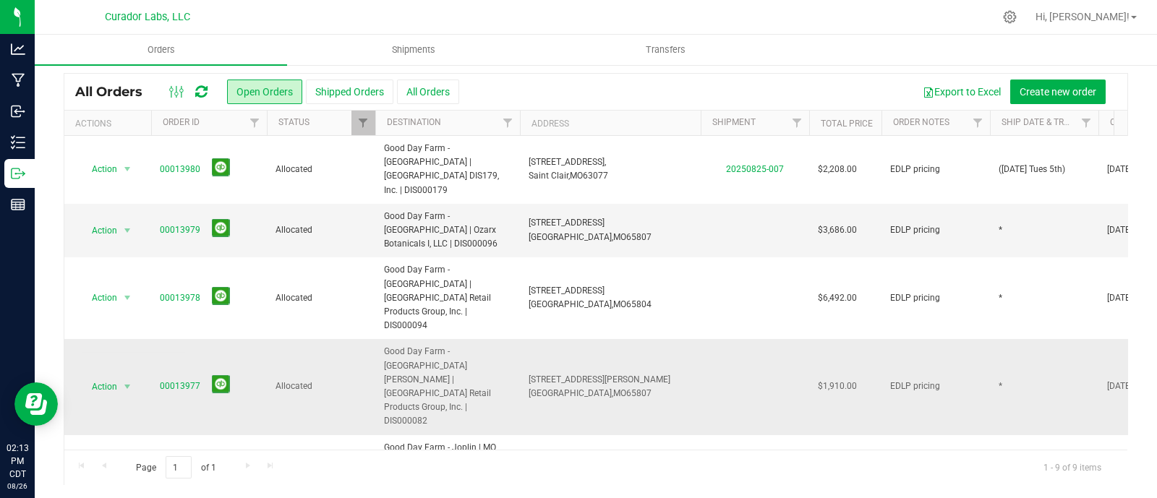
click at [119, 377] on span "select" at bounding box center [128, 387] width 18 height 20
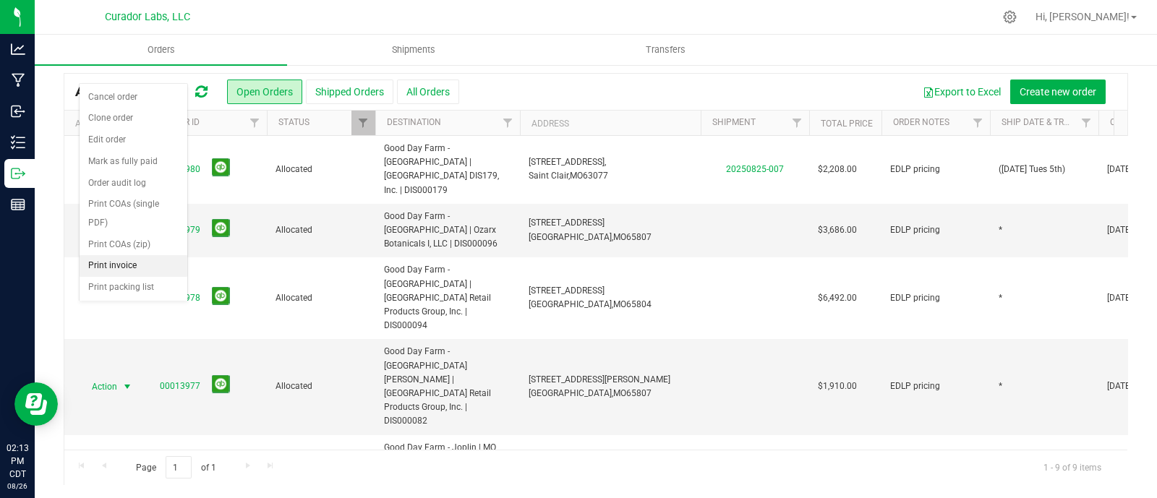
click at [129, 259] on li "Print invoice" at bounding box center [134, 266] width 108 height 22
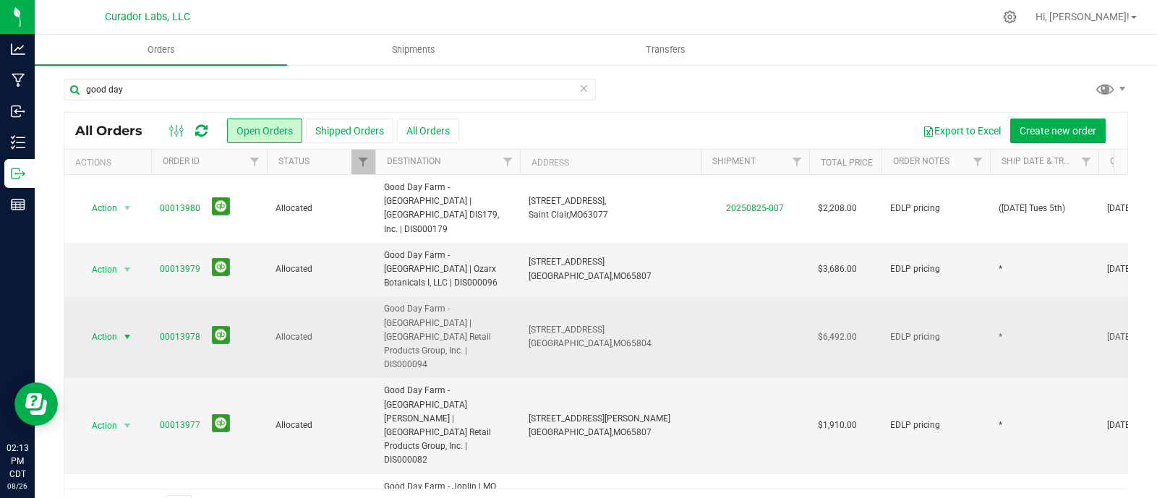
click at [124, 331] on span "select" at bounding box center [127, 337] width 12 height 12
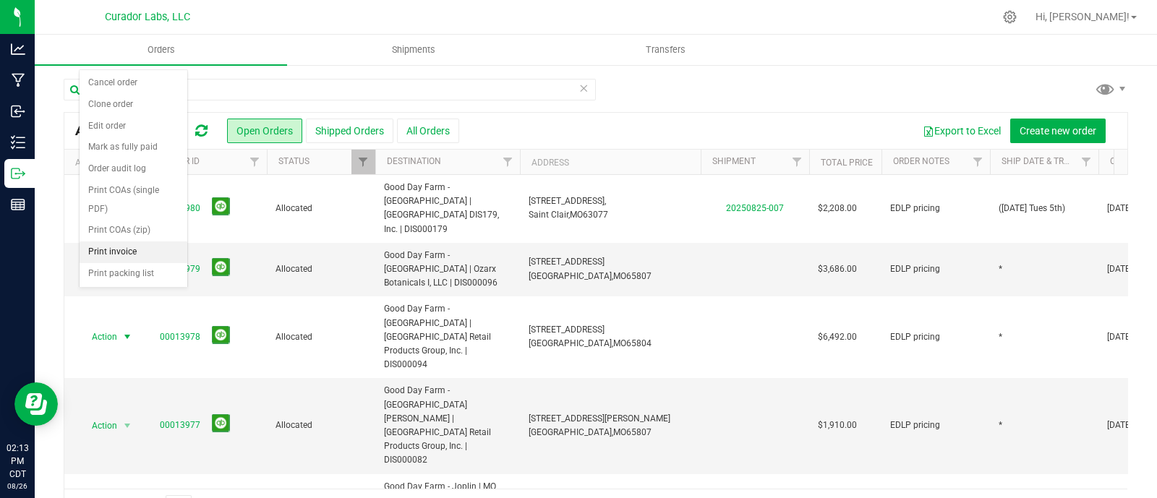
click at [117, 252] on li "Print invoice" at bounding box center [134, 253] width 108 height 22
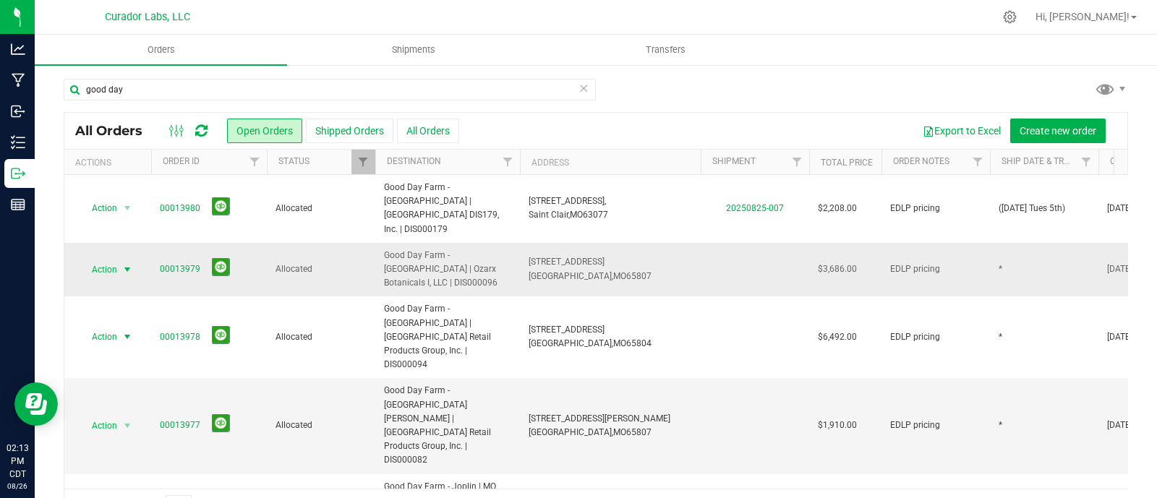
click at [123, 264] on span "select" at bounding box center [127, 270] width 12 height 12
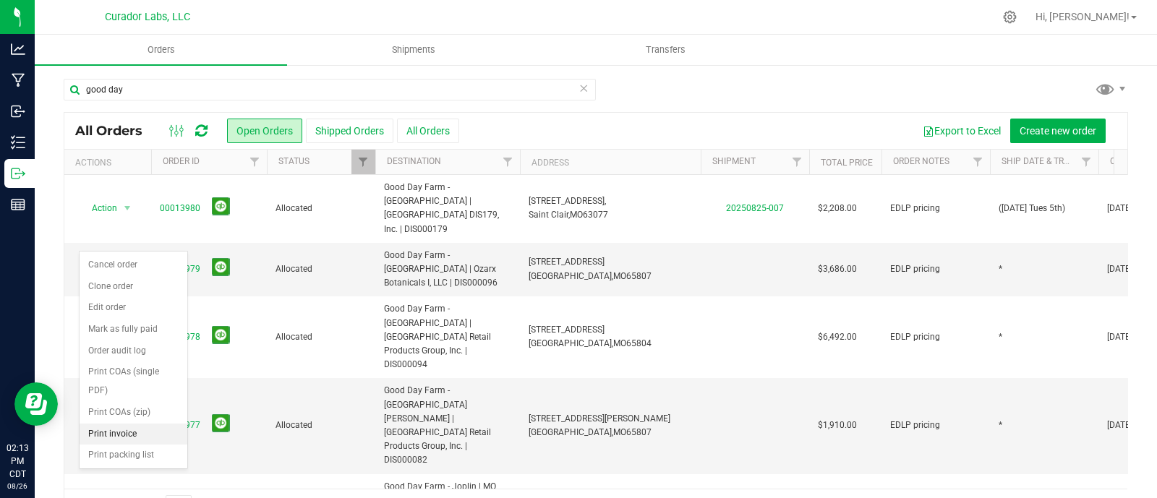
click at [111, 434] on li "Print invoice" at bounding box center [134, 435] width 108 height 22
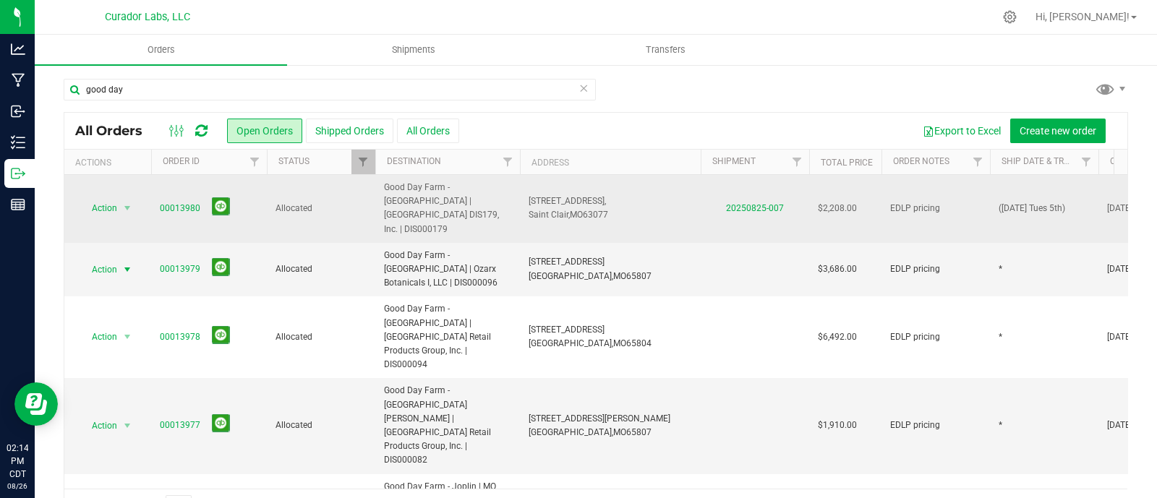
click at [116, 179] on td "Action Action Cancel order Clone order Edit order Mark as fully paid Order audi…" at bounding box center [107, 209] width 87 height 68
click at [121, 202] on span "select" at bounding box center [127, 208] width 12 height 12
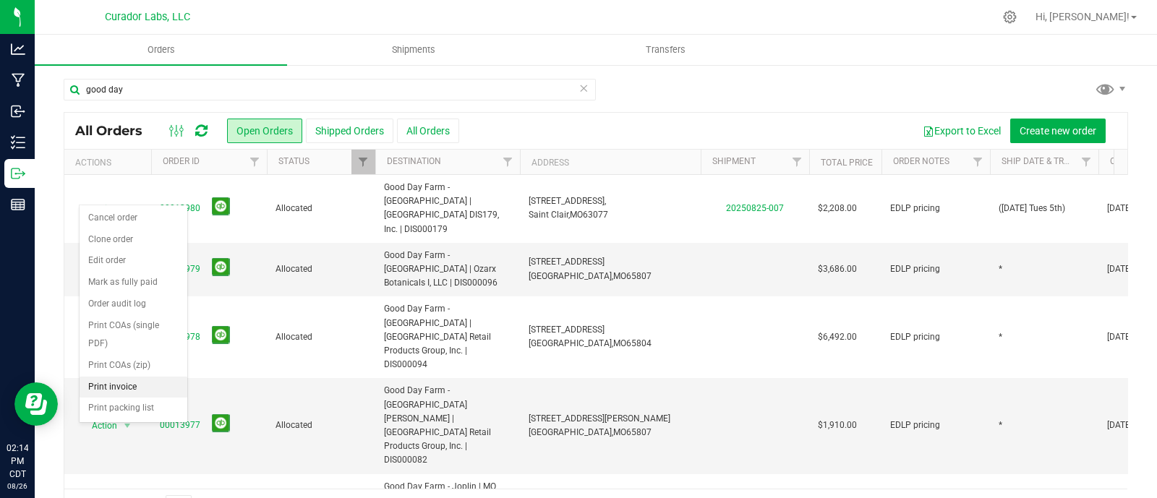
click at [117, 391] on li "Print invoice" at bounding box center [134, 388] width 108 height 22
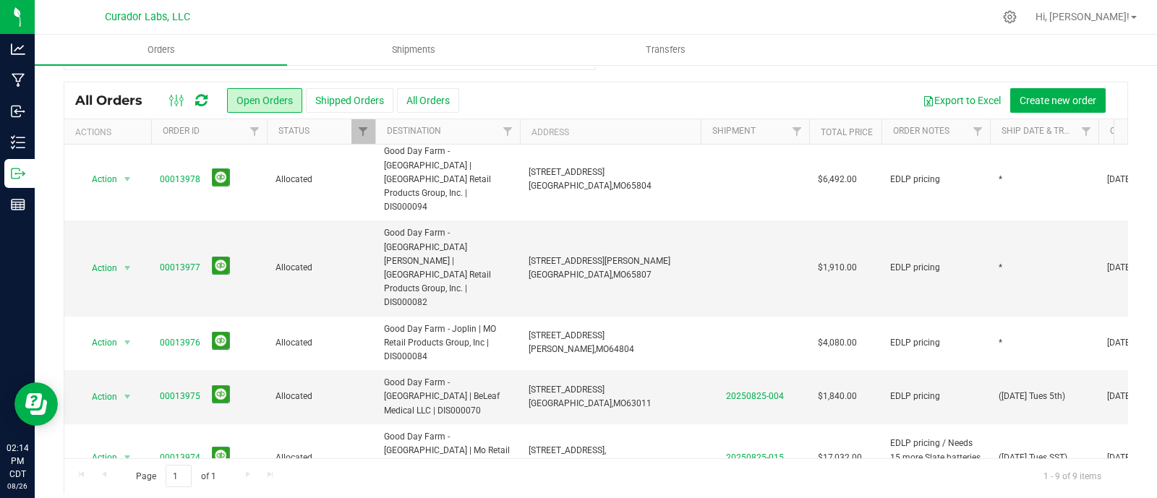
scroll to position [39, 0]
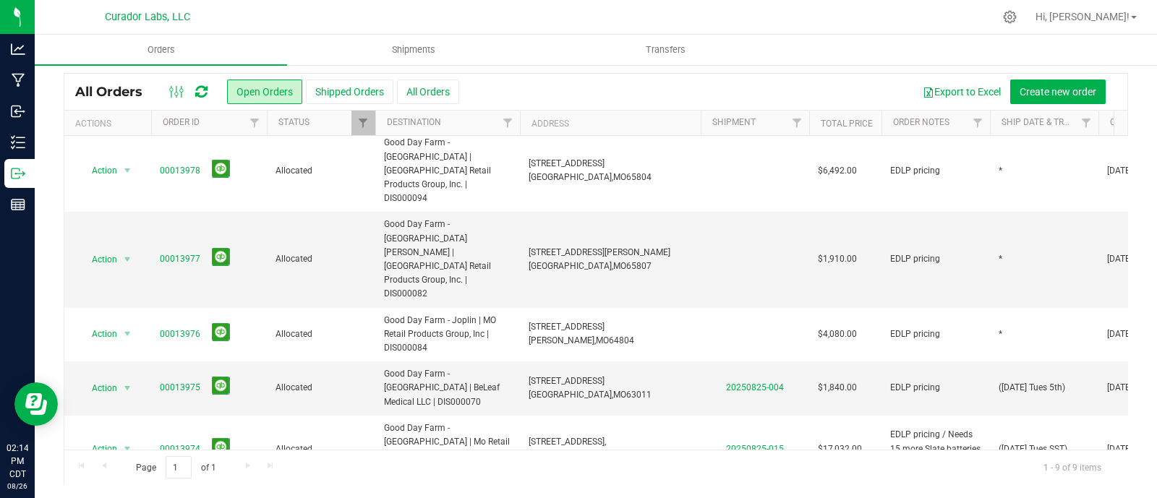
drag, startPoint x: 438, startPoint y: 417, endPoint x: 438, endPoint y: 393, distance: 24.6
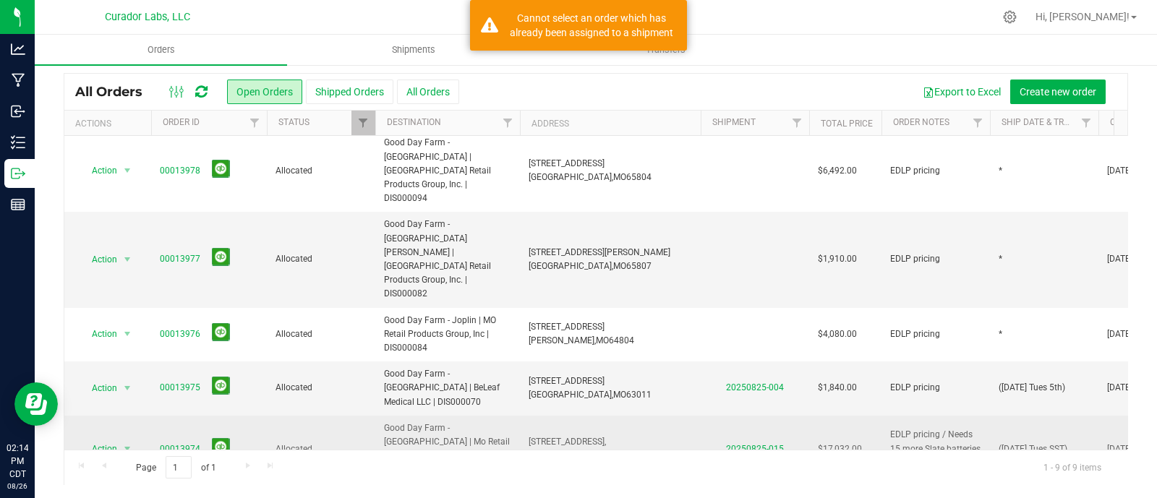
click at [430, 422] on span "Good Day Farm - [GEOGRAPHIC_DATA] | Mo Retail Products Group, Inc. | DIS000213" at bounding box center [447, 450] width 127 height 56
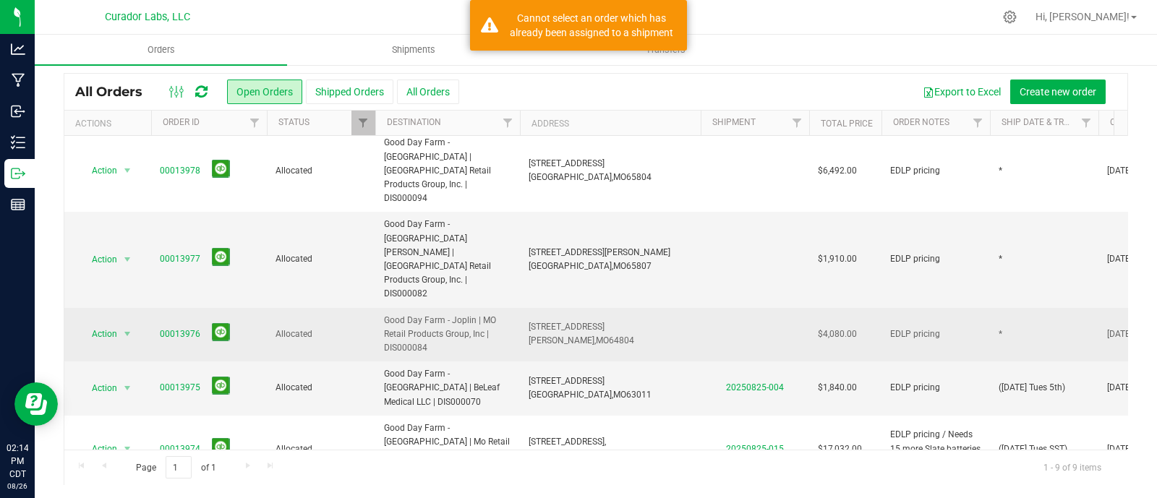
drag, startPoint x: 427, startPoint y: 280, endPoint x: 427, endPoint y: 233, distance: 47.0
click at [427, 367] on span "Good Day Farm - [GEOGRAPHIC_DATA] | BeLeaf Medical LLC | DIS000070" at bounding box center [447, 388] width 127 height 42
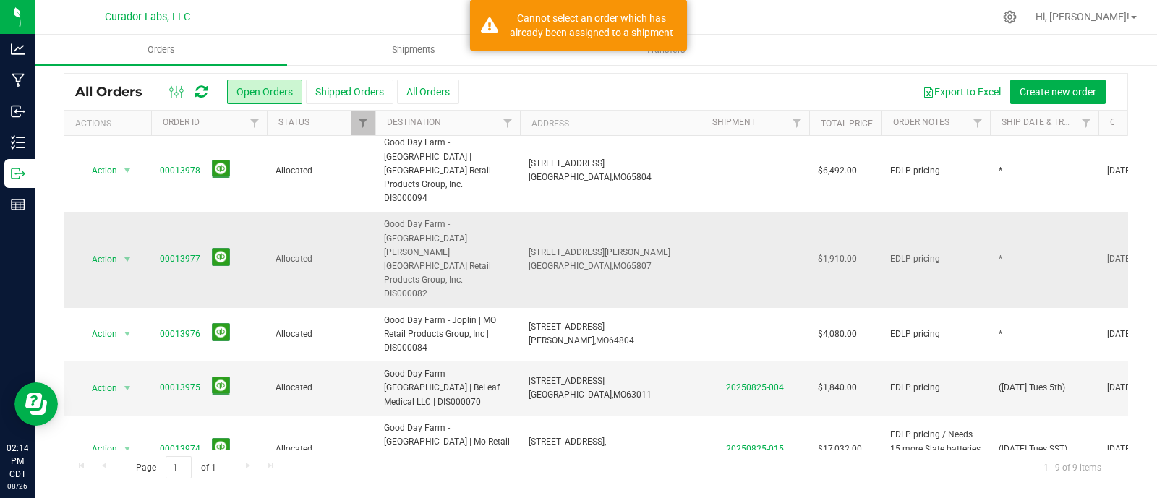
drag, startPoint x: 427, startPoint y: 233, endPoint x: 427, endPoint y: 187, distance: 45.6
click at [427, 314] on span "Good Day Farm - Joplin | MO Retail Products Group, Inc | DIS000084" at bounding box center [447, 335] width 127 height 42
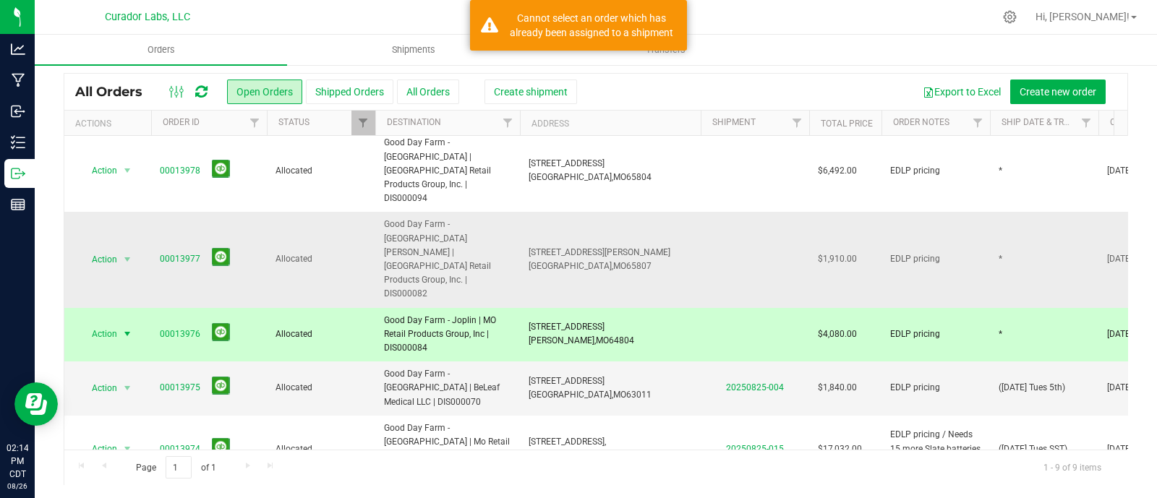
click at [427, 218] on span "Good Day Farm - [GEOGRAPHIC_DATA] [PERSON_NAME] | [GEOGRAPHIC_DATA] Retail Prod…" at bounding box center [447, 259] width 127 height 83
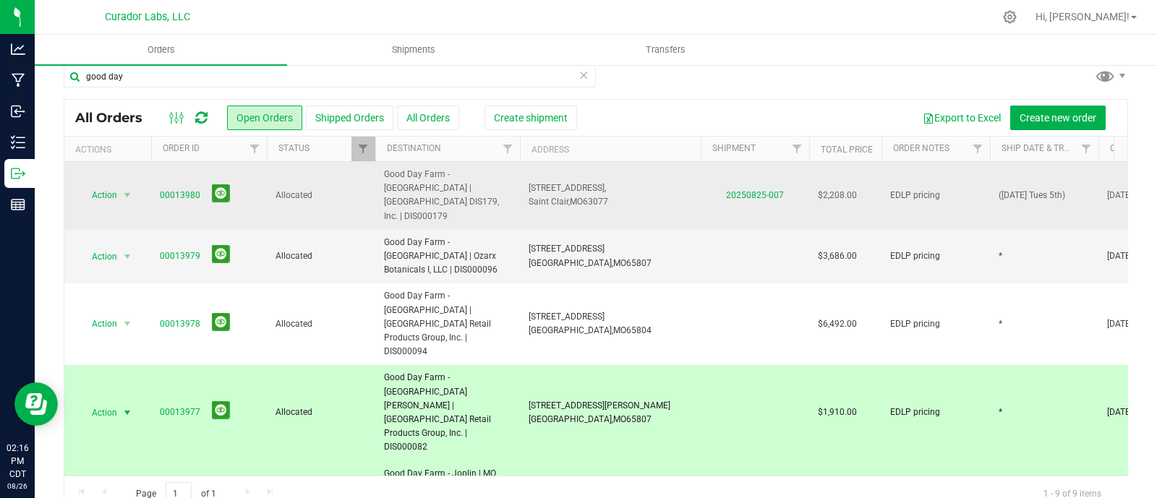
scroll to position [0, 0]
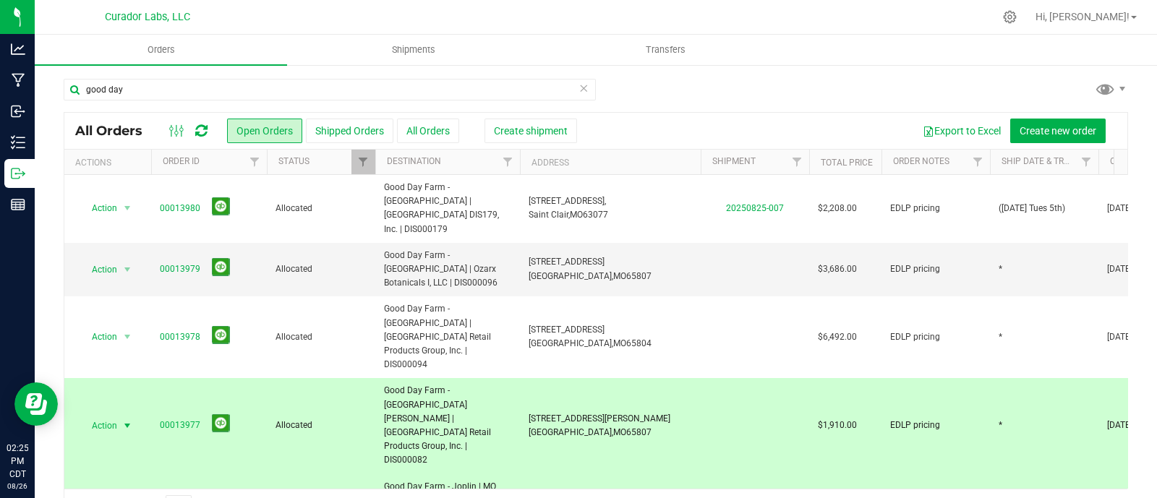
click at [579, 93] on icon at bounding box center [584, 87] width 10 height 17
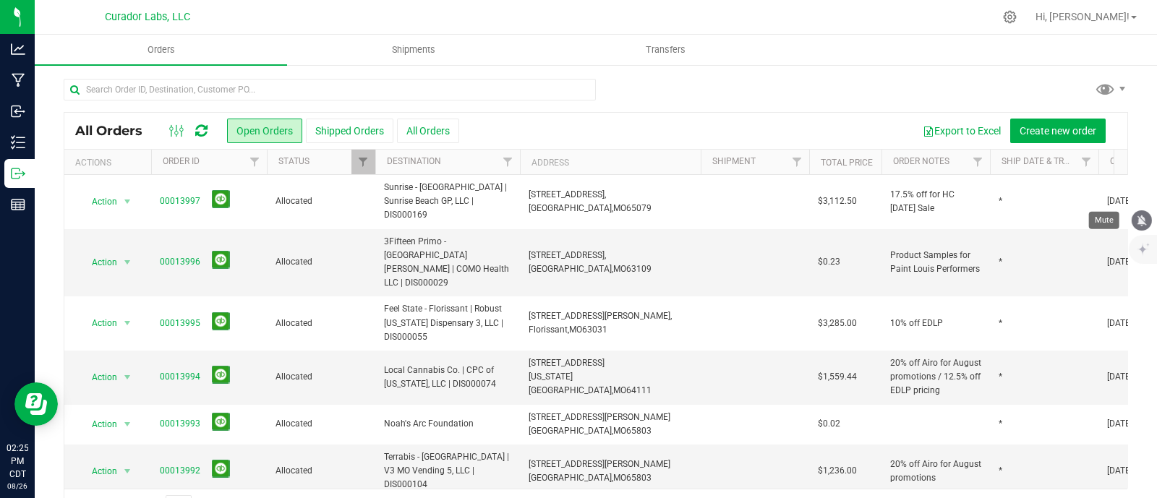
click at [1135, 219] on icon "mute" at bounding box center [1141, 220] width 13 height 13
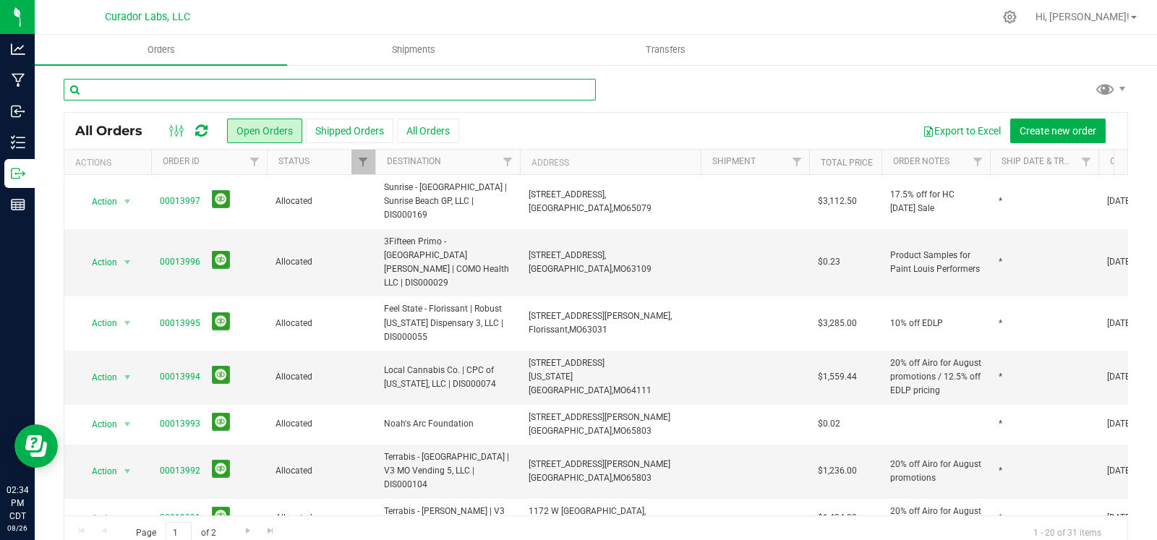
click at [199, 92] on input "text" at bounding box center [330, 90] width 532 height 22
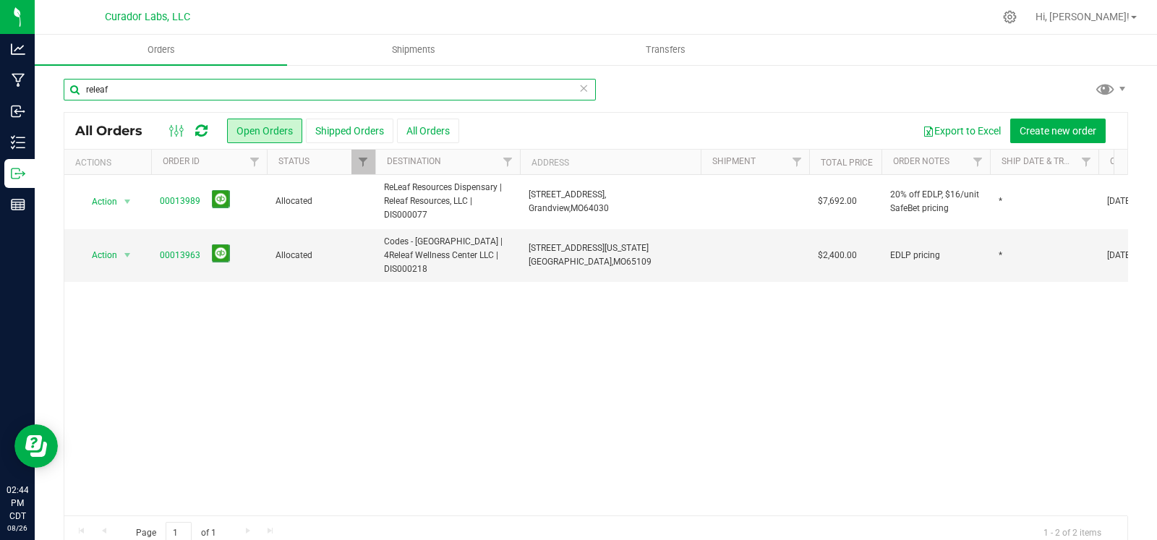
click at [163, 90] on input "releaf" at bounding box center [330, 90] width 532 height 22
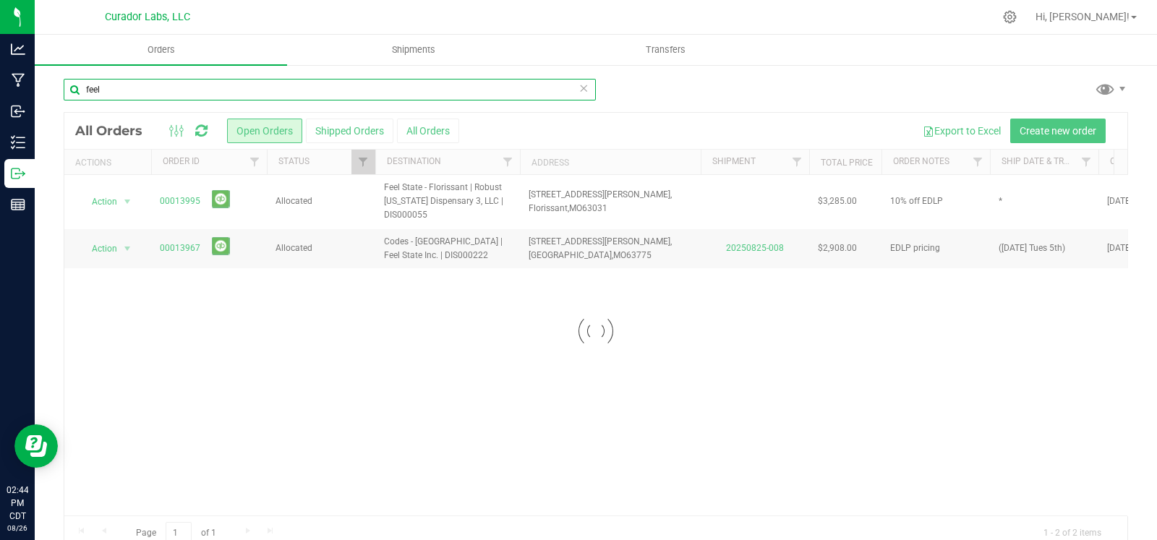
type input "feel"
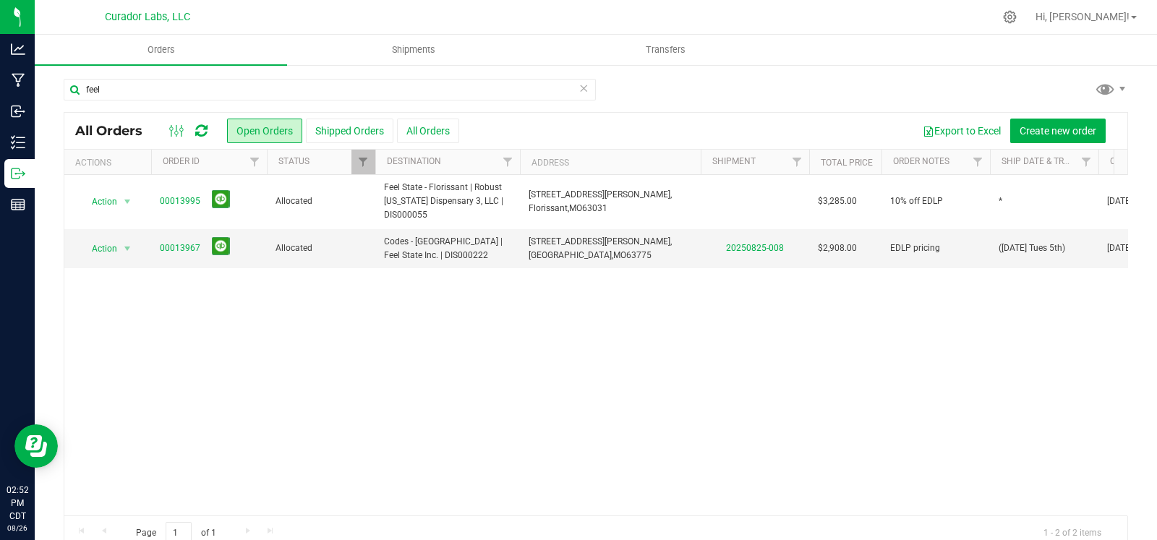
click at [581, 87] on icon at bounding box center [584, 87] width 10 height 17
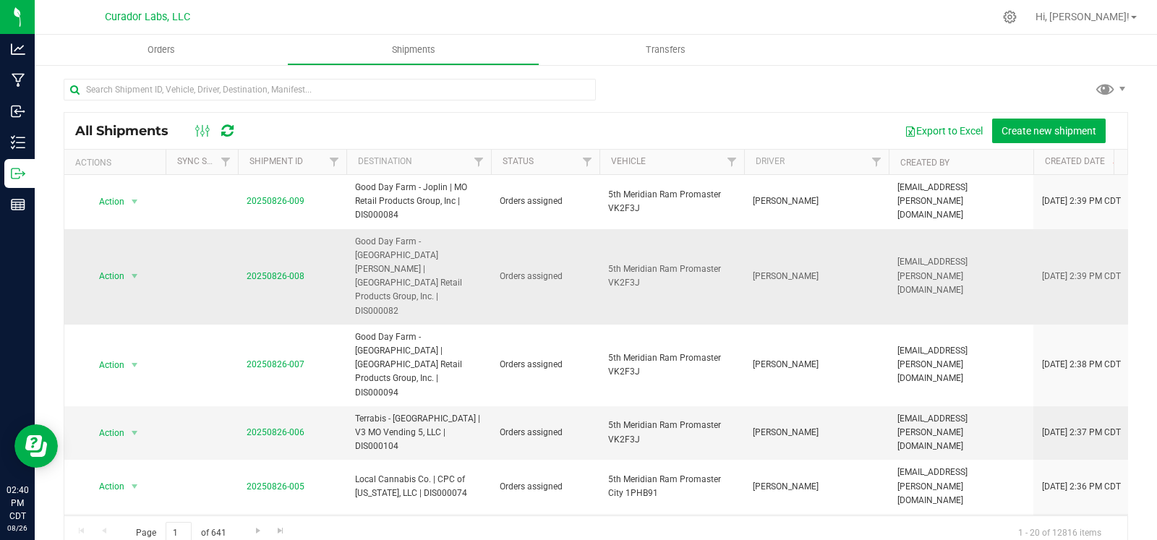
click at [269, 270] on span "20250826-008" at bounding box center [276, 277] width 58 height 14
click at [269, 271] on link "20250826-008" at bounding box center [276, 276] width 58 height 10
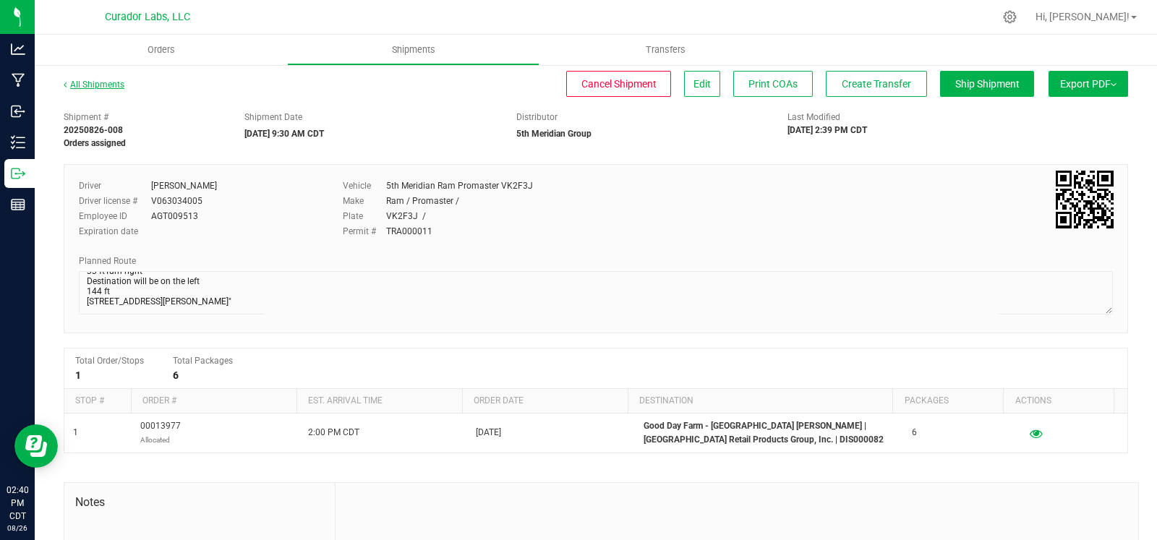
click at [108, 88] on link "All Shipments" at bounding box center [94, 85] width 61 height 10
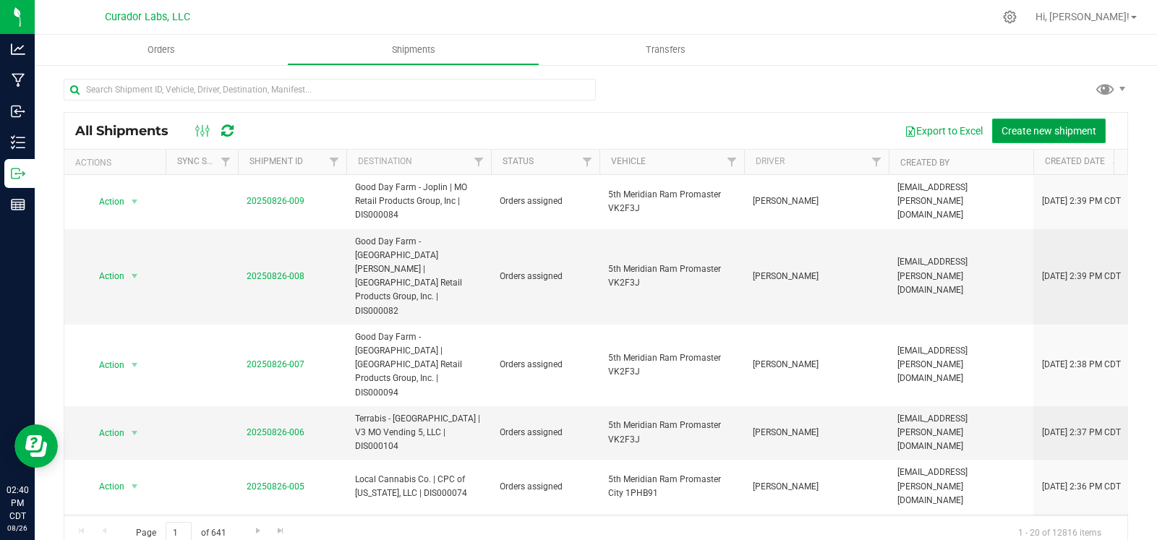
click at [1027, 127] on span "Create new shipment" at bounding box center [1049, 131] width 95 height 12
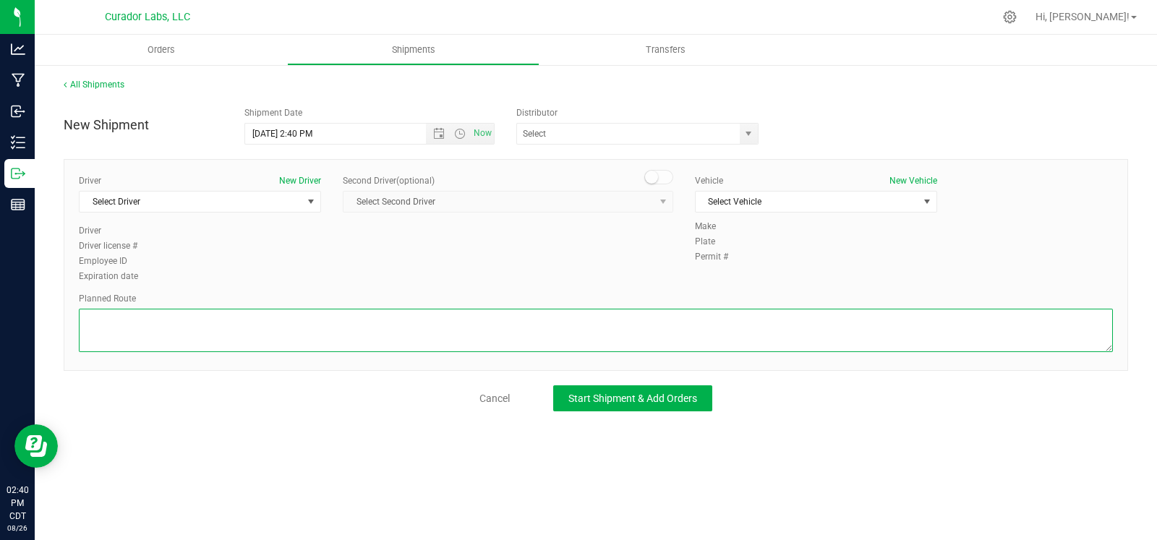
drag, startPoint x: 434, startPoint y: 322, endPoint x: 456, endPoint y: 320, distance: 21.8
click at [434, 322] on textarea at bounding box center [596, 330] width 1034 height 43
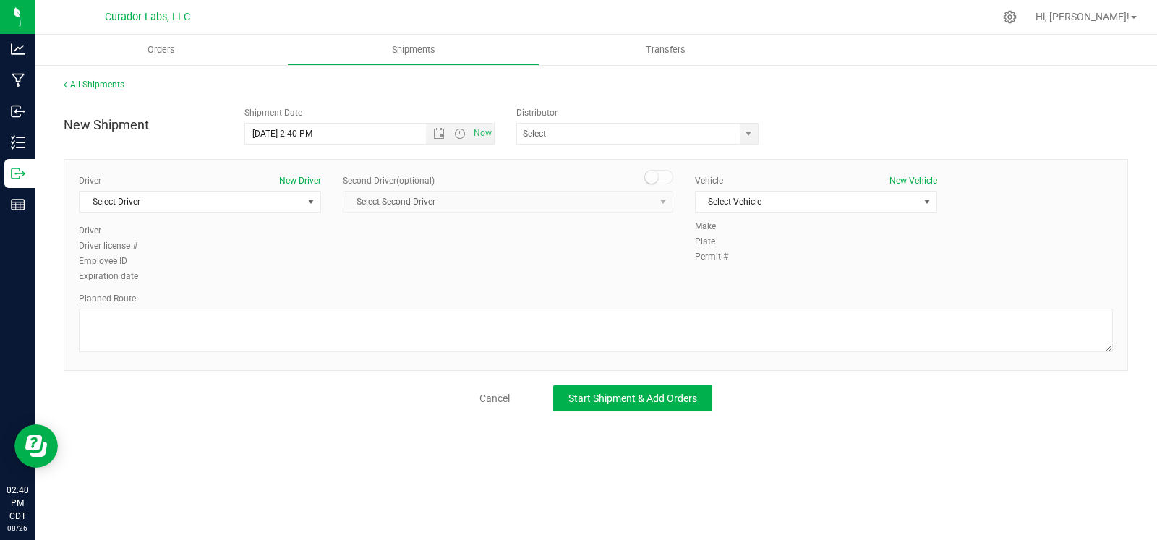
click at [103, 90] on div "All Shipments" at bounding box center [107, 89] width 87 height 22
click at [102, 89] on link "All Shipments" at bounding box center [94, 85] width 61 height 10
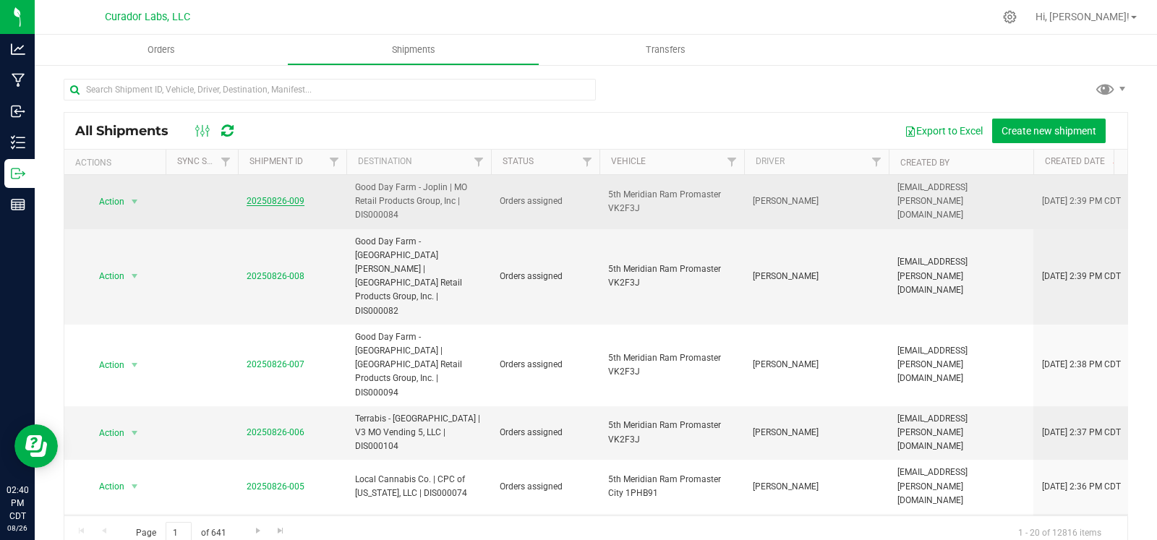
click at [286, 200] on link "20250826-009" at bounding box center [276, 201] width 58 height 10
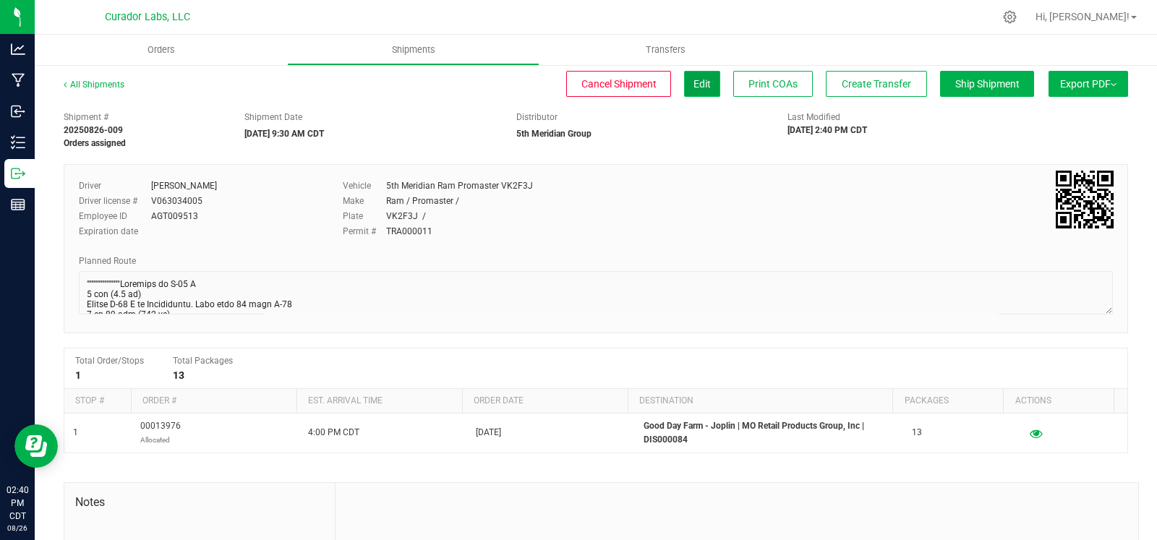
click at [694, 85] on span "Edit" at bounding box center [702, 84] width 17 height 12
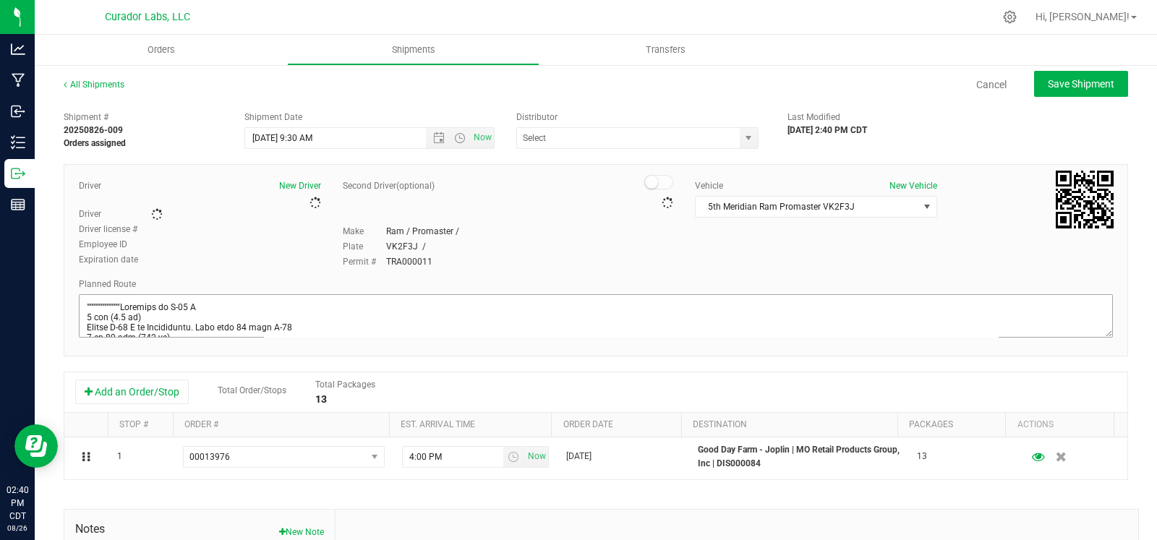
type input "5th Meridian Group"
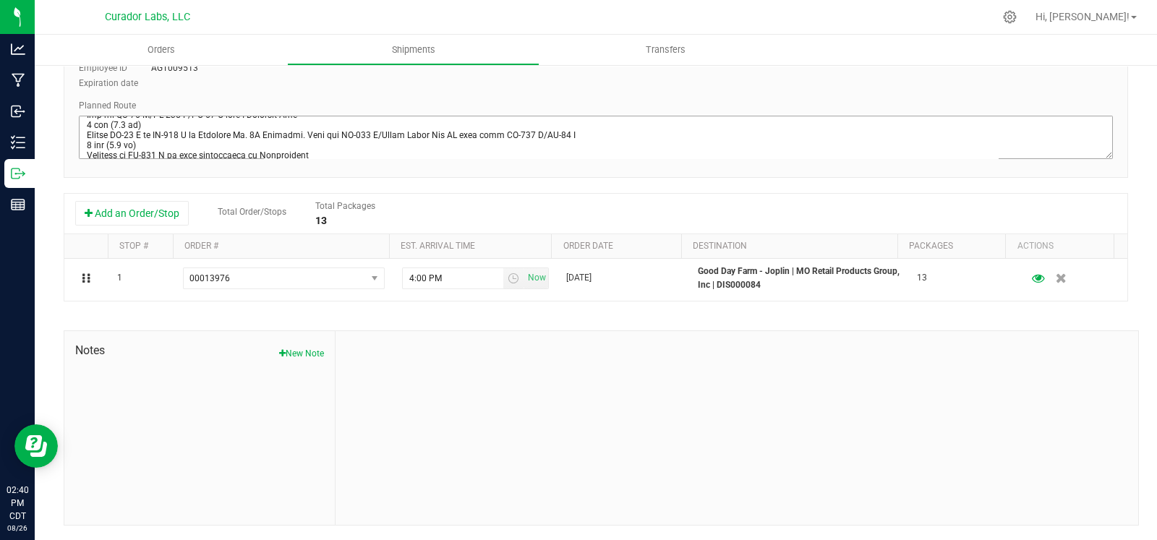
scroll to position [482, 0]
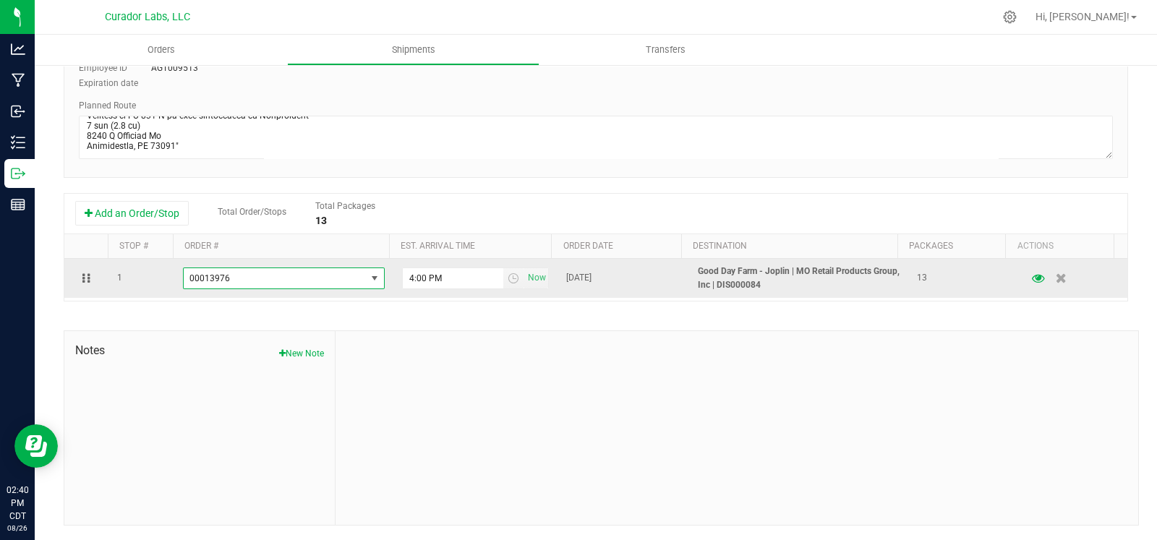
click at [315, 273] on span "00013976" at bounding box center [275, 278] width 182 height 20
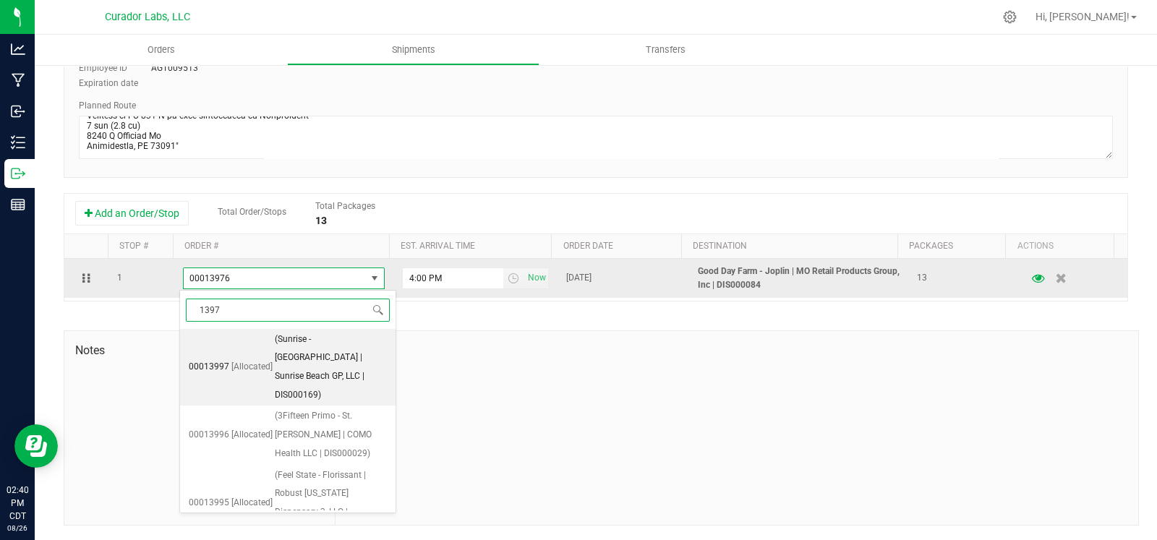
type input "13979"
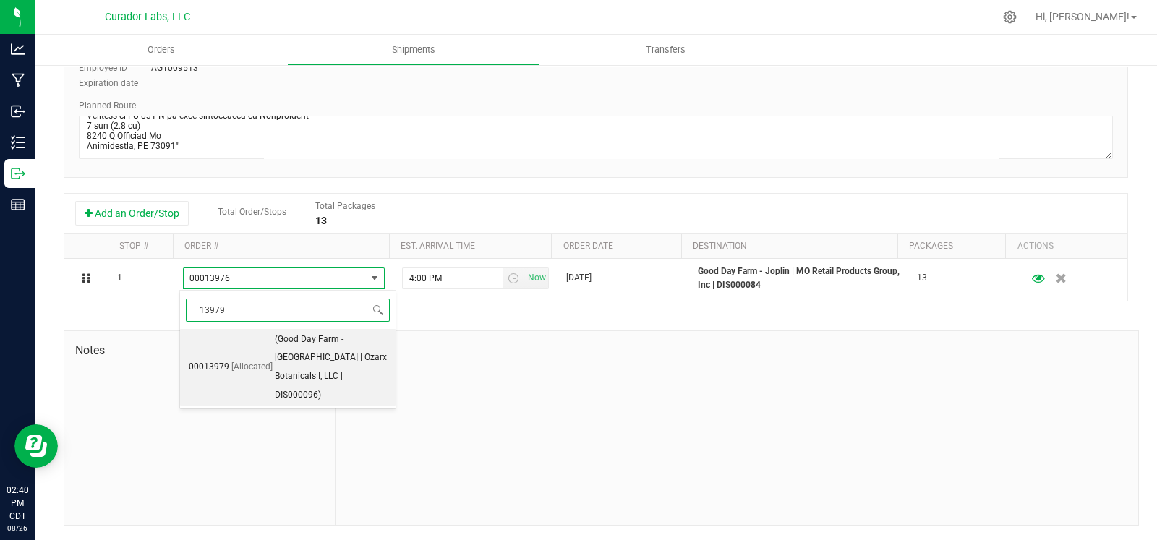
click at [301, 355] on span "(Good Day Farm - Springfield West Sunshine | Ozarx Botanicals I, LLC | DIS00009…" at bounding box center [331, 367] width 112 height 74
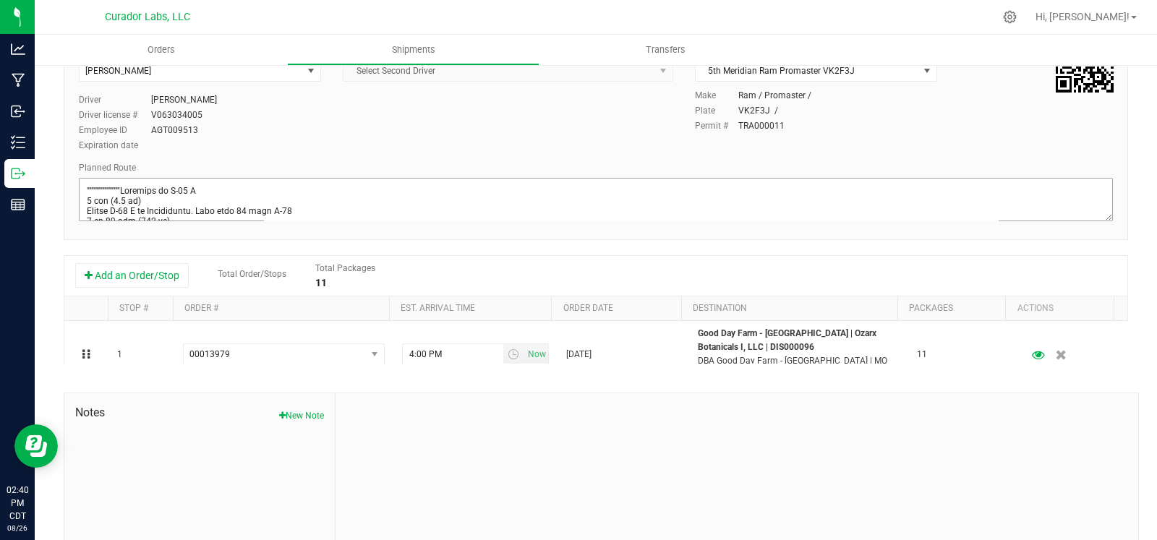
scroll to position [199, 0]
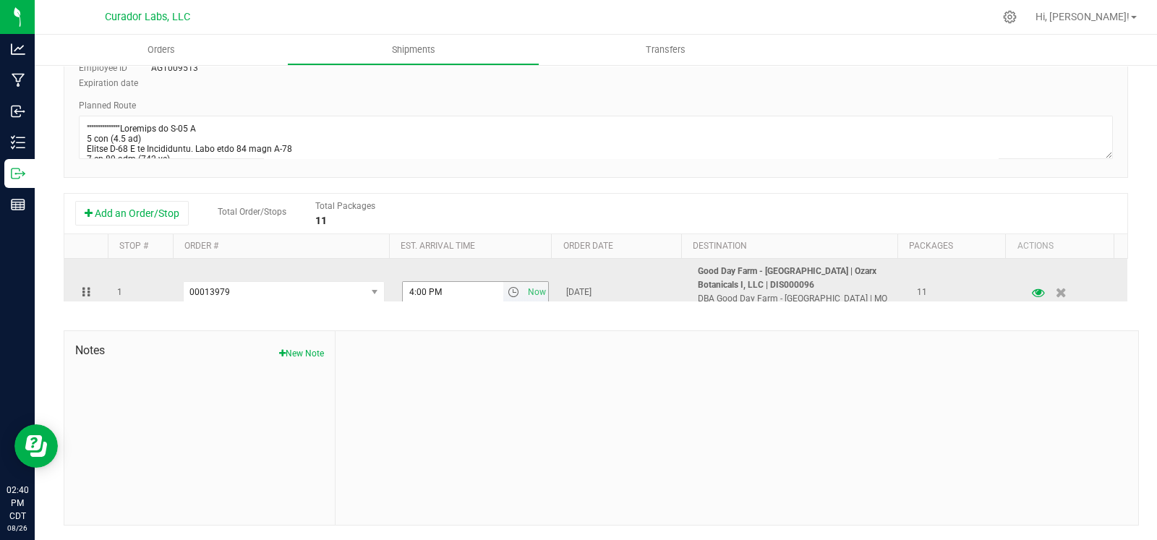
click at [445, 294] on input "4:00 PM" at bounding box center [453, 292] width 101 height 20
click at [508, 290] on span "select" at bounding box center [514, 292] width 12 height 12
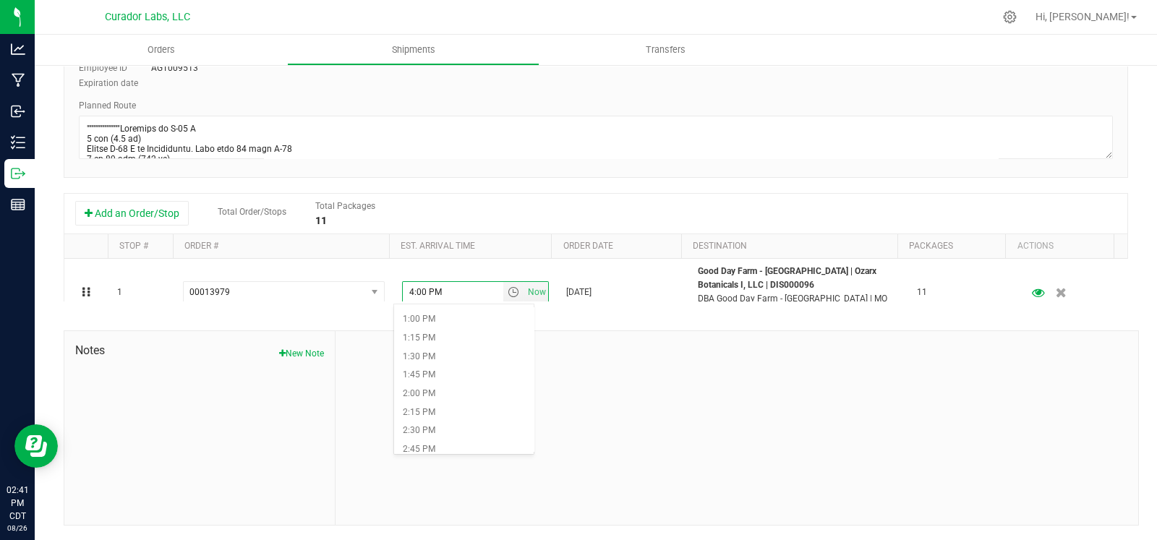
scroll to position [991, 0]
click at [443, 399] on li "2:30 PM" at bounding box center [464, 403] width 140 height 19
type input "2:30 PM"
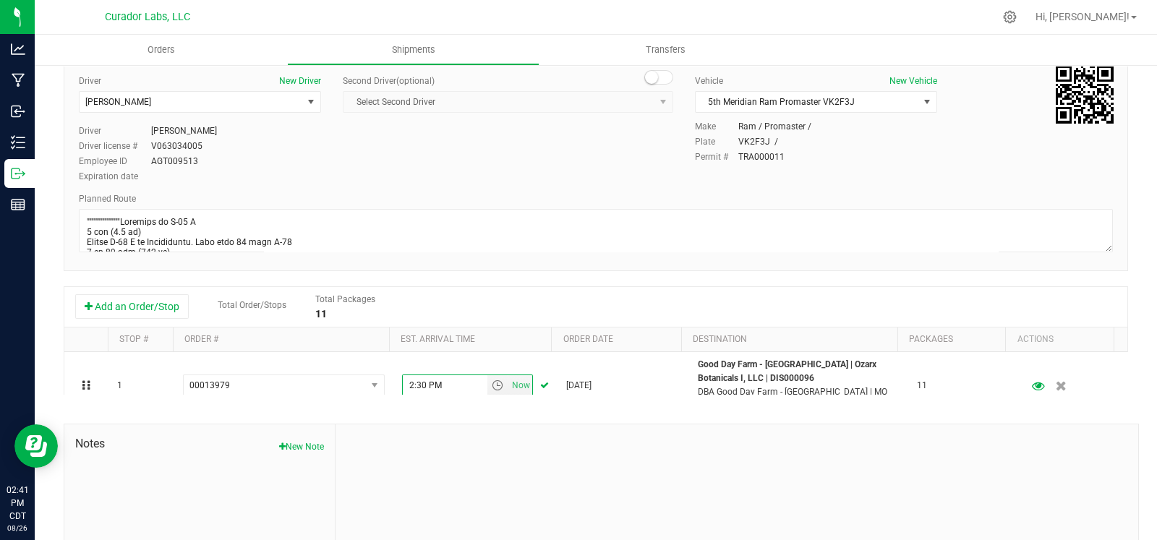
scroll to position [0, 0]
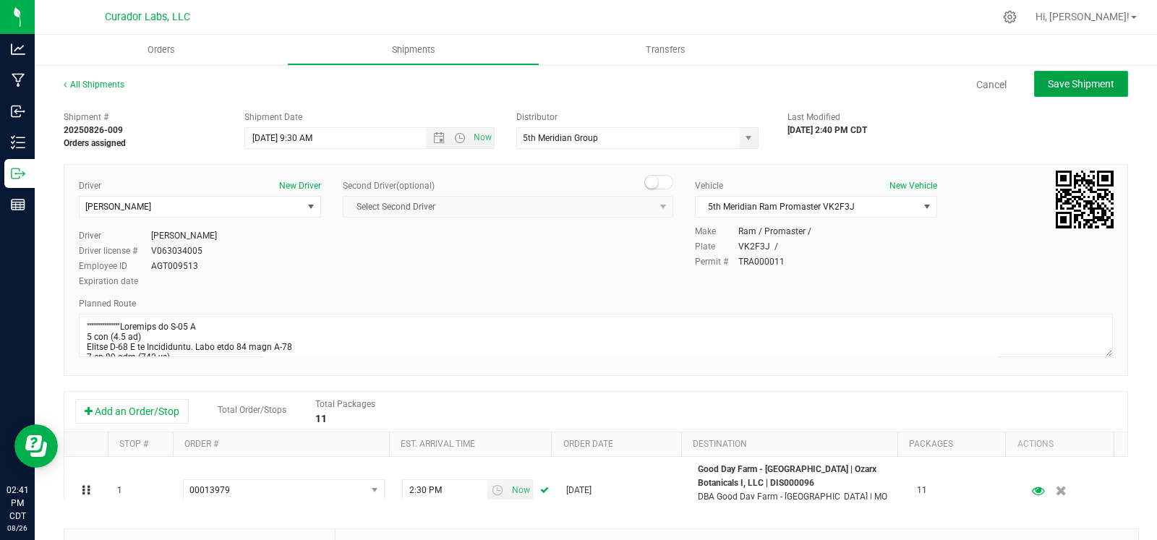
click at [1067, 83] on span "Save Shipment" at bounding box center [1081, 84] width 67 height 12
type input "8/27/2025 2:30 PM"
click at [430, 48] on span "Shipments" at bounding box center [413, 49] width 82 height 13
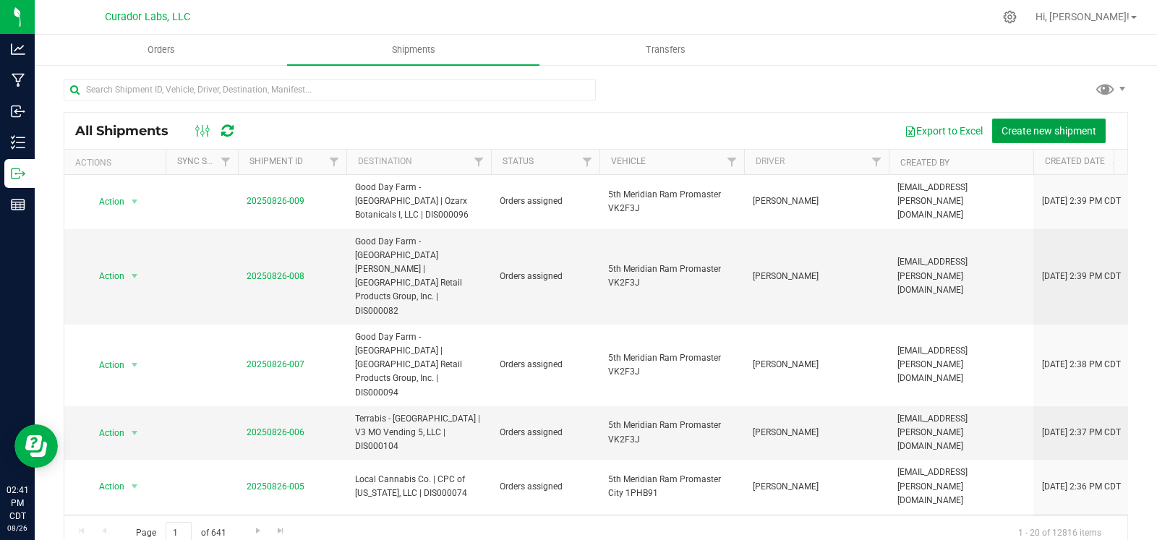
click at [1030, 125] on span "Create new shipment" at bounding box center [1049, 131] width 95 height 12
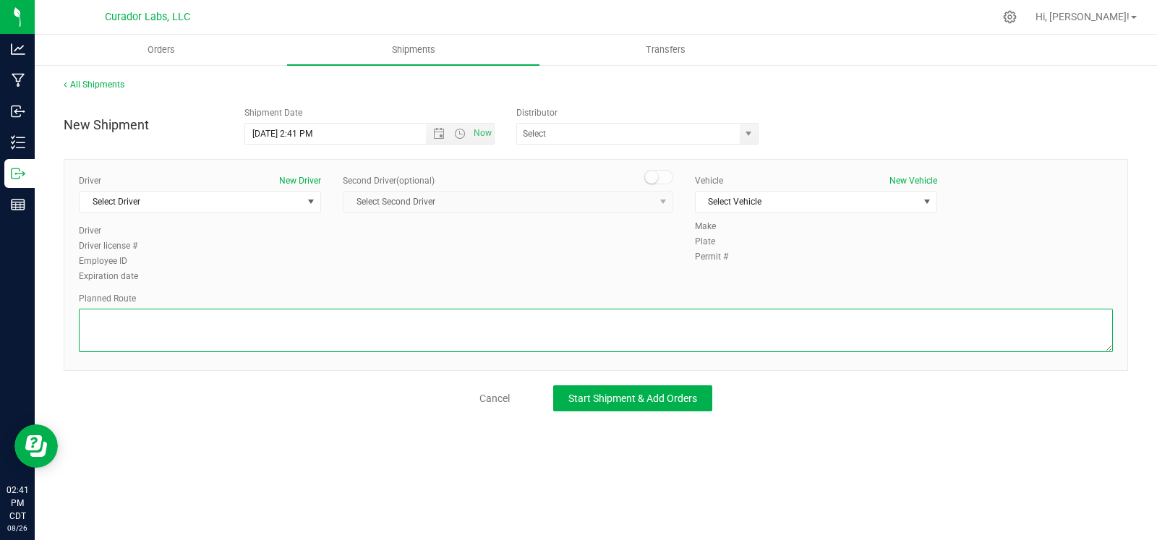
drag, startPoint x: 220, startPoint y: 341, endPoint x: 185, endPoint y: 276, distance: 73.8
click at [220, 341] on textarea at bounding box center [596, 330] width 1034 height 43
paste textarea """"""""""""""""""""""""""""""""Continue to I-70 E 3 min (1.2 mi) Follow I-44 W …"
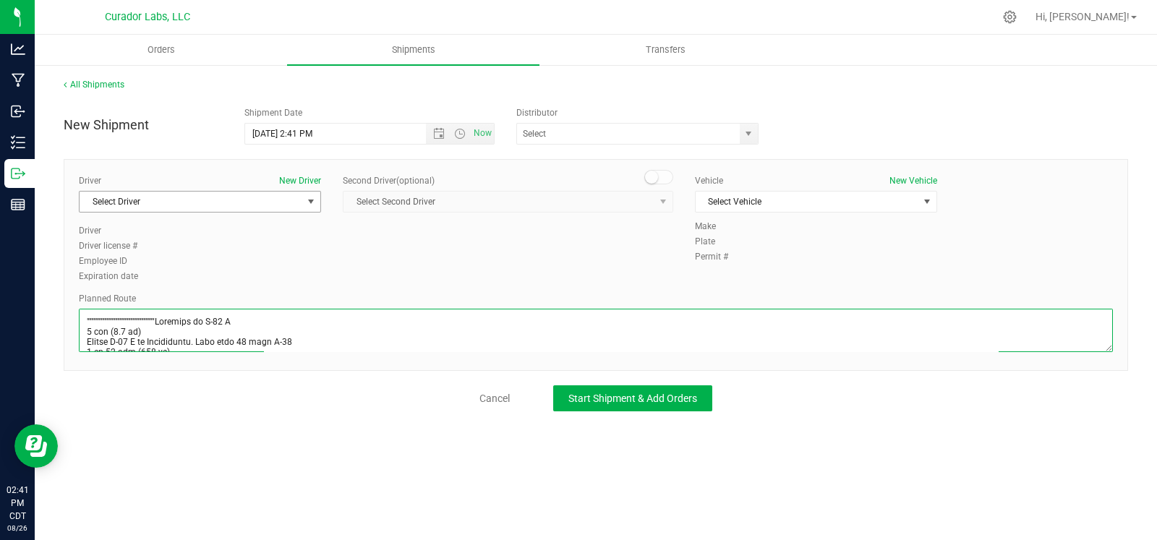
scroll to position [584, 0]
type textarea """"""""""""""""""""""""""""""""Continue to I-70 E 3 min (1.2 mi) Follow I-44 W …"
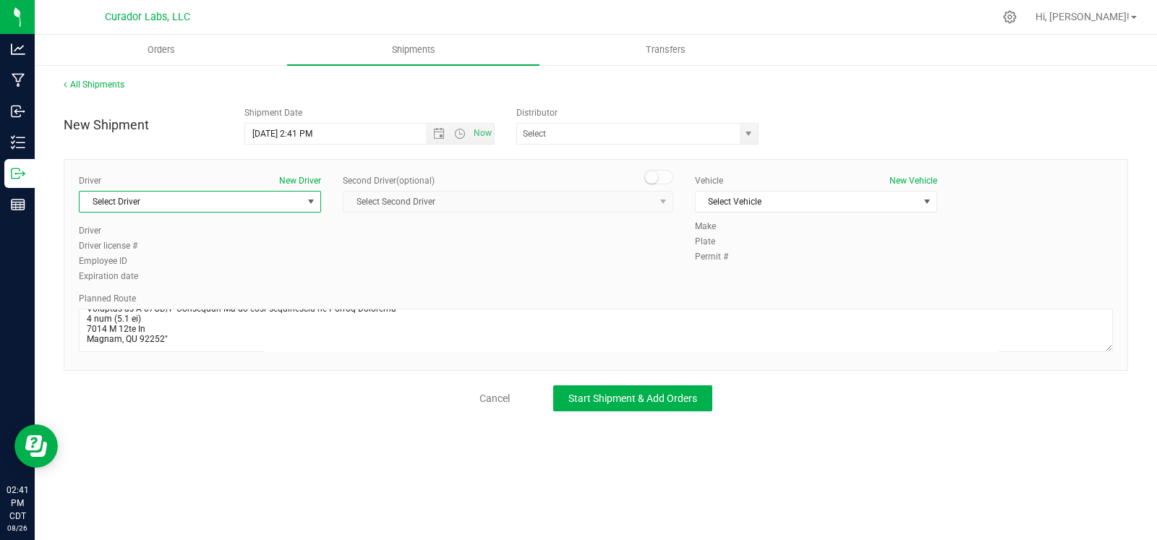
click at [160, 198] on span "Select Driver" at bounding box center [191, 202] width 223 height 20
click at [169, 264] on li "David Courtwright" at bounding box center [200, 262] width 241 height 22
type input "court"
click at [439, 140] on span "Now" at bounding box center [460, 134] width 68 height 20
click at [438, 128] on span "Open the date view" at bounding box center [439, 134] width 12 height 12
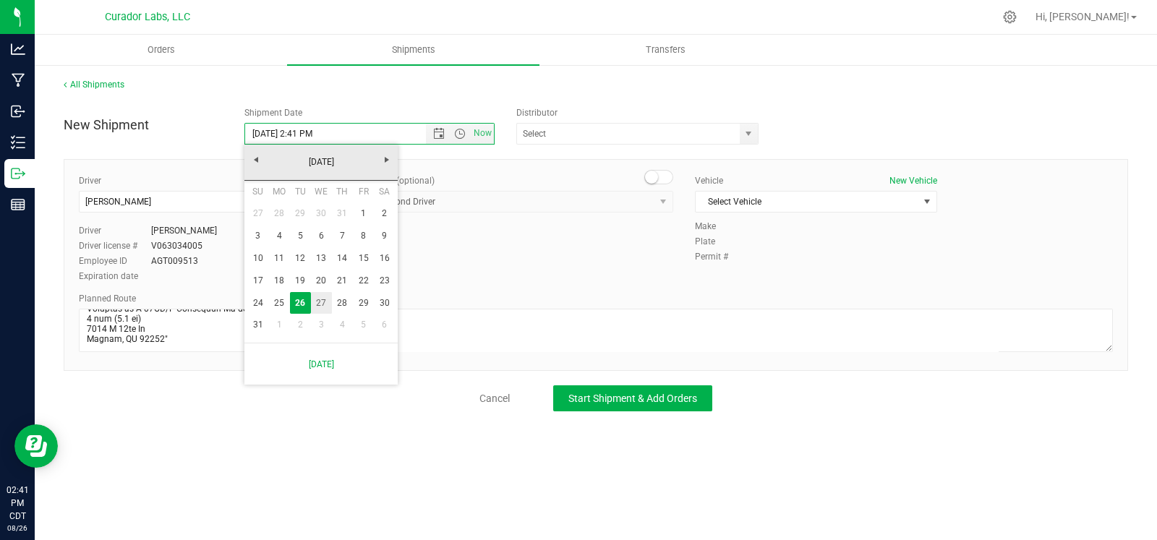
click at [315, 310] on link "27" at bounding box center [321, 303] width 21 height 22
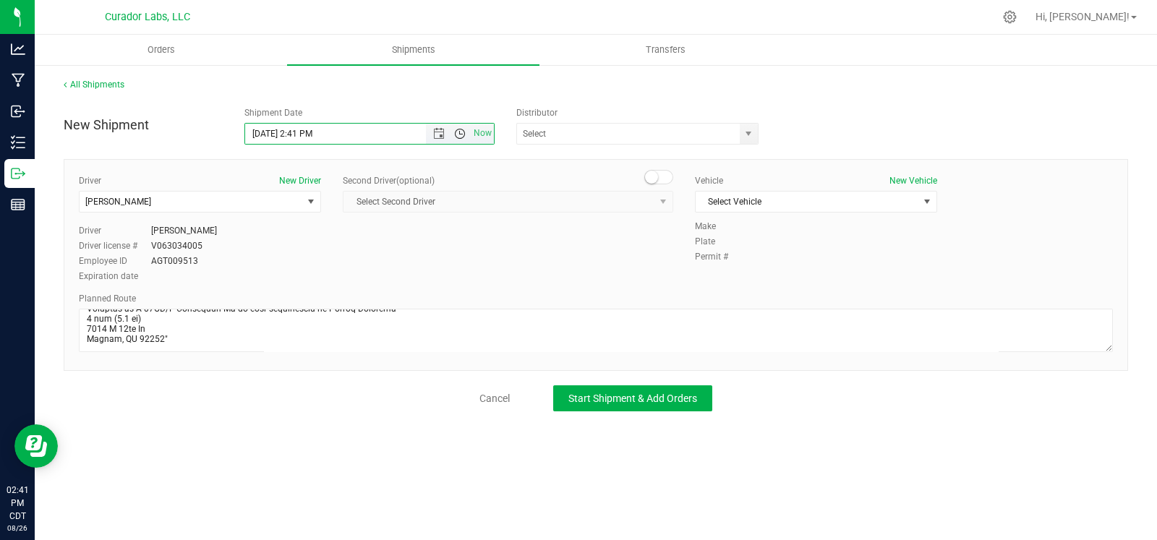
click at [459, 133] on span "Open the time view" at bounding box center [460, 134] width 12 height 12
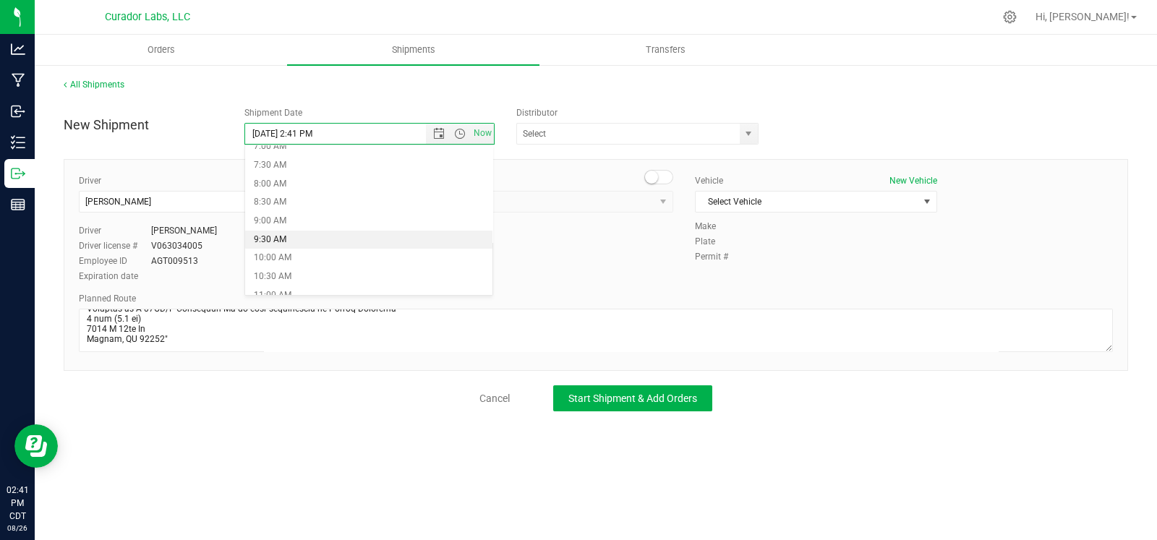
drag, startPoint x: 306, startPoint y: 233, endPoint x: 500, endPoint y: 223, distance: 194.8
click at [305, 234] on li "9:30 AM" at bounding box center [368, 240] width 247 height 19
type input "8/27/2025 9:30 AM"
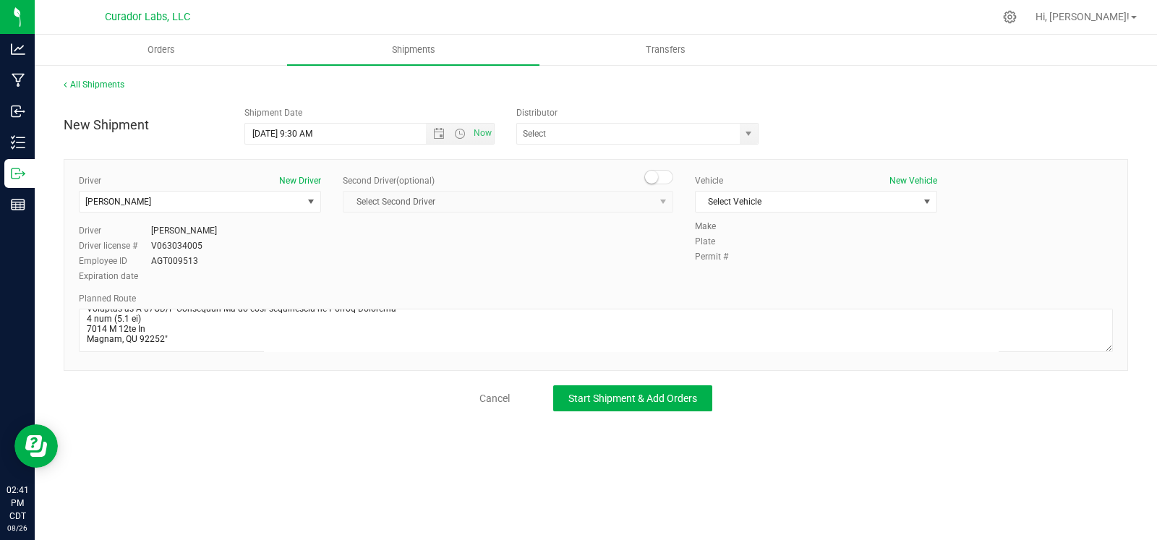
click at [760, 137] on div "5th Meridian Group Big Time Logistics - TRA000025 Bold Lane Logistics LLC Clear…" at bounding box center [641, 134] width 250 height 22
click at [744, 138] on span "select" at bounding box center [749, 134] width 12 height 12
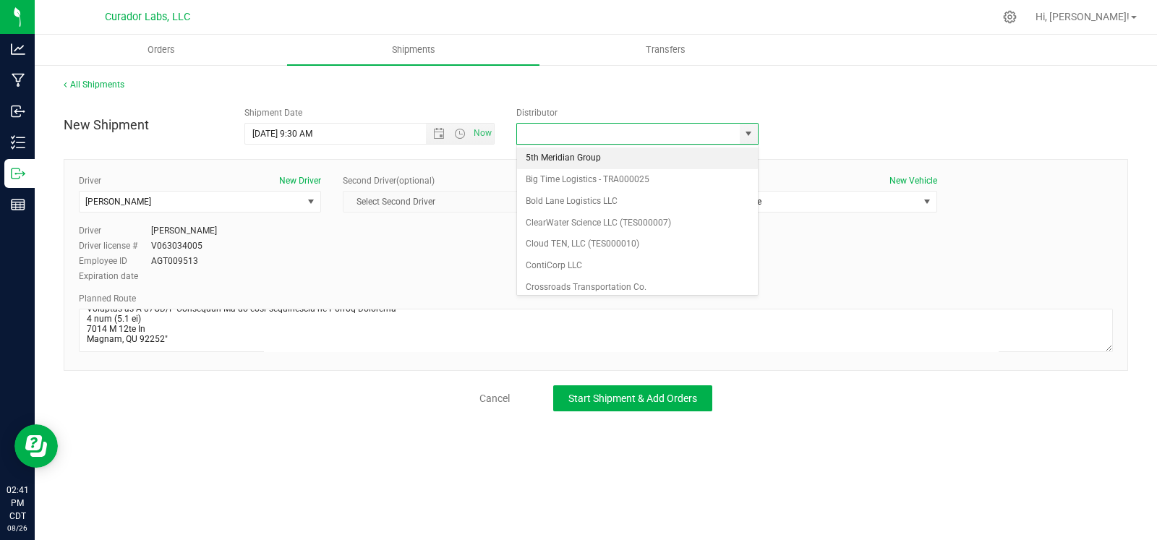
click at [647, 151] on li "5th Meridian Group" at bounding box center [637, 159] width 241 height 22
type input "5th Meridian Group"
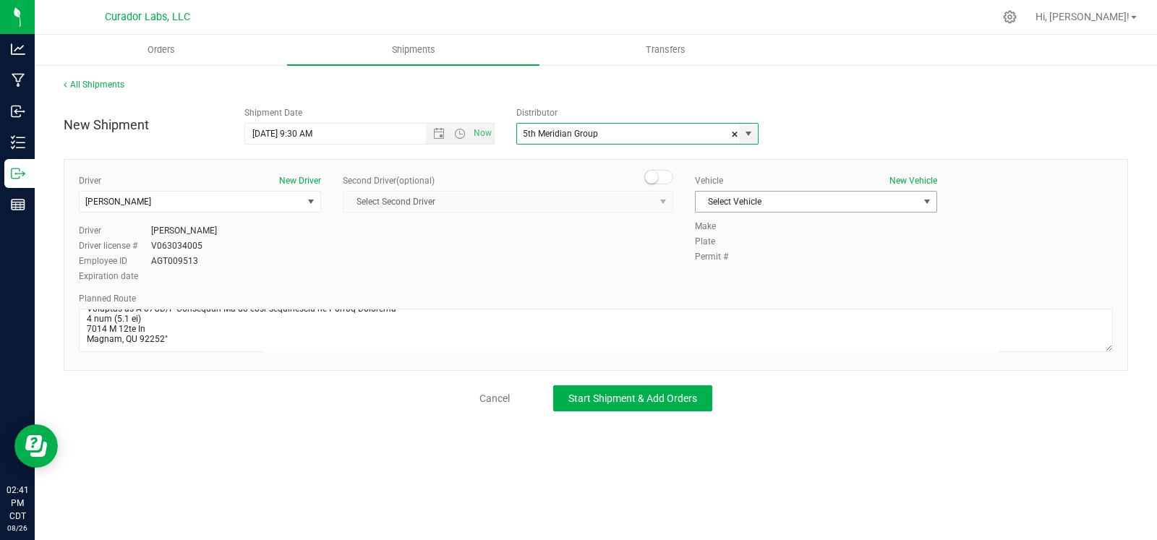
click at [757, 204] on span "Select Vehicle" at bounding box center [807, 202] width 223 height 20
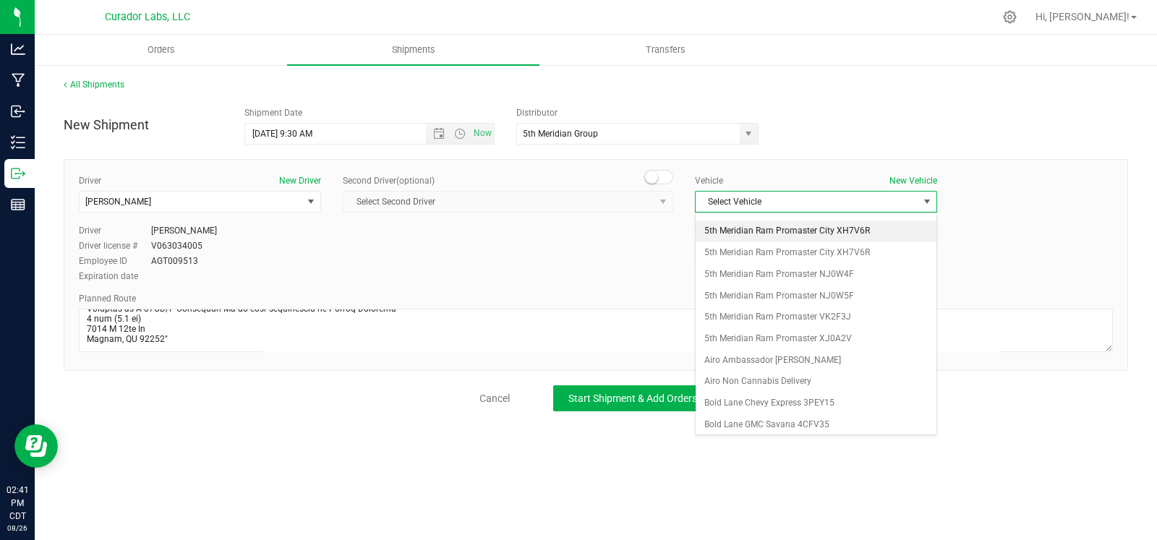
scroll to position [188, 0]
click at [763, 323] on li "5th Meridian Ram Promaster VK2F3J" at bounding box center [816, 318] width 241 height 22
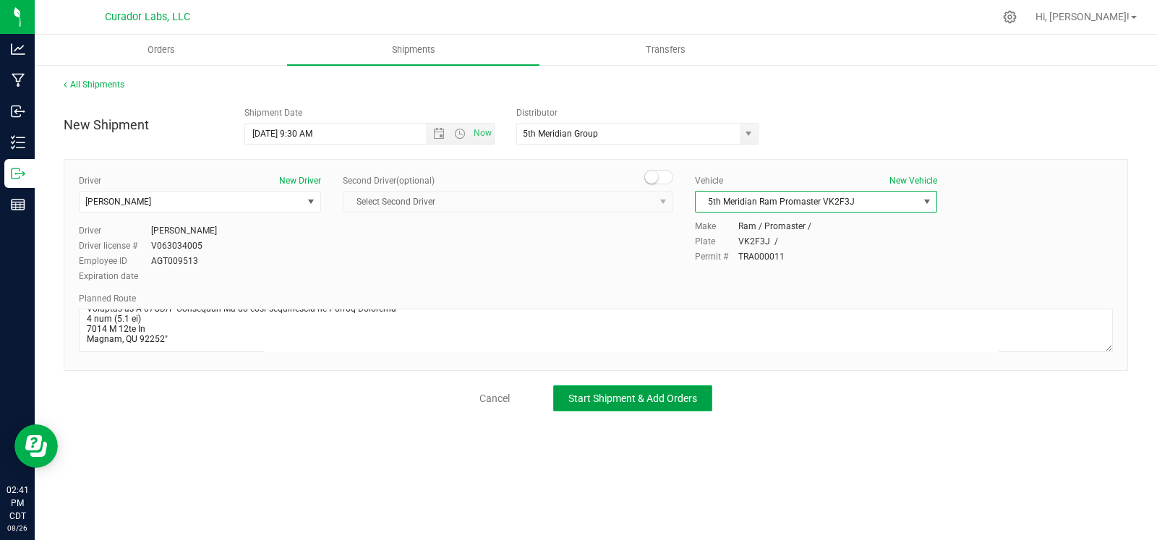
click at [658, 403] on span "Start Shipment & Add Orders" at bounding box center [632, 399] width 129 height 12
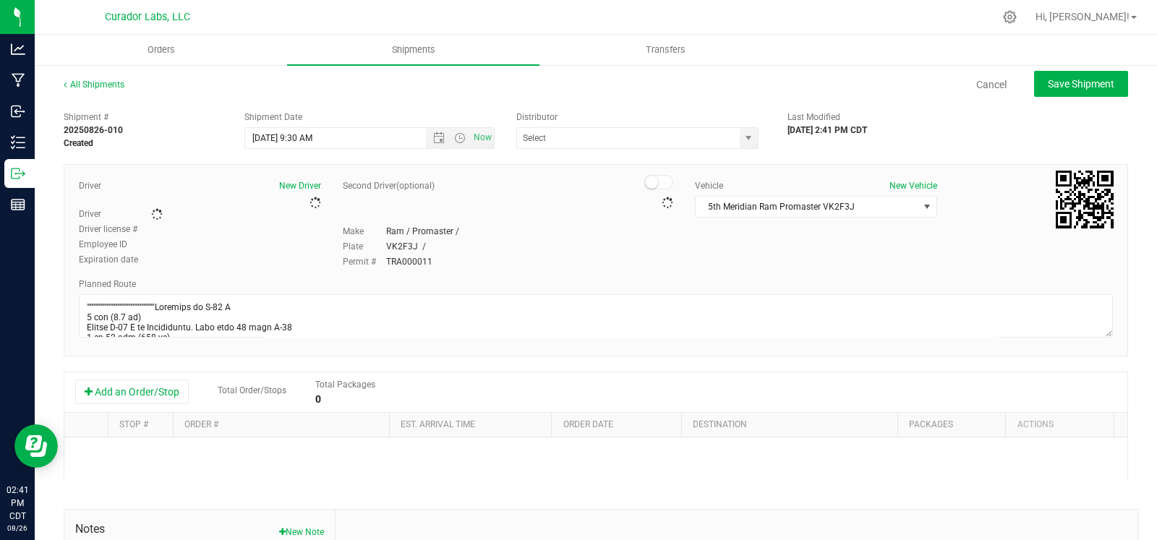
type input "5th Meridian Group"
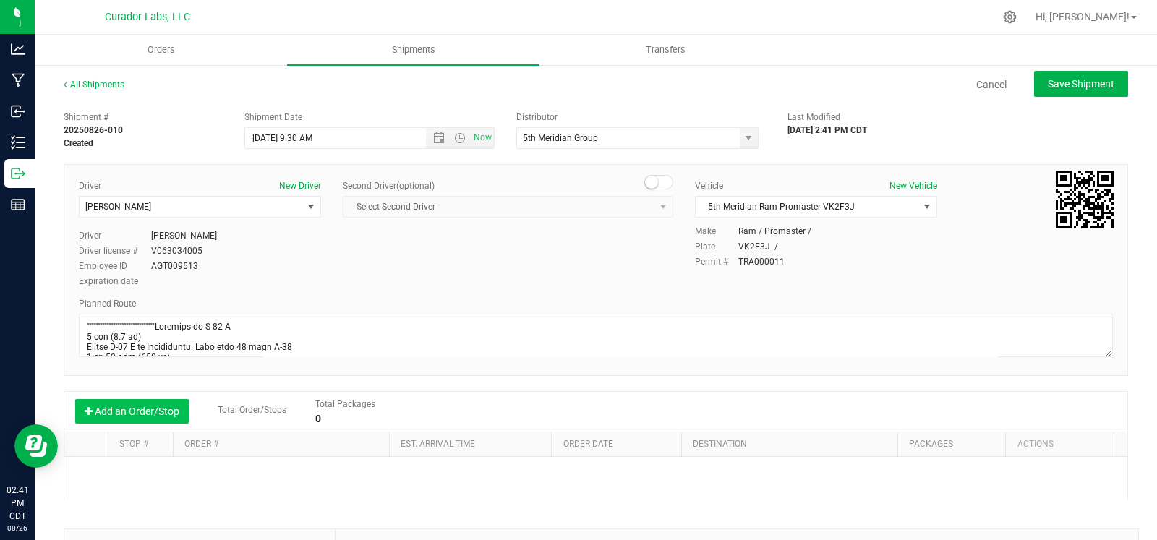
click at [137, 418] on button "Add an Order/Stop" at bounding box center [132, 411] width 114 height 25
click at [255, 479] on span "Select order" at bounding box center [275, 475] width 182 height 20
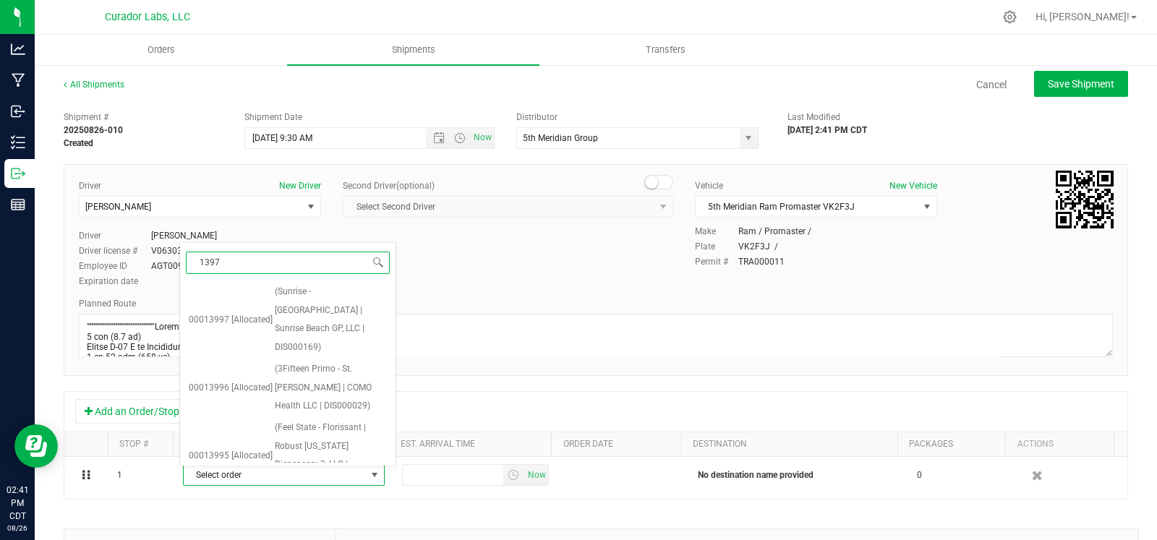
type input "13976"
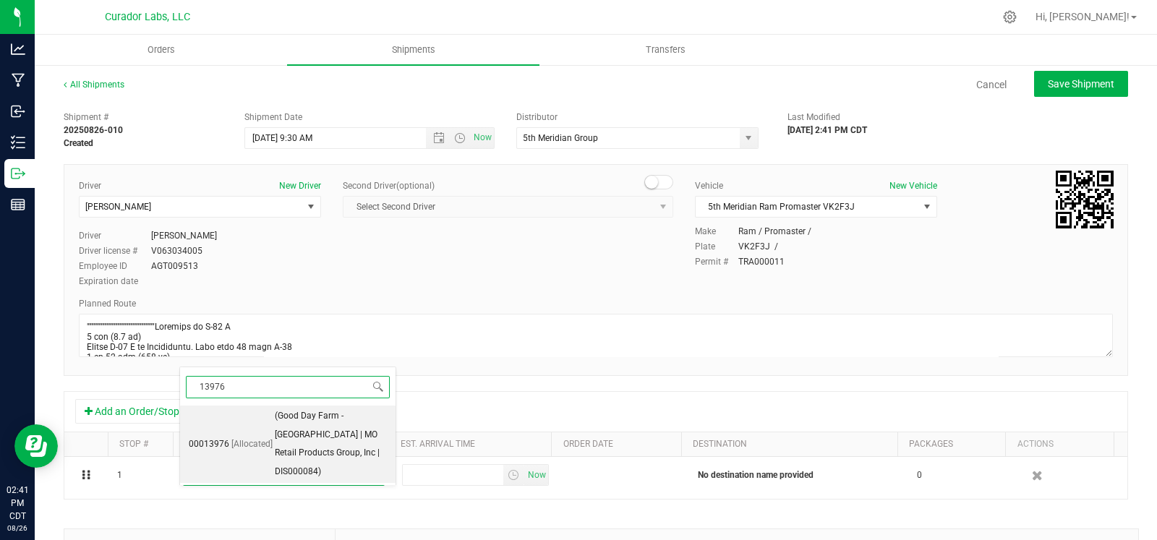
click at [263, 435] on span "[Allocated]" at bounding box center [251, 444] width 41 height 19
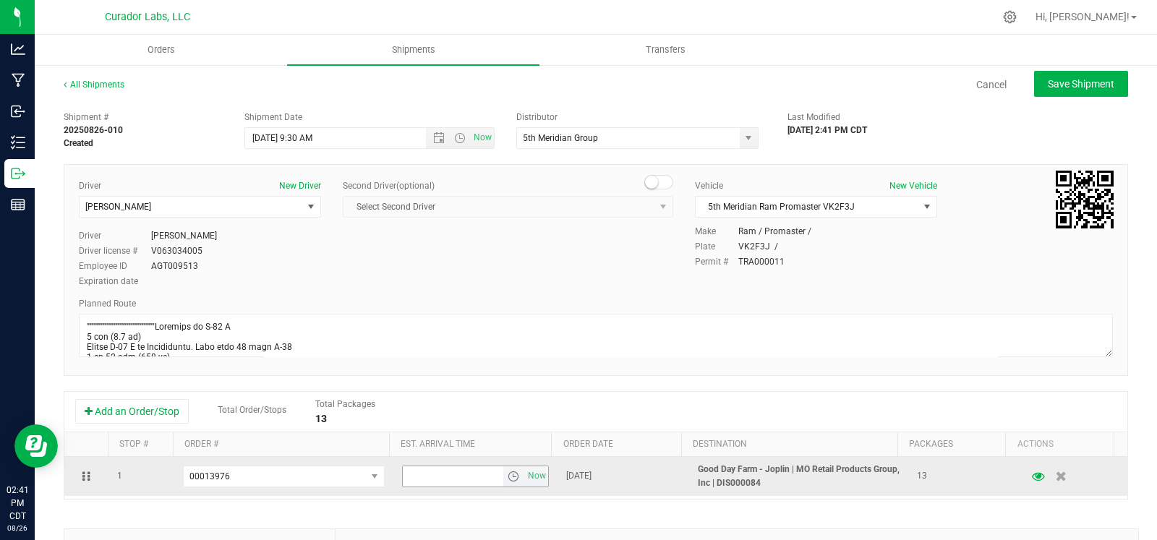
click at [508, 478] on span "select" at bounding box center [514, 477] width 12 height 12
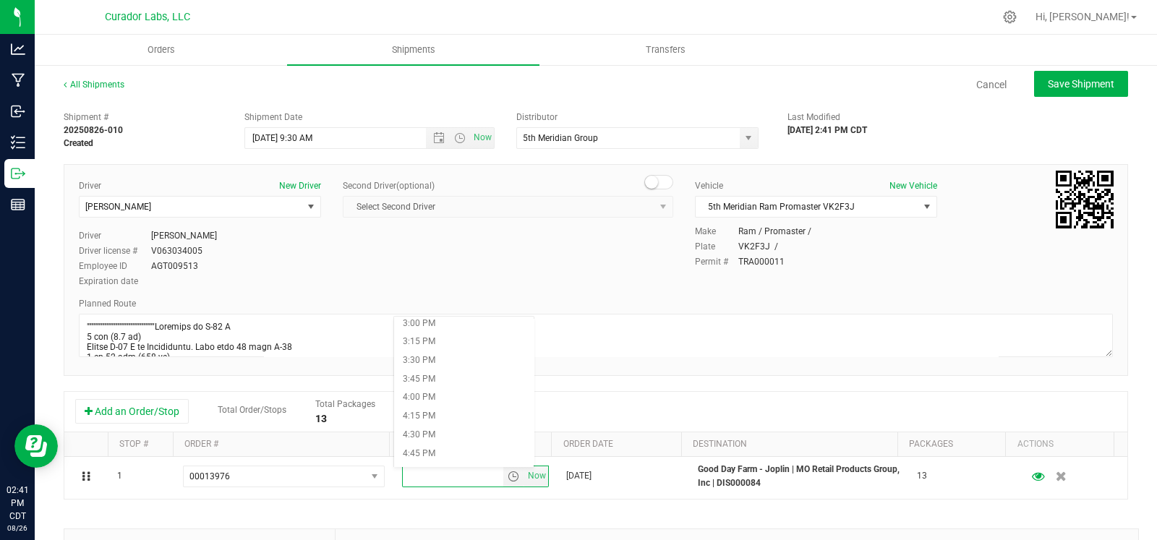
scroll to position [1123, 0]
click at [477, 393] on li "4:00 PM" at bounding box center [464, 394] width 140 height 19
click at [1059, 82] on span "Save Shipment" at bounding box center [1081, 84] width 67 height 12
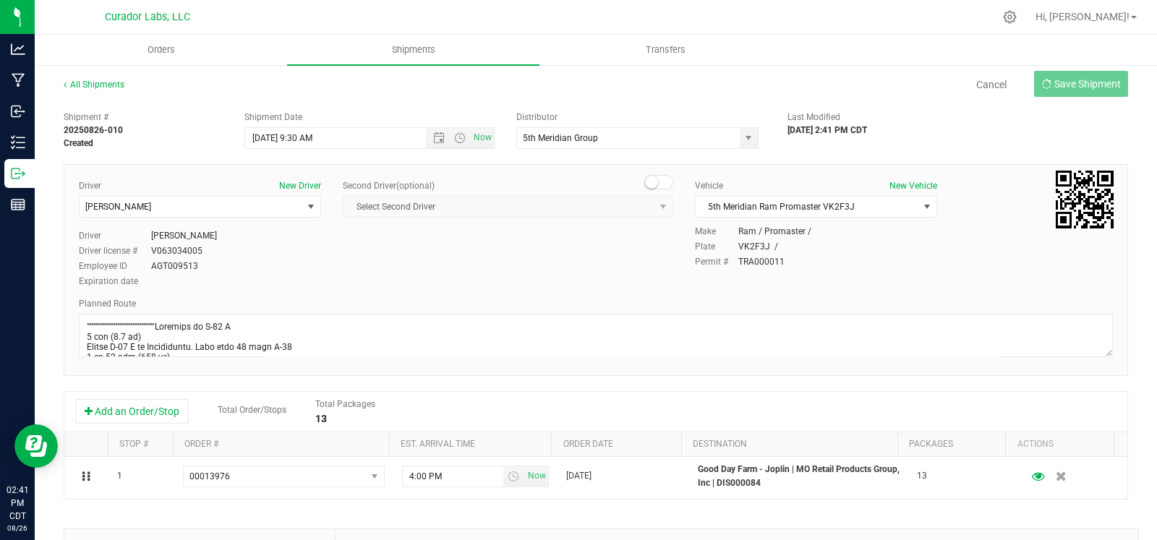
type input "8/27/2025 2:30 PM"
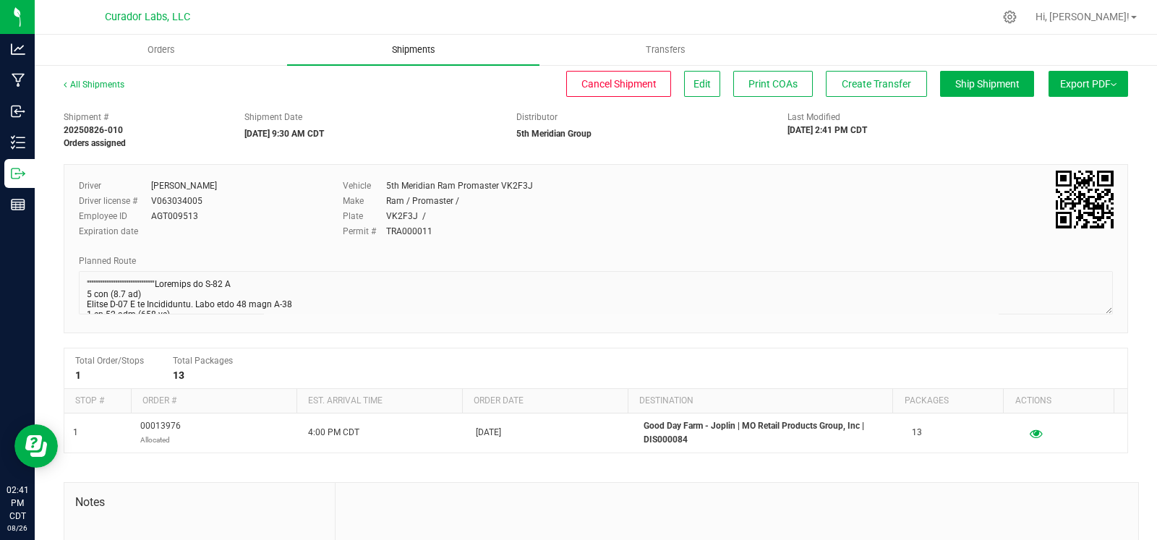
click at [409, 41] on uib-tab-heading "Shipments" at bounding box center [413, 50] width 252 height 30
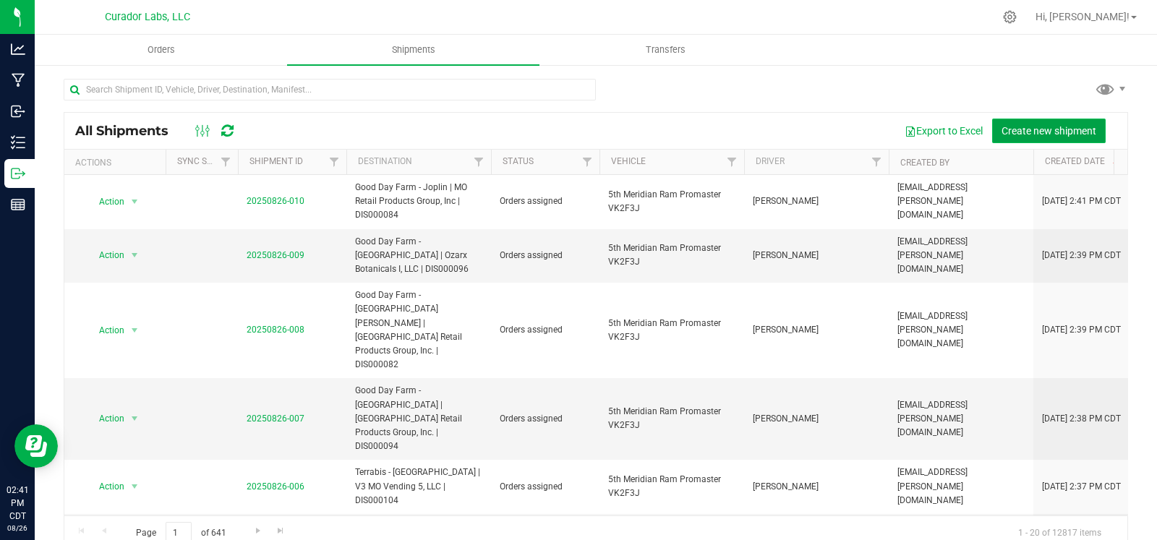
click at [1018, 129] on span "Create new shipment" at bounding box center [1049, 131] width 95 height 12
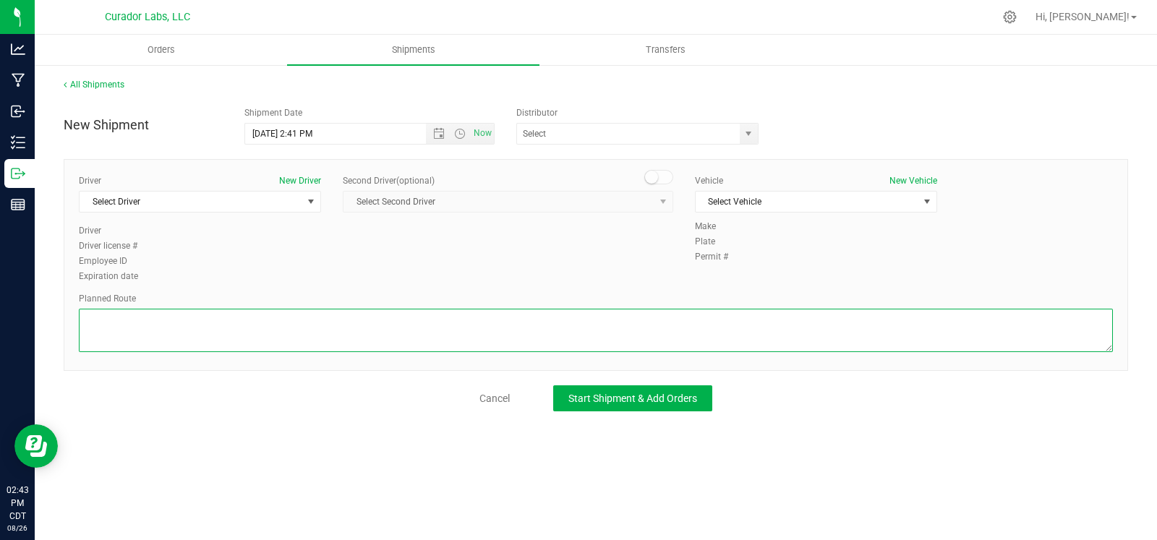
click at [213, 309] on textarea at bounding box center [596, 330] width 1034 height 43
paste textarea """"""""Continue to I-70 E 3 min (1.2 mi) Take I-55 S to Hwy Z in Pevely. Take e…"
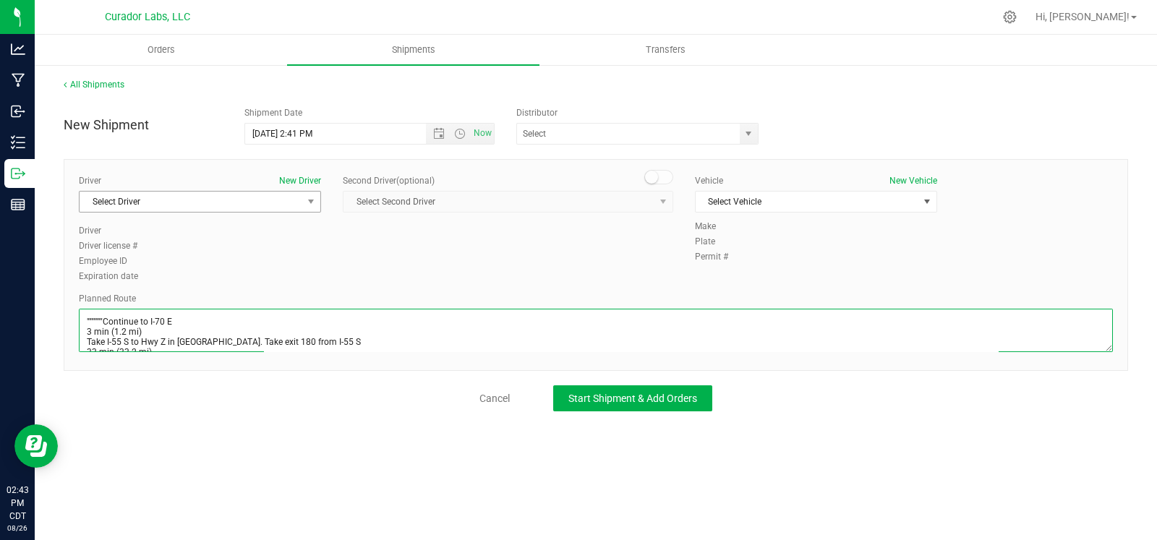
scroll to position [247, 0]
type textarea """"""""Continue to I-70 E 3 min (1.2 mi) Take I-55 S to Hwy Z in Pevely. Take e…"
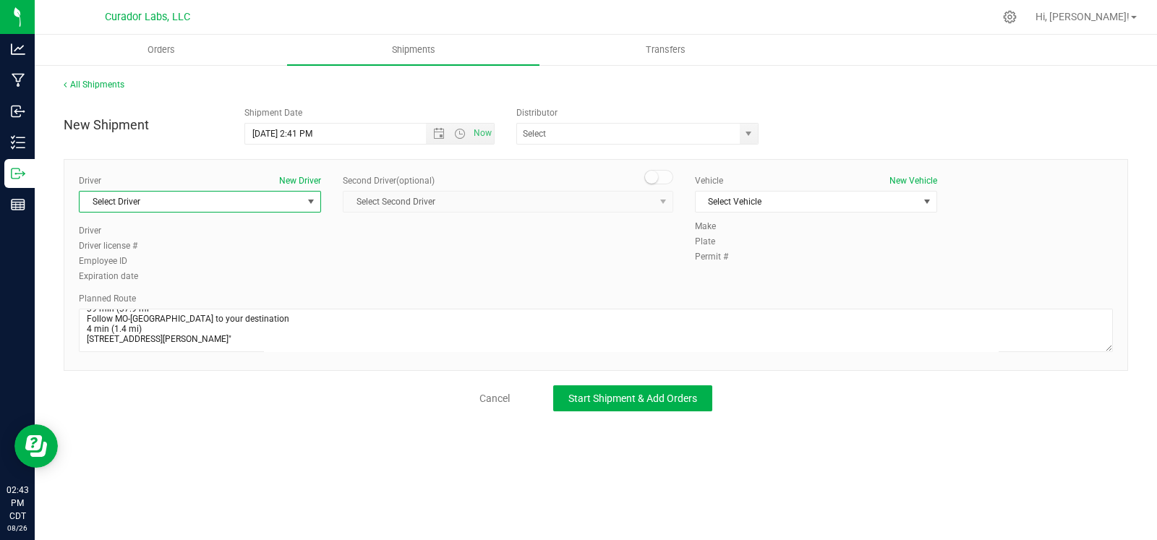
click at [202, 197] on span "Select Driver" at bounding box center [191, 202] width 223 height 20
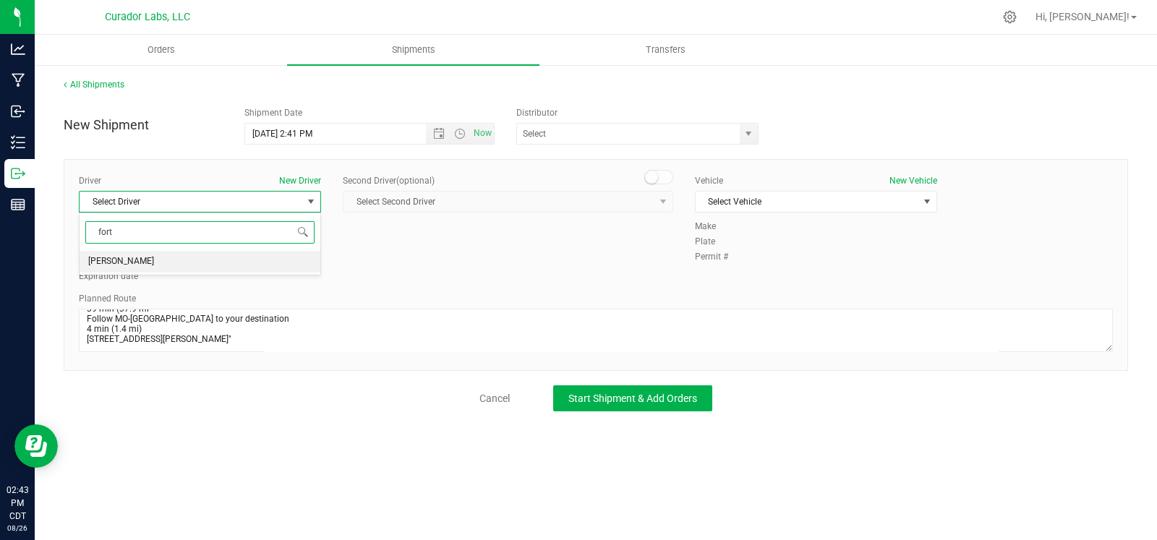
click at [199, 256] on li "Nick Fortier" at bounding box center [200, 262] width 241 height 22
type input "fort"
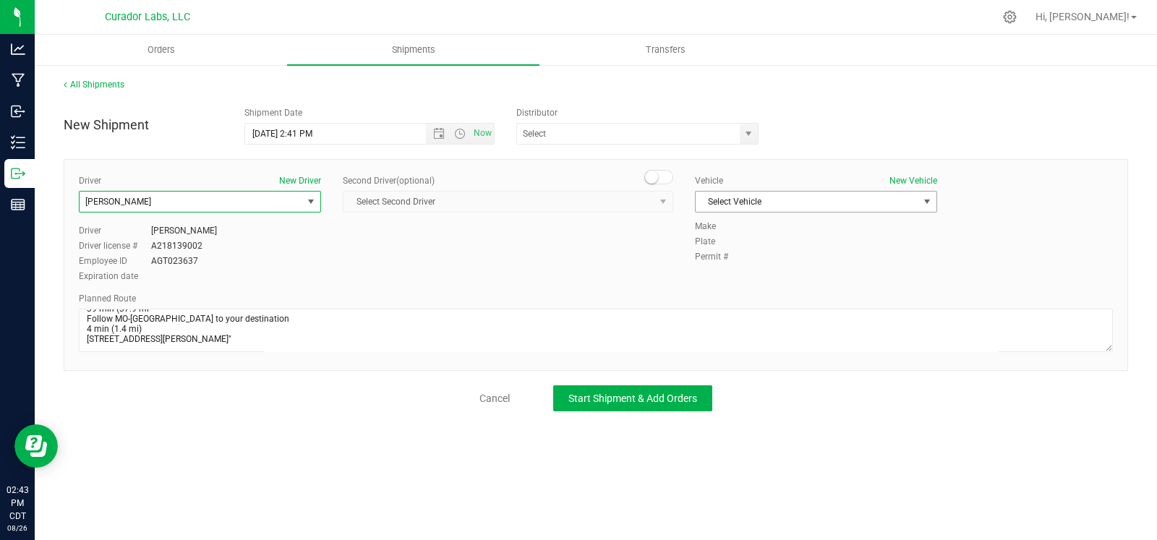
click at [738, 204] on span "Select Vehicle" at bounding box center [807, 202] width 223 height 20
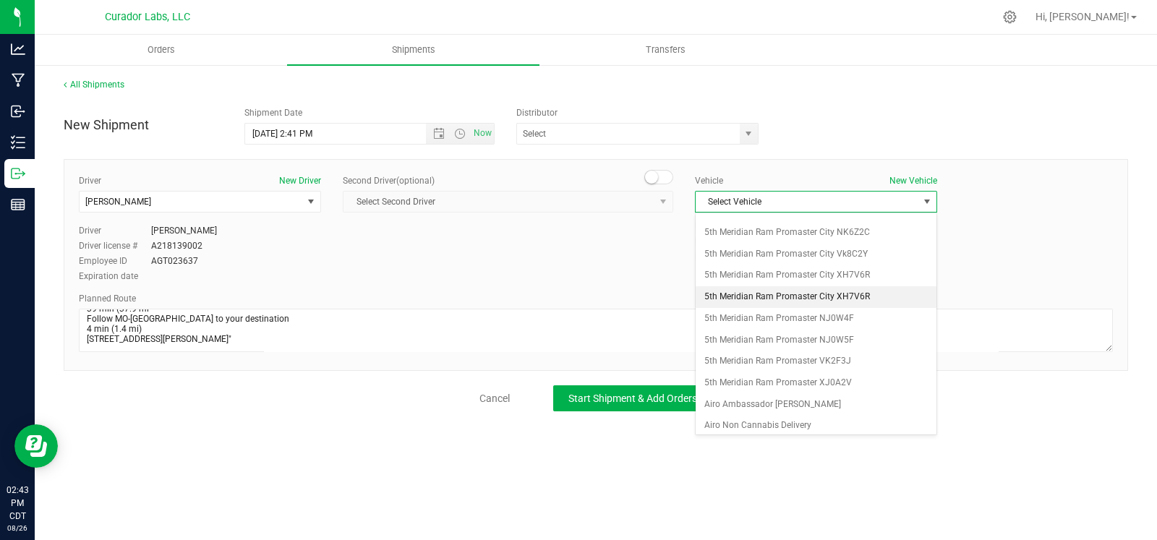
scroll to position [150, 0]
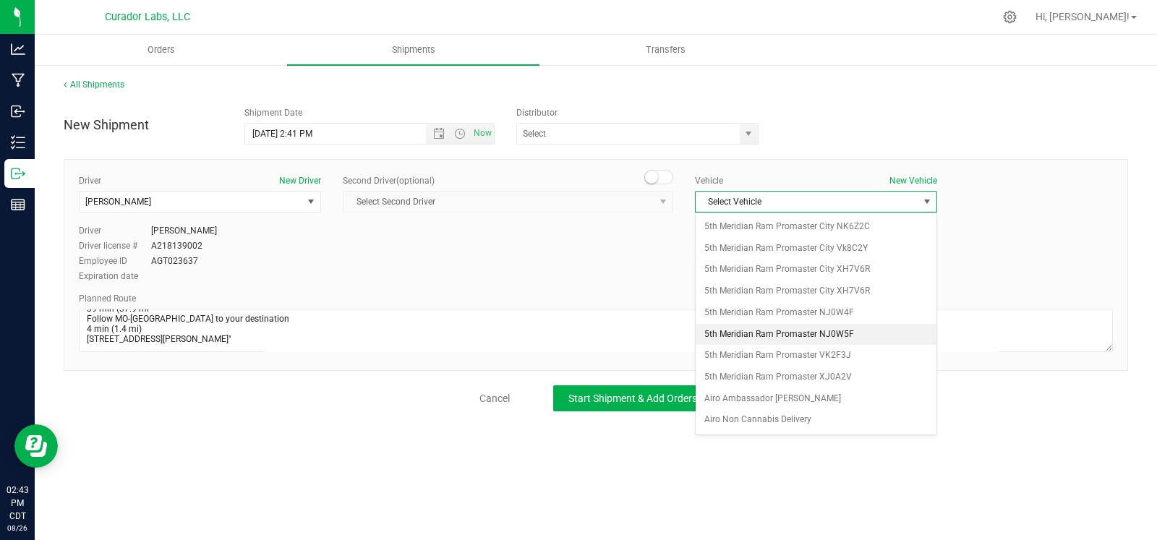
click at [779, 327] on li "5th Meridian Ram Promaster NJ0W5F" at bounding box center [816, 335] width 241 height 22
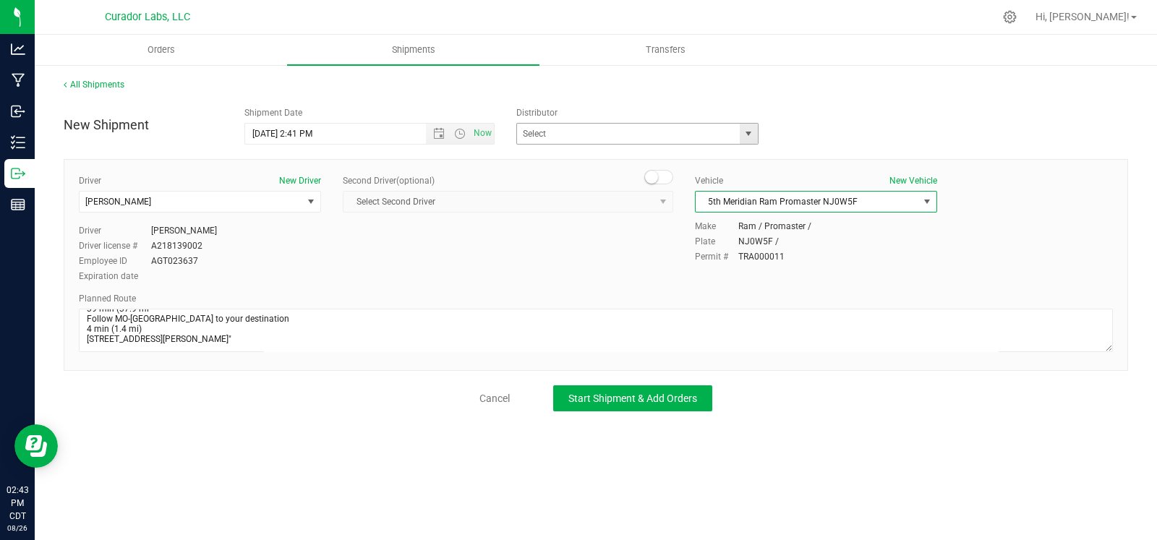
click at [744, 140] on span "select" at bounding box center [749, 134] width 18 height 20
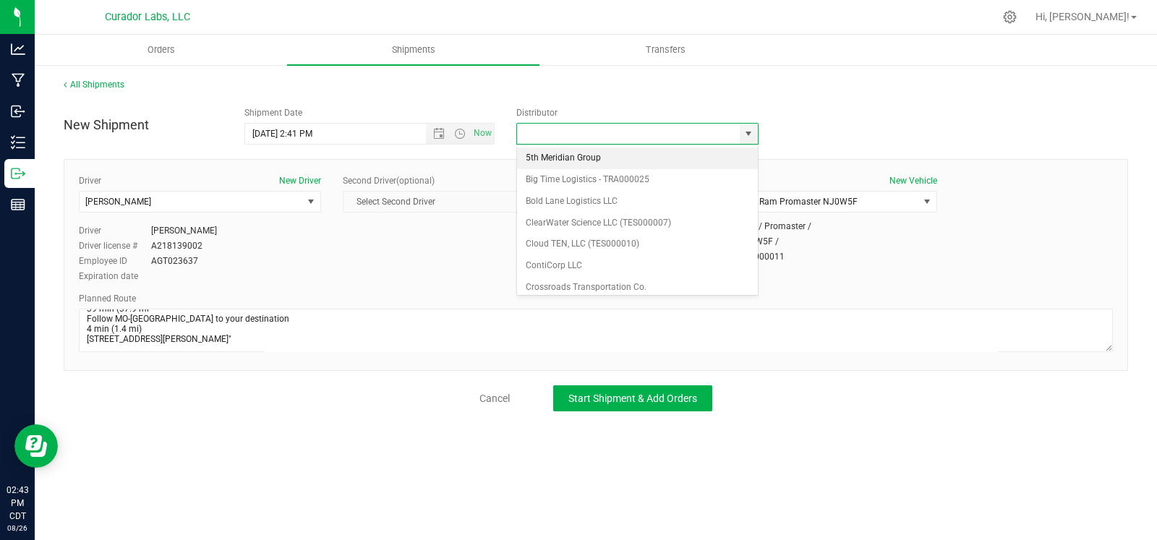
drag, startPoint x: 626, startPoint y: 163, endPoint x: 475, endPoint y: 158, distance: 150.5
click at [626, 163] on li "5th Meridian Group" at bounding box center [637, 159] width 241 height 22
type input "5th Meridian Group"
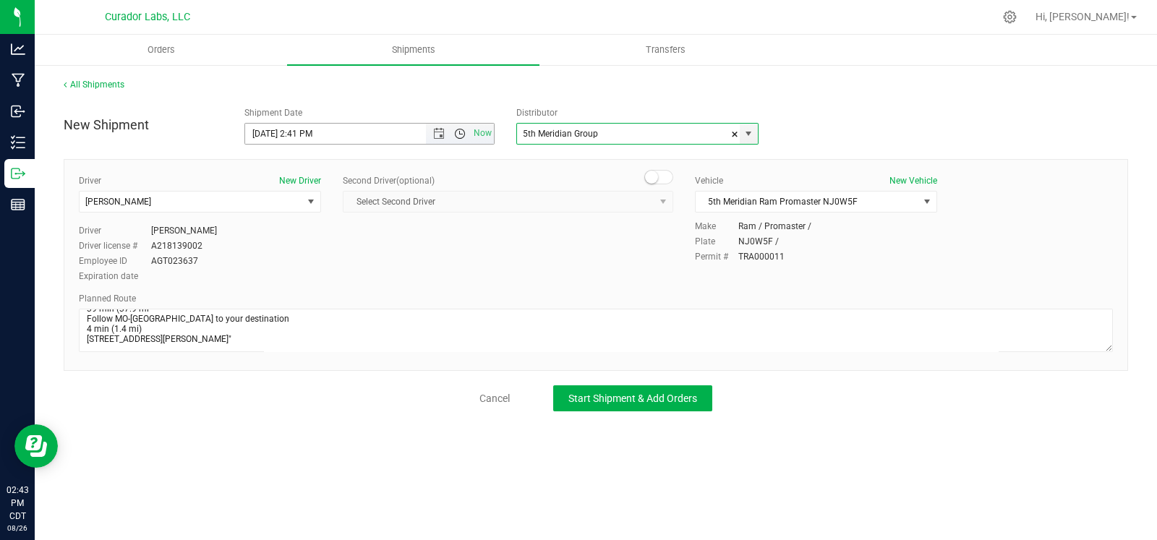
click at [449, 137] on span "Open the time view" at bounding box center [460, 134] width 25 height 12
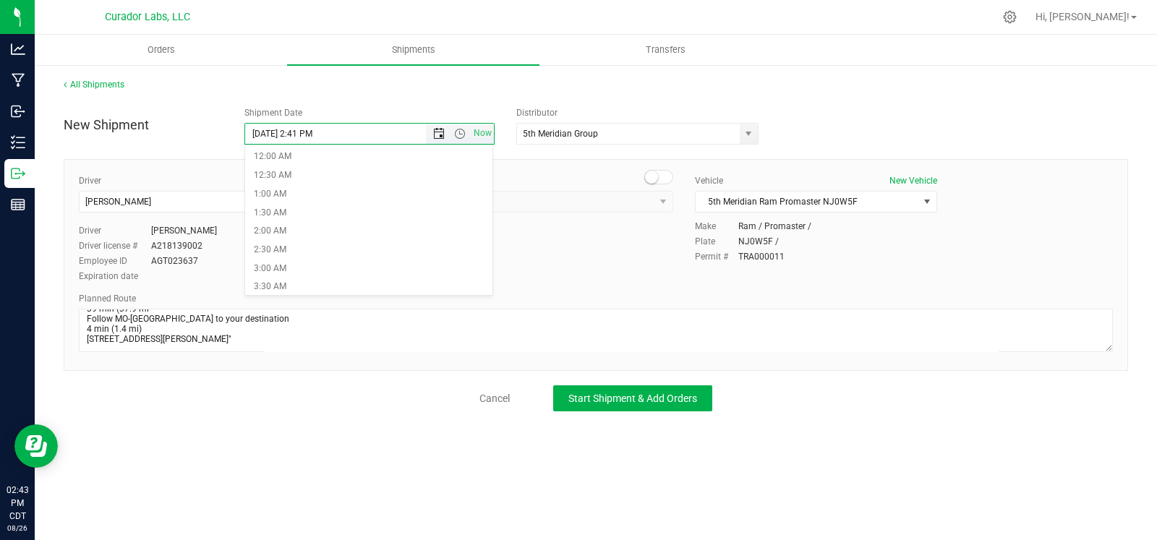
click at [440, 133] on span "Open the date view" at bounding box center [439, 134] width 12 height 12
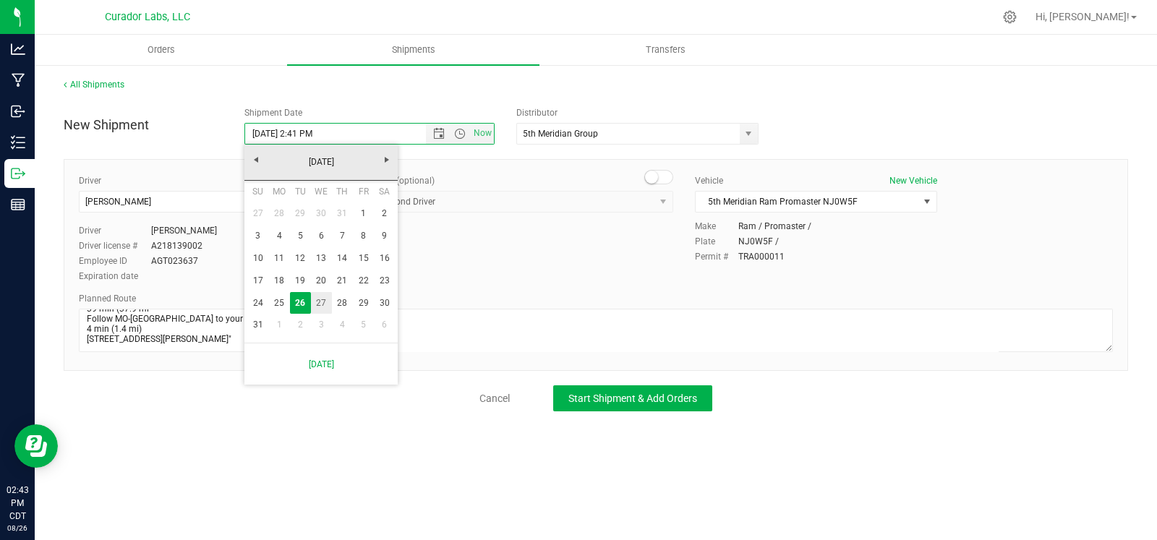
drag, startPoint x: 326, startPoint y: 304, endPoint x: 372, endPoint y: 241, distance: 78.3
click at [326, 305] on link "27" at bounding box center [321, 303] width 21 height 22
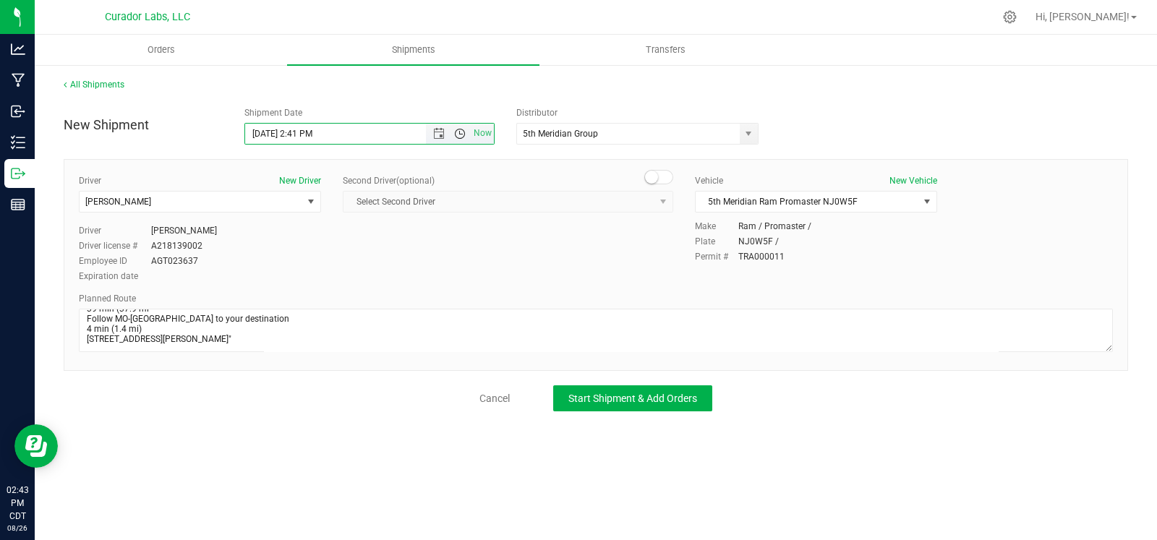
click at [460, 135] on span "Open the time view" at bounding box center [460, 134] width 12 height 12
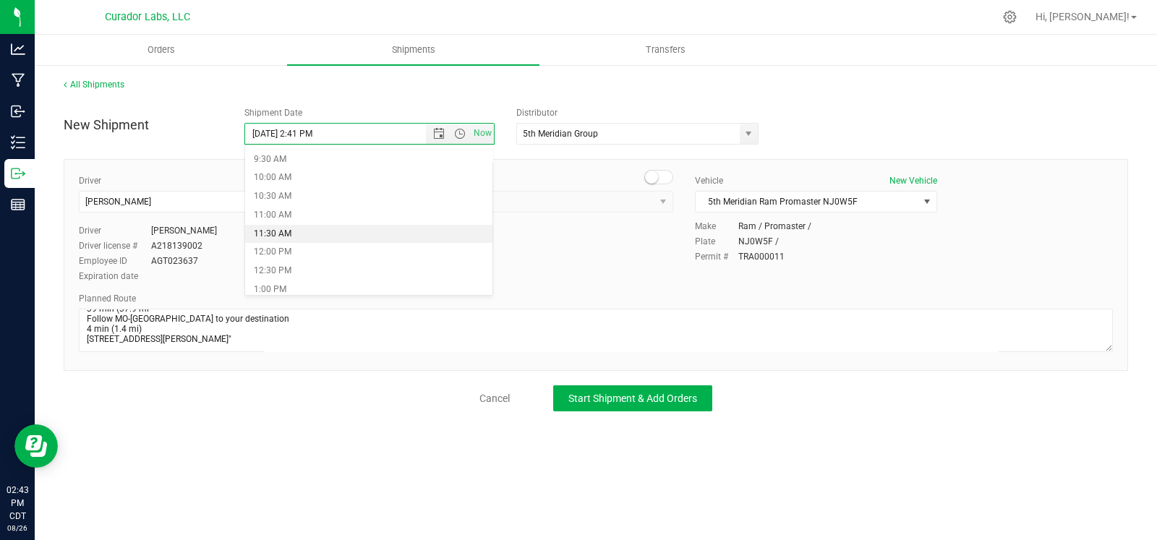
scroll to position [351, 0]
click at [317, 192] on li "10:30 AM" at bounding box center [368, 196] width 247 height 19
type input "8/27/2025 10:30 AM"
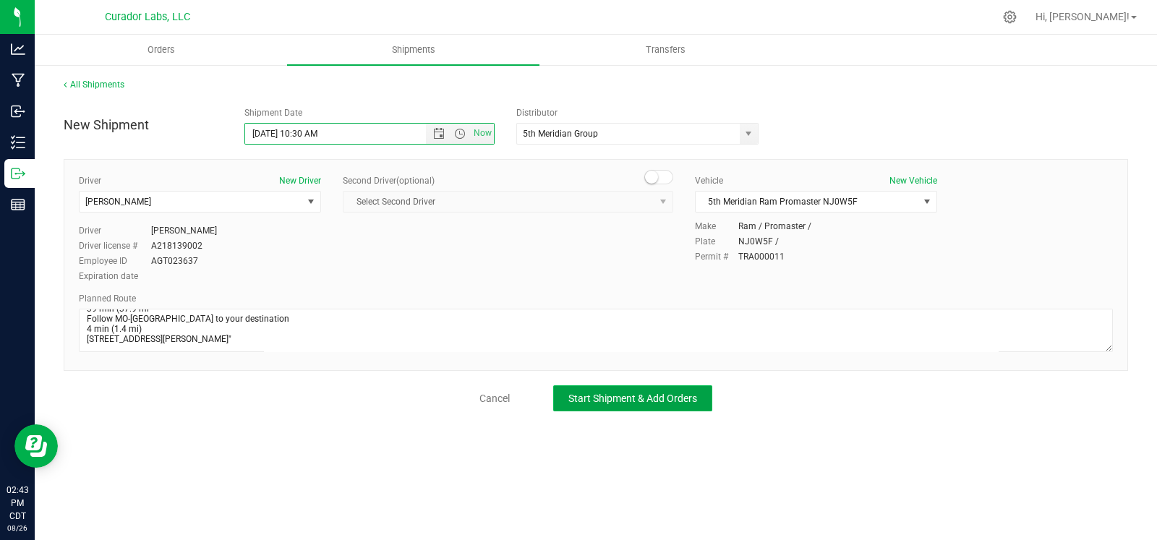
click at [655, 403] on span "Start Shipment & Add Orders" at bounding box center [632, 399] width 129 height 12
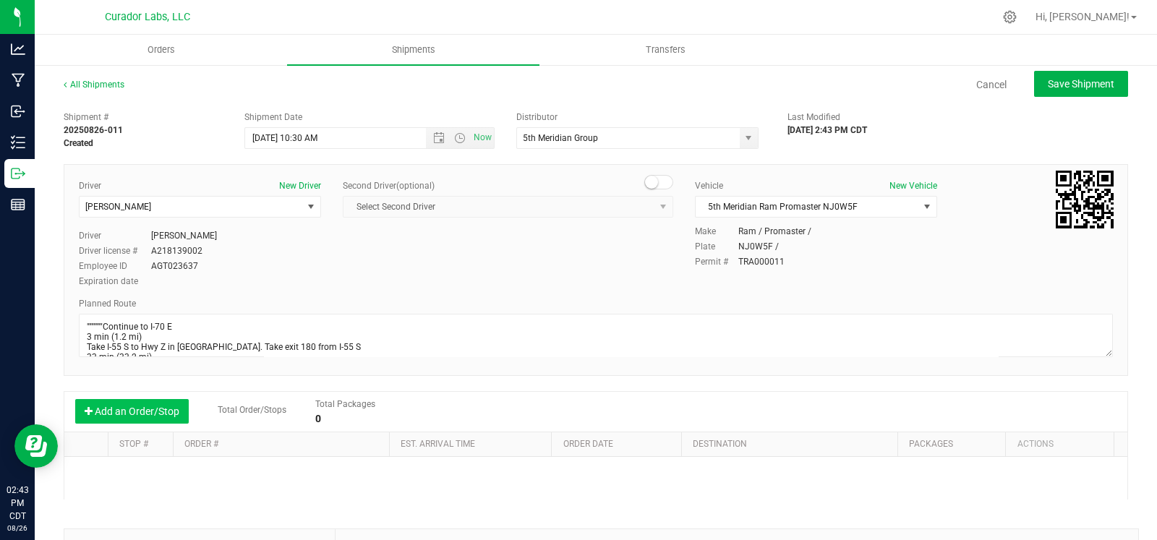
click at [134, 406] on button "Add an Order/Stop" at bounding box center [132, 411] width 114 height 25
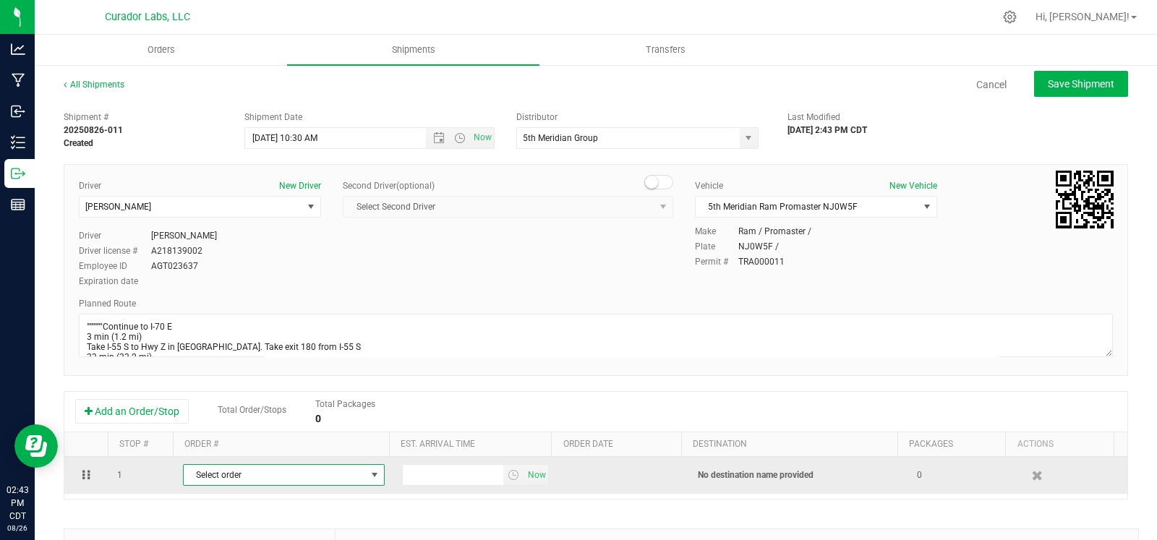
click at [270, 475] on span "Select order" at bounding box center [275, 475] width 182 height 20
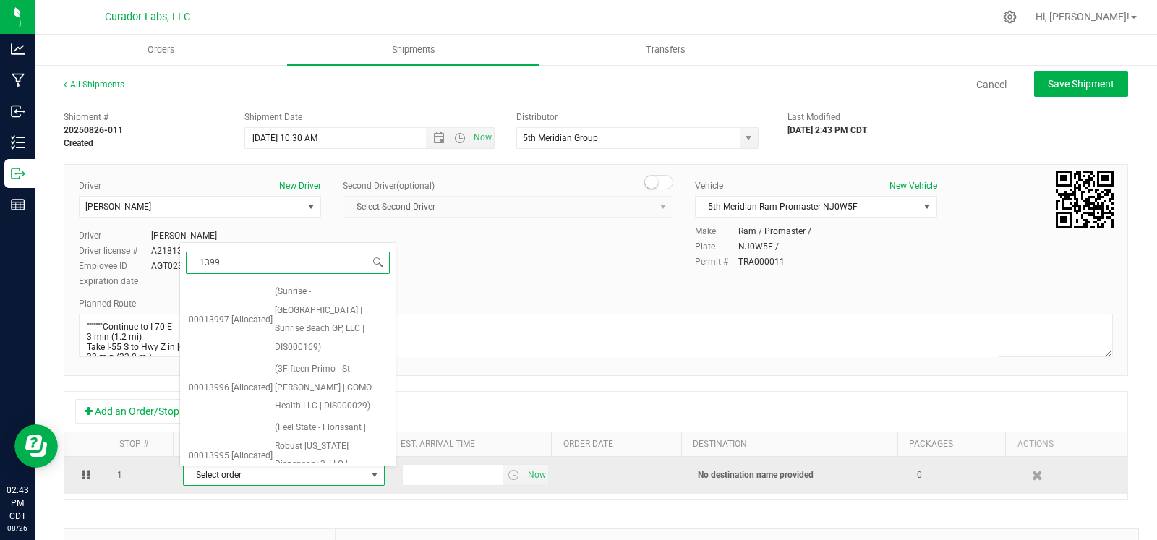
type input "13990"
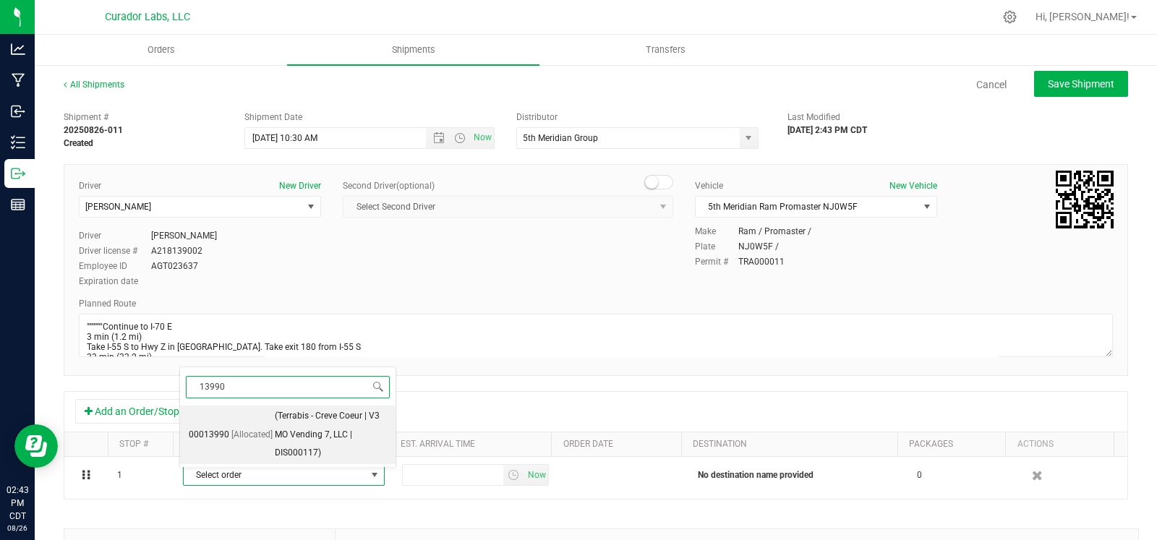
click at [308, 435] on span "(Terrabis - Creve Coeur | V3 MO Vending 7, LLC | DIS000117)" at bounding box center [331, 435] width 112 height 56
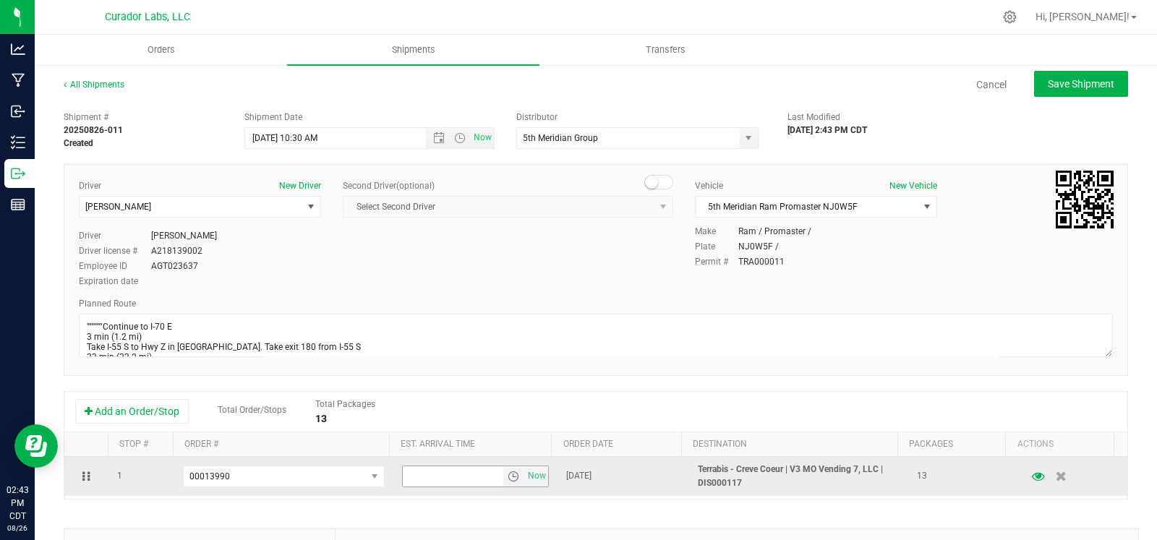
click at [508, 481] on span "select" at bounding box center [514, 477] width 12 height 12
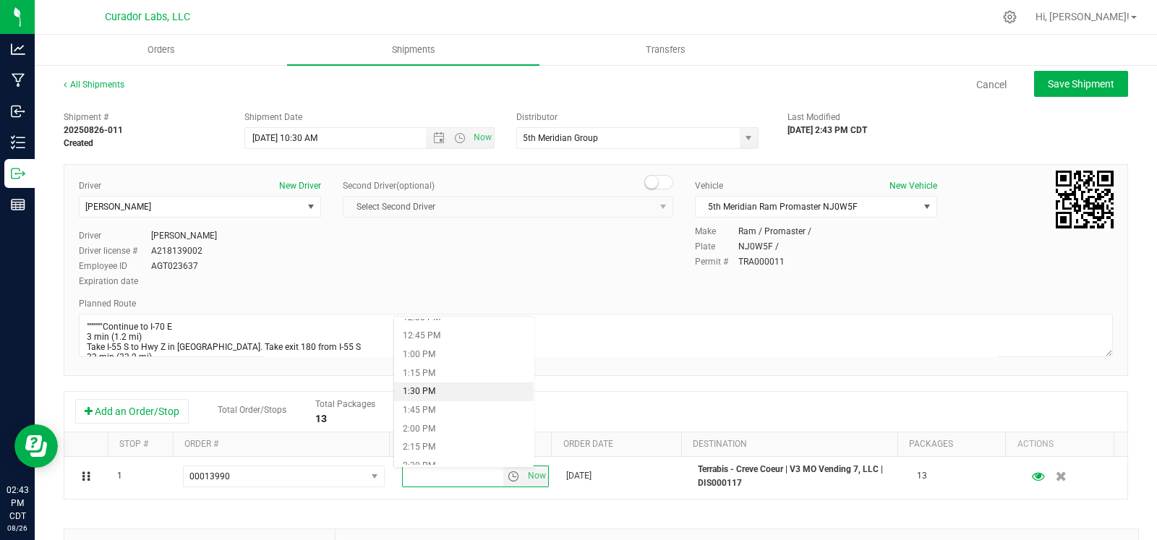
scroll to position [943, 0]
click at [441, 372] on li "1:15 PM" at bounding box center [464, 371] width 140 height 19
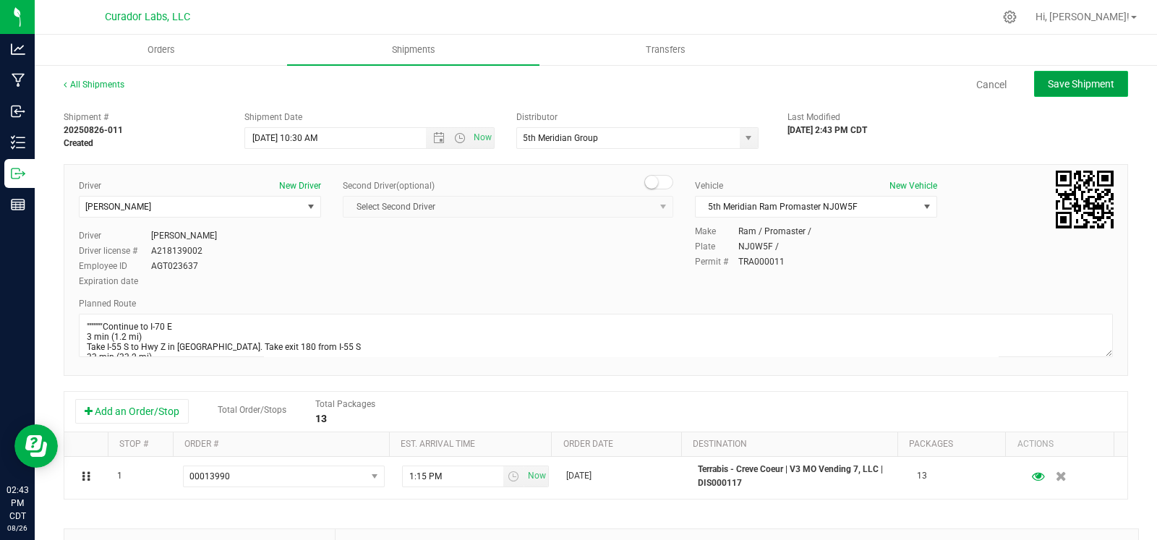
click at [1056, 85] on span "Save Shipment" at bounding box center [1081, 84] width 67 height 12
type input "8/27/2025 3:30 PM"
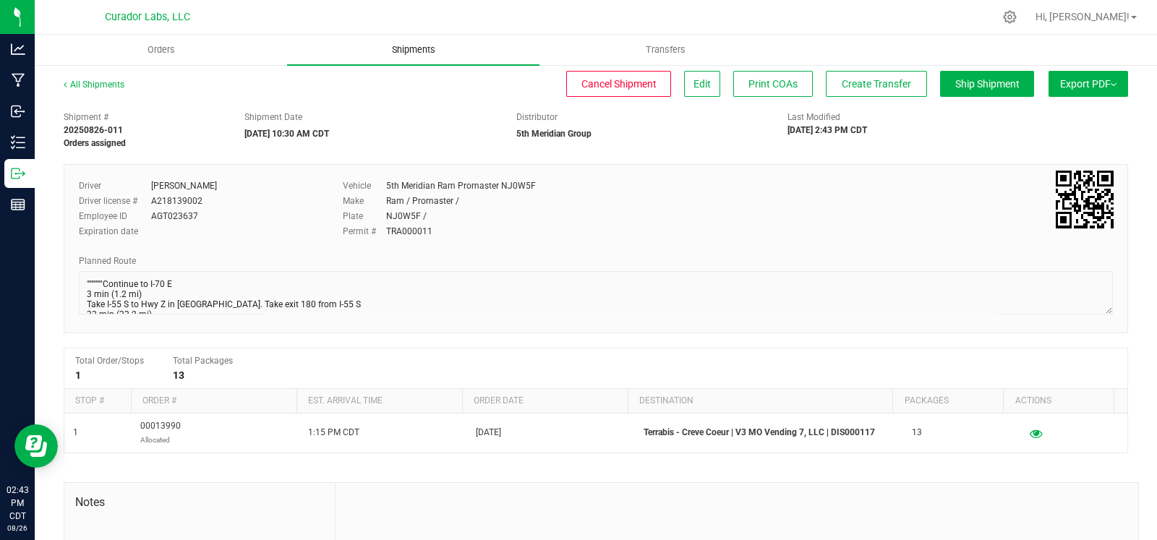
click at [416, 46] on span "Shipments" at bounding box center [413, 49] width 82 height 13
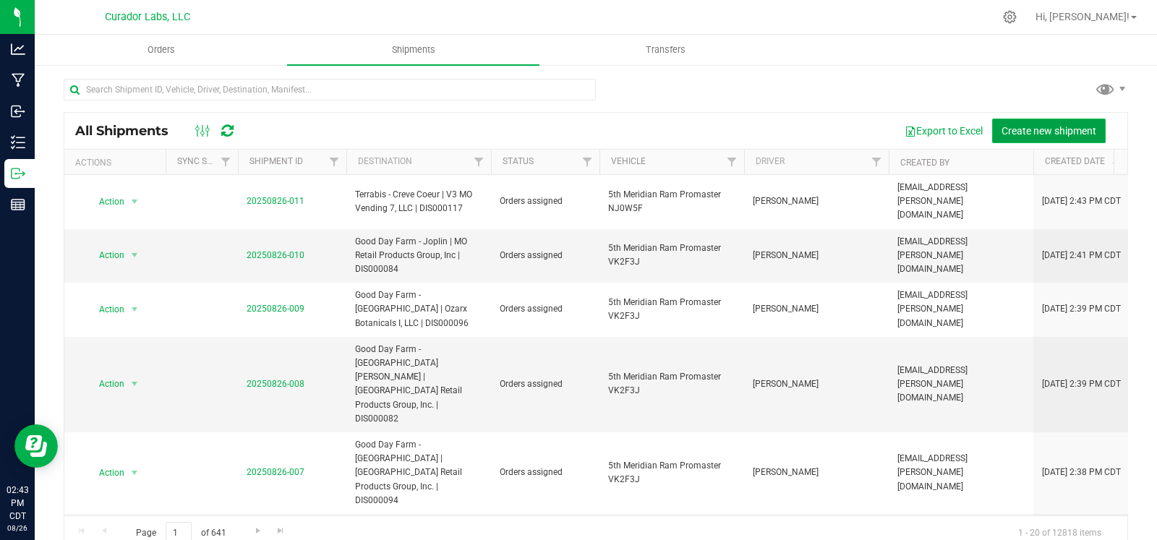
click at [1025, 135] on span "Create new shipment" at bounding box center [1049, 131] width 95 height 12
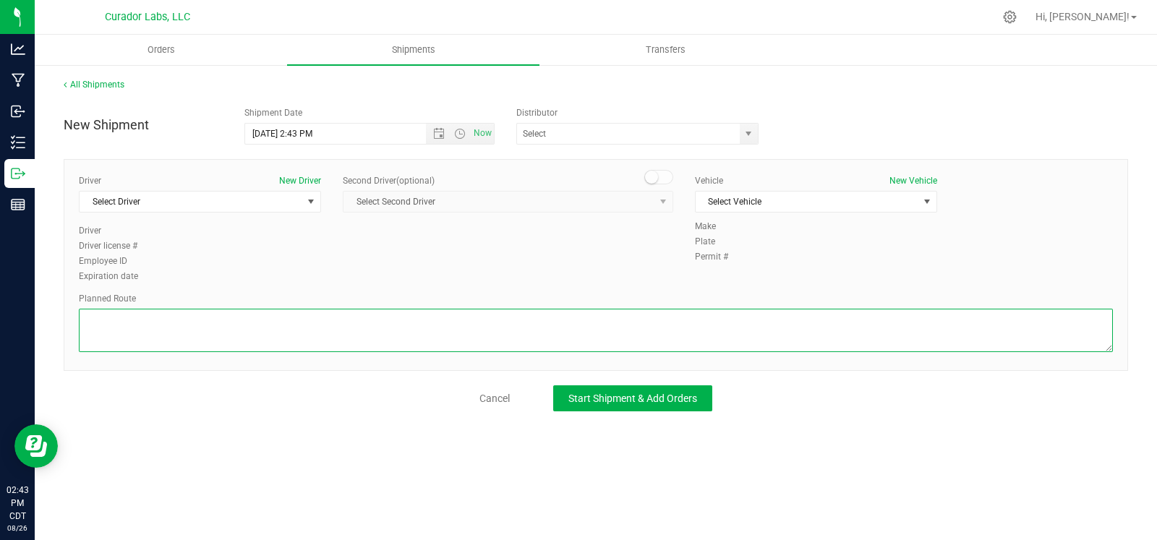
click at [445, 319] on textarea at bounding box center [596, 330] width 1034 height 43
paste textarea ""Continue to I-70 E 3 min (1.2 mi) Take I-55 S to Hwy Z in Pevely. Take exit 18…"
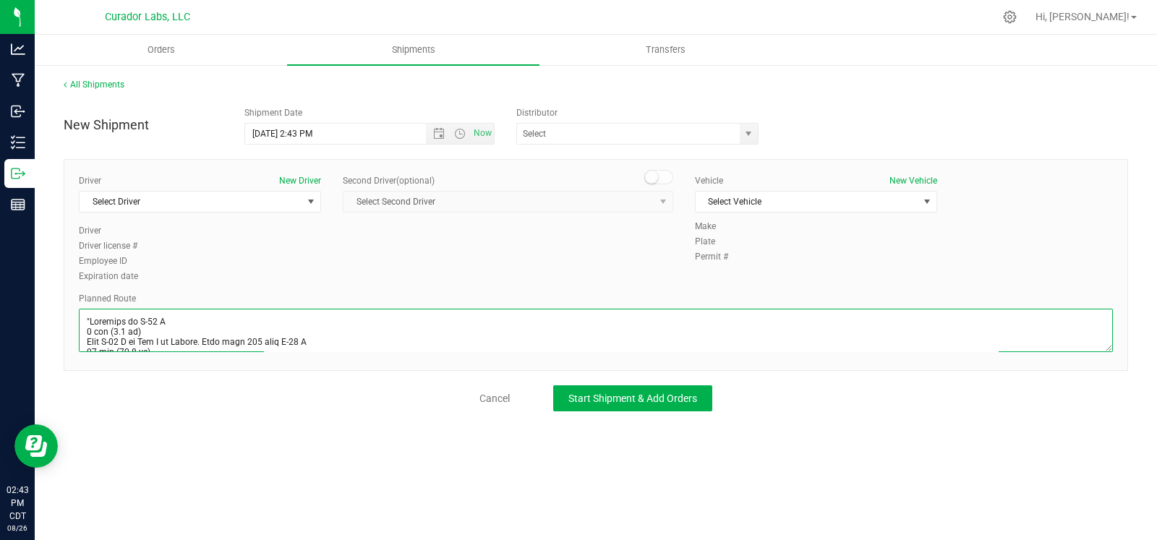
scroll to position [421, 0]
type textarea ""Continue to I-70 E 3 min (1.2 mi) Take I-55 S to Hwy Z in Pevely. Take exit 18…"
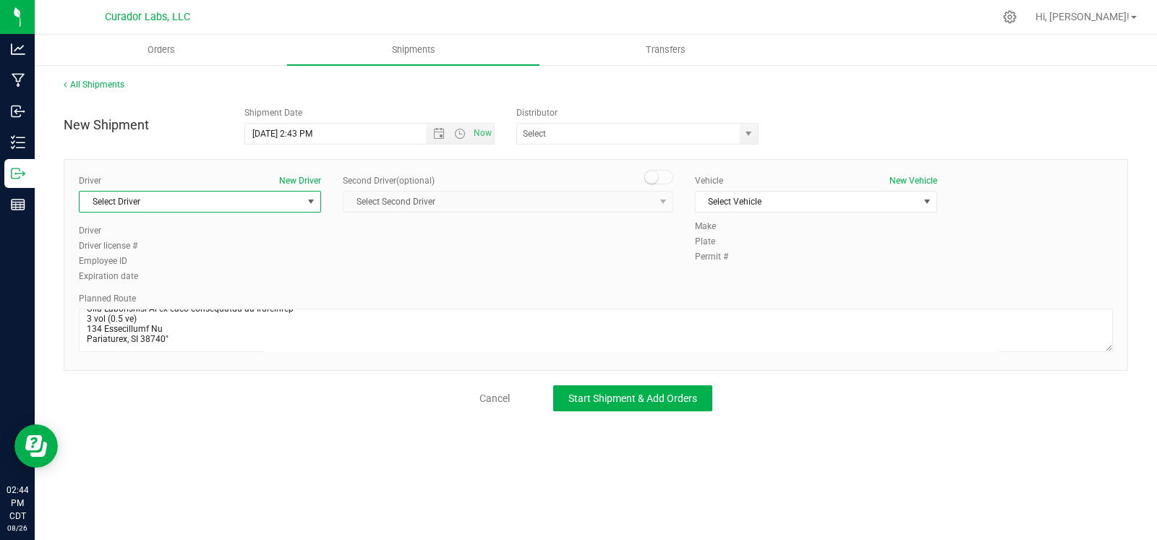
click at [229, 206] on span "Select Driver" at bounding box center [191, 202] width 223 height 20
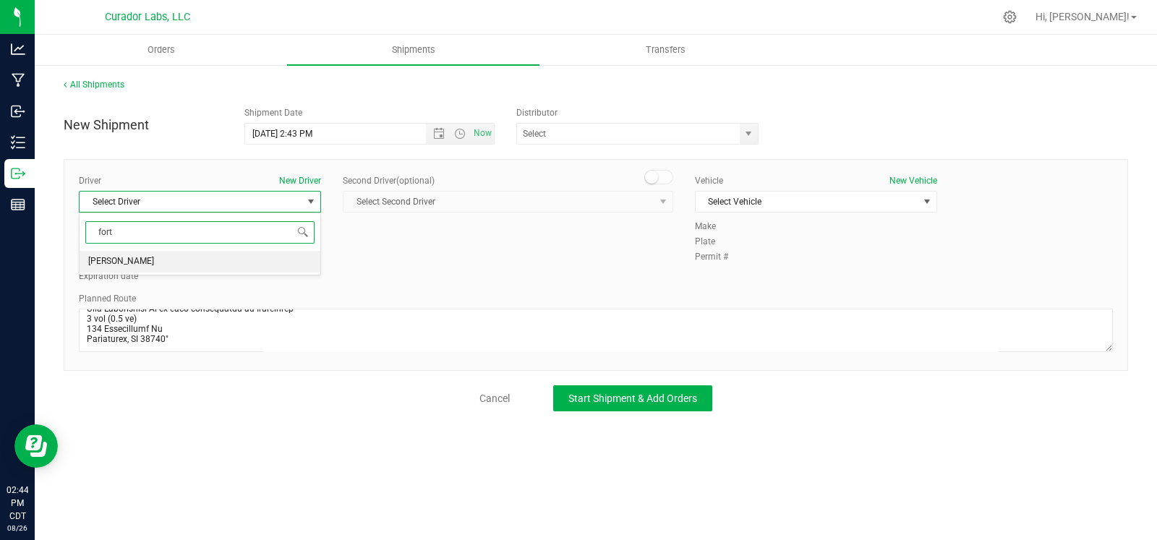
click at [171, 262] on li "Nick Fortier" at bounding box center [200, 262] width 241 height 22
type input "fort"
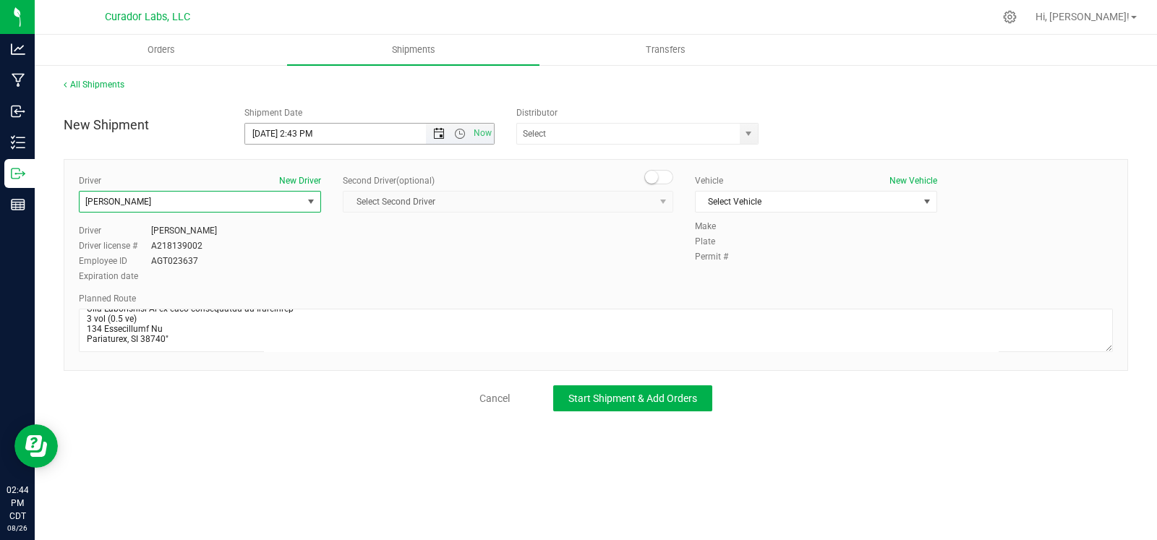
click at [437, 135] on span "Open the date view" at bounding box center [439, 134] width 12 height 12
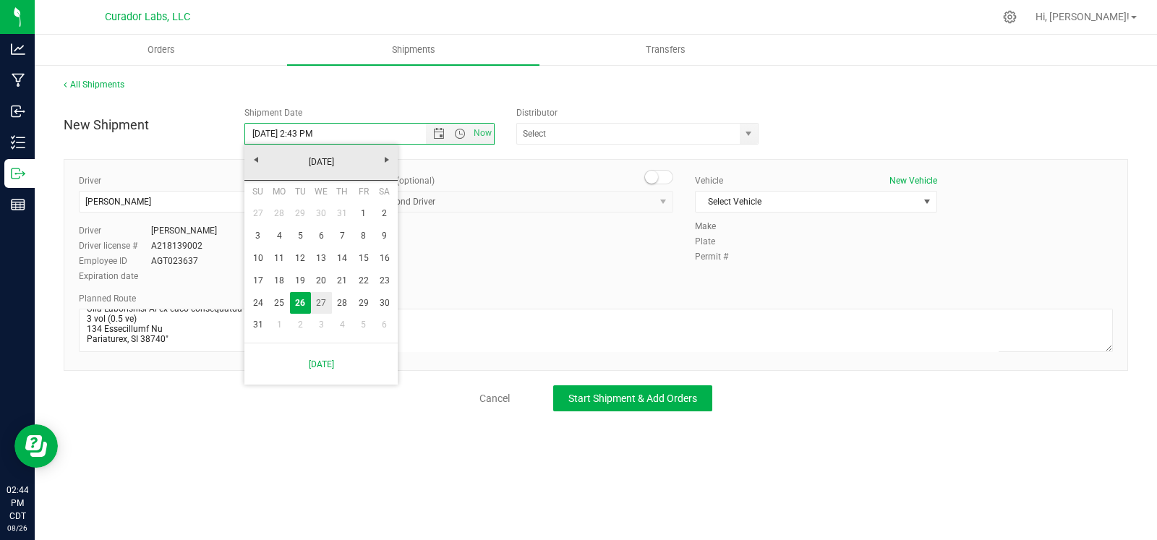
click at [322, 312] on link "27" at bounding box center [321, 303] width 21 height 22
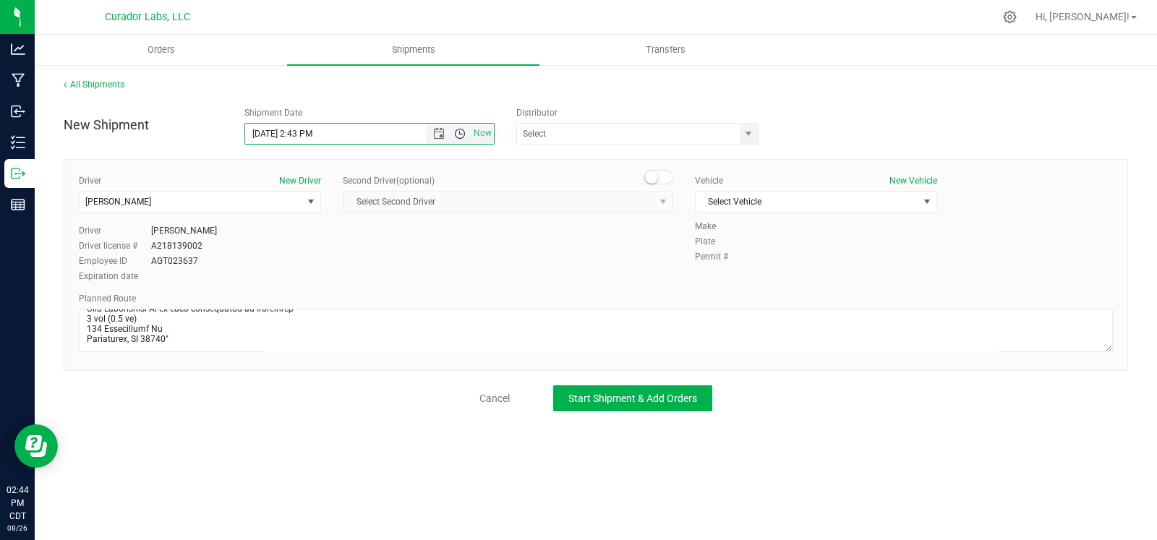
click at [459, 136] on span "Open the time view" at bounding box center [460, 134] width 12 height 12
click at [342, 222] on li "10:30 AM" at bounding box center [368, 219] width 247 height 19
type input "8/27/2025 10:30 AM"
click at [743, 136] on span "select" at bounding box center [749, 134] width 12 height 12
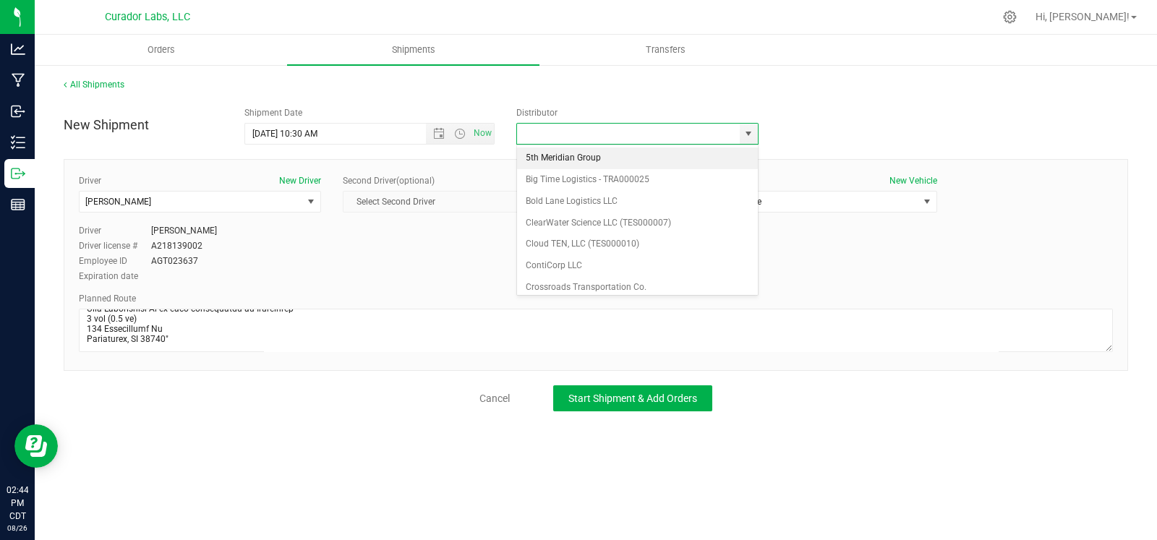
click at [628, 158] on li "5th Meridian Group" at bounding box center [637, 159] width 241 height 22
type input "5th Meridian Group"
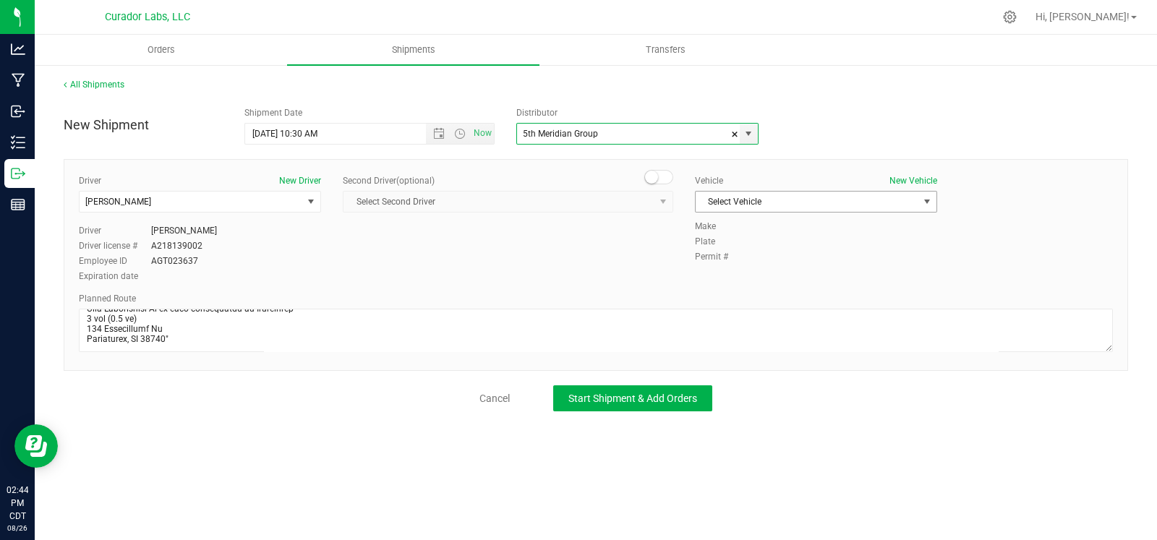
click at [746, 200] on span "Select Vehicle" at bounding box center [807, 202] width 223 height 20
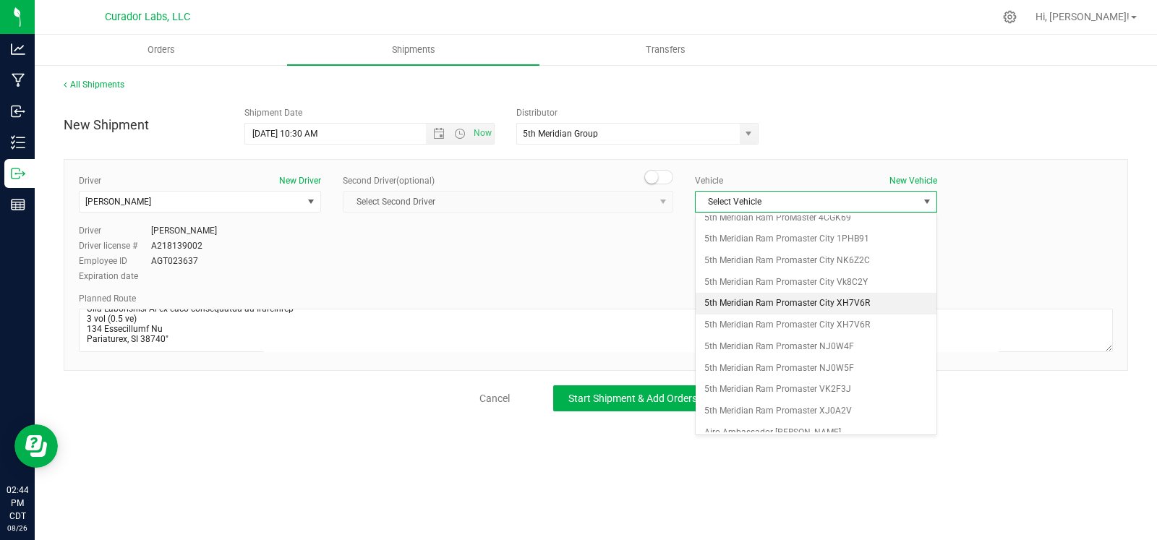
scroll to position [123, 0]
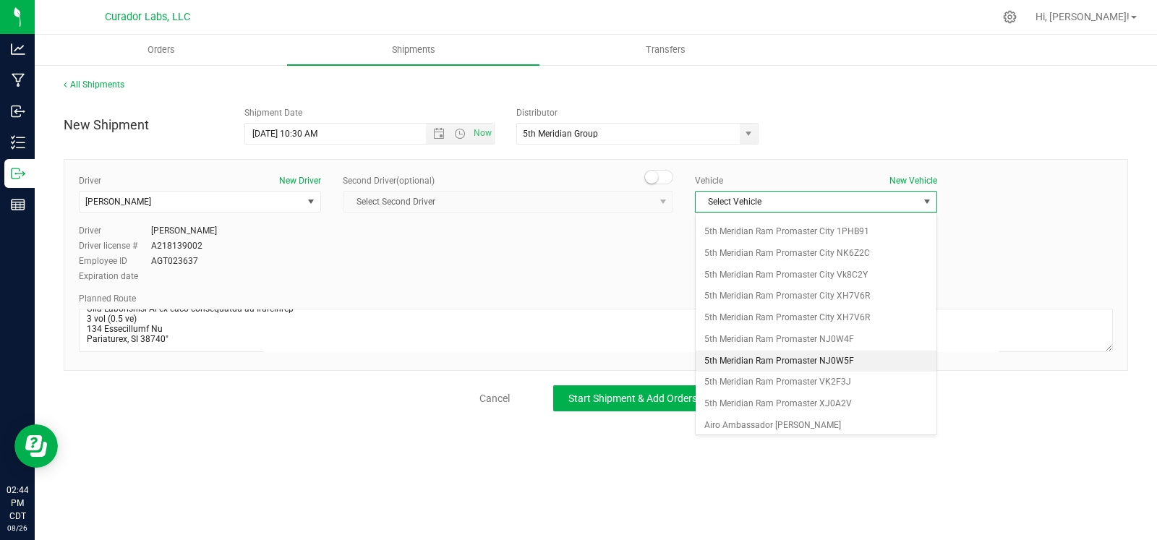
click at [848, 352] on li "5th Meridian Ram Promaster NJ0W5F" at bounding box center [816, 362] width 241 height 22
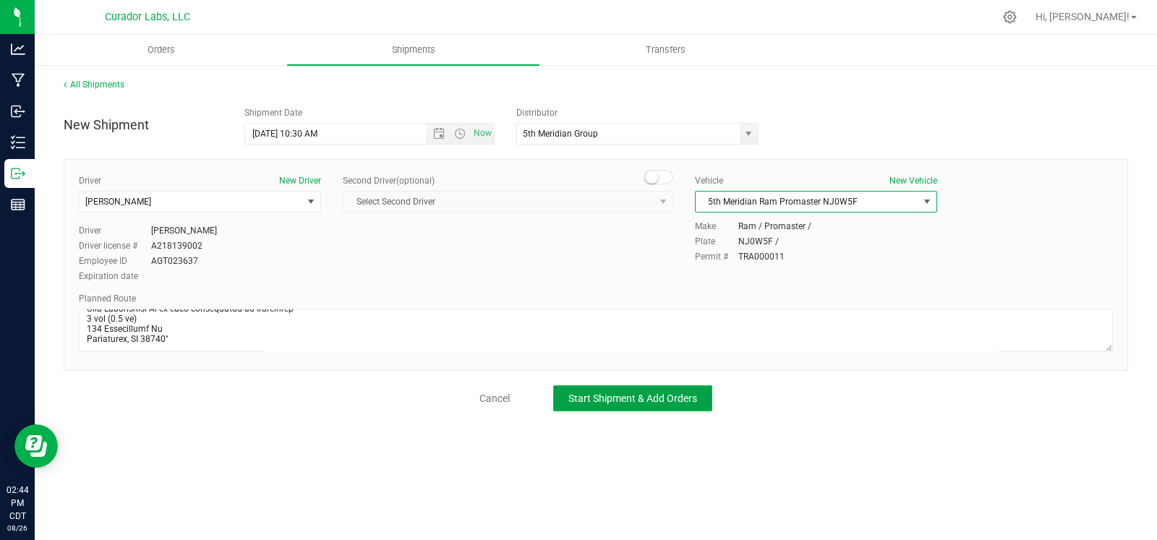
click at [643, 406] on button "Start Shipment & Add Orders" at bounding box center [632, 398] width 159 height 26
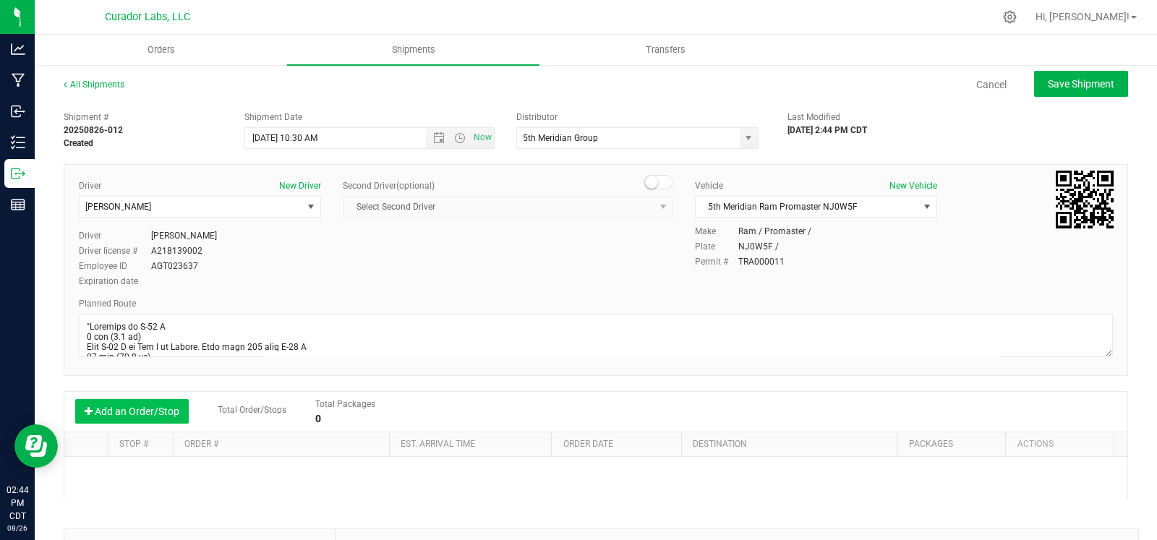
click at [166, 404] on button "Add an Order/Stop" at bounding box center [132, 411] width 114 height 25
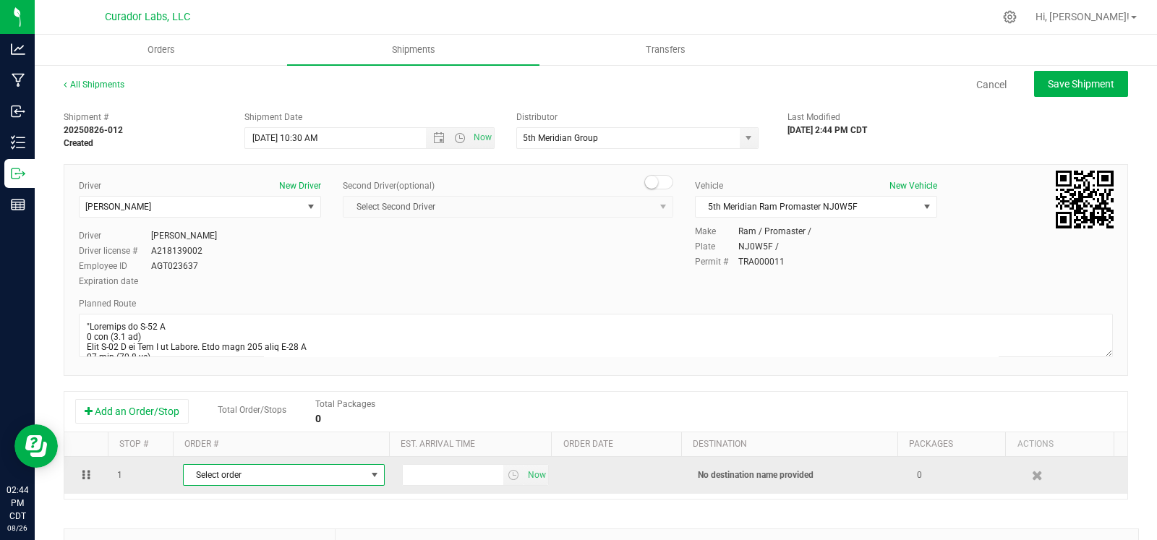
click at [224, 474] on span "Select order" at bounding box center [275, 475] width 182 height 20
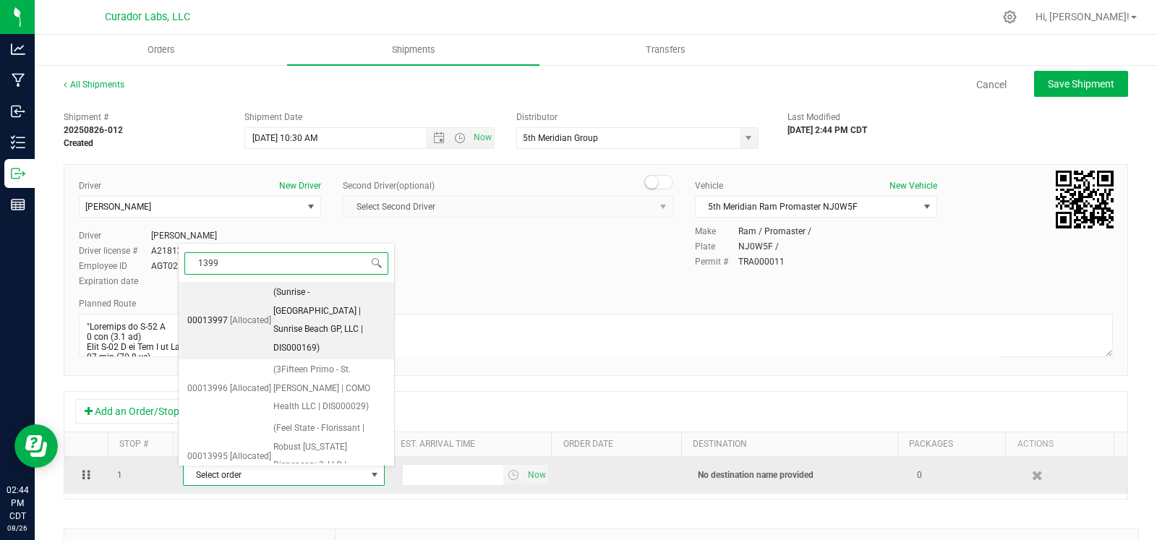
type input "13995"
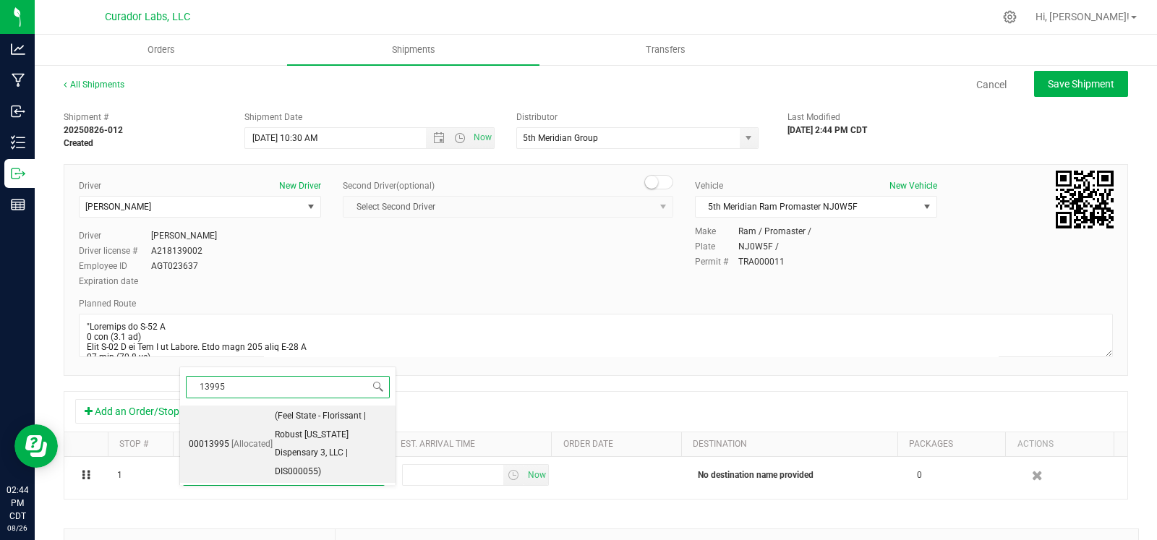
click at [289, 446] on span "(Feel State - Florissant | Robust Missouri Dispensary 3, LLC | DIS000055)" at bounding box center [331, 444] width 112 height 74
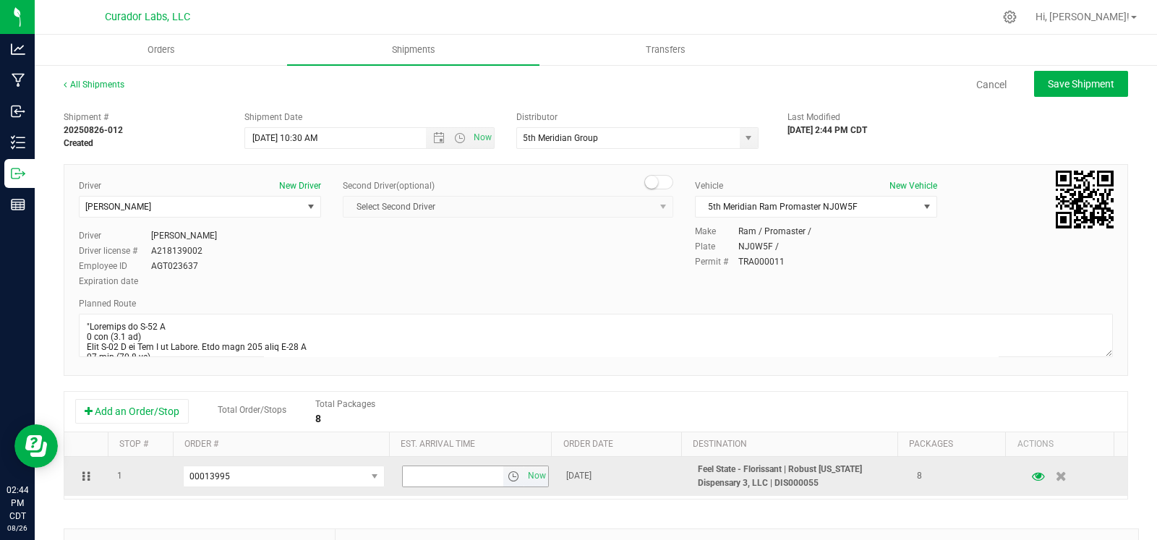
click at [508, 475] on span "select" at bounding box center [514, 477] width 12 height 12
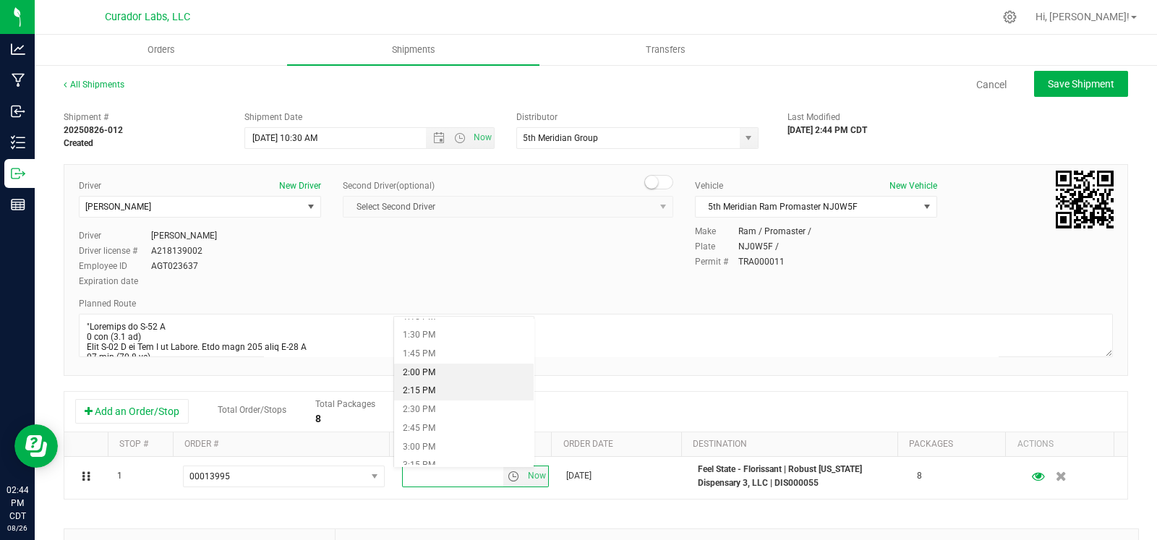
scroll to position [1002, 0]
click at [425, 400] on li "2:30 PM" at bounding box center [464, 404] width 140 height 19
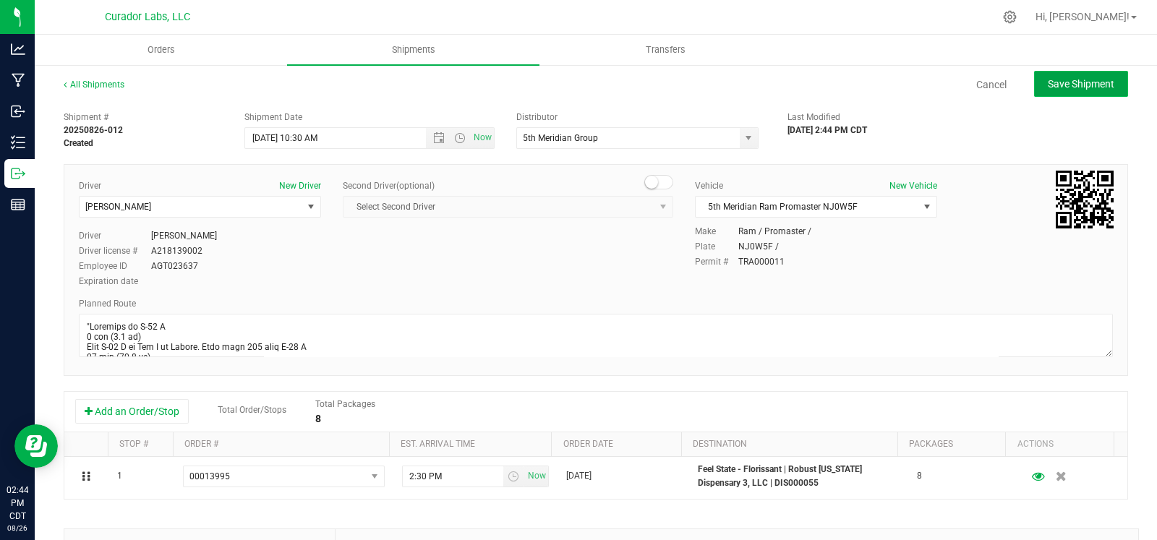
click at [1085, 82] on span "Save Shipment" at bounding box center [1081, 84] width 67 height 12
type input "8/27/2025 3:30 PM"
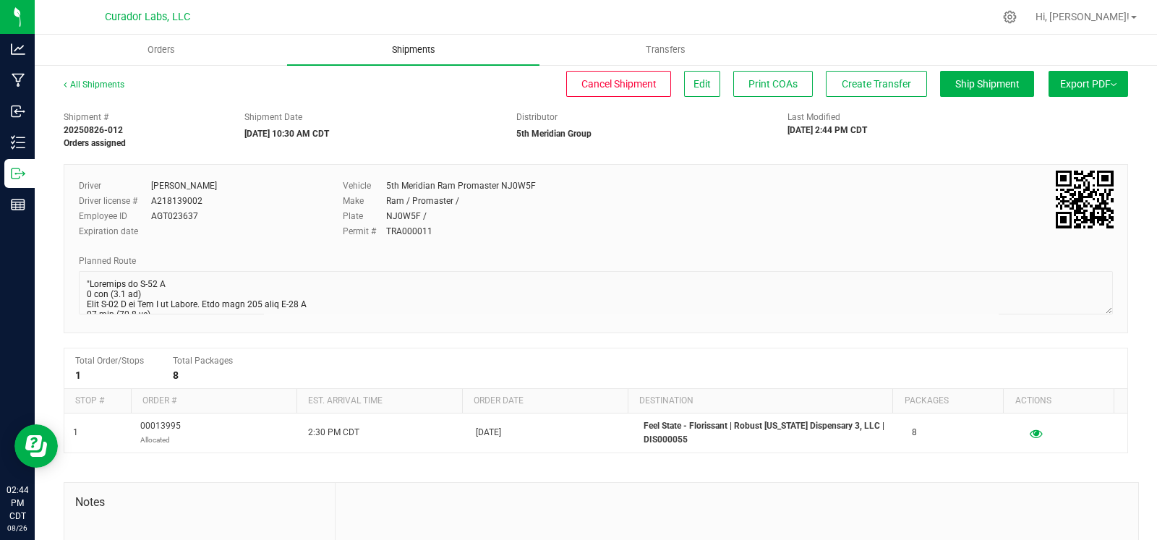
click at [429, 45] on span "Shipments" at bounding box center [413, 49] width 82 height 13
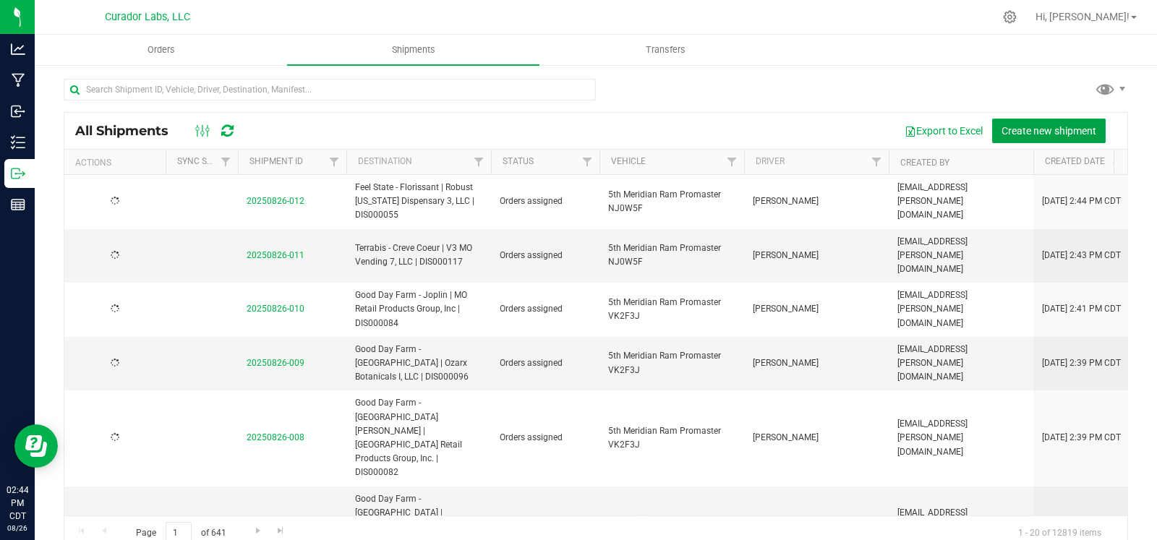
click at [1050, 132] on span "Create new shipment" at bounding box center [1049, 131] width 95 height 12
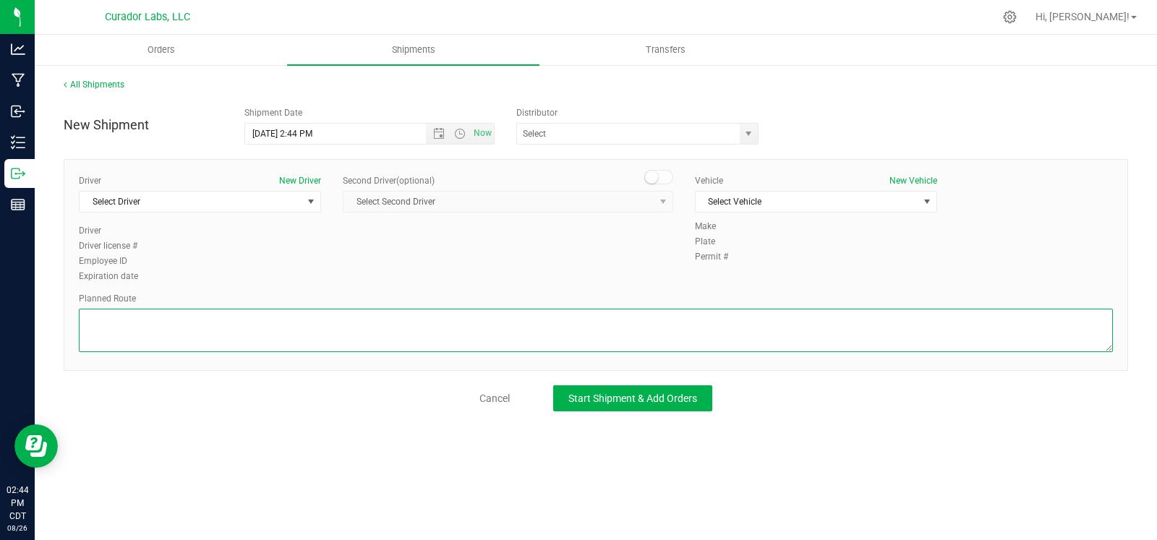
click at [462, 324] on textarea at bounding box center [596, 330] width 1034 height 43
paste textarea """"Continue to I-70 E 3 min (1.2 mi) Take I-55 S to Hwy Z in Pevely. Take exit …"
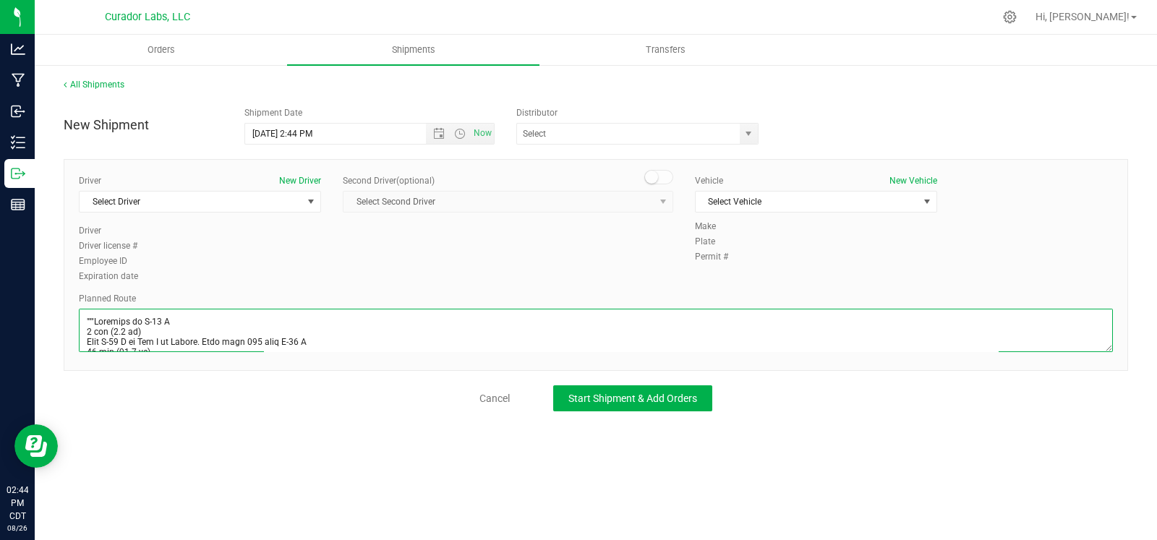
scroll to position [508, 0]
type textarea """"Continue to I-70 E 3 min (1.2 mi) Take I-55 S to Hwy Z in Pevely. Take exit …"
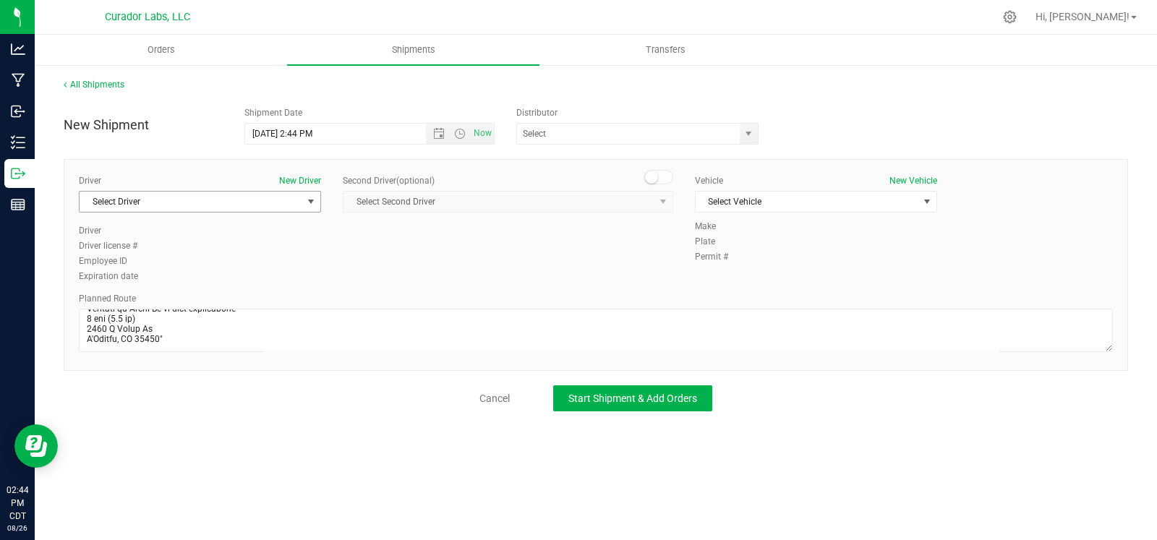
click at [142, 197] on span "Select Driver" at bounding box center [191, 202] width 223 height 20
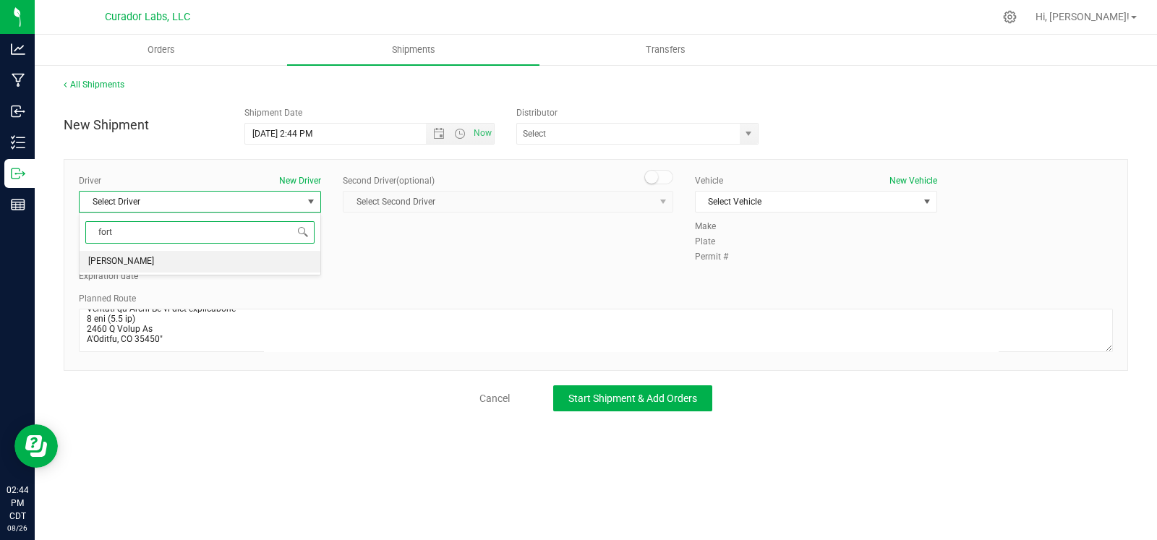
click at [163, 256] on li "Nick Fortier" at bounding box center [200, 262] width 241 height 22
type input "fort"
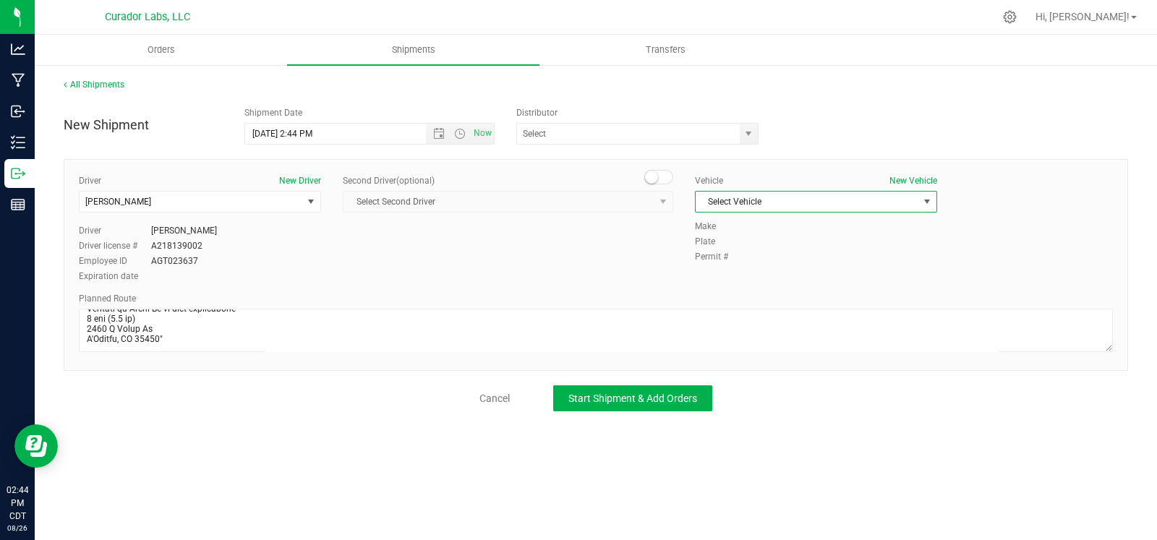
click at [836, 199] on span "Select Vehicle" at bounding box center [807, 202] width 223 height 20
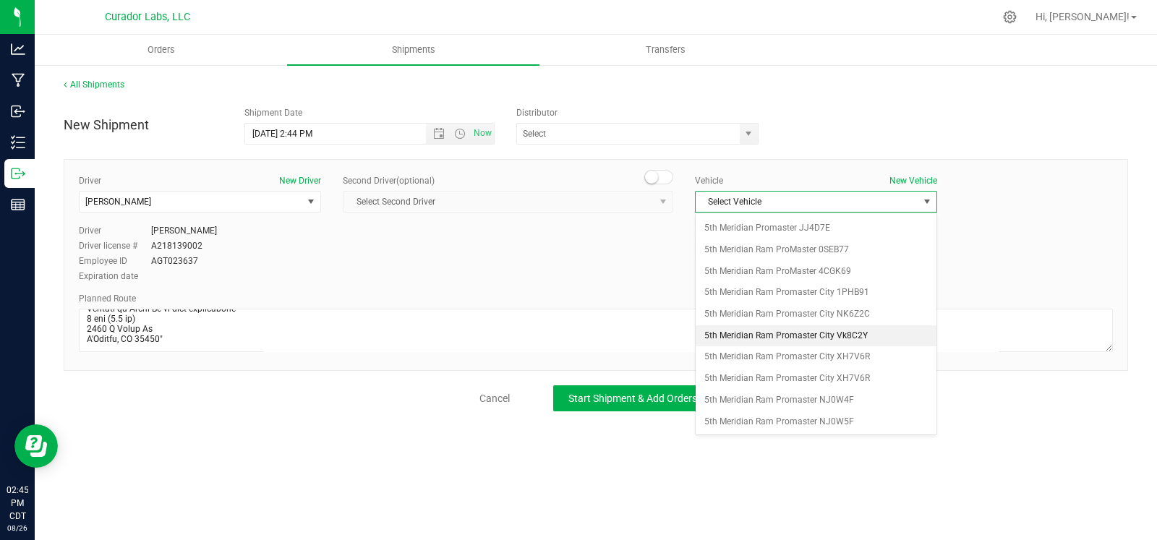
scroll to position [100, 0]
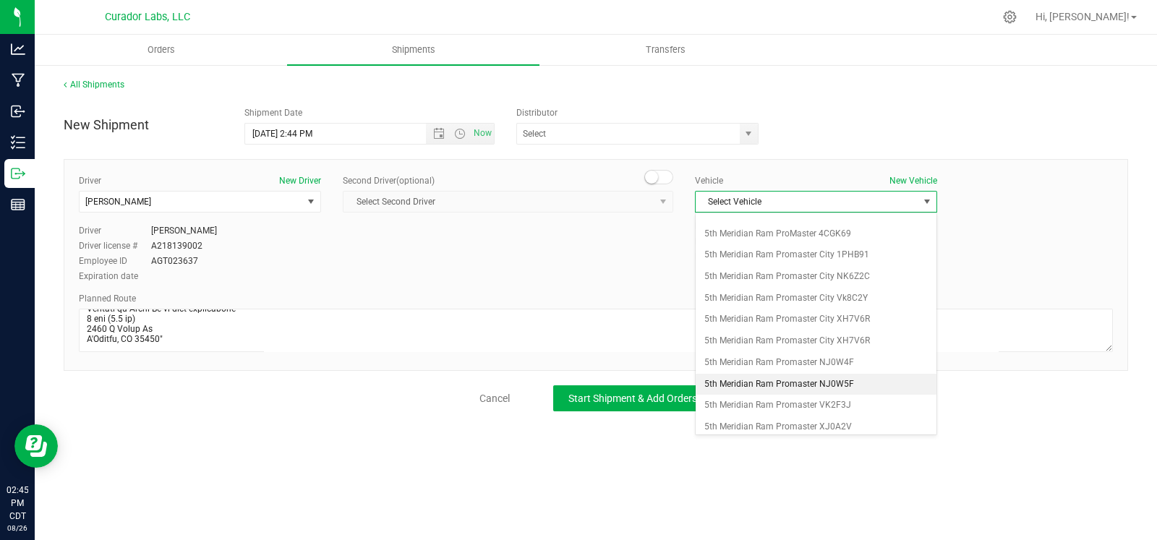
click at [788, 378] on li "5th Meridian Ram Promaster NJ0W5F" at bounding box center [816, 385] width 241 height 22
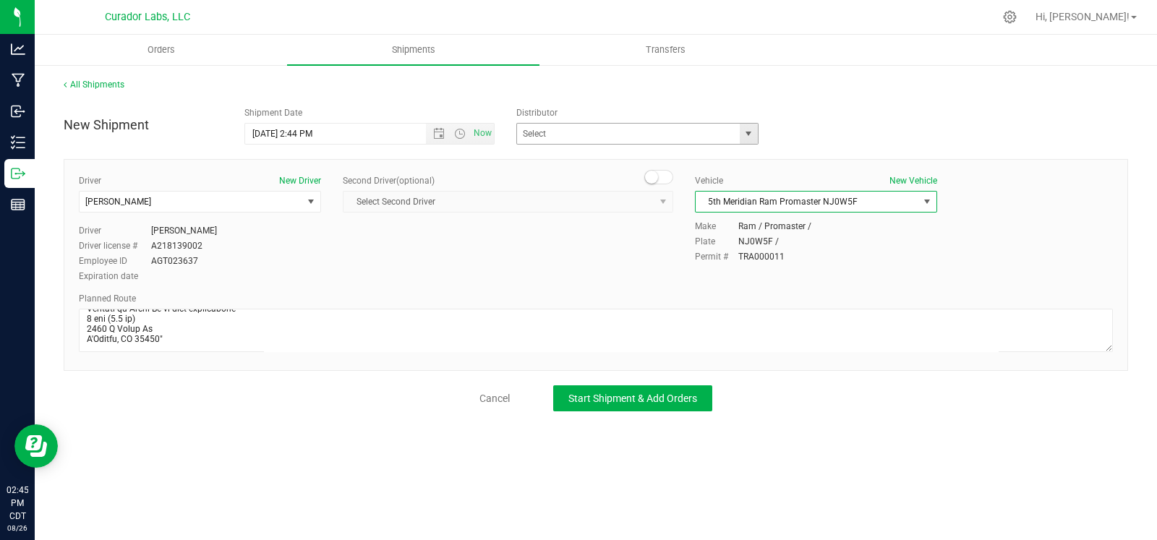
click at [750, 139] on span "select" at bounding box center [749, 134] width 12 height 12
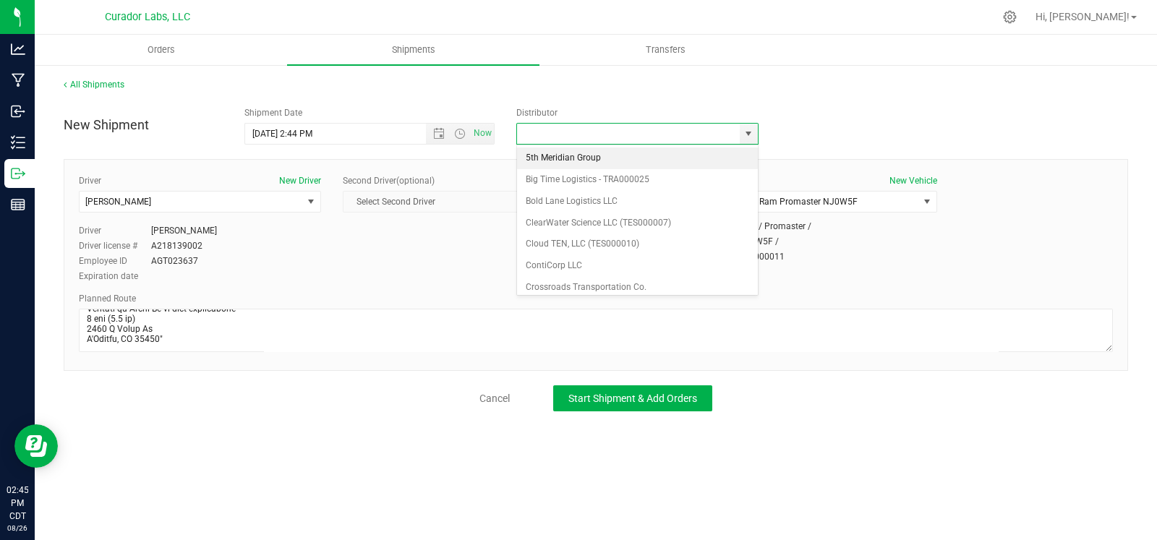
click at [628, 156] on li "5th Meridian Group" at bounding box center [637, 159] width 241 height 22
type input "5th Meridian Group"
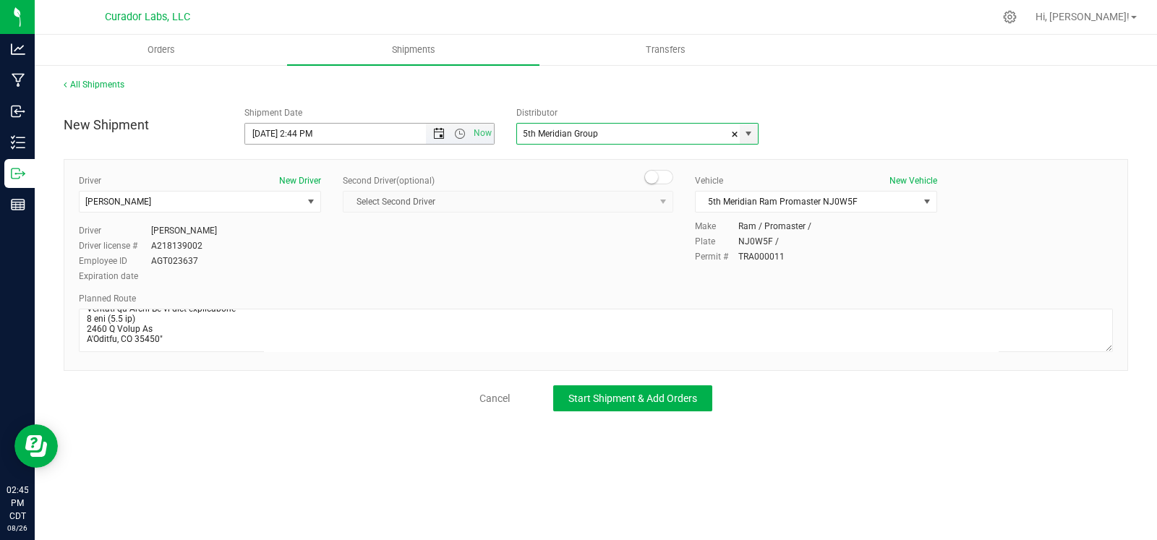
click at [438, 132] on span "Open the date view" at bounding box center [439, 134] width 12 height 12
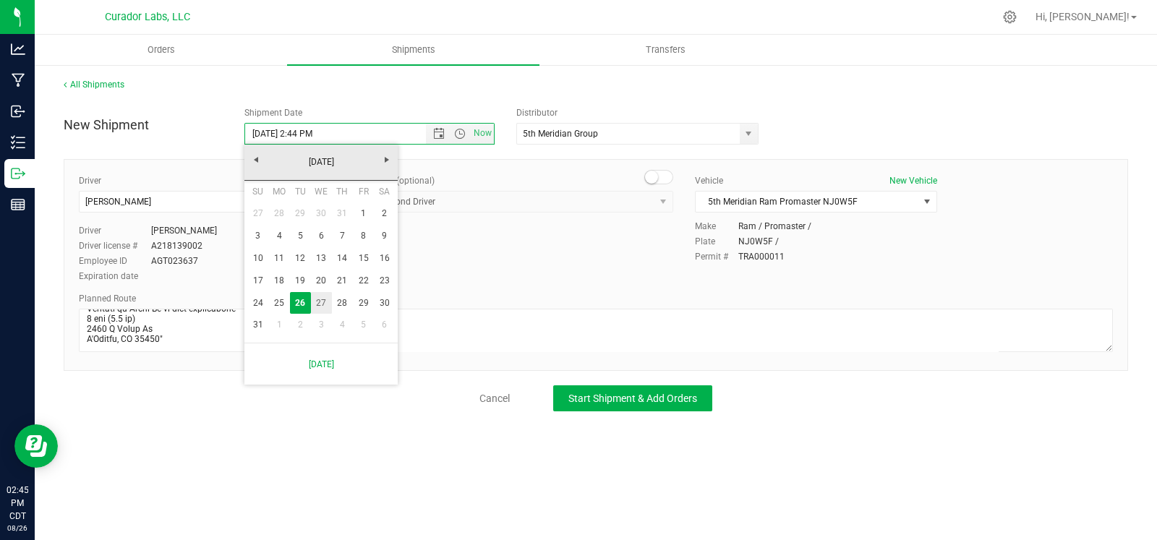
drag, startPoint x: 328, startPoint y: 305, endPoint x: 347, endPoint y: 283, distance: 29.2
click at [328, 305] on link "27" at bounding box center [321, 303] width 21 height 22
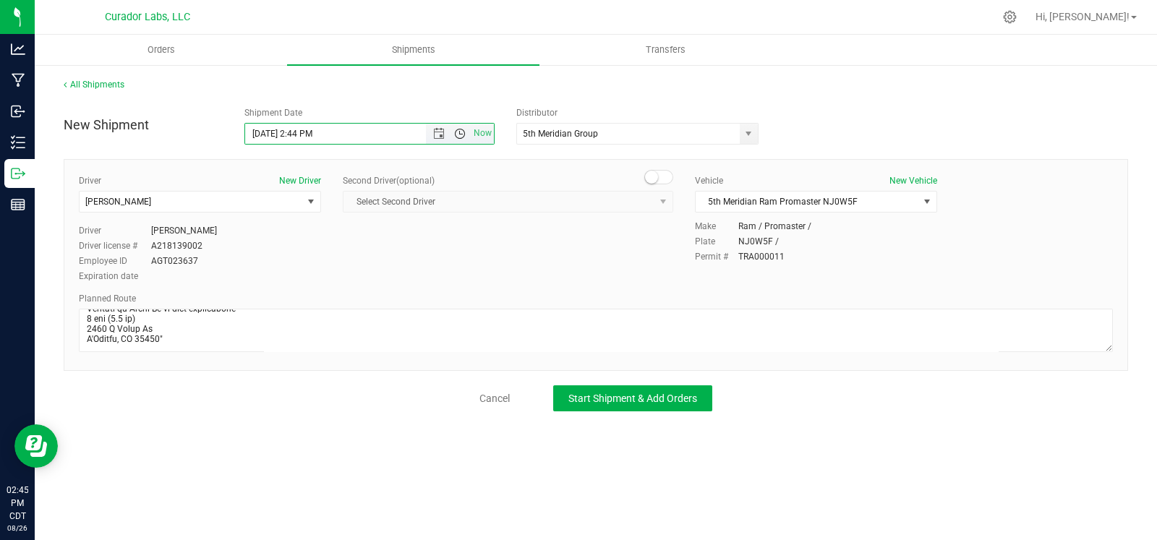
click at [459, 135] on span "Open the time view" at bounding box center [460, 134] width 12 height 12
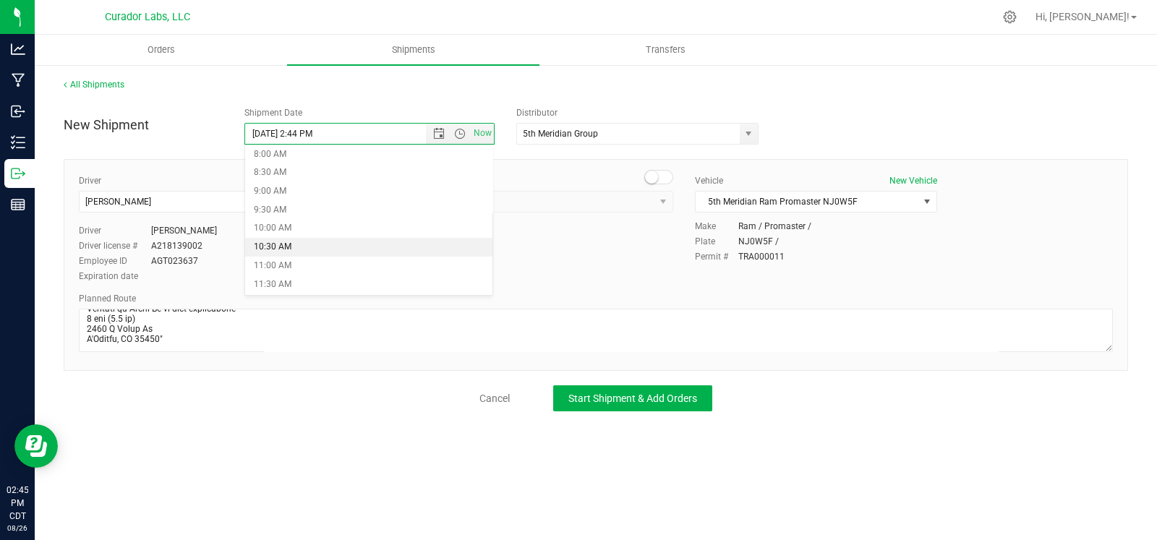
click at [304, 245] on li "10:30 AM" at bounding box center [368, 247] width 247 height 19
type input "8/27/2025 10:30 AM"
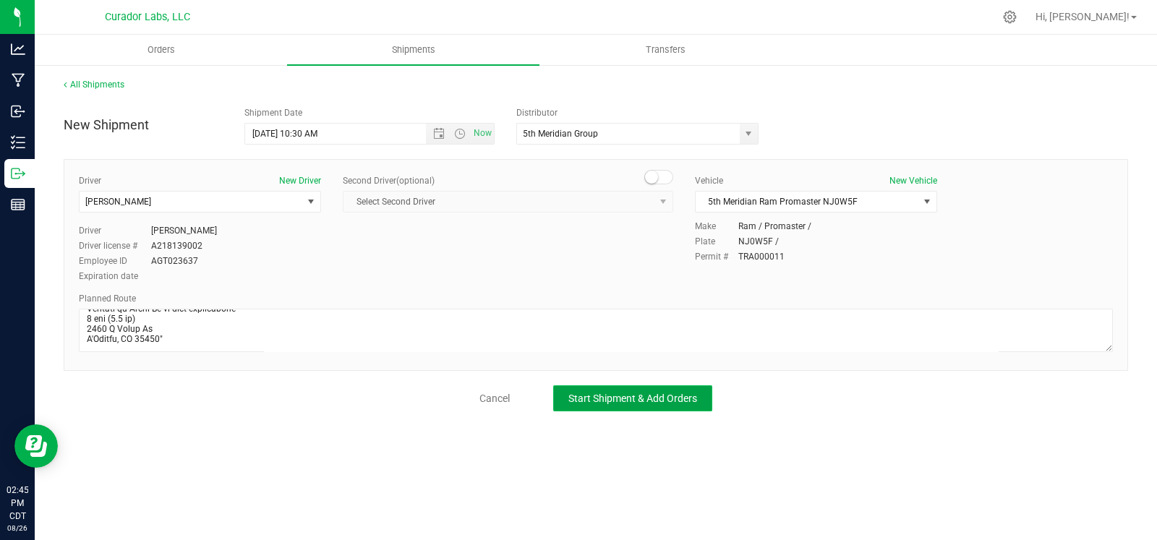
click at [604, 393] on span "Start Shipment & Add Orders" at bounding box center [632, 399] width 129 height 12
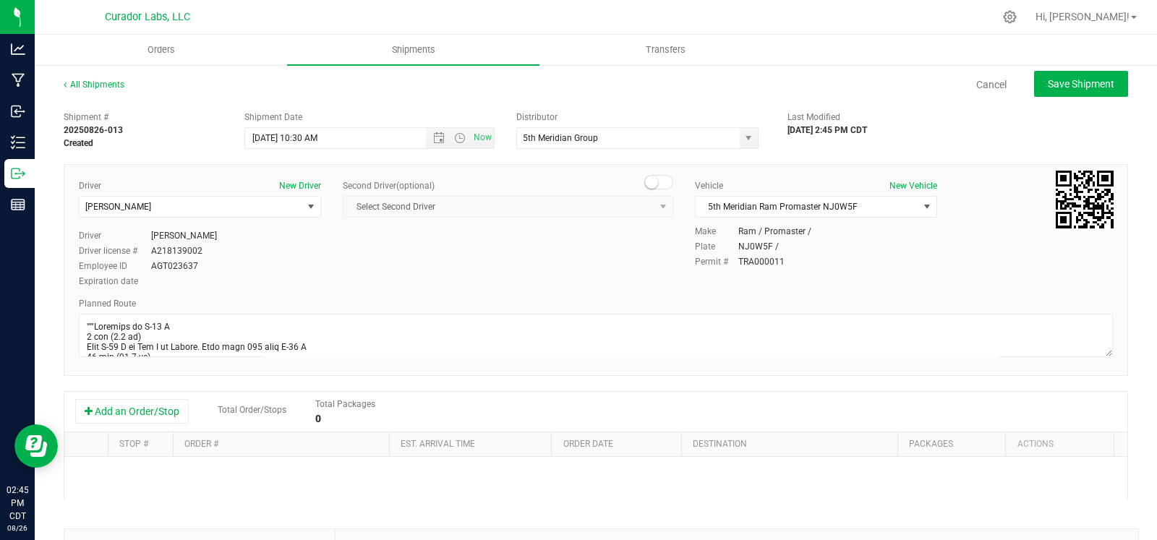
drag, startPoint x: 108, startPoint y: 414, endPoint x: 161, endPoint y: 443, distance: 59.6
click at [108, 414] on button "Add an Order/Stop" at bounding box center [132, 411] width 114 height 25
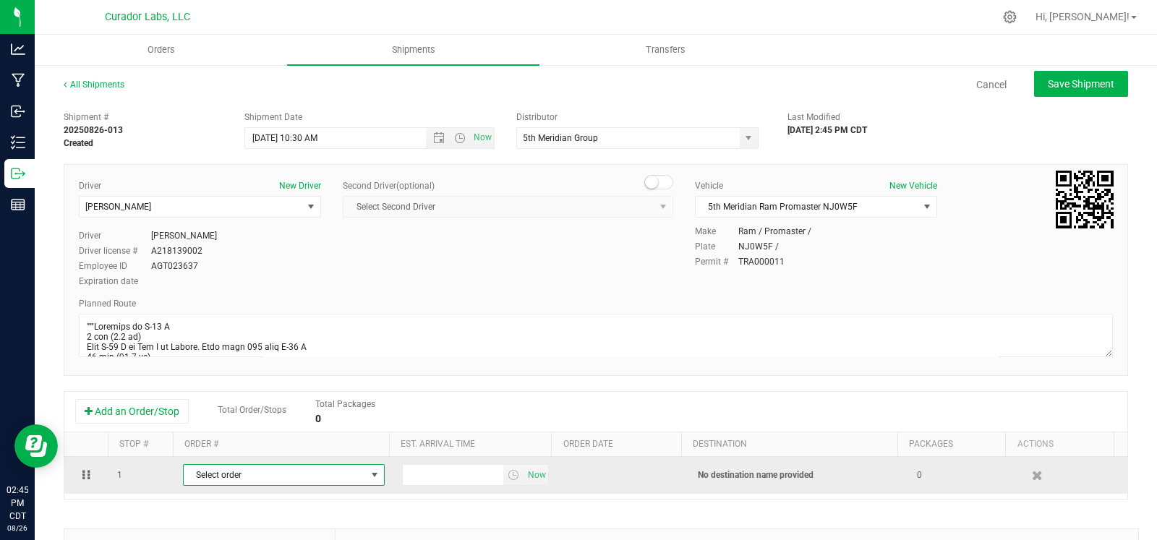
click at [263, 472] on span "Select order" at bounding box center [275, 475] width 182 height 20
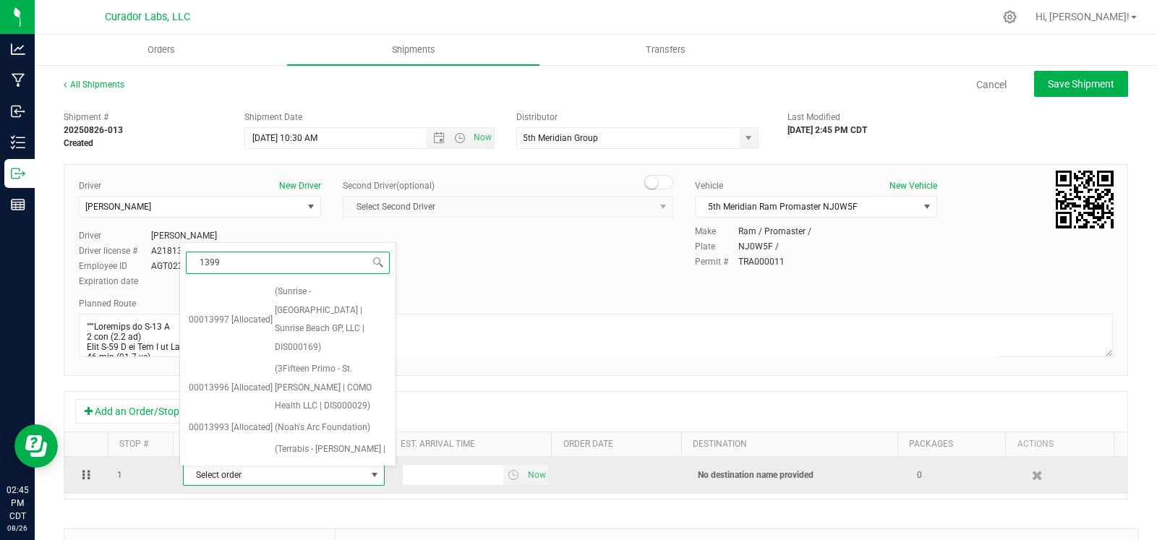
type input "13991"
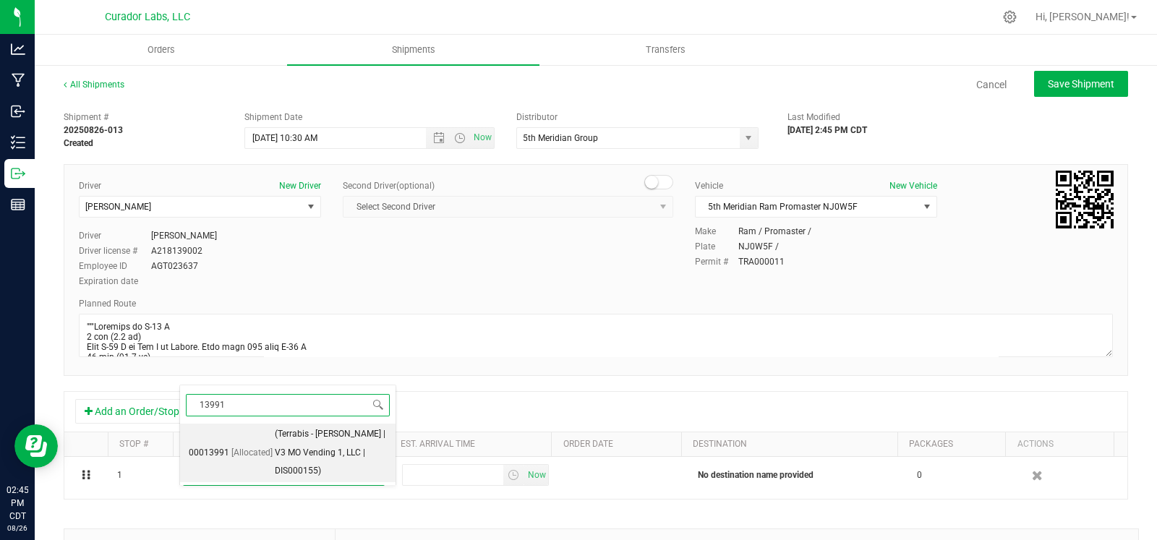
click at [269, 444] on span "[Allocated]" at bounding box center [251, 453] width 41 height 19
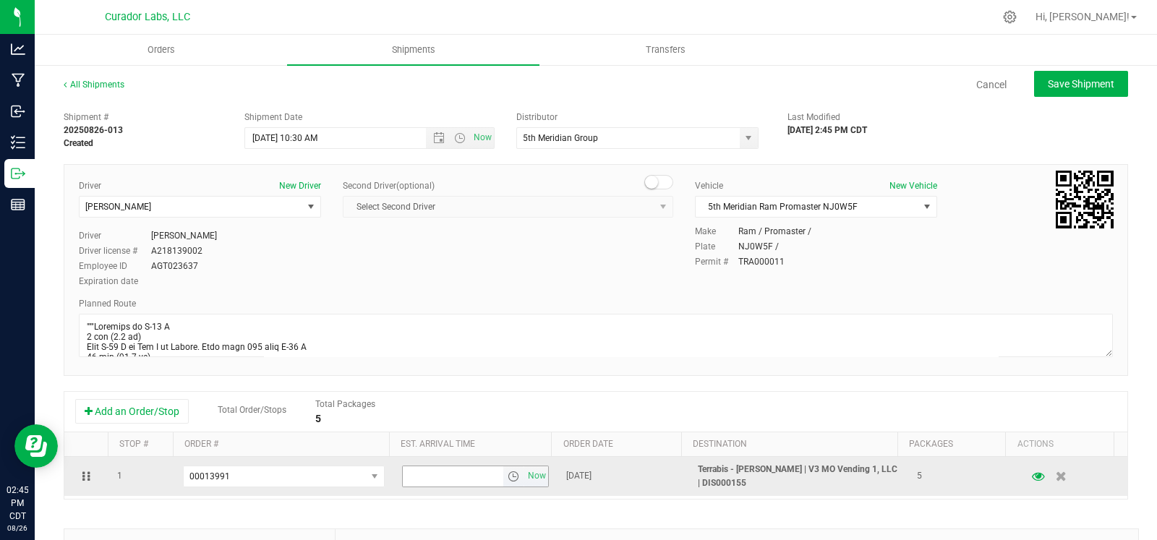
click at [503, 485] on span "select" at bounding box center [513, 476] width 21 height 20
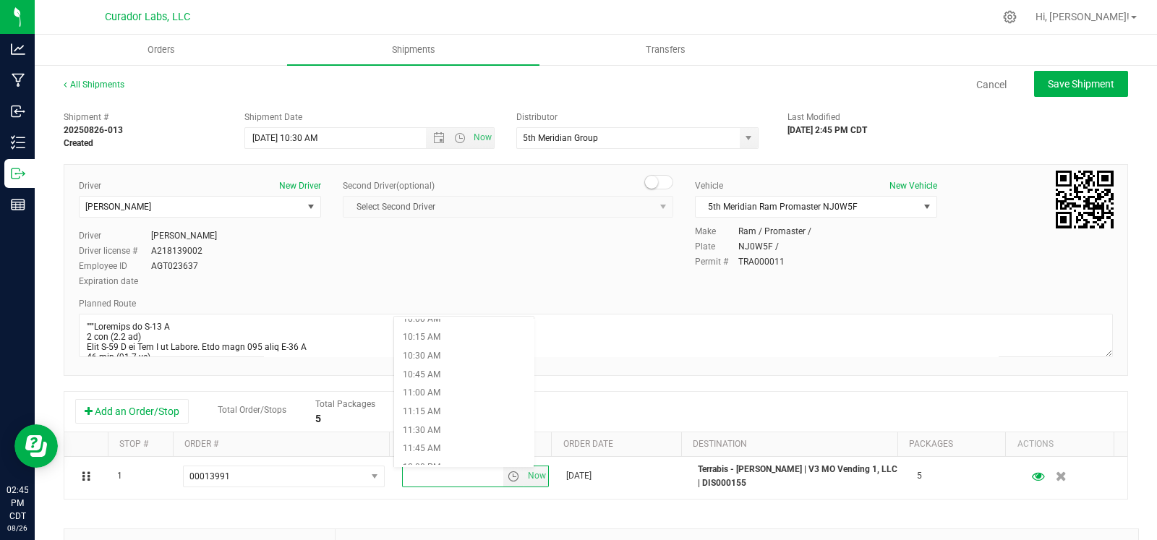
scroll to position [1102, 0]
click at [469, 362] on li "3:15 PM" at bounding box center [464, 360] width 140 height 19
click at [1079, 72] on button "Save Shipment" at bounding box center [1081, 84] width 94 height 26
type input "8/27/2025 3:30 PM"
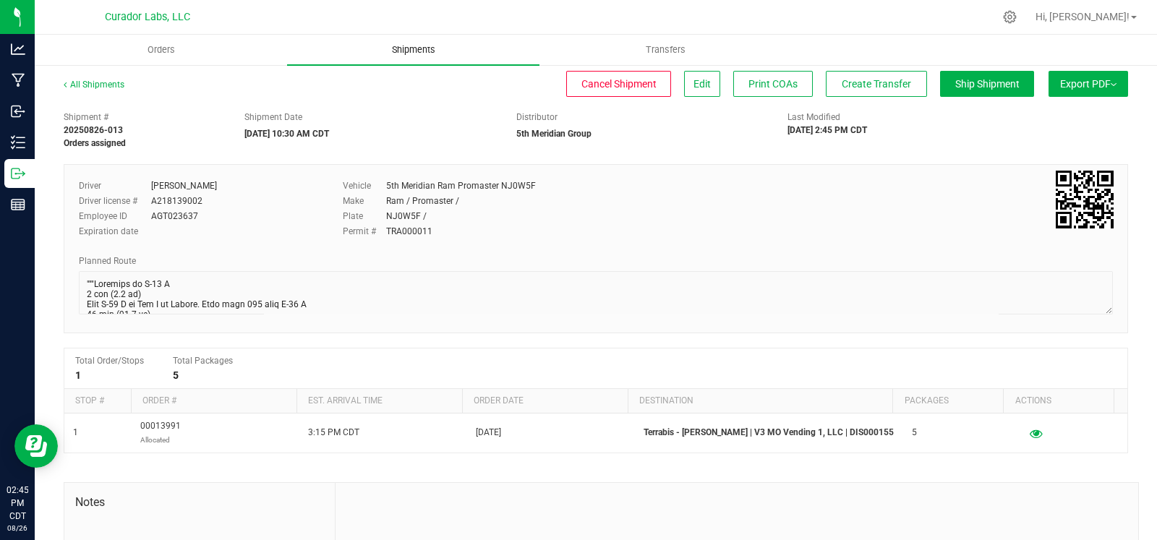
click at [412, 48] on span "Shipments" at bounding box center [413, 49] width 82 height 13
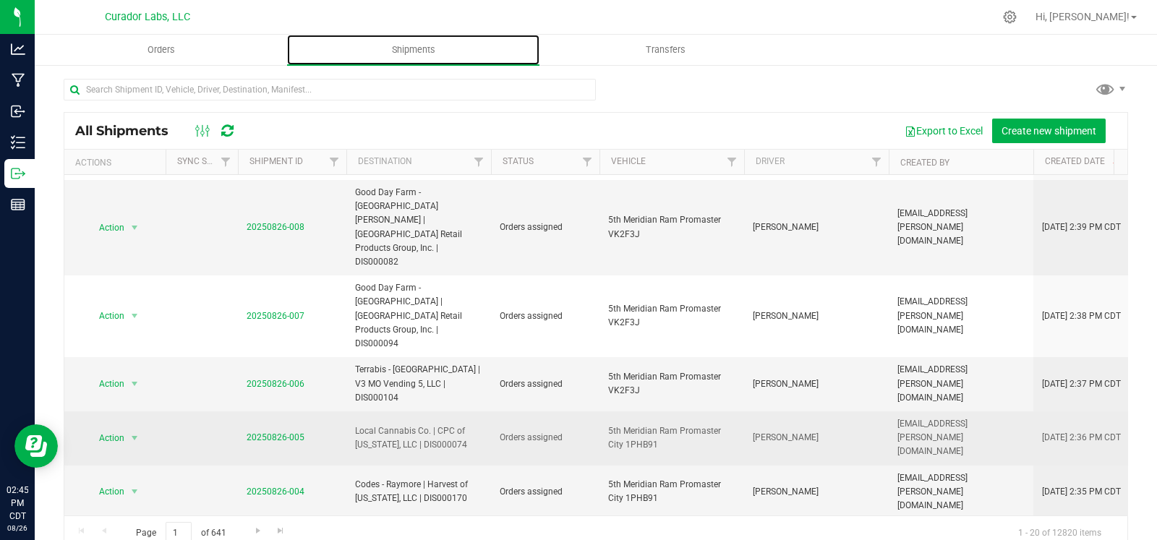
scroll to position [264, 0]
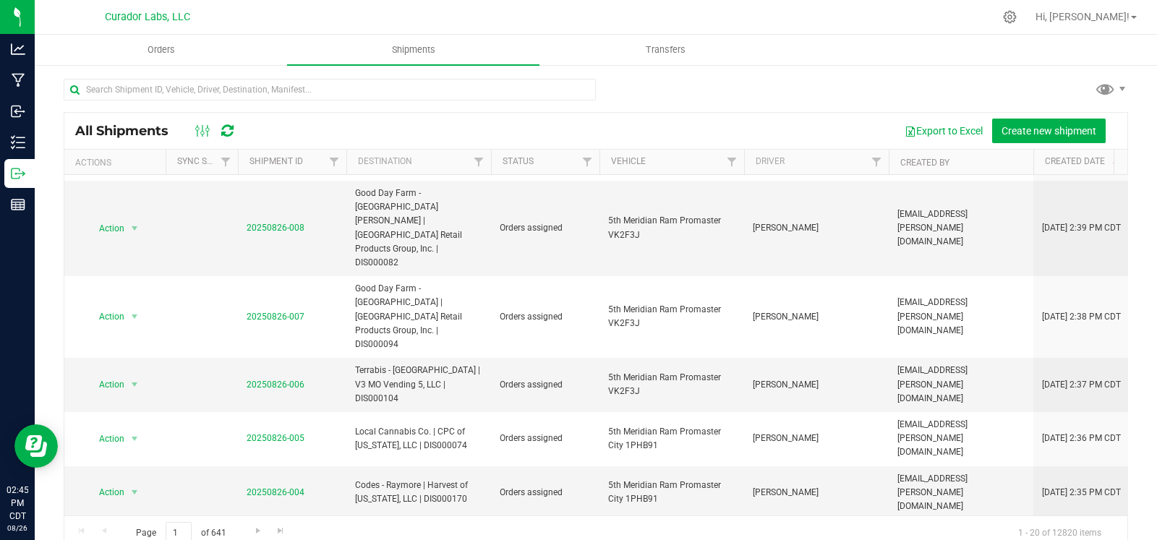
click at [264, 539] on link "20250826-003" at bounding box center [276, 546] width 58 height 10
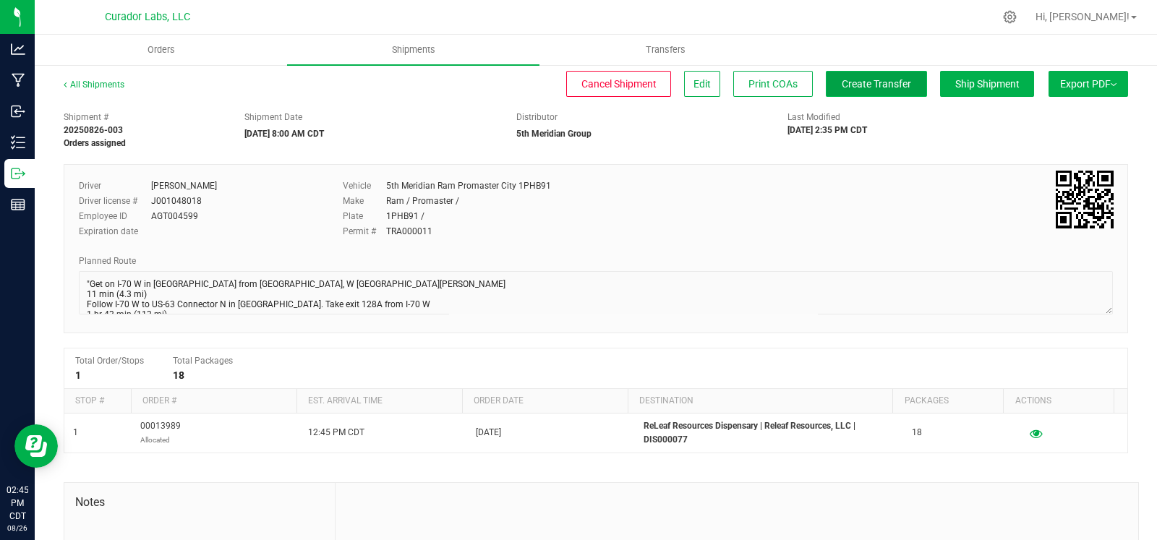
click at [850, 88] on span "Create Transfer" at bounding box center [876, 84] width 69 height 12
click at [103, 80] on link "All Shipments" at bounding box center [94, 85] width 61 height 10
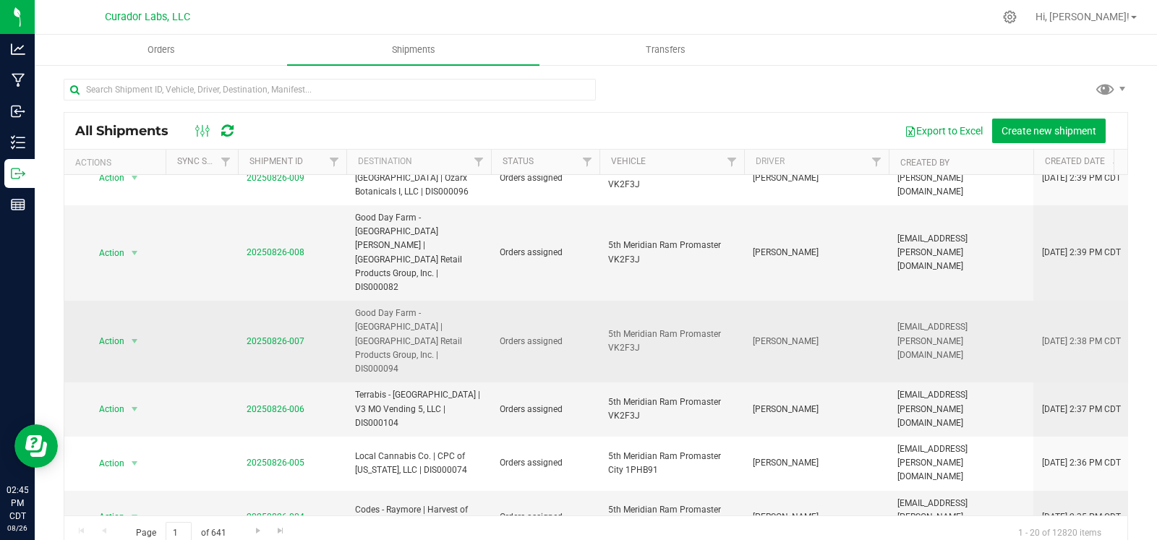
scroll to position [328, 0]
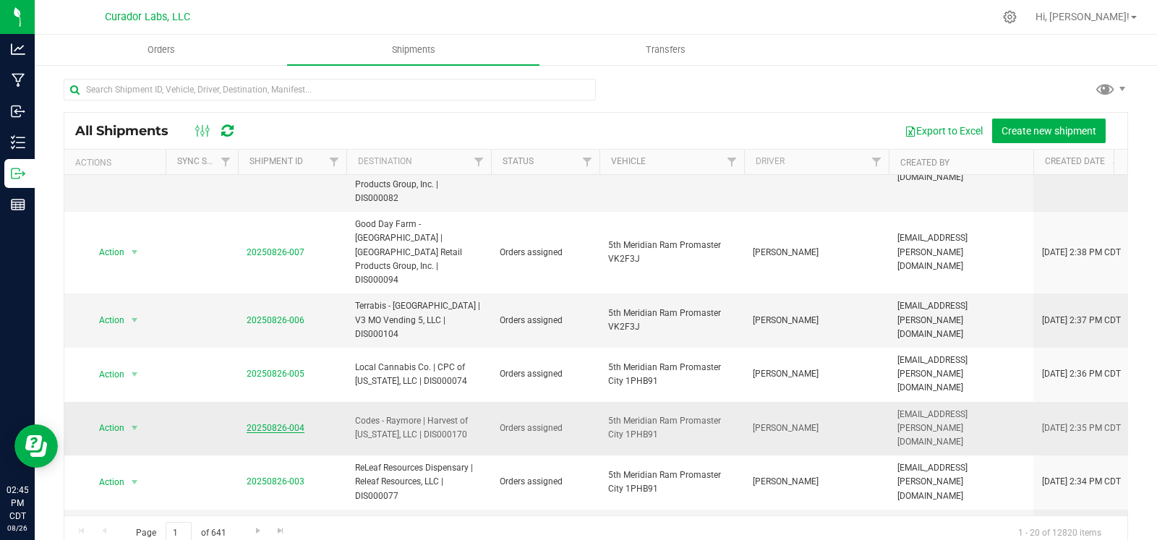
click at [255, 423] on link "20250826-004" at bounding box center [276, 428] width 58 height 10
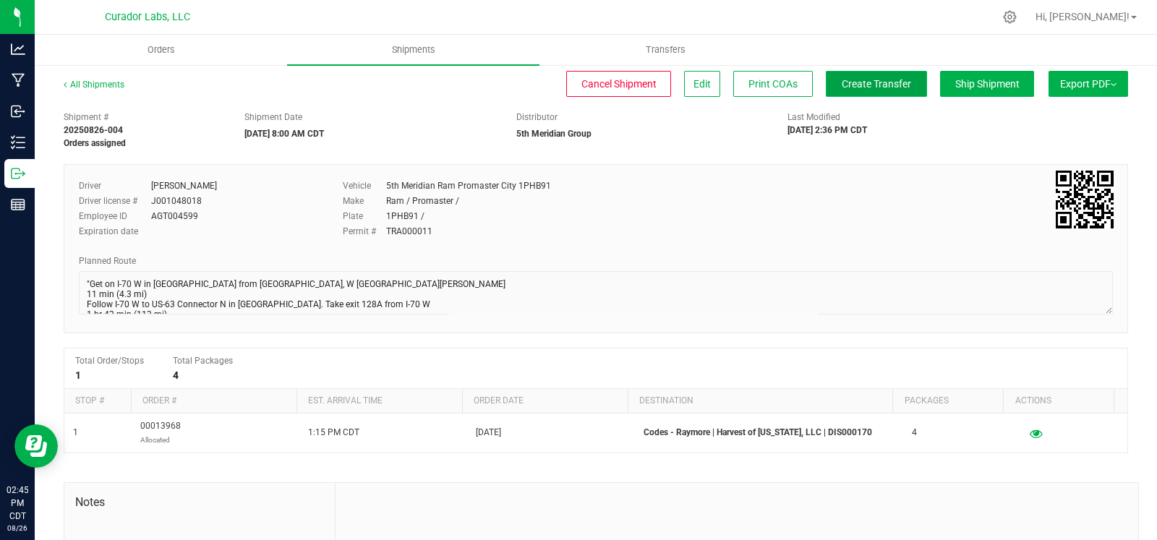
click at [842, 81] on span "Create Transfer" at bounding box center [876, 84] width 69 height 12
click at [104, 86] on link "All Shipments" at bounding box center [94, 85] width 61 height 10
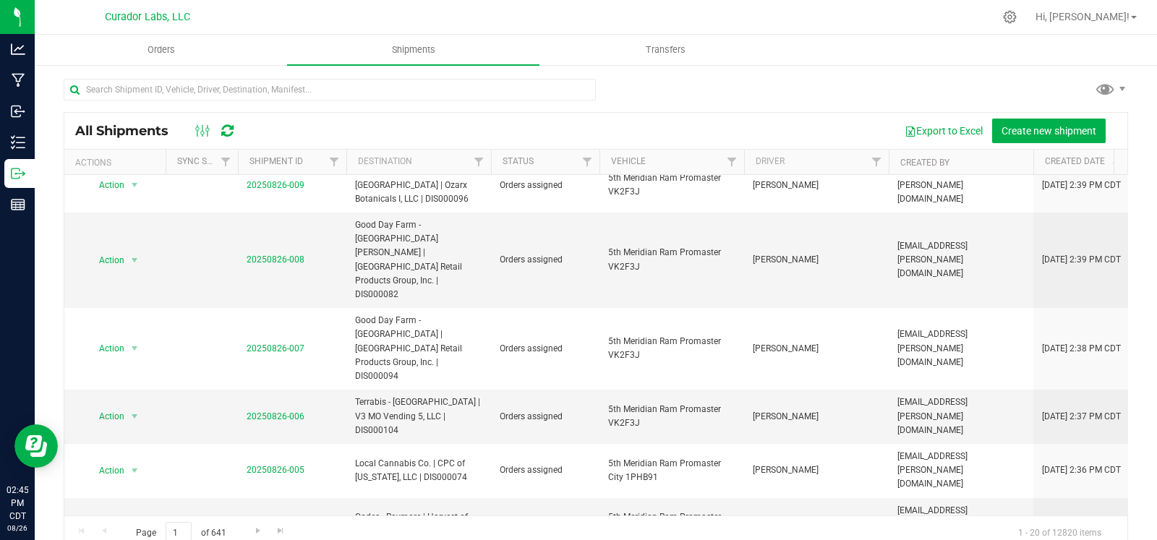
scroll to position [250, 0]
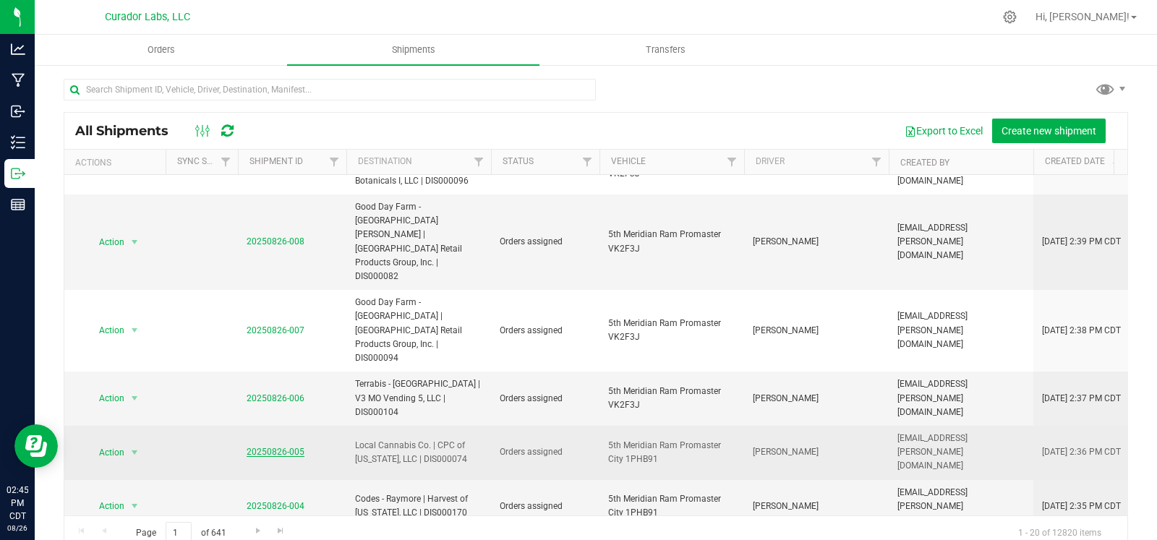
click at [282, 447] on link "20250826-005" at bounding box center [276, 452] width 58 height 10
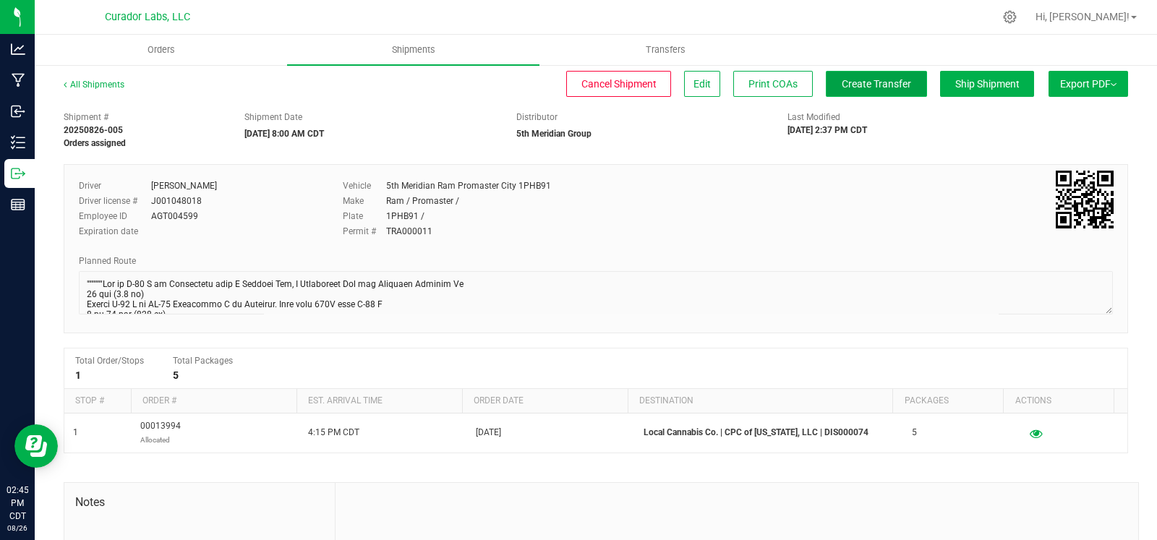
click at [842, 79] on span "Create Transfer" at bounding box center [876, 84] width 69 height 12
click at [100, 80] on link "All Shipments" at bounding box center [94, 85] width 61 height 10
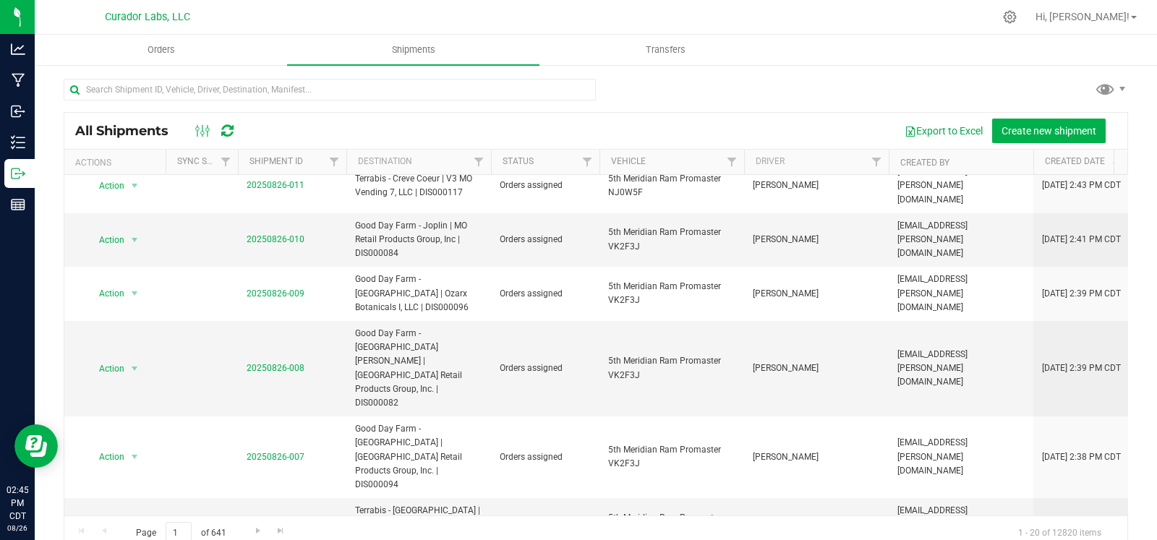
scroll to position [111, 0]
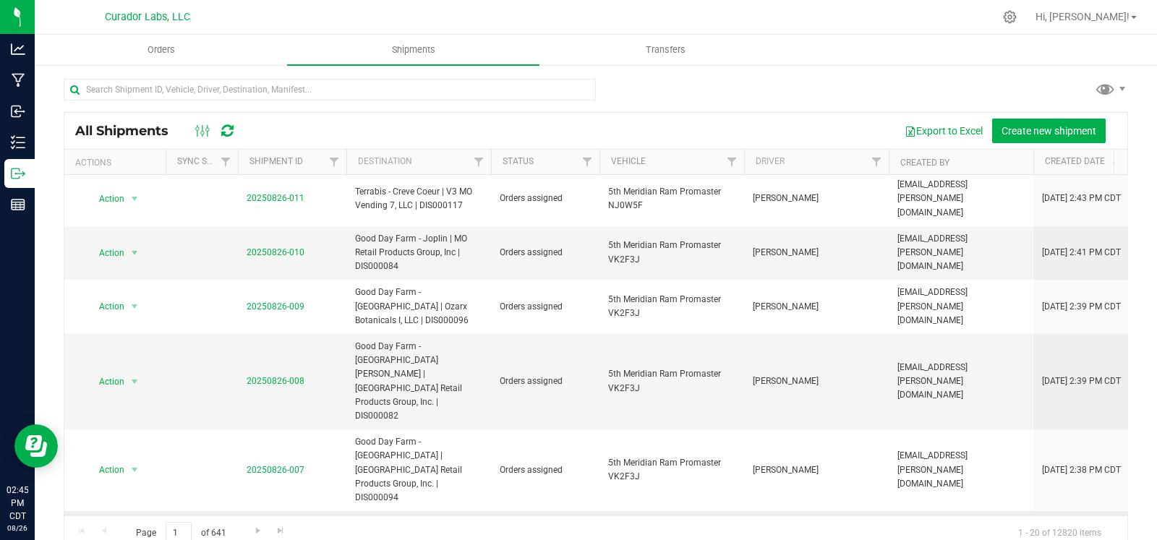
click at [307, 511] on td "20250826-006" at bounding box center [292, 538] width 108 height 54
click at [299, 533] on link "20250826-006" at bounding box center [276, 538] width 58 height 10
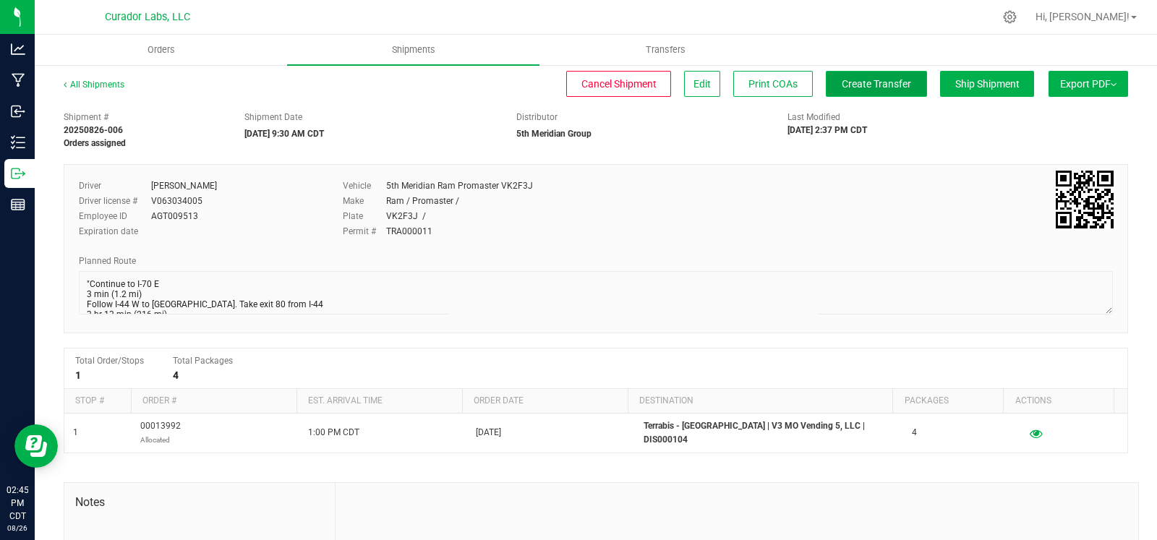
click at [861, 91] on button "Create Transfer" at bounding box center [876, 84] width 101 height 26
click at [87, 85] on link "All Shipments" at bounding box center [94, 85] width 61 height 10
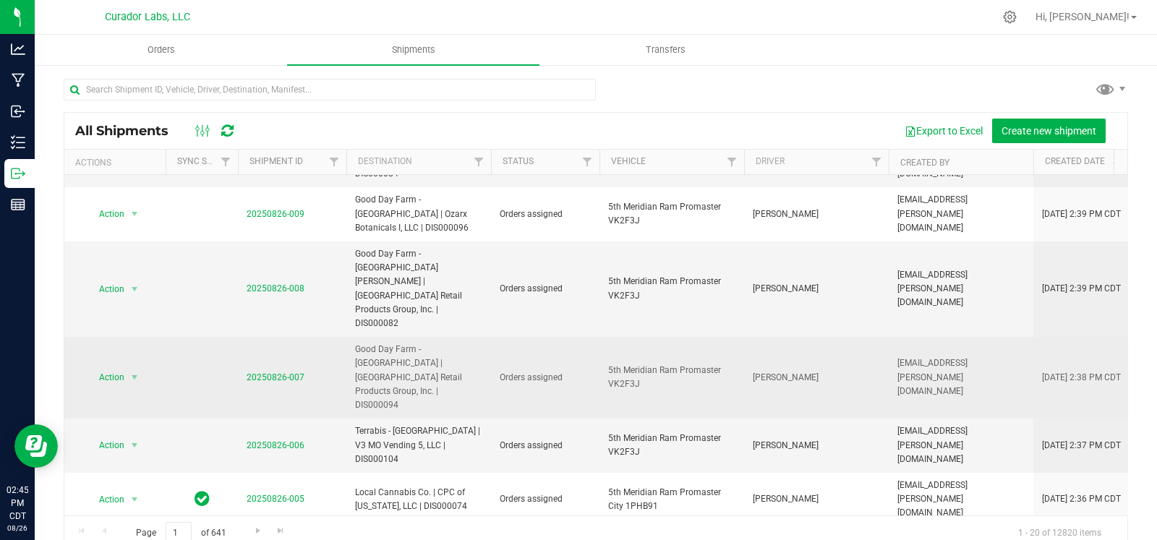
scroll to position [205, 0]
click at [286, 371] on link "20250826-007" at bounding box center [276, 376] width 58 height 10
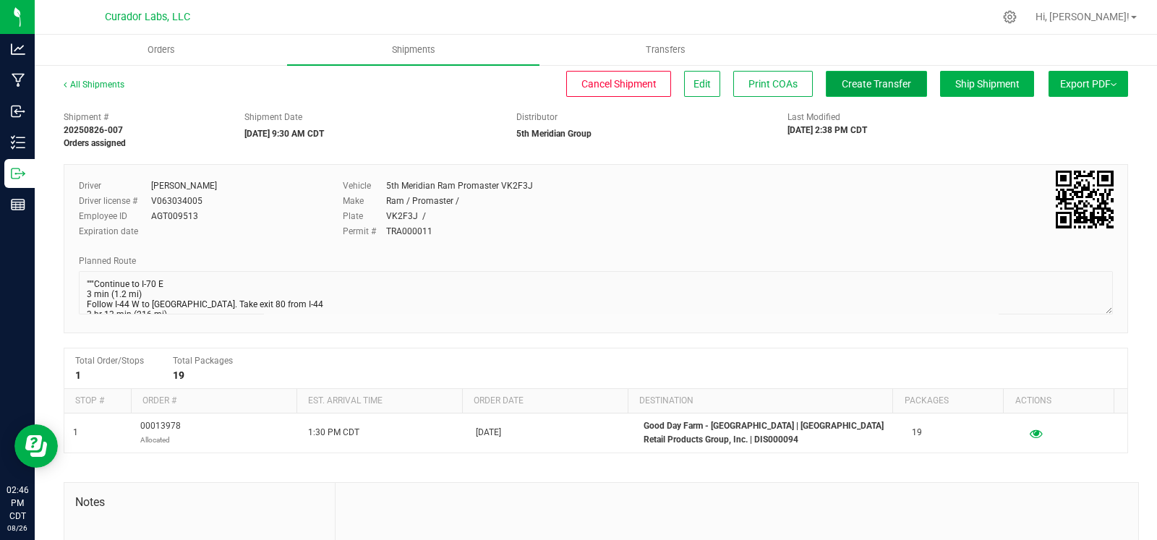
click at [863, 75] on button "Create Transfer" at bounding box center [876, 84] width 101 height 26
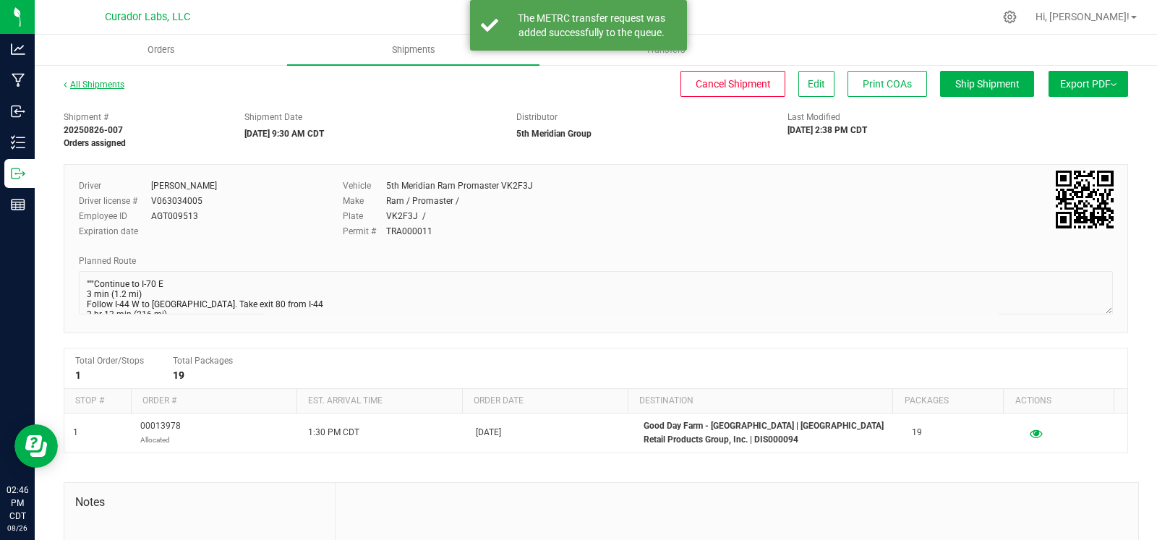
click at [103, 88] on link "All Shipments" at bounding box center [94, 85] width 61 height 10
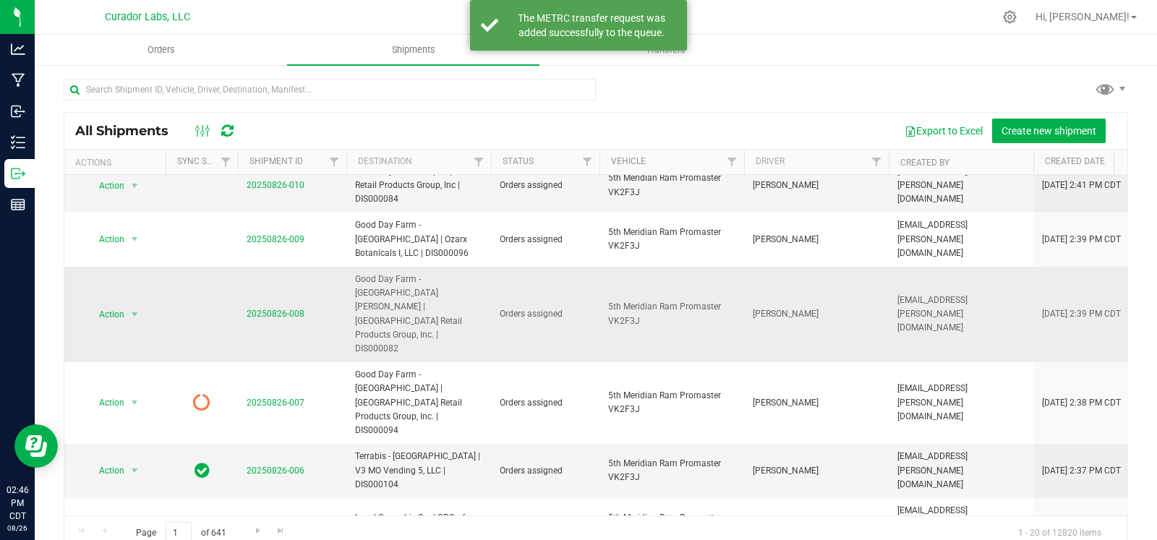
scroll to position [161, 0]
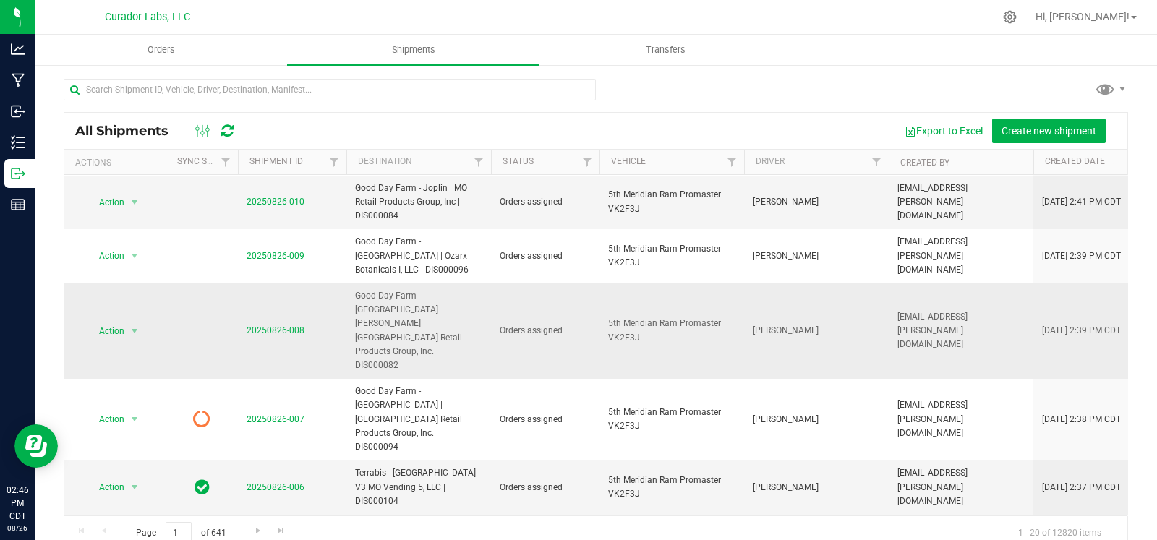
click at [260, 325] on link "20250826-008" at bounding box center [276, 330] width 58 height 10
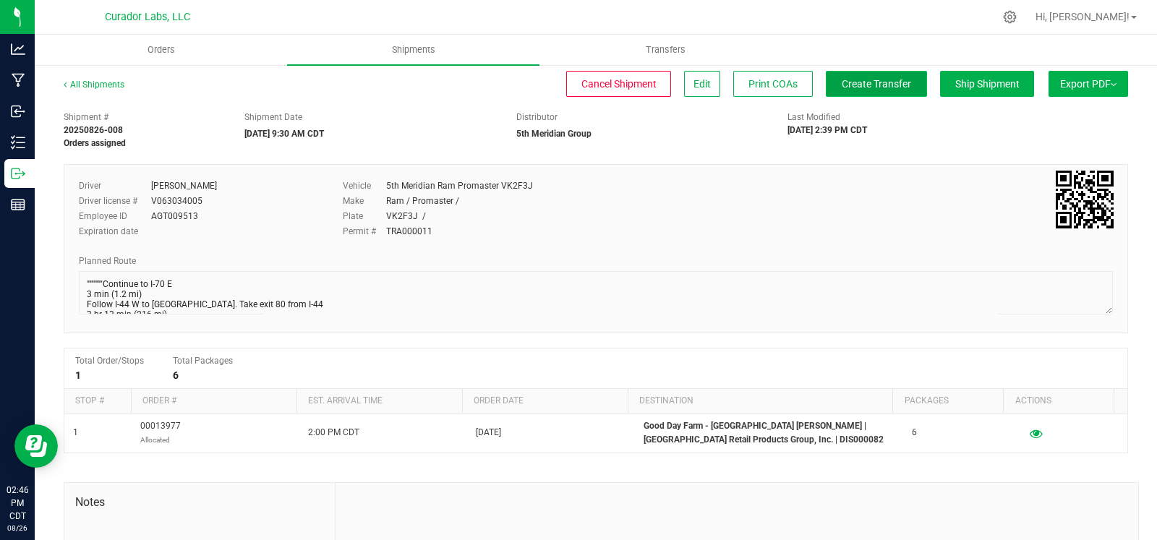
click at [844, 86] on span "Create Transfer" at bounding box center [876, 84] width 69 height 12
click at [110, 86] on link "All Shipments" at bounding box center [94, 85] width 61 height 10
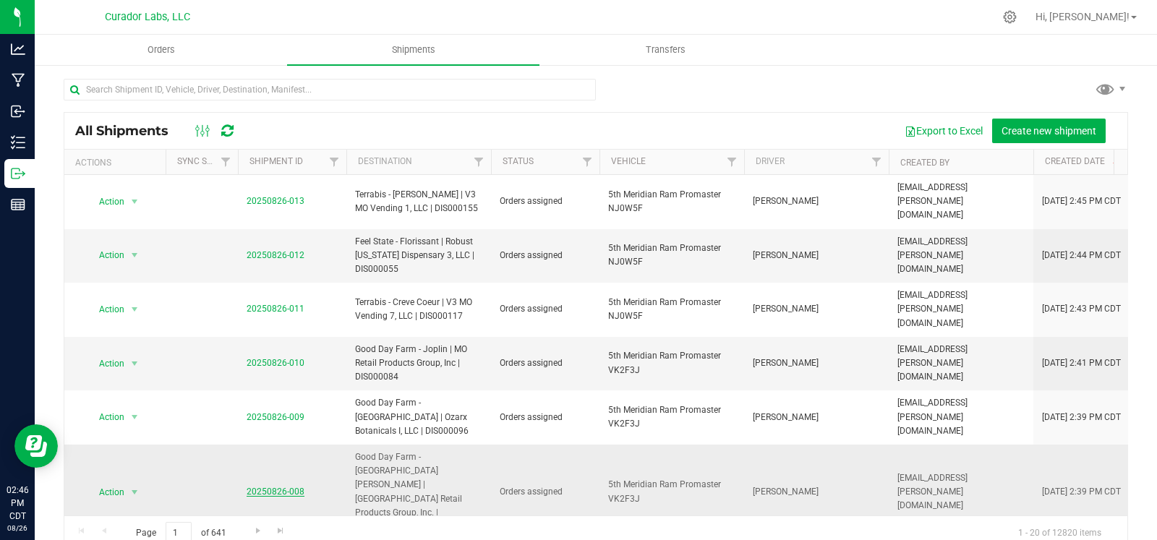
click at [257, 487] on link "20250826-008" at bounding box center [276, 492] width 58 height 10
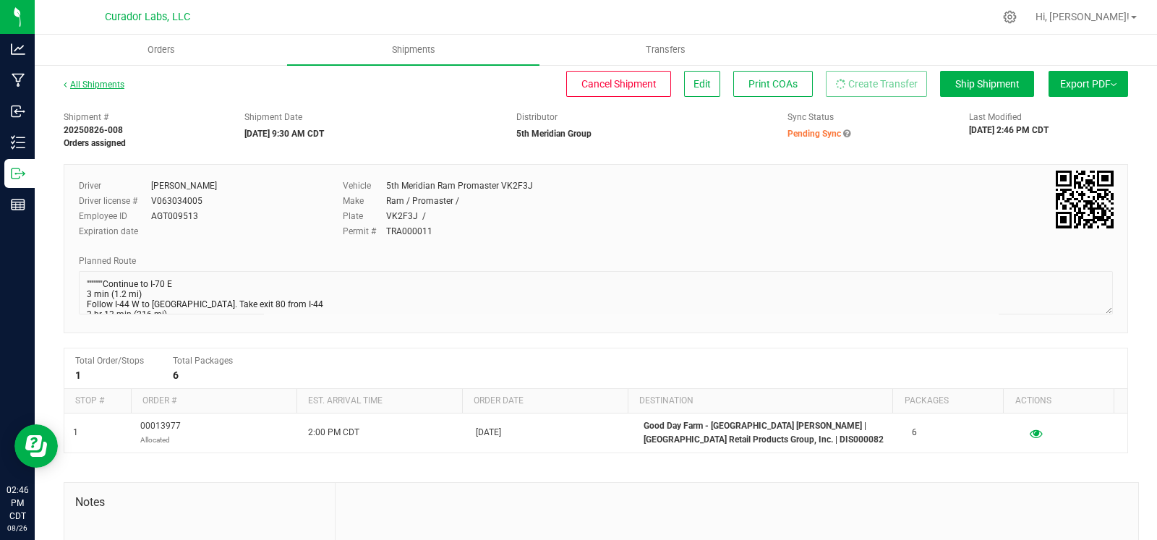
click at [103, 80] on link "All Shipments" at bounding box center [94, 85] width 61 height 10
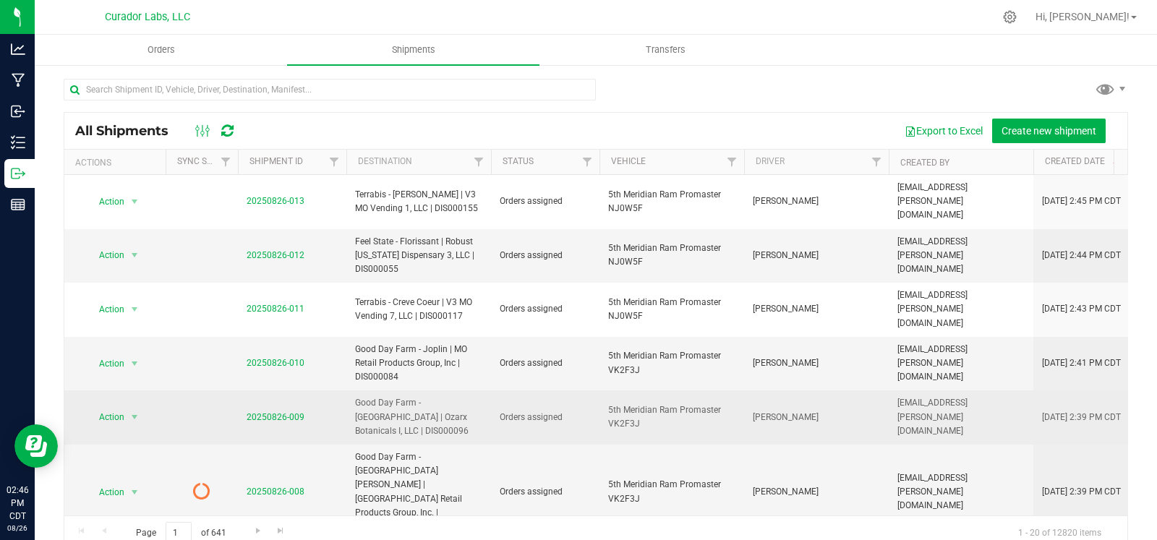
click at [260, 391] on td "20250826-009" at bounding box center [292, 418] width 108 height 54
click at [255, 412] on link "20250826-009" at bounding box center [276, 417] width 58 height 10
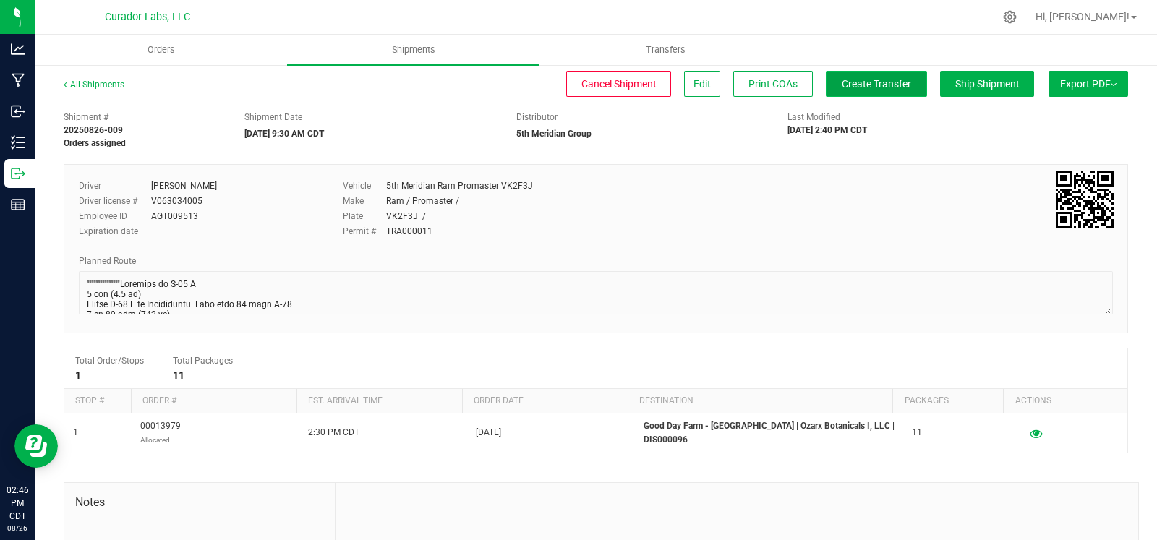
click at [826, 89] on button "Create Transfer" at bounding box center [876, 84] width 101 height 26
click at [107, 80] on link "All Shipments" at bounding box center [94, 85] width 61 height 10
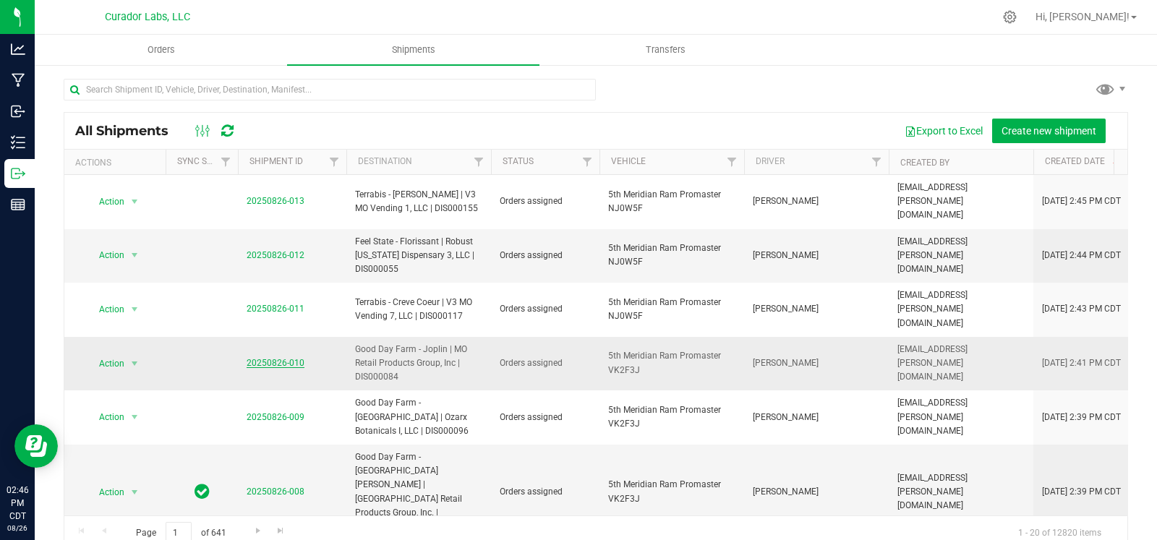
click at [274, 358] on link "20250826-010" at bounding box center [276, 363] width 58 height 10
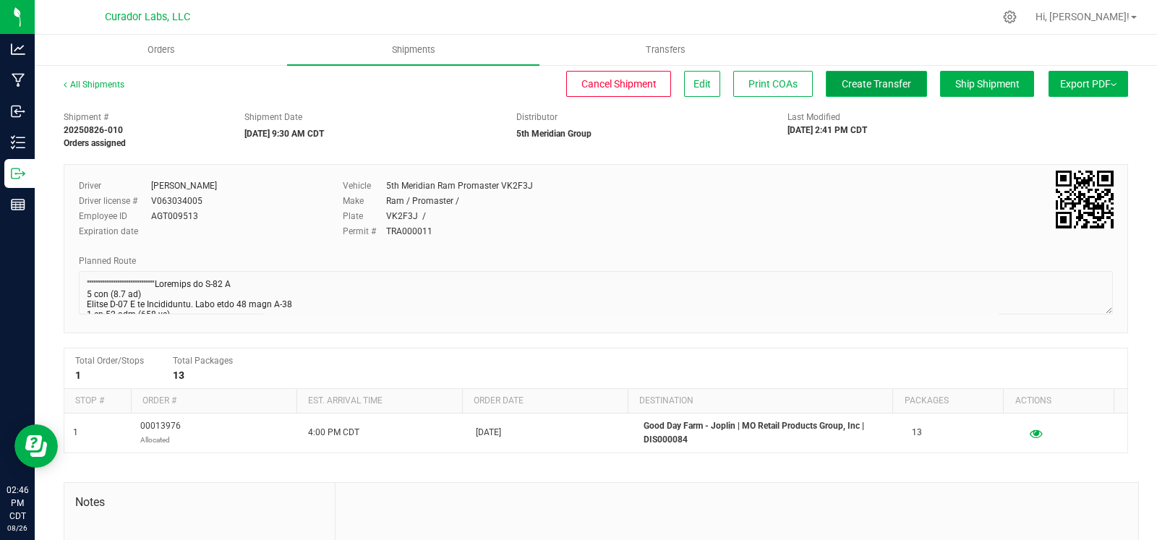
click at [852, 93] on button "Create Transfer" at bounding box center [876, 84] width 101 height 26
click at [82, 88] on link "All Shipments" at bounding box center [94, 85] width 61 height 10
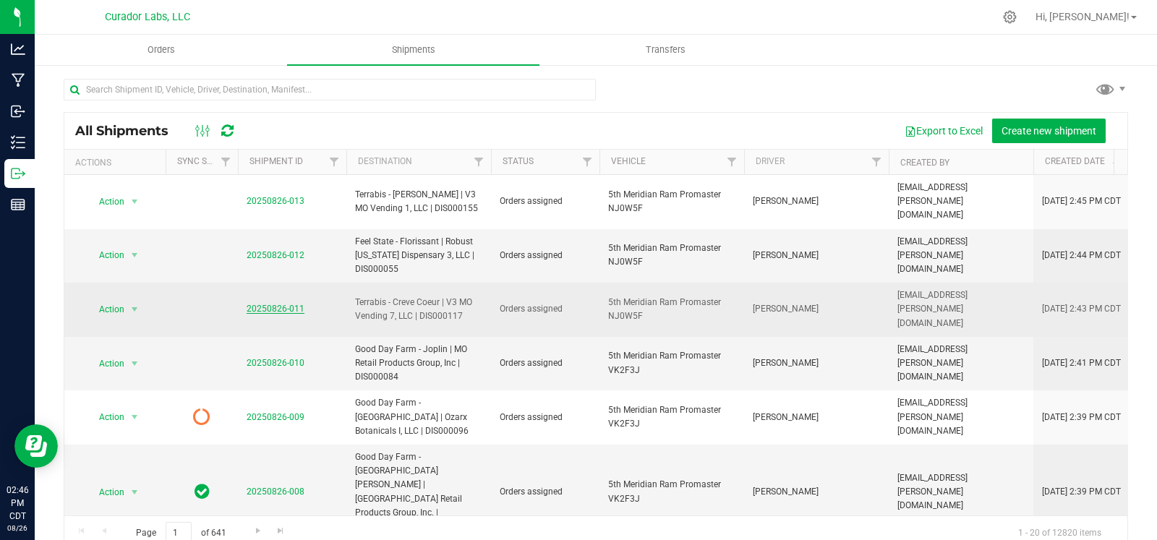
click at [261, 304] on link "20250826-011" at bounding box center [276, 309] width 58 height 10
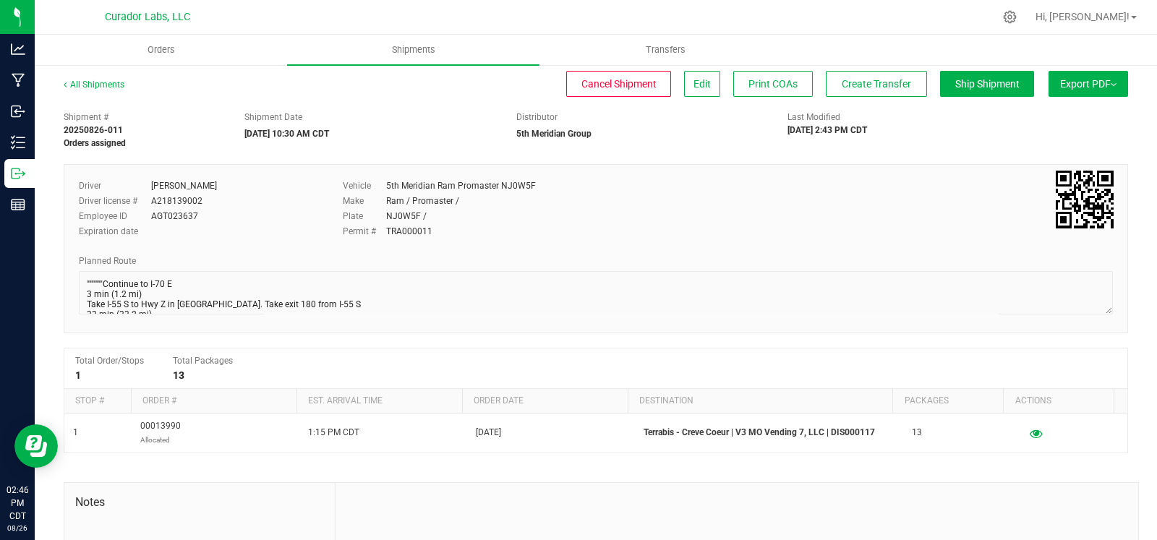
click at [835, 99] on div "All Shipments Cancel Shipment Edit Print COAs Create Transfer Ship Shipment Exp…" at bounding box center [596, 91] width 1065 height 26
click at [843, 84] on span "Create Transfer" at bounding box center [876, 84] width 69 height 12
click at [95, 85] on link "All Shipments" at bounding box center [94, 85] width 61 height 10
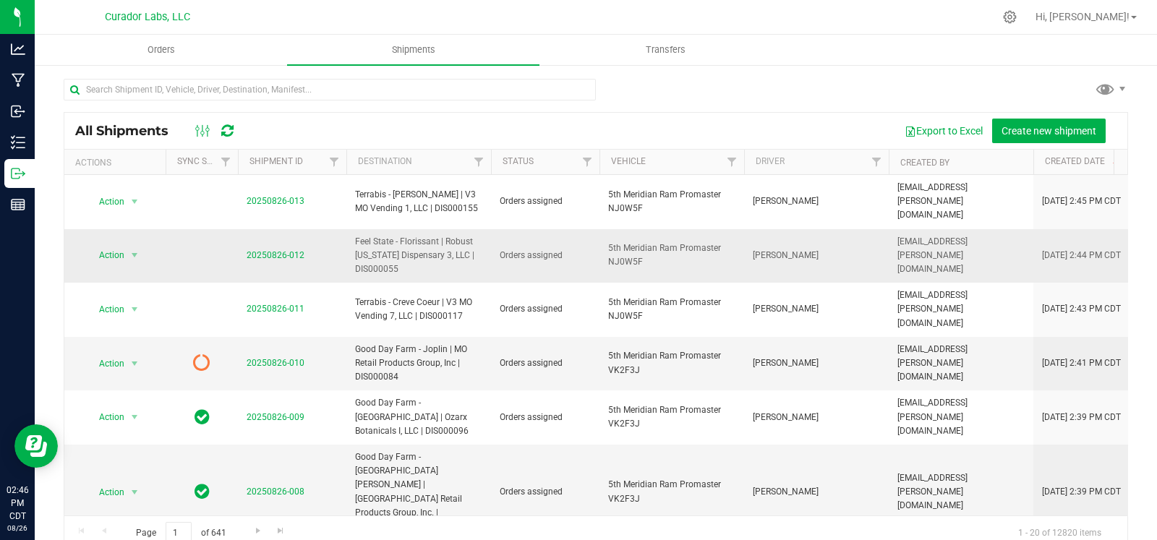
click at [266, 233] on td "20250826-012" at bounding box center [292, 256] width 108 height 54
click at [266, 235] on td "20250826-012" at bounding box center [292, 256] width 108 height 54
click at [265, 250] on link "20250826-012" at bounding box center [276, 255] width 58 height 10
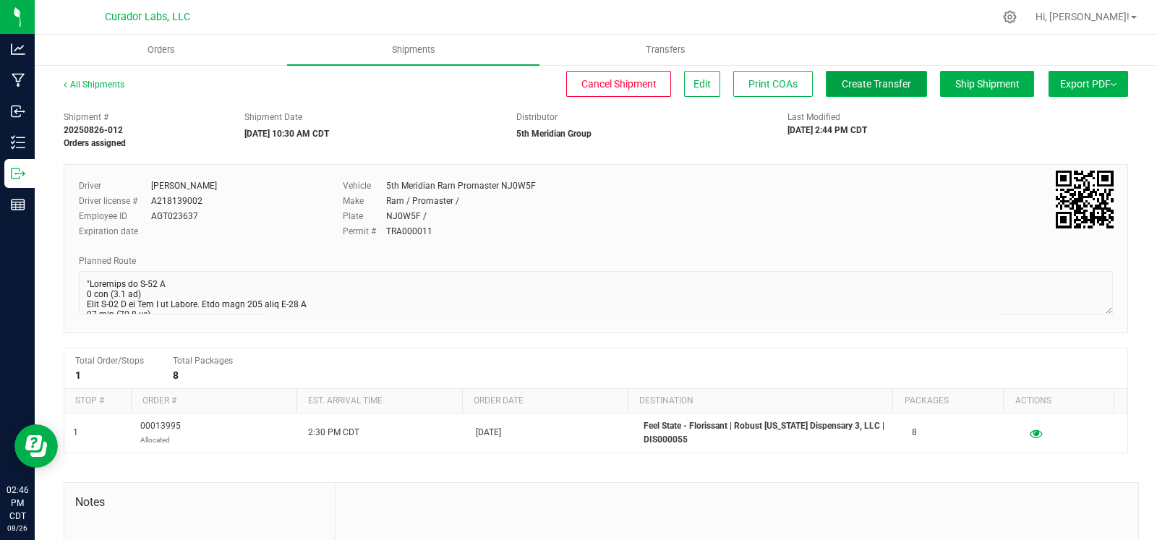
click at [858, 85] on span "Create Transfer" at bounding box center [876, 84] width 69 height 12
click at [98, 85] on link "All Shipments" at bounding box center [94, 85] width 61 height 10
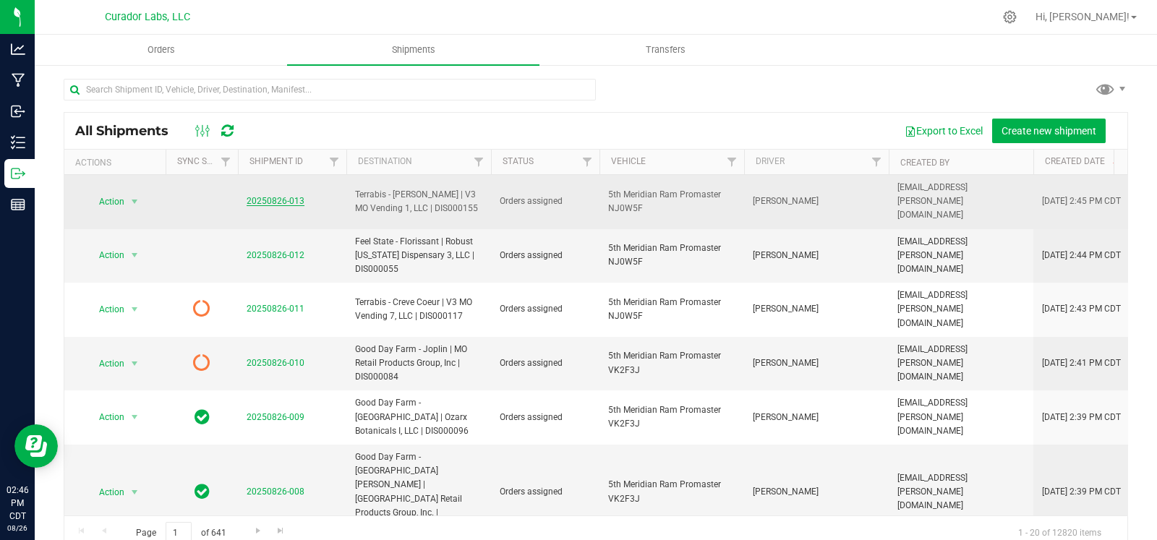
click at [282, 197] on link "20250826-013" at bounding box center [276, 201] width 58 height 10
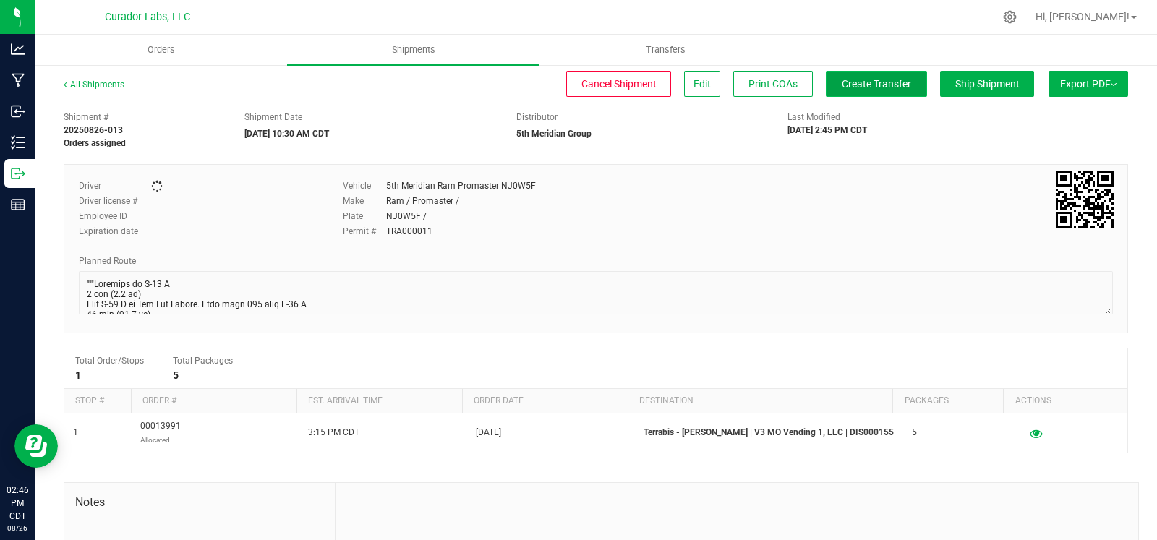
click at [883, 82] on span "Create Transfer" at bounding box center [876, 84] width 69 height 12
click at [103, 82] on link "All Shipments" at bounding box center [94, 85] width 61 height 10
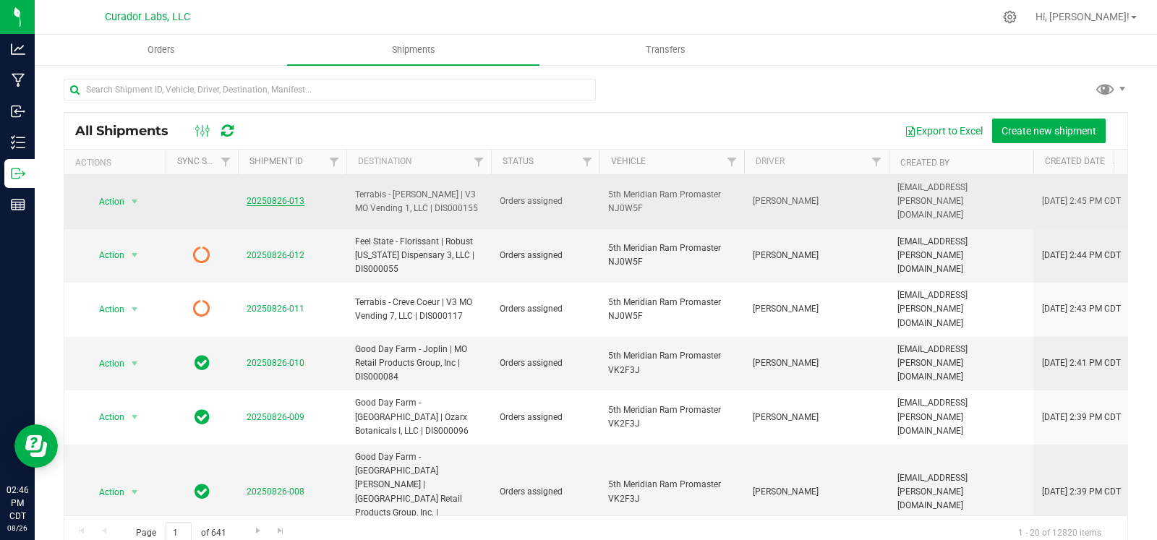
click at [278, 196] on link "20250826-013" at bounding box center [276, 201] width 58 height 10
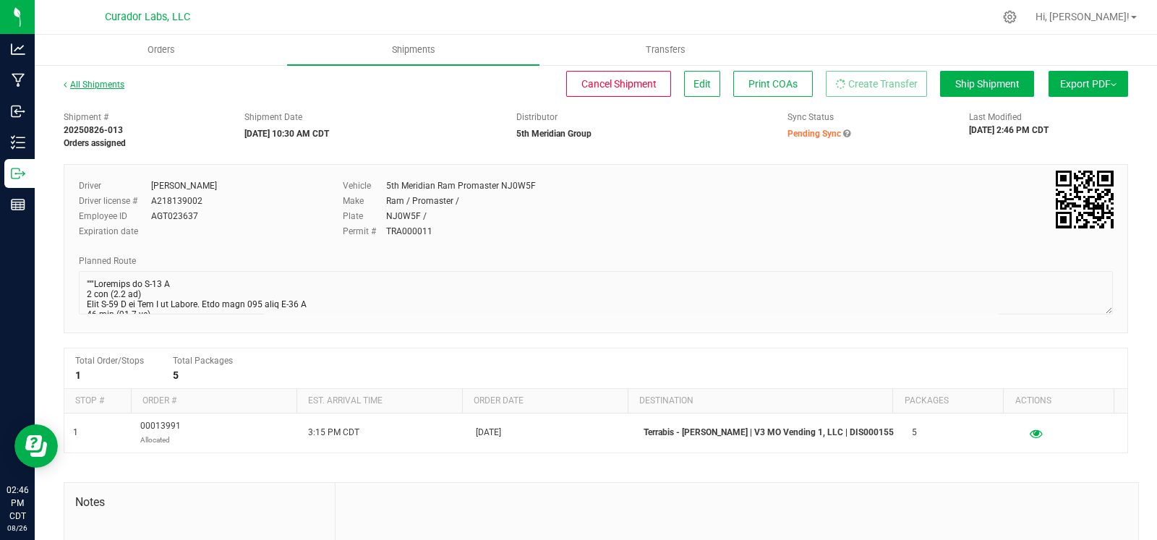
click at [108, 88] on link "All Shipments" at bounding box center [94, 85] width 61 height 10
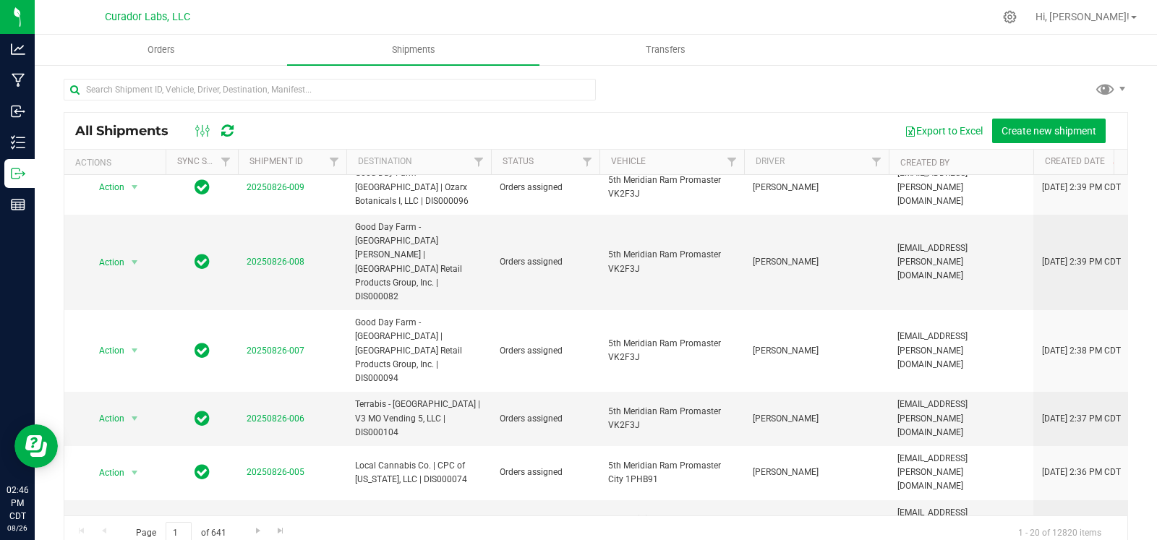
scroll to position [223, 0]
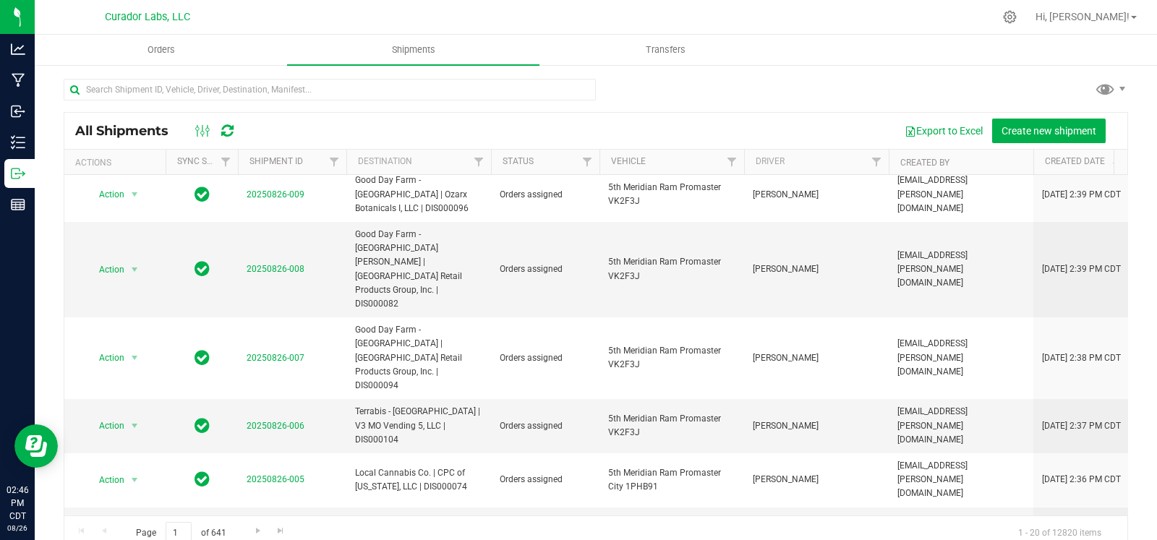
click at [409, 520] on span "Codes - Raymore | Harvest of Missouri, LLC | DIS000170" at bounding box center [418, 533] width 127 height 27
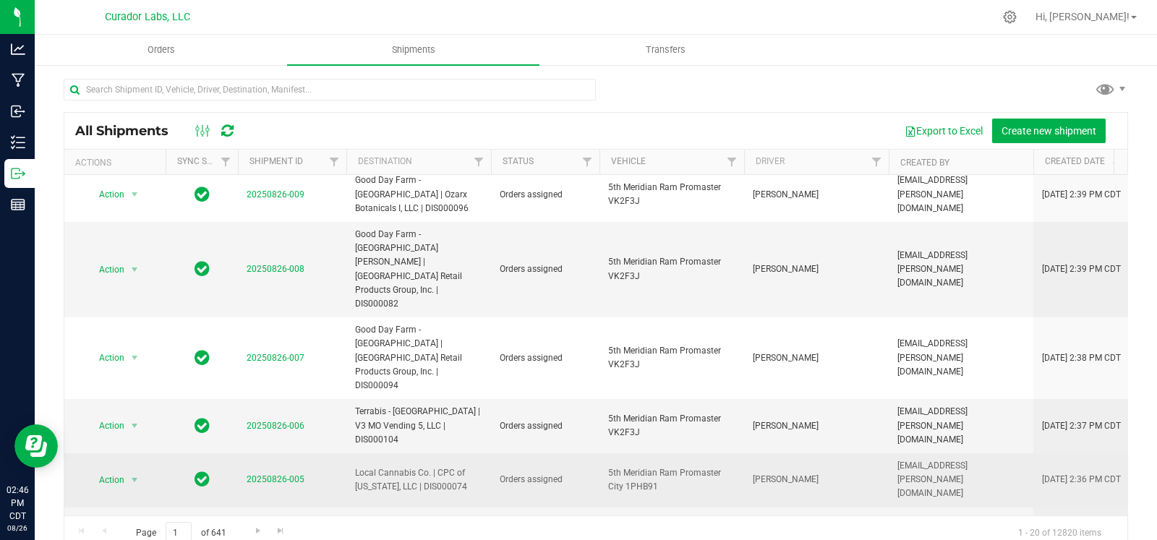
click at [409, 466] on span "Local Cannabis Co. | CPC of [US_STATE], LLC | DIS000074" at bounding box center [418, 479] width 127 height 27
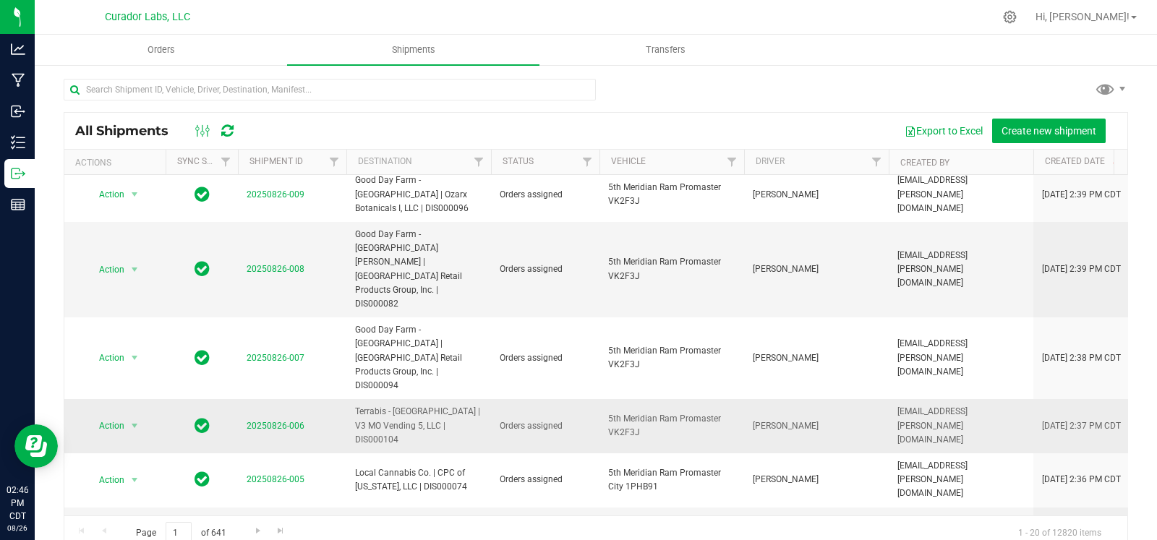
click at [409, 405] on span "Terrabis - [GEOGRAPHIC_DATA] | V3 MO Vending 5, LLC | DIS000104" at bounding box center [418, 426] width 127 height 42
drag, startPoint x: 409, startPoint y: 293, endPoint x: 419, endPoint y: 236, distance: 58.0
click at [409, 323] on span "Good Day Farm - [GEOGRAPHIC_DATA] | [GEOGRAPHIC_DATA] Retail Products Group, In…" at bounding box center [418, 357] width 127 height 69
drag, startPoint x: 423, startPoint y: 231, endPoint x: 398, endPoint y: 236, distance: 25.8
click at [404, 228] on span "Good Day Farm - [GEOGRAPHIC_DATA] [PERSON_NAME] | [GEOGRAPHIC_DATA] Retail Prod…" at bounding box center [418, 269] width 127 height 83
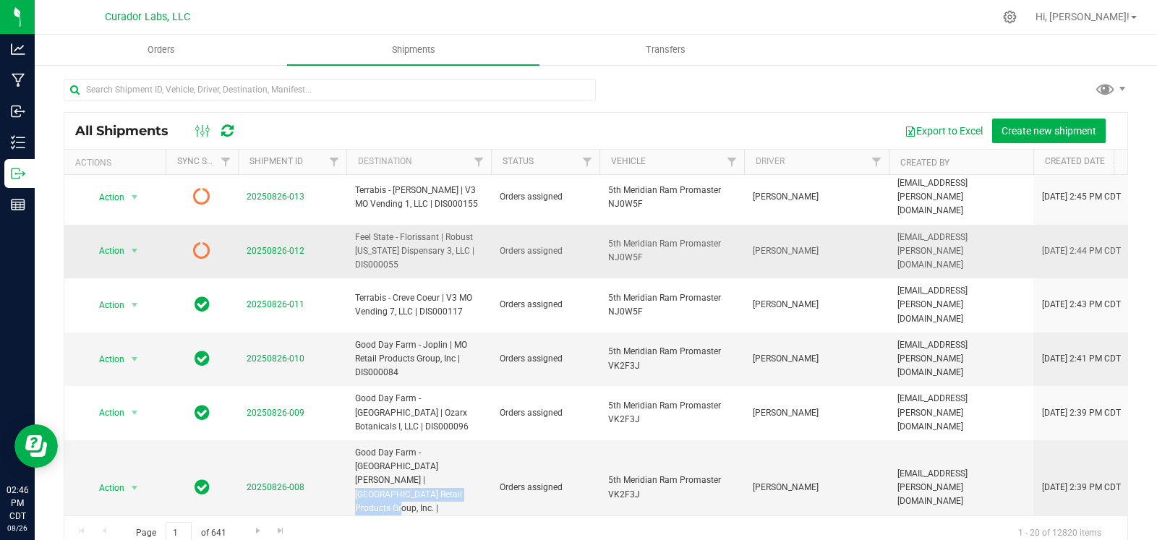
scroll to position [0, 0]
